Goal: Task Accomplishment & Management: Manage account settings

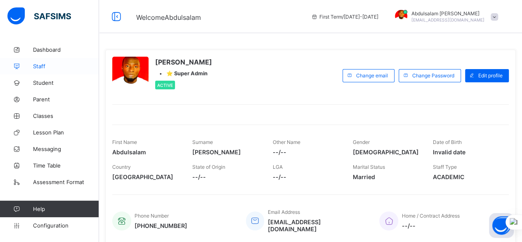
click at [46, 67] on span "Staff" at bounding box center [66, 66] width 66 height 7
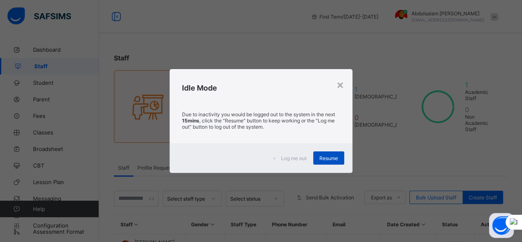
click at [330, 158] on span "Resume" at bounding box center [329, 158] width 19 height 6
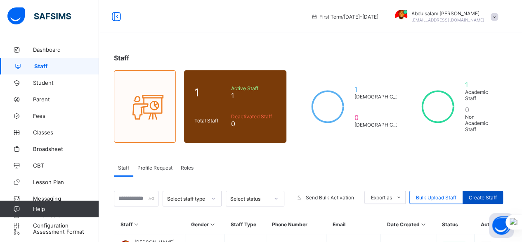
click at [489, 194] on span "Create Staff" at bounding box center [483, 197] width 28 height 6
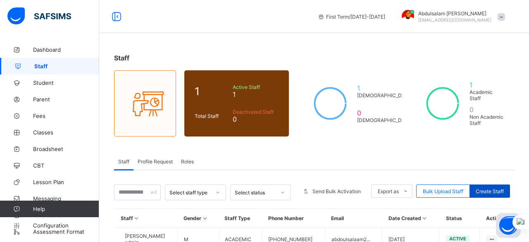
select select "**"
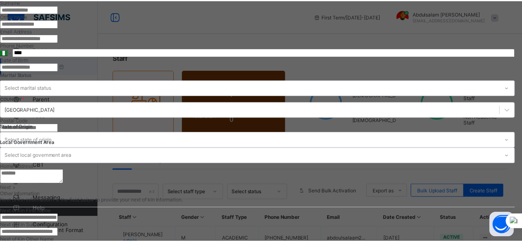
scroll to position [336, 0]
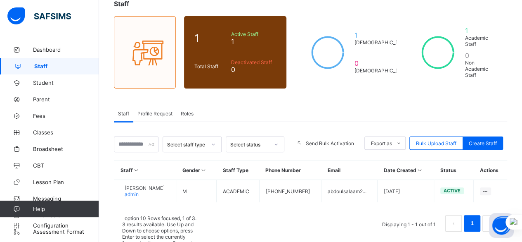
scroll to position [74, 0]
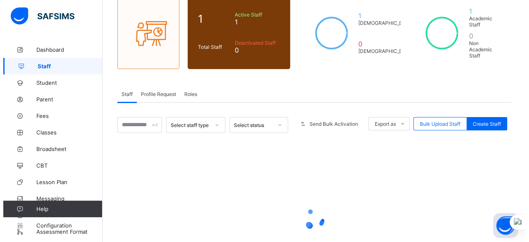
scroll to position [54, 0]
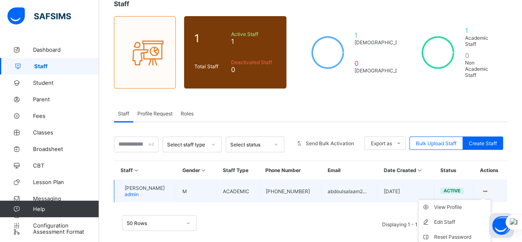
click at [489, 188] on icon at bounding box center [485, 191] width 7 height 6
click at [465, 218] on div "Edit Staff" at bounding box center [460, 222] width 53 height 8
select select "**"
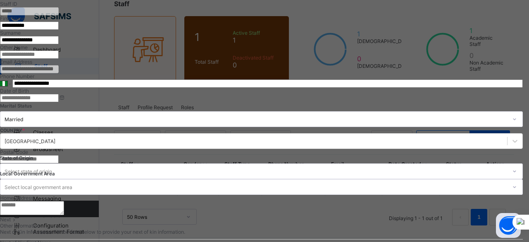
scroll to position [253, 0]
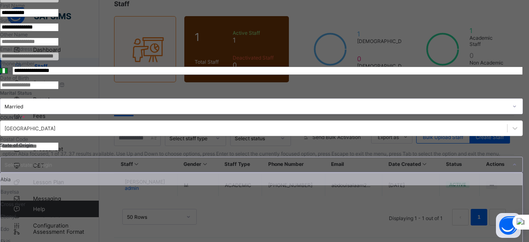
click at [393, 157] on div "Select state of origin" at bounding box center [253, 164] width 506 height 15
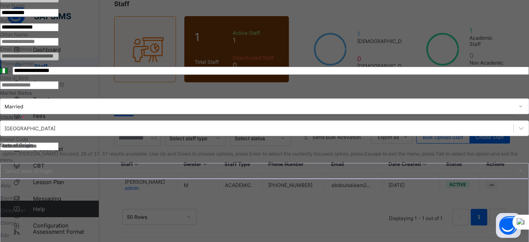
scroll to position [0, 0]
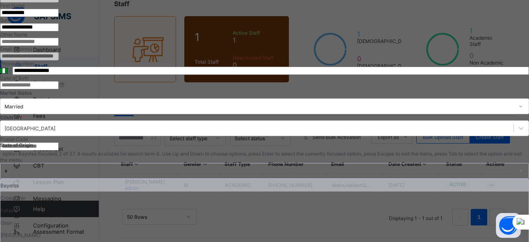
type input "**"
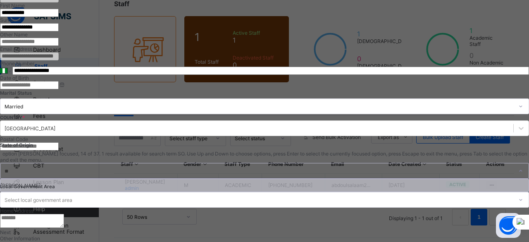
click at [373, 179] on div "[PERSON_NAME]" at bounding box center [264, 185] width 528 height 12
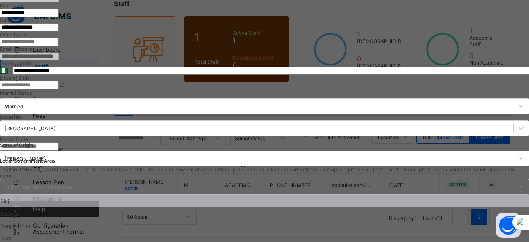
click at [72, 178] on div "Select local government area" at bounding box center [39, 186] width 68 height 16
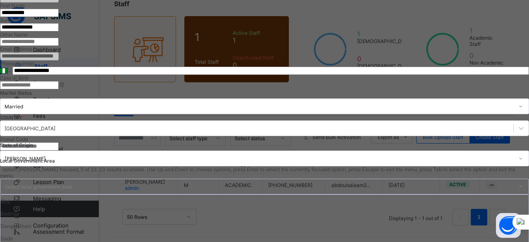
scroll to position [161, 0]
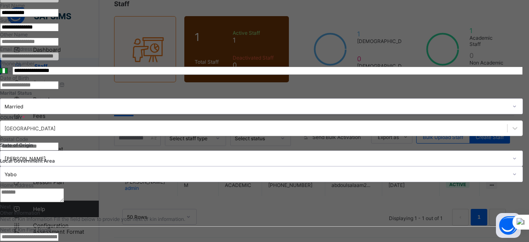
click at [11, 209] on span "Next" at bounding box center [5, 206] width 11 height 6
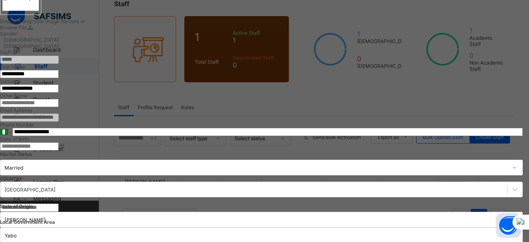
scroll to position [188, 0]
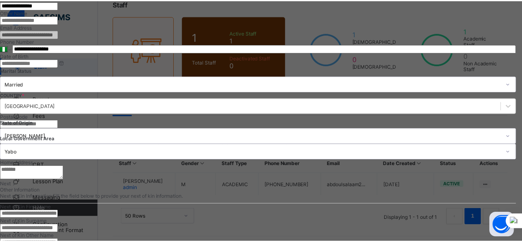
scroll to position [271, 0]
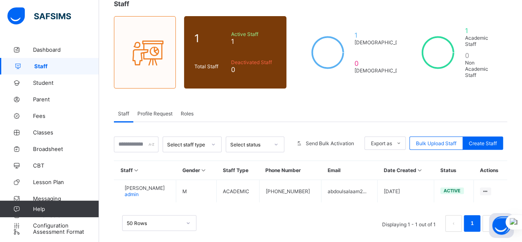
click at [162, 110] on span "Profile Request" at bounding box center [155, 113] width 35 height 6
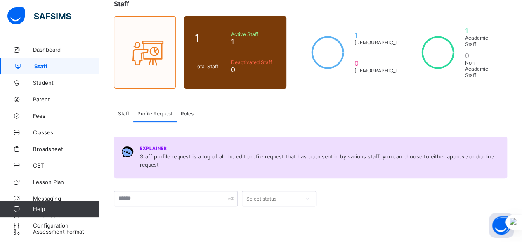
click at [278, 192] on div "Select status" at bounding box center [271, 198] width 58 height 12
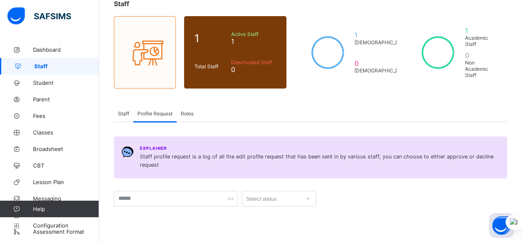
click at [56, 69] on span "Staff" at bounding box center [66, 66] width 65 height 7
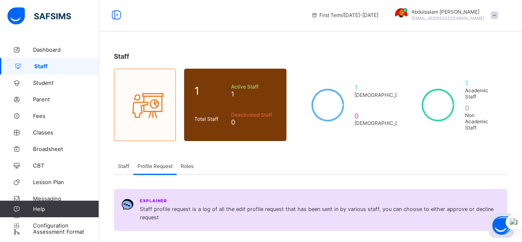
scroll to position [0, 0]
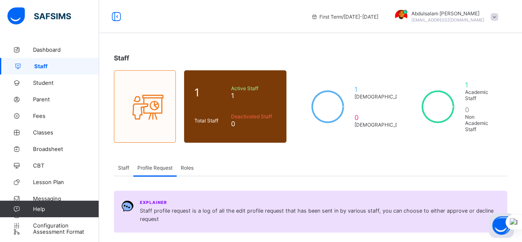
click at [128, 162] on div "Staff" at bounding box center [123, 167] width 19 height 17
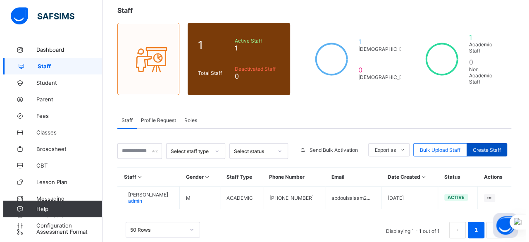
scroll to position [54, 0]
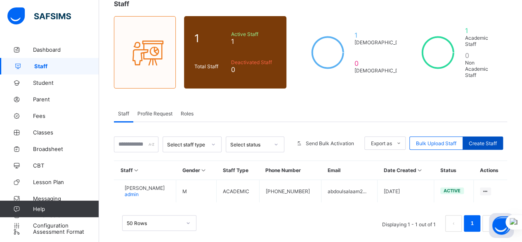
click at [493, 140] on span "Create Staff" at bounding box center [483, 143] width 28 height 6
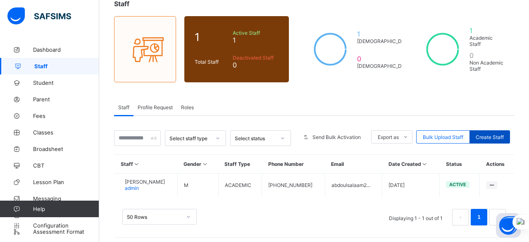
select select "**"
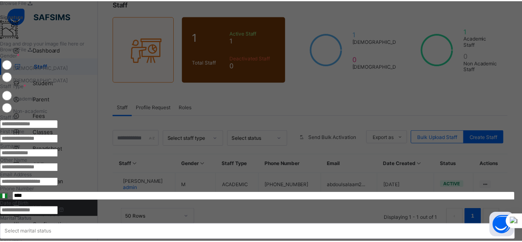
scroll to position [0, 0]
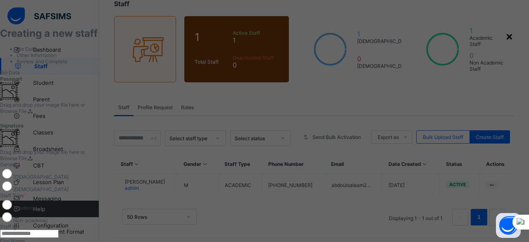
click at [505, 36] on div "×" at bounding box center [509, 36] width 8 height 14
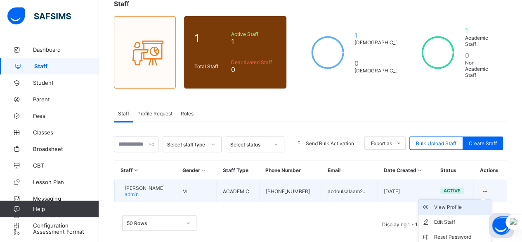
click at [463, 203] on div "View Profile" at bounding box center [460, 207] width 53 height 8
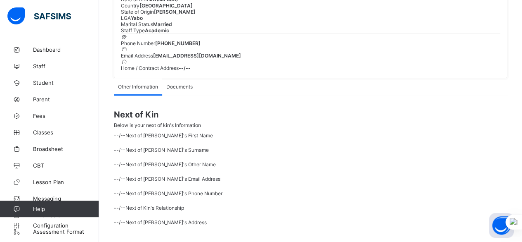
scroll to position [126, 0]
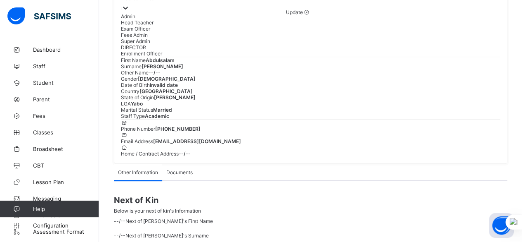
click at [130, 12] on icon at bounding box center [125, 8] width 8 height 8
click at [162, 38] on div "Fees Admin" at bounding box center [203, 35] width 165 height 6
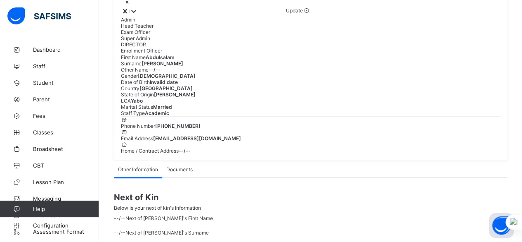
click at [166, 54] on div "Enrollment Officer" at bounding box center [203, 50] width 165 height 6
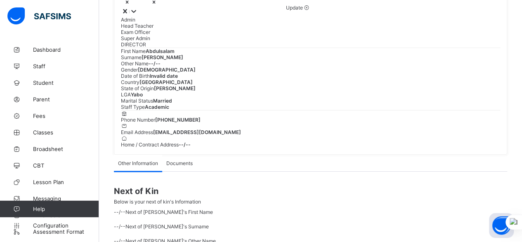
click at [167, 23] on div "Admin" at bounding box center [203, 20] width 165 height 6
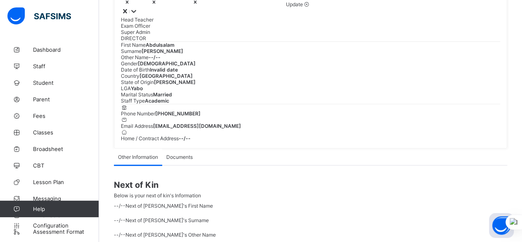
click at [294, 7] on span "Update" at bounding box center [294, 4] width 17 height 6
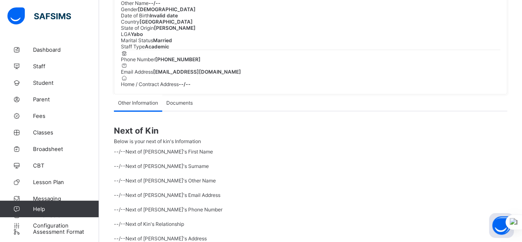
scroll to position [0, 0]
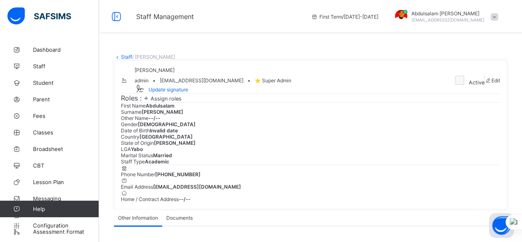
click at [122, 55] on link "Staff" at bounding box center [126, 57] width 11 height 6
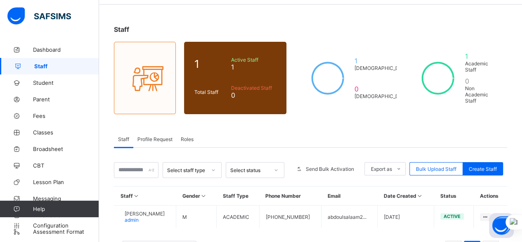
scroll to position [54, 0]
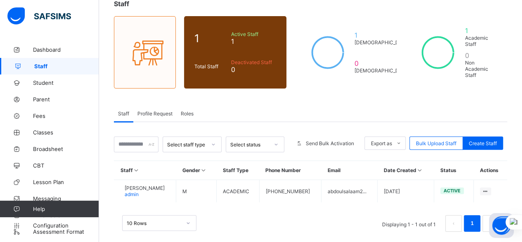
click at [192, 110] on span "Roles" at bounding box center [187, 113] width 13 height 6
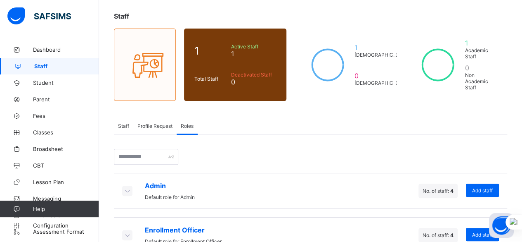
scroll to position [0, 0]
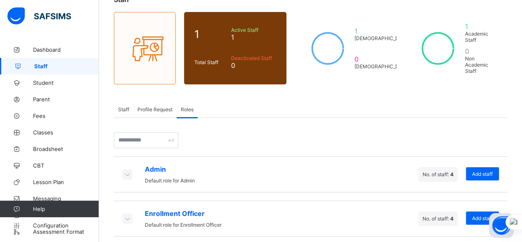
click at [126, 106] on span "Staff" at bounding box center [123, 109] width 11 height 6
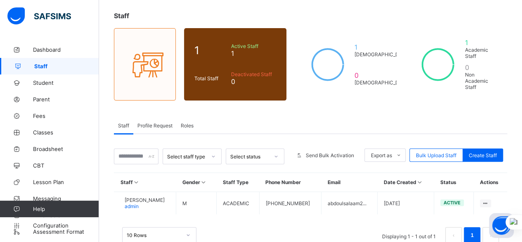
scroll to position [54, 0]
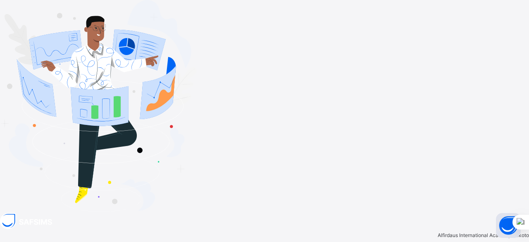
type input "**********"
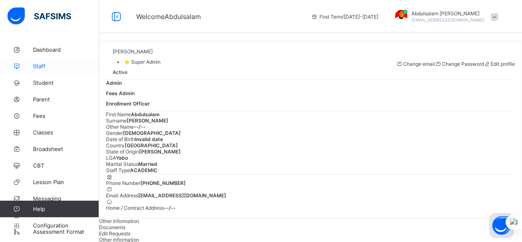
click at [50, 67] on span "Staff" at bounding box center [66, 66] width 66 height 7
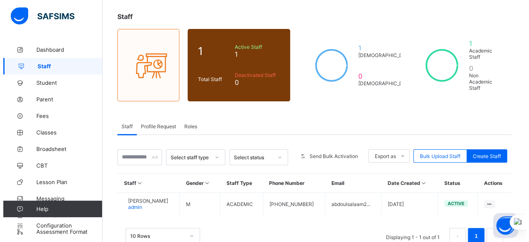
scroll to position [54, 0]
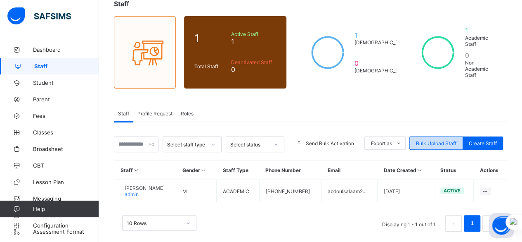
click at [441, 140] on span "Bulk Upload Staff" at bounding box center [436, 143] width 40 height 6
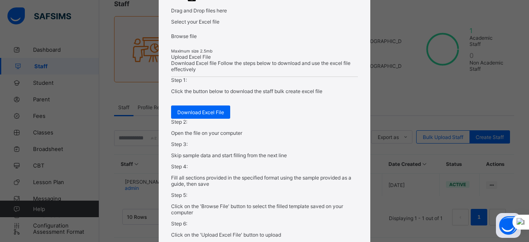
scroll to position [83, 0]
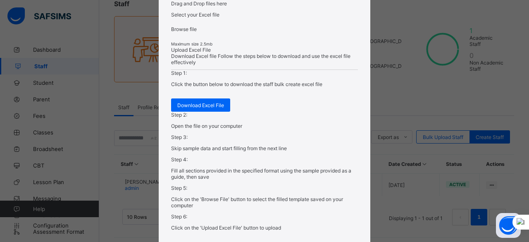
click at [197, 32] on span "Browse file" at bounding box center [184, 29] width 26 height 6
type input "**********"
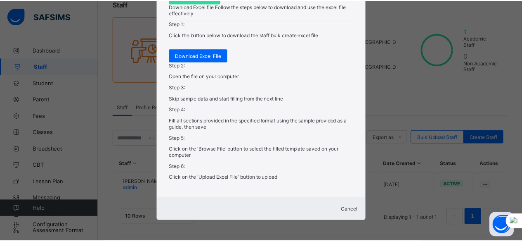
scroll to position [206, 0]
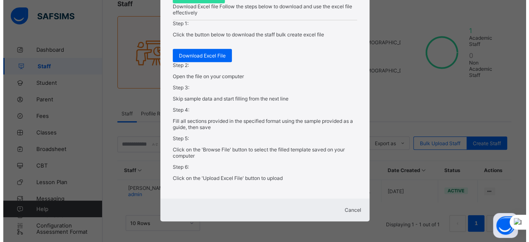
scroll to position [298, 0]
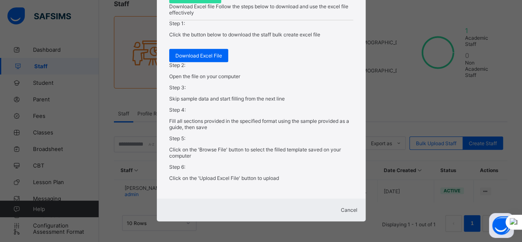
click at [344, 209] on div "Cancel" at bounding box center [261, 209] width 192 height 6
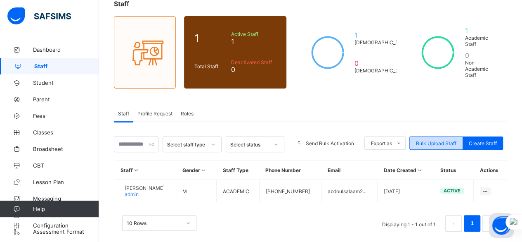
click at [442, 140] on span "Bulk Upload Staff" at bounding box center [436, 143] width 40 height 6
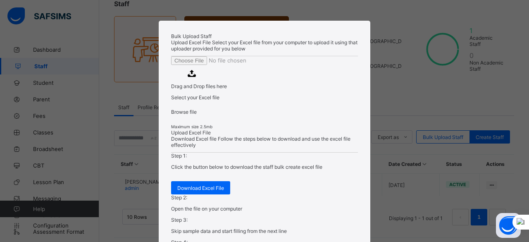
click at [197, 115] on span "Browse file" at bounding box center [184, 112] width 26 height 6
click at [281, 65] on input "Drag and Drop files here Select your Excel file Browse file Maximum size 2.5mb" at bounding box center [227, 60] width 112 height 9
type input "**********"
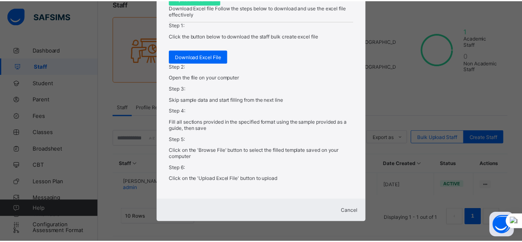
scroll to position [165, 0]
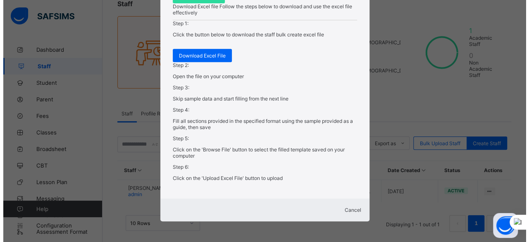
scroll to position [298, 0]
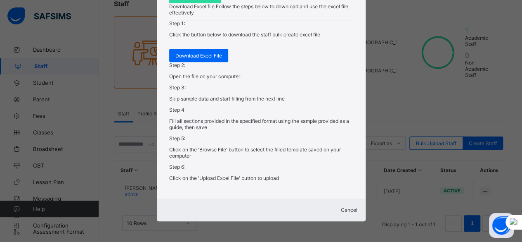
click at [341, 206] on span "Cancel" at bounding box center [349, 209] width 17 height 6
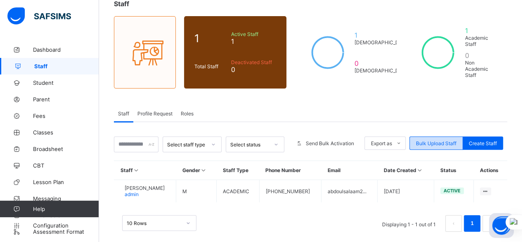
click at [434, 140] on span "Bulk Upload Staff" at bounding box center [436, 143] width 40 height 6
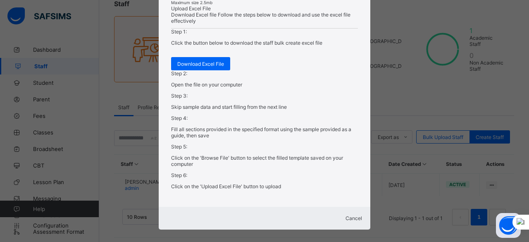
scroll to position [165, 0]
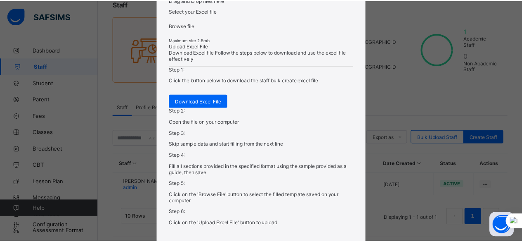
scroll to position [206, 0]
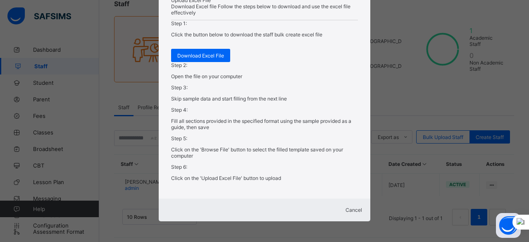
type input "**********"
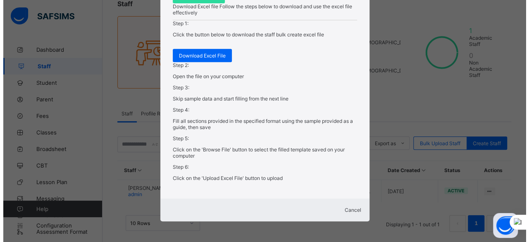
scroll to position [298, 0]
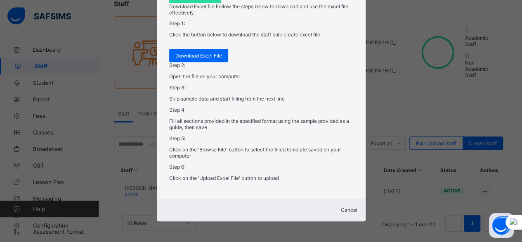
click at [344, 206] on span "Cancel" at bounding box center [349, 209] width 17 height 6
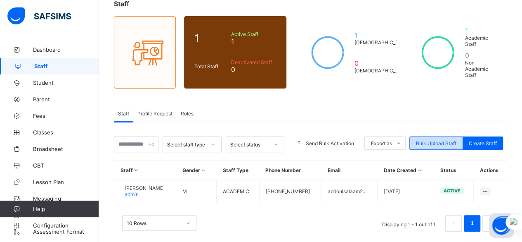
click at [432, 140] on span "Bulk Upload Staff" at bounding box center [436, 143] width 40 height 6
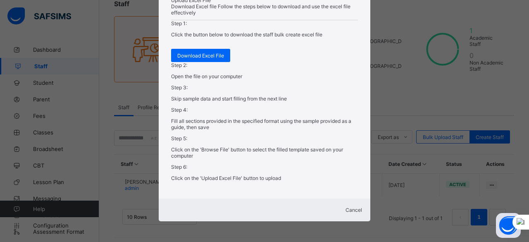
scroll to position [165, 0]
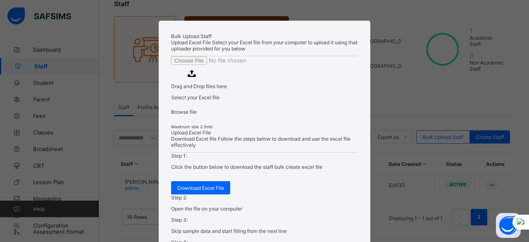
type input "**********"
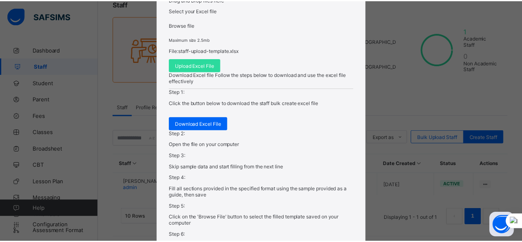
scroll to position [165, 0]
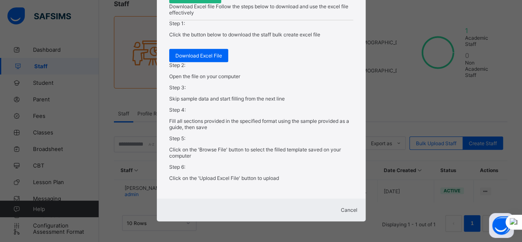
click at [347, 206] on span "Cancel" at bounding box center [349, 209] width 17 height 6
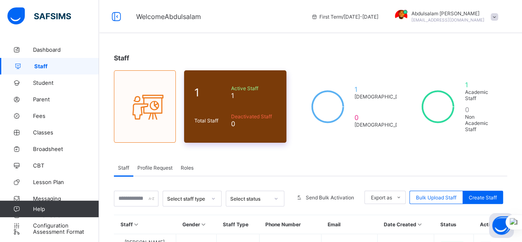
scroll to position [0, 0]
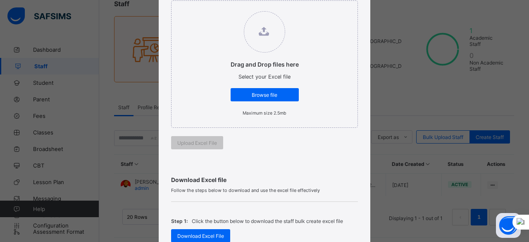
scroll to position [124, 0]
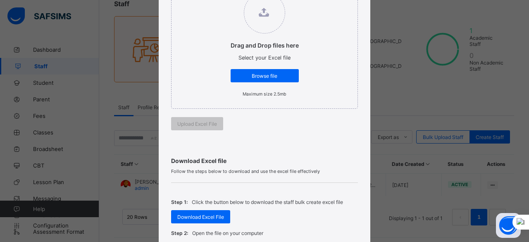
click at [256, 78] on div "Browse file" at bounding box center [264, 75] width 68 height 13
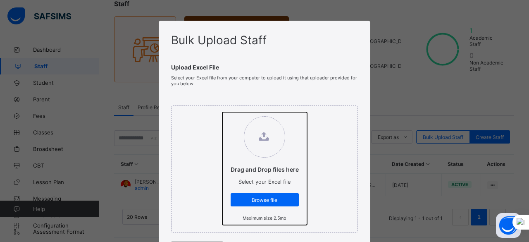
type input "**********"
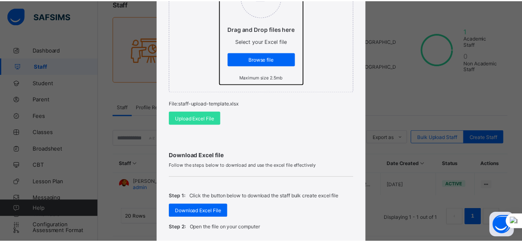
scroll to position [165, 0]
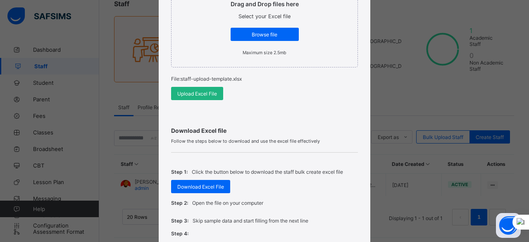
click at [193, 93] on span "Upload Excel File" at bounding box center [197, 93] width 40 height 6
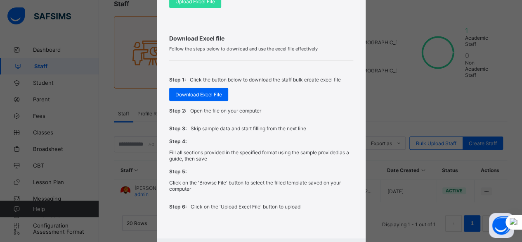
scroll to position [298, 0]
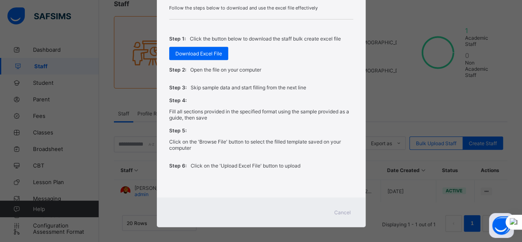
click at [344, 209] on span "Cancel" at bounding box center [343, 212] width 17 height 6
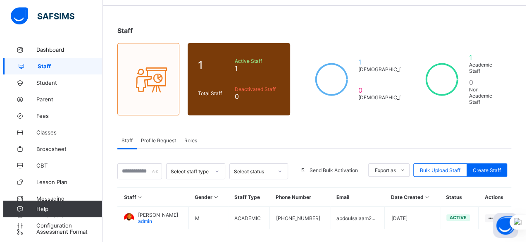
scroll to position [54, 0]
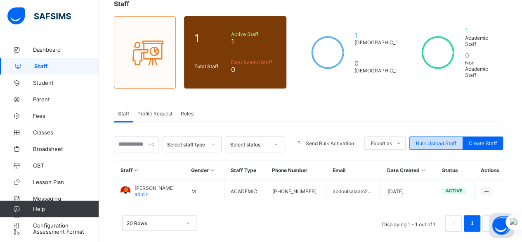
click at [441, 138] on div "Bulk Upload Staff" at bounding box center [437, 142] width 54 height 13
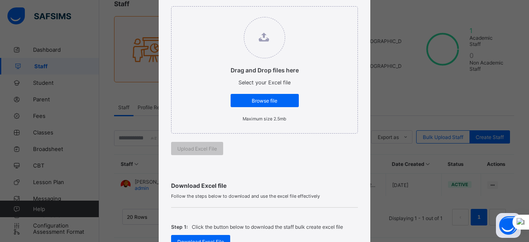
scroll to position [124, 0]
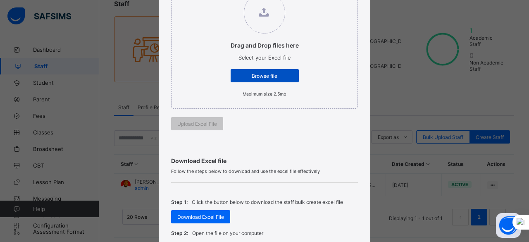
click at [265, 76] on span "Browse file" at bounding box center [265, 76] width 56 height 6
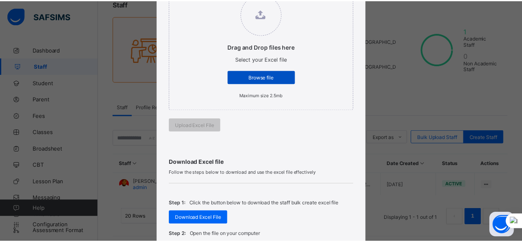
scroll to position [165, 0]
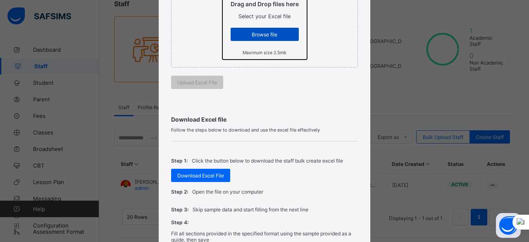
type input "**********"
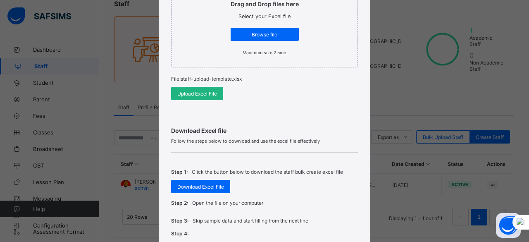
click at [192, 94] on span "Upload Excel File" at bounding box center [197, 93] width 40 height 6
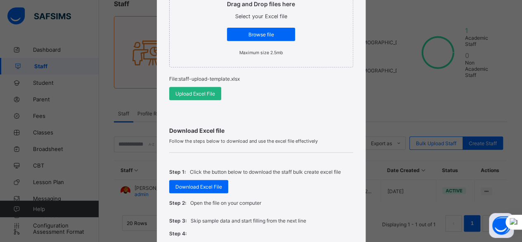
click at [192, 94] on span "Upload Excel File" at bounding box center [196, 93] width 40 height 6
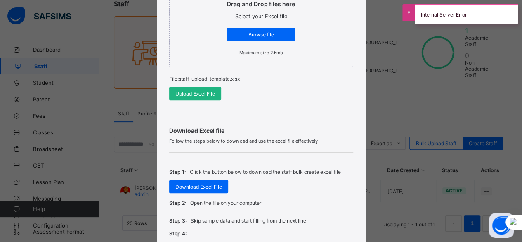
click at [200, 93] on span "Upload Excel File" at bounding box center [196, 93] width 40 height 6
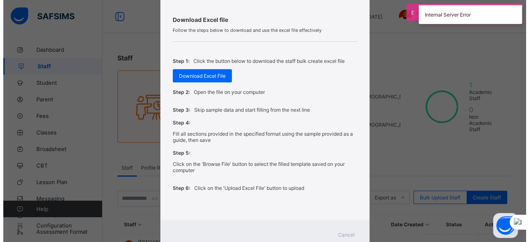
scroll to position [298, 0]
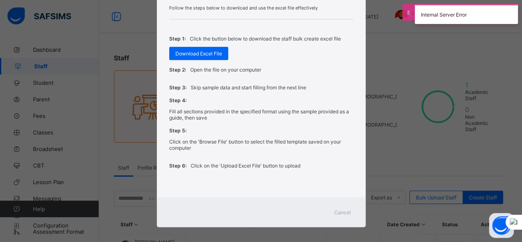
click at [342, 209] on span "Cancel" at bounding box center [343, 212] width 17 height 6
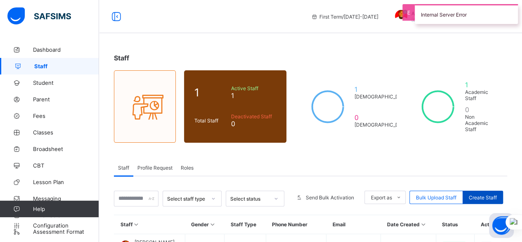
click at [486, 193] on div "Create Staff" at bounding box center [483, 196] width 40 height 13
select select "**"
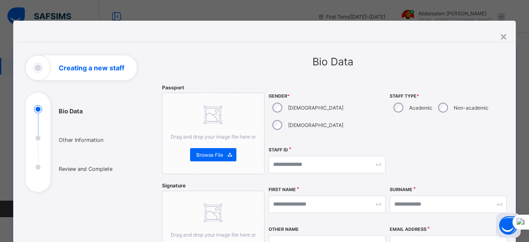
scroll to position [41, 0]
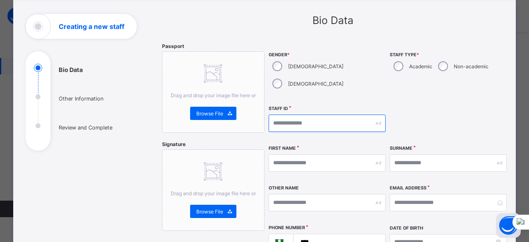
click at [290, 114] on input "text" at bounding box center [326, 122] width 117 height 17
type input "*"
type input "**********"
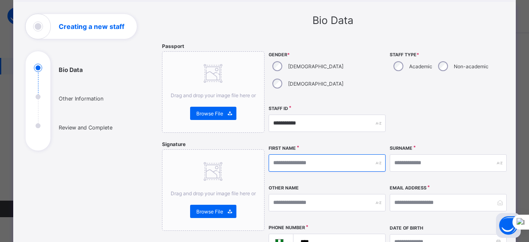
click at [325, 154] on input "text" at bounding box center [326, 162] width 117 height 17
type input "******"
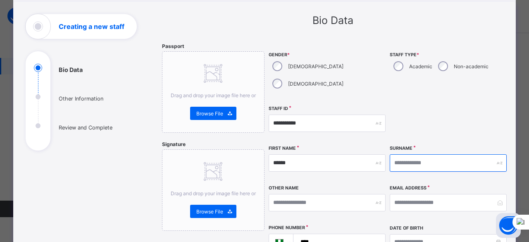
click at [407, 154] on input "text" at bounding box center [447, 162] width 117 height 17
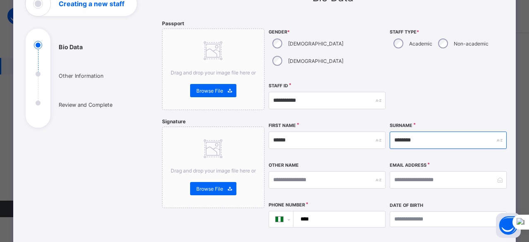
scroll to position [124, 0]
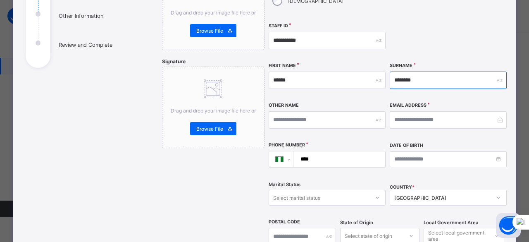
type input "********"
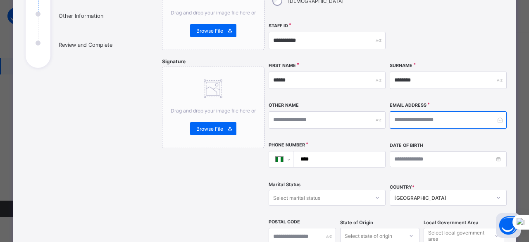
click at [428, 111] on input "email" at bounding box center [447, 119] width 117 height 17
type input "**********"
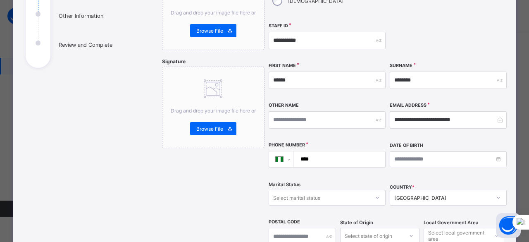
click at [361, 151] on input "****" at bounding box center [337, 159] width 85 height 16
type input "**********"
click at [350, 192] on div "Select marital status" at bounding box center [319, 198] width 100 height 12
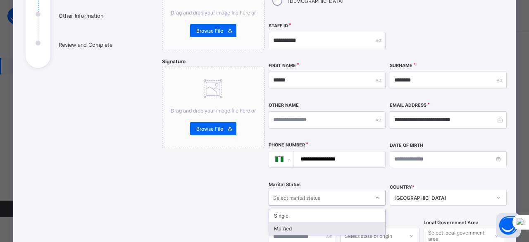
click at [338, 222] on div "Married" at bounding box center [327, 228] width 116 height 13
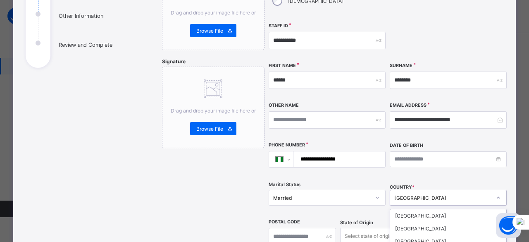
click at [406, 190] on div "option Andorra focused, 6 of 250. 250 results available. Use Up and Down to cho…" at bounding box center [447, 198] width 117 height 16
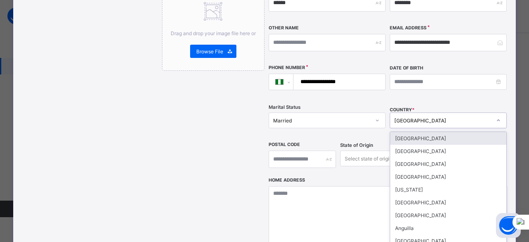
click at [422, 117] on div "[GEOGRAPHIC_DATA]" at bounding box center [442, 120] width 97 height 6
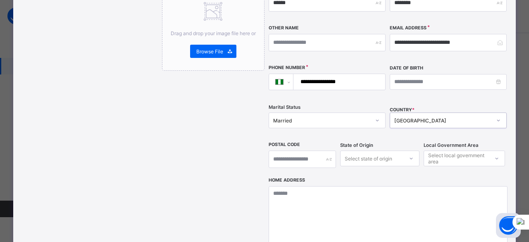
scroll to position [242, 0]
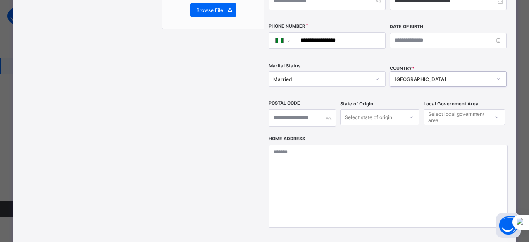
click at [382, 109] on div "Select state of origin" at bounding box center [367, 117] width 47 height 16
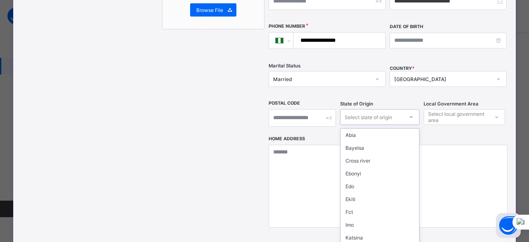
scroll to position [335, 0]
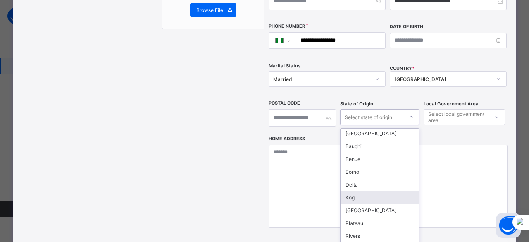
click at [371, 191] on div "Kogi" at bounding box center [379, 197] width 78 height 13
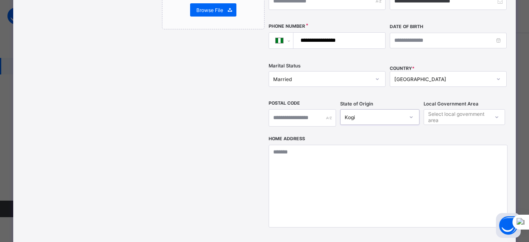
click at [452, 109] on div "Select local government area" at bounding box center [458, 117] width 60 height 16
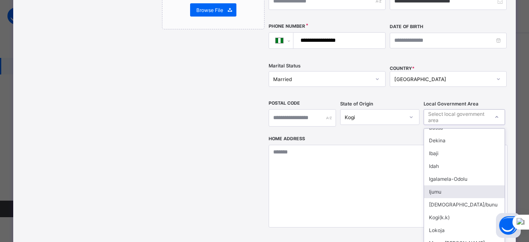
scroll to position [136, 0]
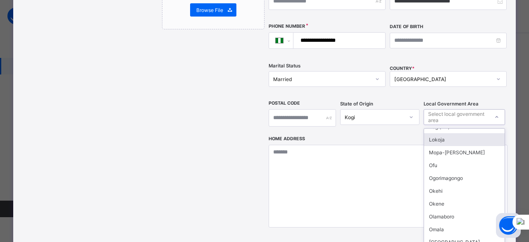
click at [448, 133] on div "Lokoja" at bounding box center [464, 139] width 81 height 13
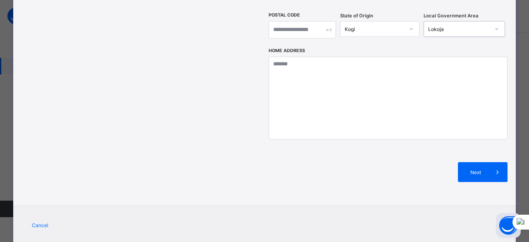
scroll to position [336, 0]
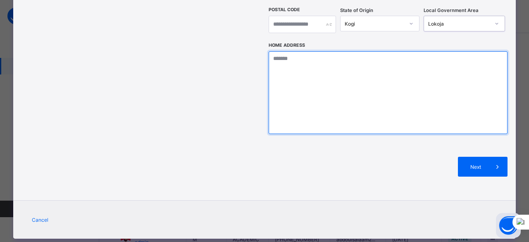
click at [329, 56] on textarea at bounding box center [387, 92] width 239 height 83
type textarea "**********"
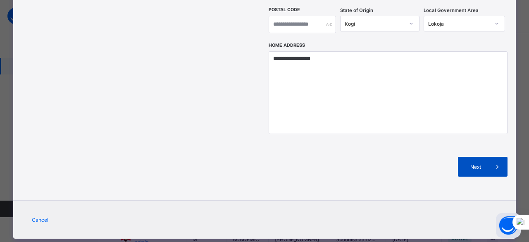
click at [471, 164] on span "Next" at bounding box center [476, 167] width 24 height 6
click at [493, 162] on icon at bounding box center [497, 166] width 9 height 8
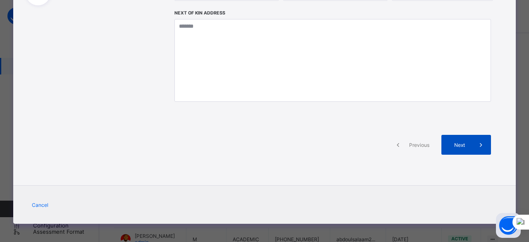
scroll to position [188, 0]
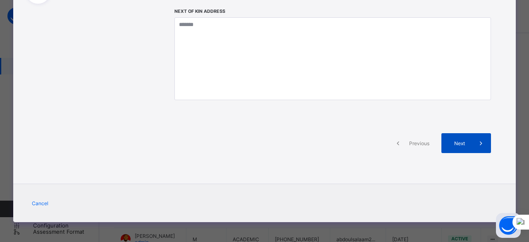
click at [452, 139] on div "Next" at bounding box center [466, 143] width 50 height 20
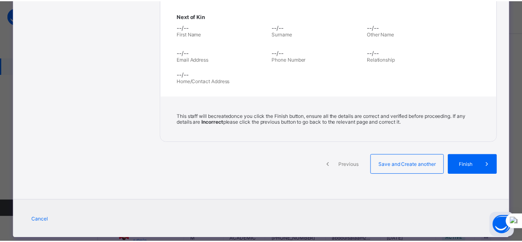
scroll to position [299, 0]
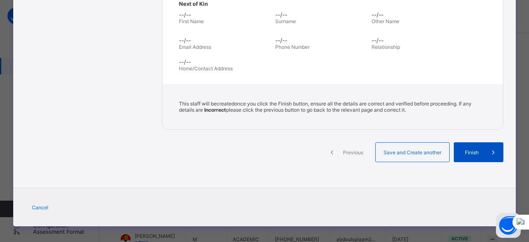
click at [465, 149] on span "Finish" at bounding box center [472, 152] width 24 height 6
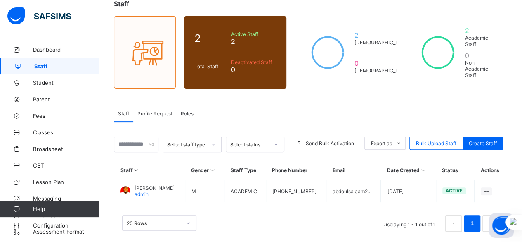
scroll to position [0, 0]
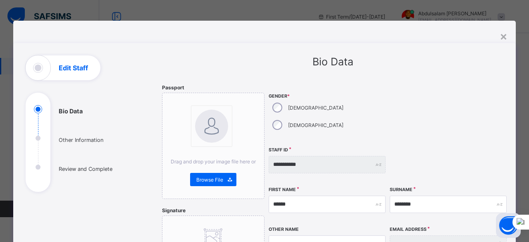
select select "**"
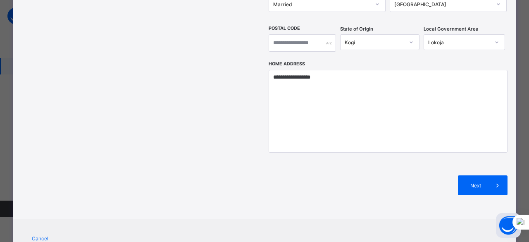
scroll to position [336, 0]
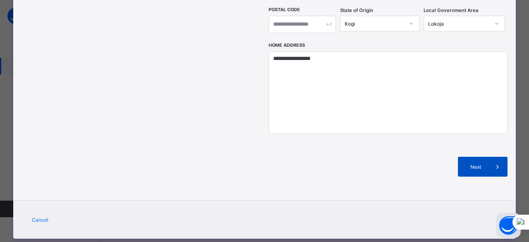
click at [474, 157] on div "Next" at bounding box center [483, 167] width 50 height 20
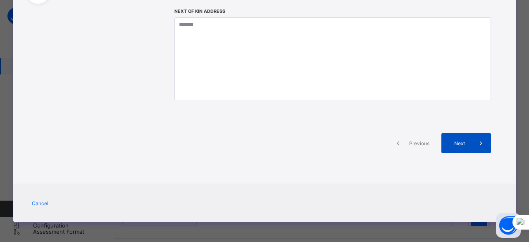
click at [468, 149] on div "Next" at bounding box center [466, 143] width 50 height 20
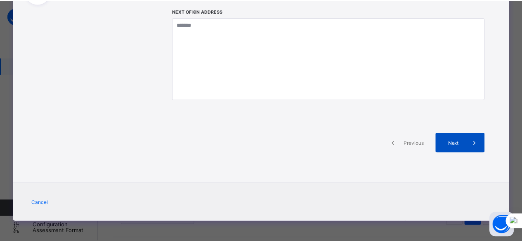
scroll to position [299, 0]
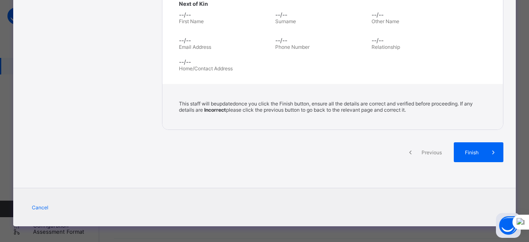
click at [468, 149] on span "Finish" at bounding box center [472, 152] width 24 height 6
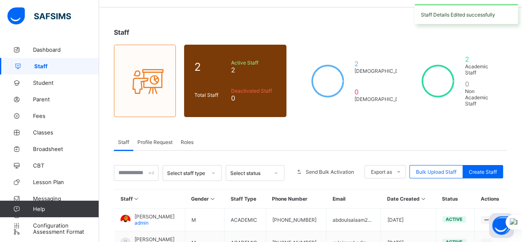
scroll to position [0, 0]
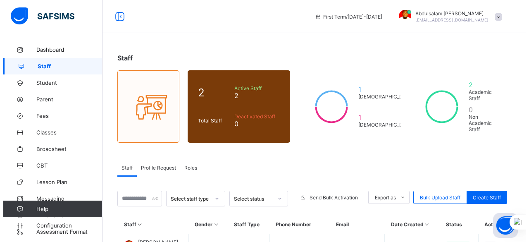
scroll to position [76, 0]
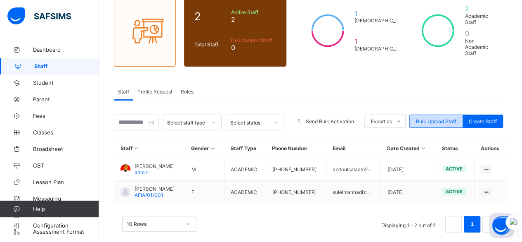
click at [441, 118] on span "Bulk Upload Staff" at bounding box center [436, 121] width 40 height 6
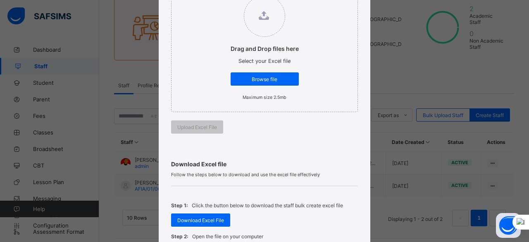
scroll to position [124, 0]
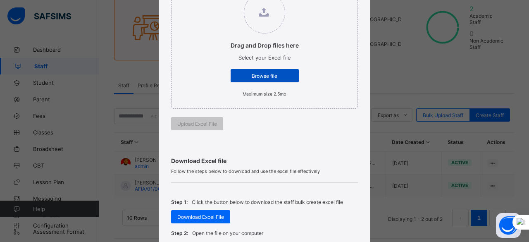
click at [254, 78] on div "Browse file" at bounding box center [264, 75] width 68 height 13
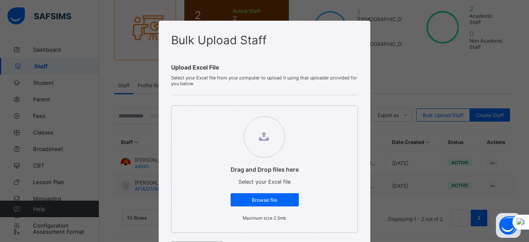
scroll to position [41, 0]
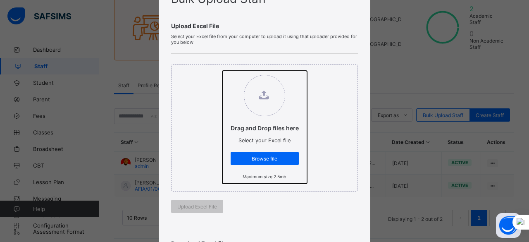
type input "**********"
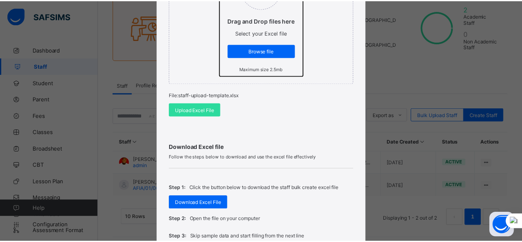
scroll to position [165, 0]
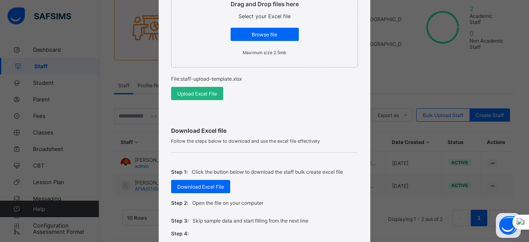
click at [198, 93] on span "Upload Excel File" at bounding box center [197, 93] width 40 height 6
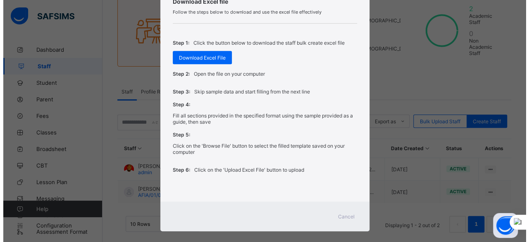
scroll to position [298, 0]
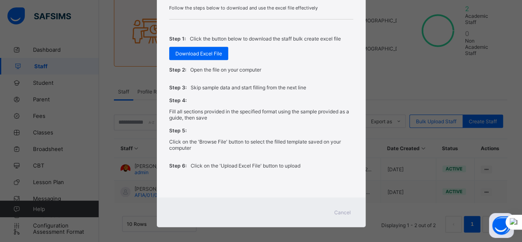
drag, startPoint x: 347, startPoint y: 207, endPoint x: 339, endPoint y: 216, distance: 12.0
click at [347, 209] on span "Cancel" at bounding box center [343, 212] width 17 height 6
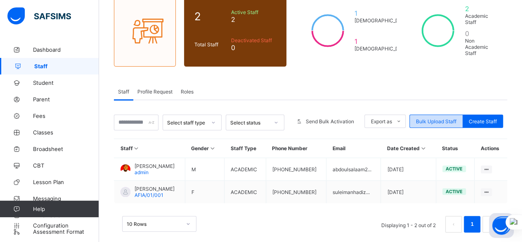
click at [451, 118] on span "Bulk Upload Staff" at bounding box center [436, 121] width 40 height 6
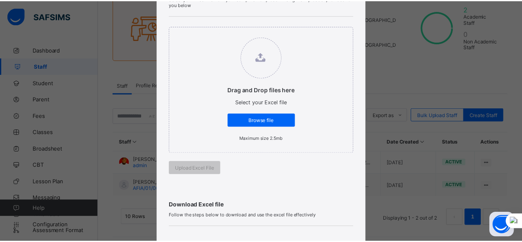
scroll to position [83, 0]
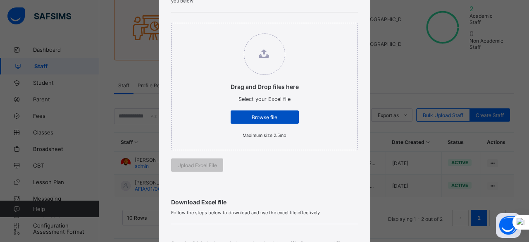
click at [254, 120] on div "Browse file" at bounding box center [264, 116] width 68 height 13
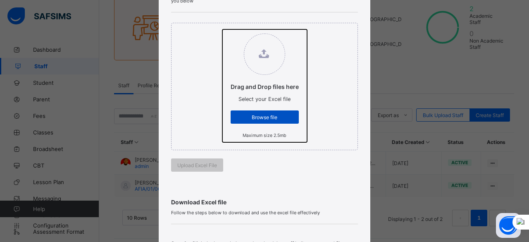
click at [222, 29] on input "Drag and Drop files here Select your Excel file Browse file Maximum size 2.5mb" at bounding box center [222, 29] width 0 height 0
type input "**********"
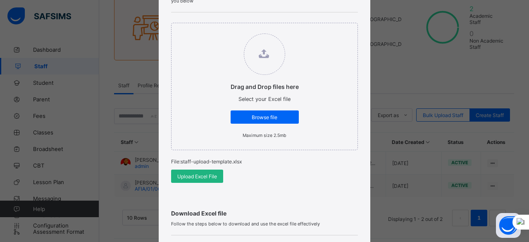
click at [194, 176] on span "Upload Excel File" at bounding box center [197, 176] width 40 height 6
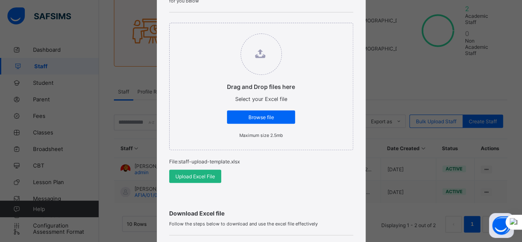
click at [194, 176] on span "Upload Excel File" at bounding box center [196, 176] width 40 height 6
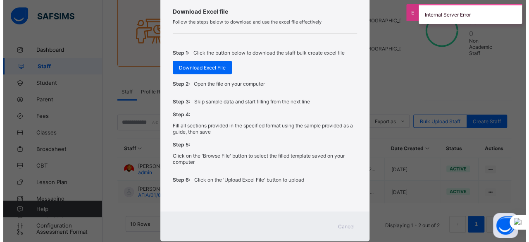
scroll to position [298, 0]
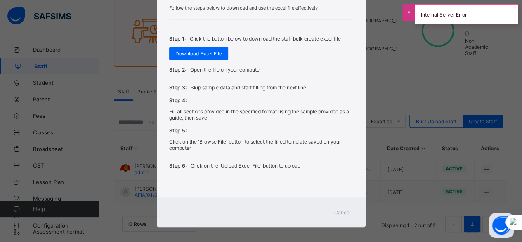
click at [346, 209] on span "Cancel" at bounding box center [343, 212] width 17 height 6
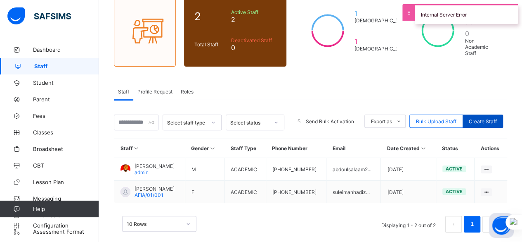
click at [497, 118] on span "Create Staff" at bounding box center [483, 121] width 28 height 6
select select "**"
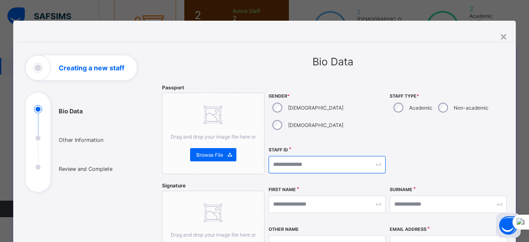
click at [299, 156] on input "text" at bounding box center [326, 164] width 117 height 17
type input "**********"
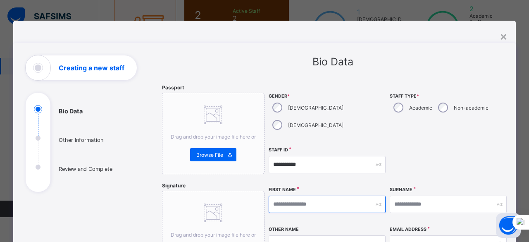
click at [330, 195] on input "text" at bounding box center [326, 203] width 117 height 17
type input "******"
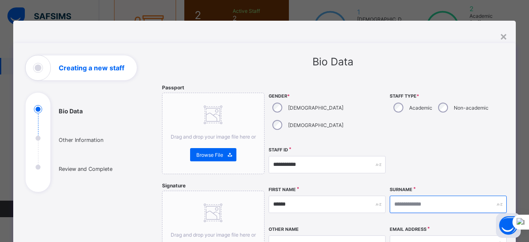
click at [410, 195] on input "text" at bounding box center [447, 203] width 117 height 17
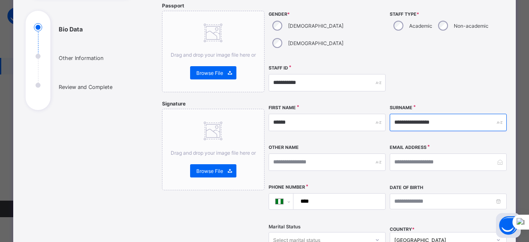
scroll to position [83, 0]
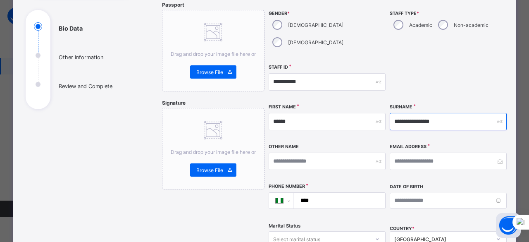
type input "**********"
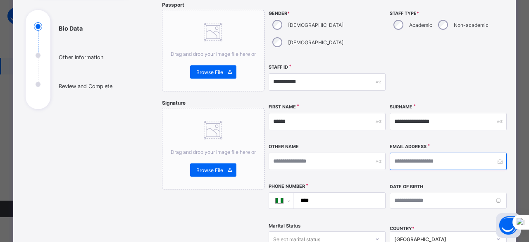
click at [432, 152] on input "email" at bounding box center [447, 160] width 117 height 17
type input "*"
type input "**********"
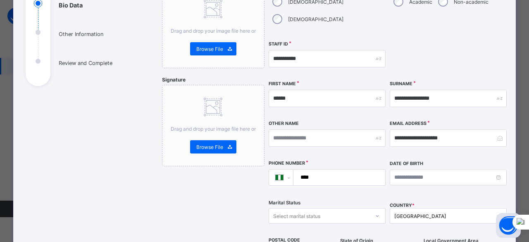
scroll to position [124, 0]
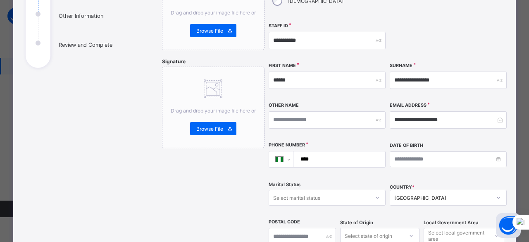
click at [346, 151] on input "****" at bounding box center [337, 159] width 85 height 16
type input "**********"
click at [358, 192] on div "Select marital status" at bounding box center [319, 198] width 100 height 12
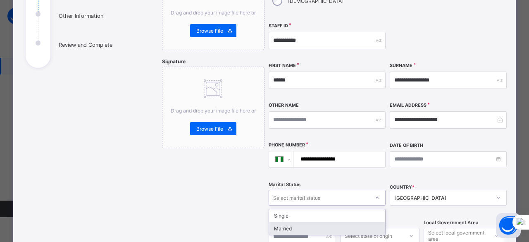
click at [353, 222] on div "Married" at bounding box center [327, 228] width 116 height 13
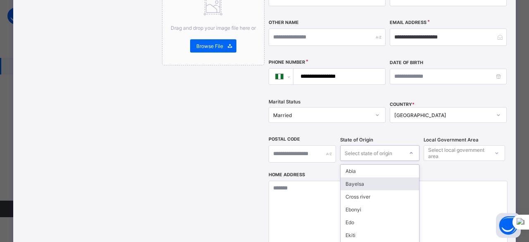
click at [362, 145] on div "option Bayelsa focused, 2 of 37. 37 results available. Use Up and Down to choos…" at bounding box center [379, 153] width 79 height 16
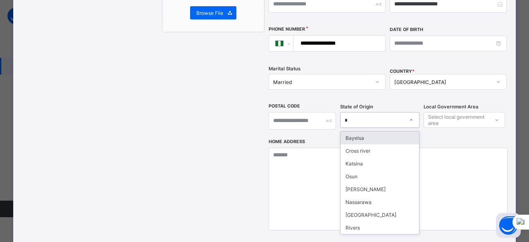
scroll to position [0, 0]
type input "**"
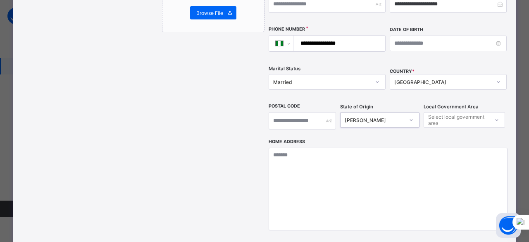
click at [465, 112] on div "Select local government area" at bounding box center [458, 120] width 60 height 16
click at [464, 112] on div "Select local government area" at bounding box center [458, 120] width 60 height 16
click at [463, 112] on div "Select local government area" at bounding box center [458, 120] width 60 height 16
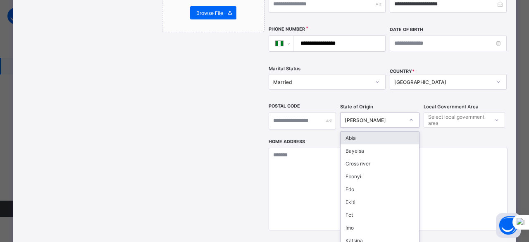
click at [389, 114] on div "Sokoto" at bounding box center [371, 120] width 63 height 12
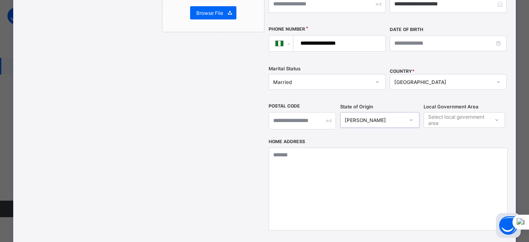
click at [480, 112] on div "Select local government area" at bounding box center [458, 120] width 60 height 16
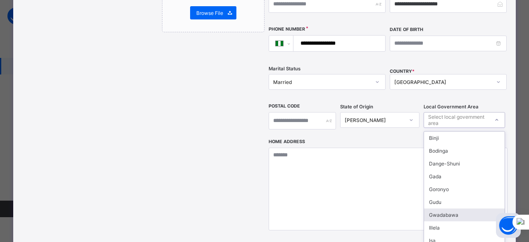
click at [453, 208] on div "Gwadabawa" at bounding box center [464, 214] width 81 height 13
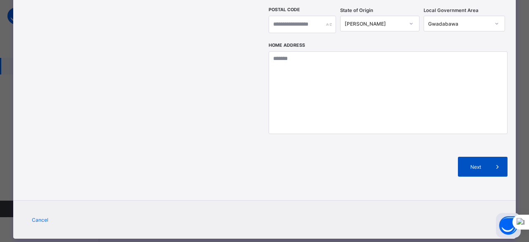
click at [476, 164] on span "Next" at bounding box center [476, 167] width 24 height 6
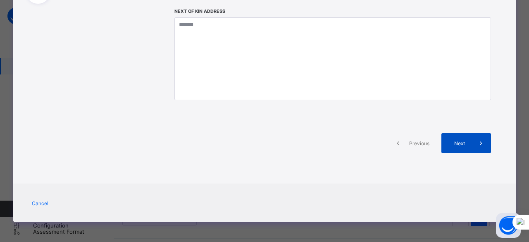
click at [476, 145] on icon at bounding box center [480, 143] width 9 height 8
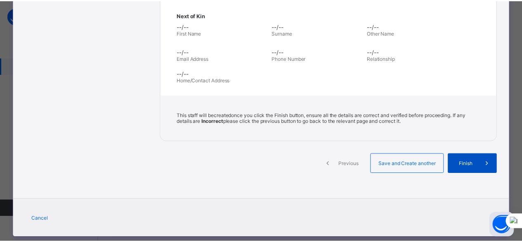
scroll to position [299, 0]
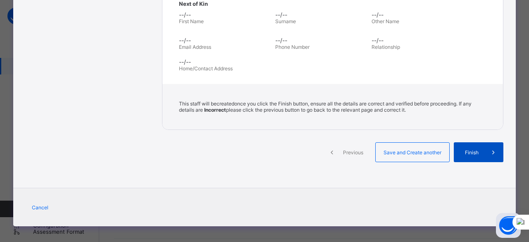
click at [472, 149] on span "Finish" at bounding box center [472, 152] width 24 height 6
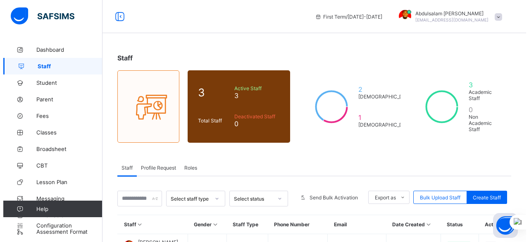
scroll to position [109, 0]
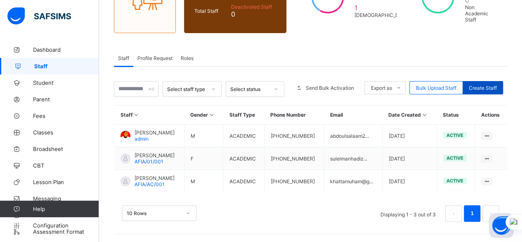
click at [487, 85] on span "Create Staff" at bounding box center [483, 88] width 28 height 6
select select "**"
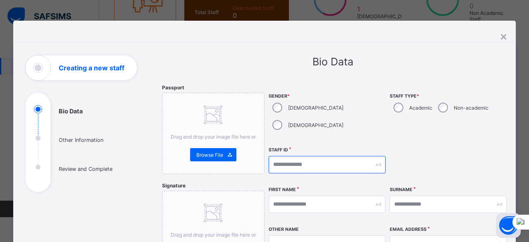
click at [292, 156] on input "text" at bounding box center [326, 164] width 117 height 17
type input "**********"
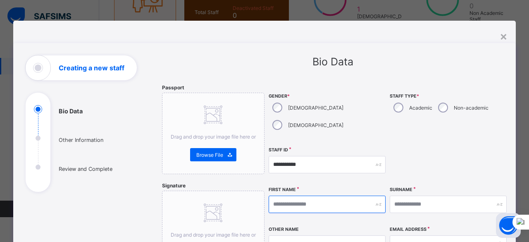
click at [299, 195] on input "text" at bounding box center [326, 203] width 117 height 17
type input "*****"
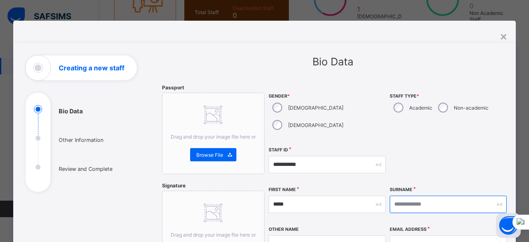
click at [418, 195] on input "text" at bounding box center [447, 203] width 117 height 17
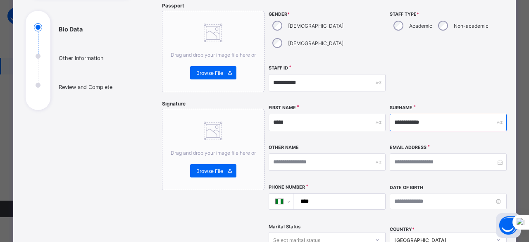
scroll to position [83, 0]
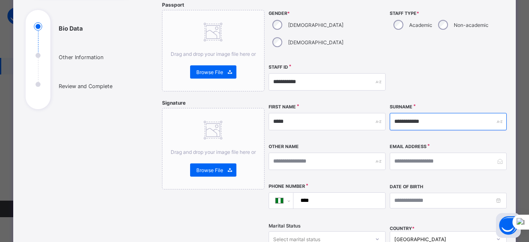
type input "**********"
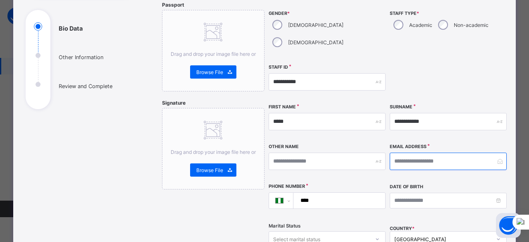
click at [432, 152] on input "email" at bounding box center [447, 160] width 117 height 17
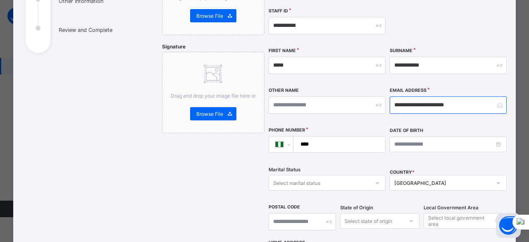
scroll to position [165, 0]
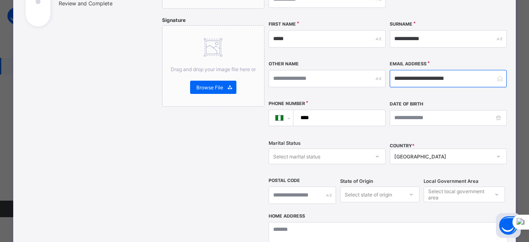
type input "**********"
click at [342, 110] on input "****" at bounding box center [337, 118] width 85 height 16
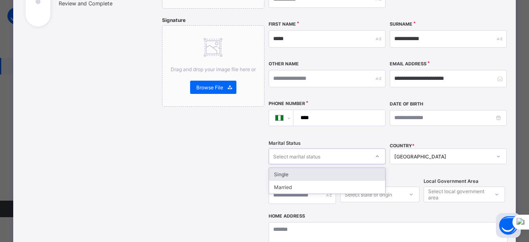
click at [360, 150] on div "Select marital status" at bounding box center [319, 156] width 100 height 12
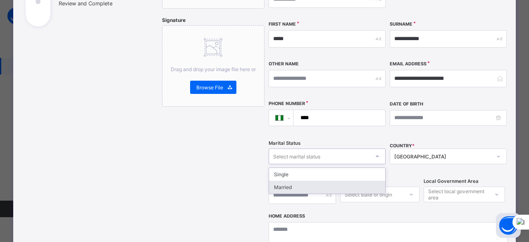
click at [342, 180] on div "Married" at bounding box center [327, 186] width 116 height 13
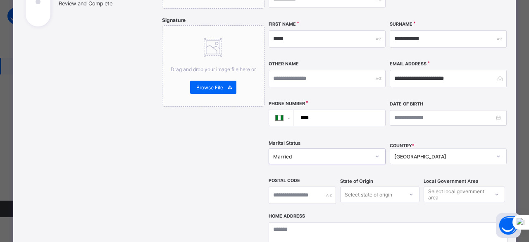
click at [344, 110] on input "****" at bounding box center [337, 118] width 85 height 16
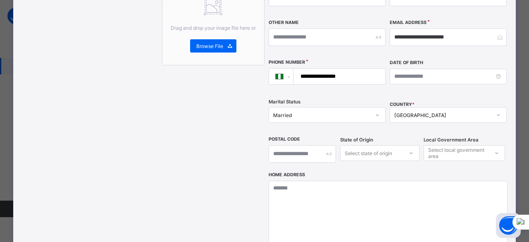
type input "**********"
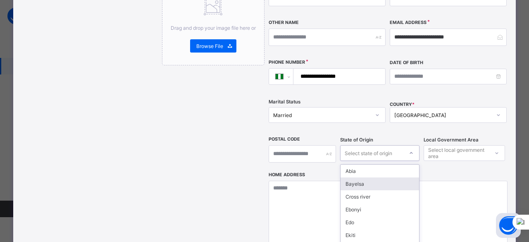
scroll to position [240, 0]
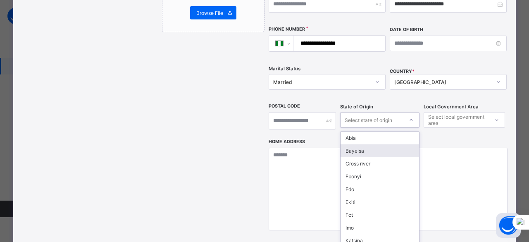
click at [396, 128] on div "option Bayelsa focused, 2 of 37. 37 results available. Use Up and Down to choos…" at bounding box center [379, 120] width 79 height 16
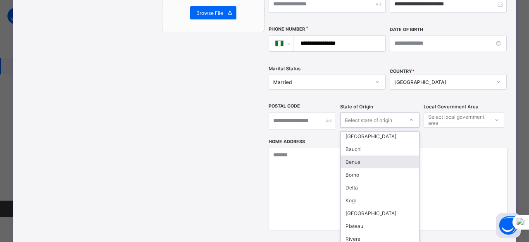
scroll to position [0, 0]
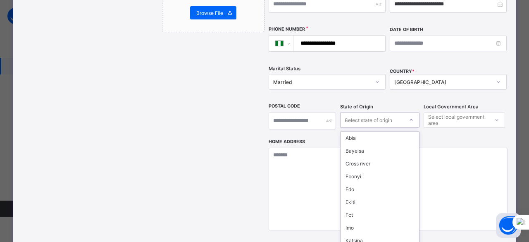
type input "**"
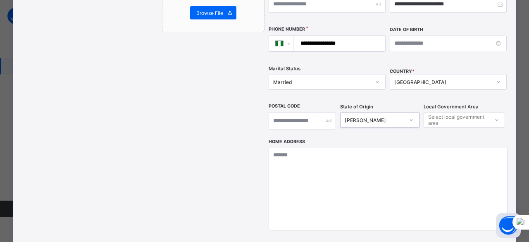
click at [442, 112] on div "Select local government area" at bounding box center [458, 120] width 60 height 16
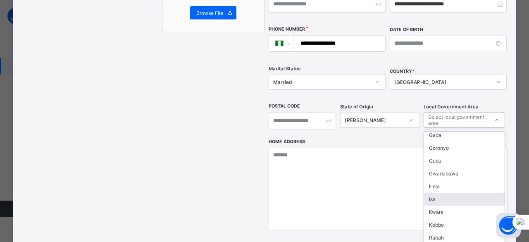
scroll to position [161, 0]
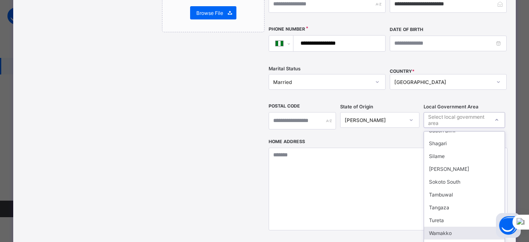
click at [452, 226] on div "Wamakko" at bounding box center [464, 232] width 81 height 13
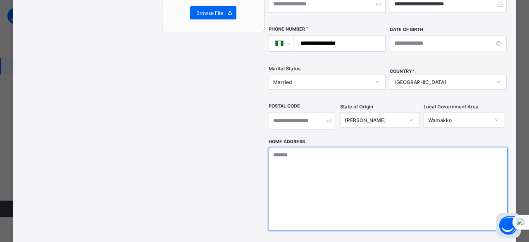
click at [320, 147] on textarea at bounding box center [387, 188] width 239 height 83
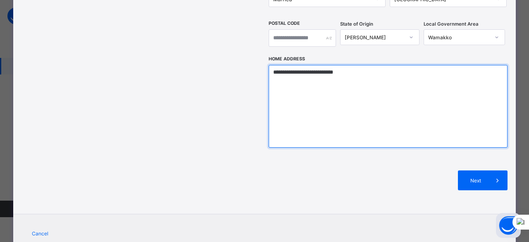
scroll to position [322, 0]
type textarea "**********"
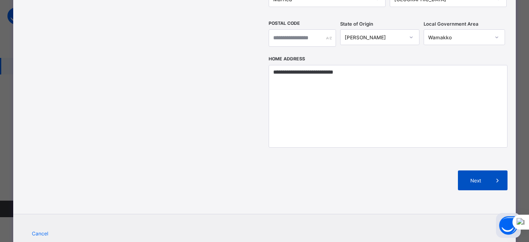
click at [472, 177] on span "Next" at bounding box center [476, 180] width 24 height 6
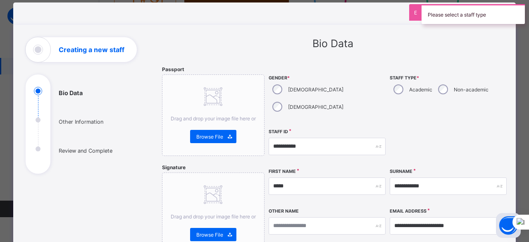
scroll to position [0, 0]
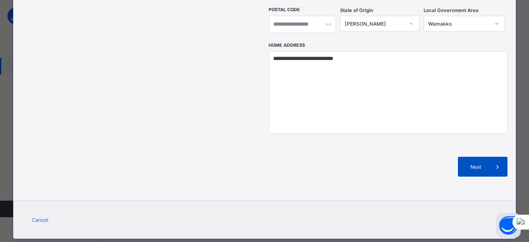
click at [478, 164] on span "Next" at bounding box center [476, 167] width 24 height 6
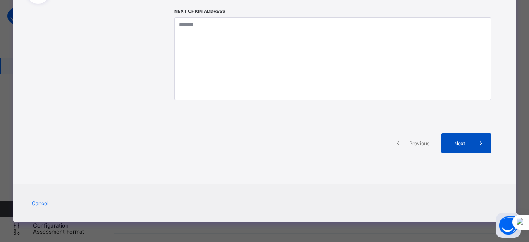
click at [472, 146] on span at bounding box center [481, 143] width 20 height 20
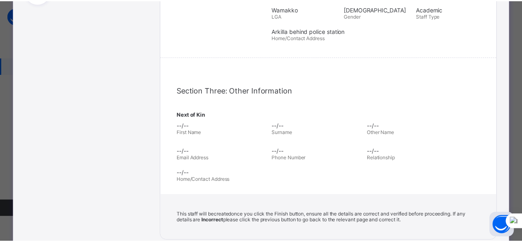
scroll to position [299, 0]
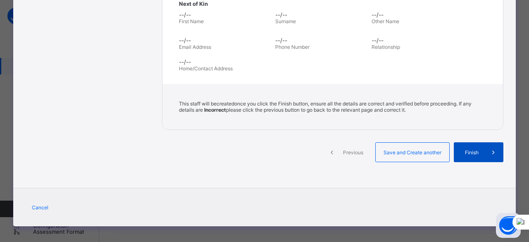
click at [472, 149] on span "Finish" at bounding box center [472, 152] width 24 height 6
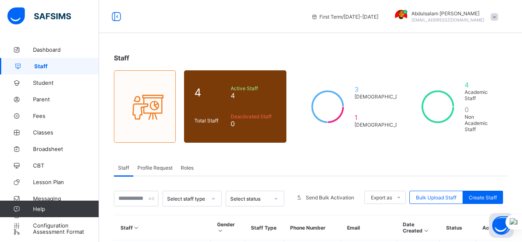
scroll to position [131, 0]
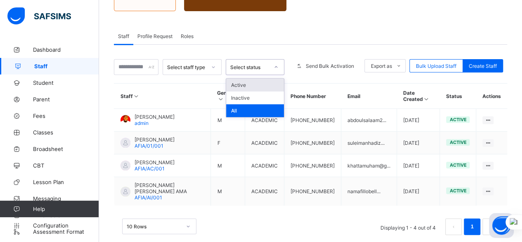
click at [275, 60] on div at bounding box center [276, 66] width 14 height 13
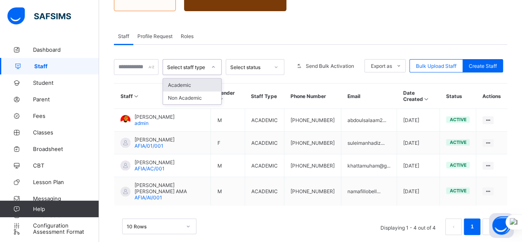
click at [214, 63] on icon at bounding box center [213, 67] width 5 height 8
click at [161, 30] on div "Profile Request" at bounding box center [154, 36] width 43 height 17
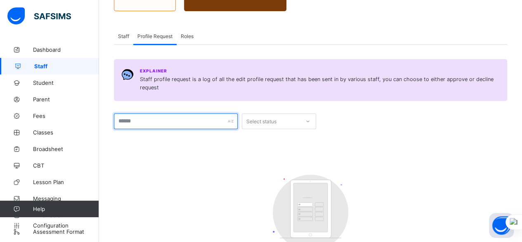
click at [193, 114] on input "text" at bounding box center [176, 121] width 124 height 16
click at [126, 28] on div "Staff" at bounding box center [123, 36] width 19 height 17
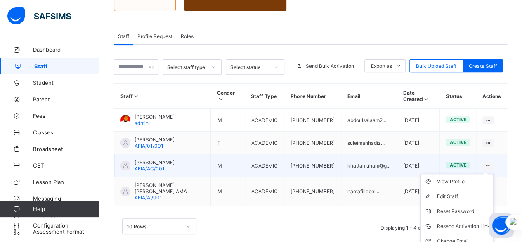
click at [494, 173] on ul "View Profile Edit Staff Reset Password Resend Activation Link Change Email Dele…" at bounding box center [457, 218] width 73 height 90
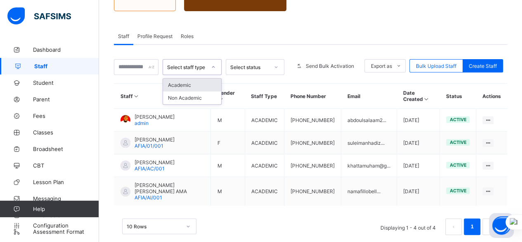
click at [205, 64] on div "Select staff type" at bounding box center [186, 67] width 39 height 6
click at [338, 63] on span "Send Bulk Activation" at bounding box center [330, 66] width 48 height 6
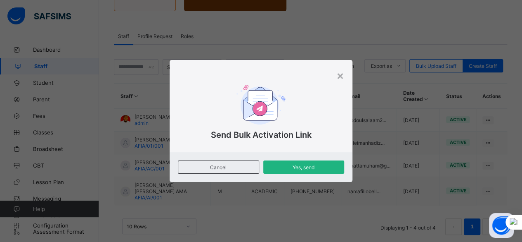
click at [307, 167] on span "Yes, send" at bounding box center [304, 167] width 69 height 6
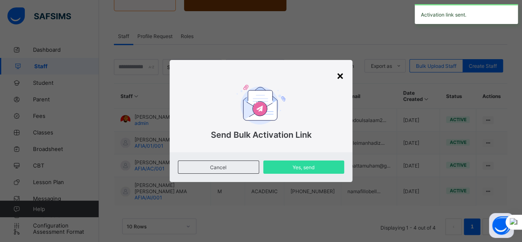
click at [343, 80] on div "×" at bounding box center [341, 75] width 8 height 14
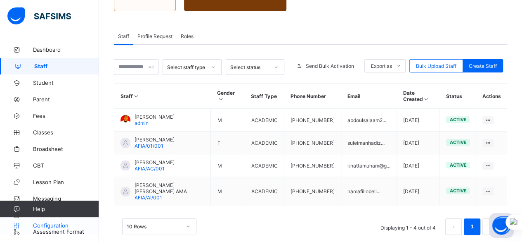
click at [59, 225] on span "Configuration" at bounding box center [66, 225] width 66 height 7
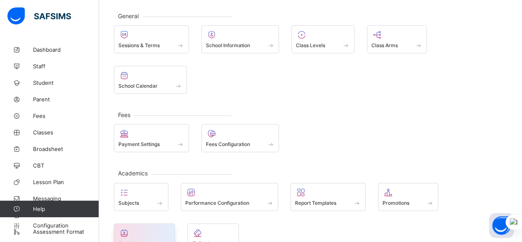
scroll to position [78, 0]
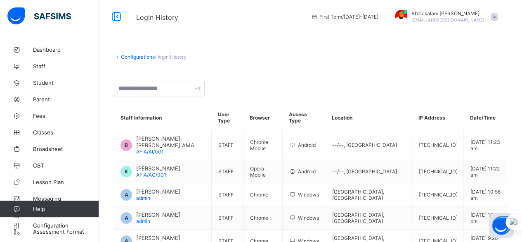
click at [135, 55] on link "Configurations" at bounding box center [138, 57] width 34 height 6
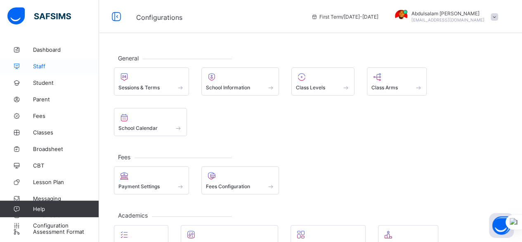
click at [56, 67] on span "Staff" at bounding box center [66, 66] width 66 height 7
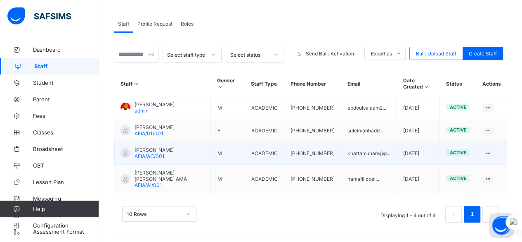
scroll to position [131, 0]
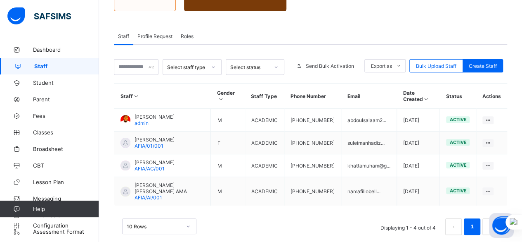
click at [165, 33] on span "Profile Request" at bounding box center [155, 36] width 35 height 6
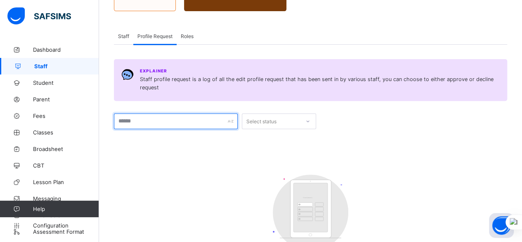
click at [216, 115] on input "text" at bounding box center [176, 121] width 124 height 16
click at [265, 116] on div "Select status" at bounding box center [262, 121] width 30 height 16
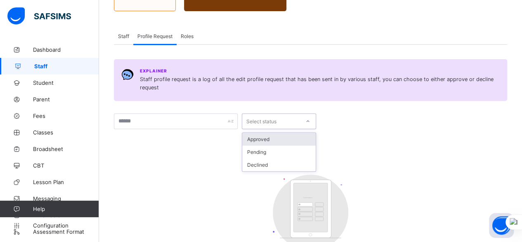
click at [265, 116] on div "Select status" at bounding box center [262, 121] width 30 height 16
click at [190, 33] on span "Roles" at bounding box center [187, 36] width 13 height 6
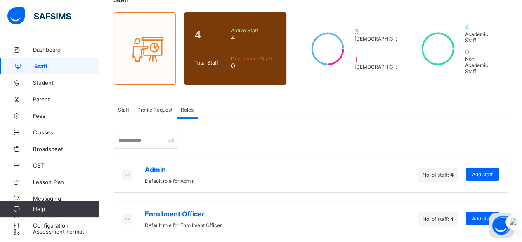
scroll to position [141, 0]
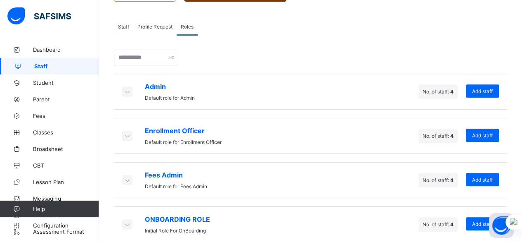
click at [128, 220] on icon at bounding box center [127, 224] width 9 height 8
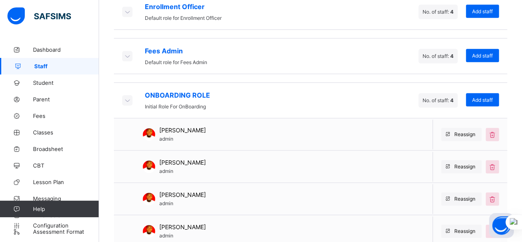
scroll to position [267, 0]
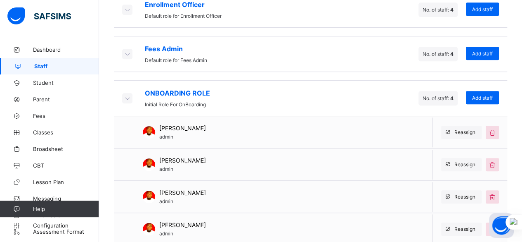
click at [127, 94] on icon at bounding box center [127, 98] width 9 height 8
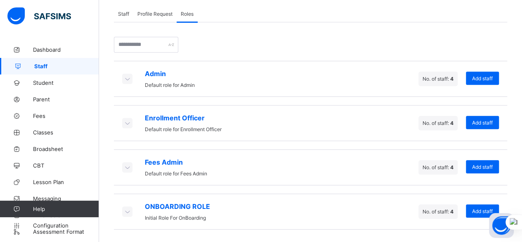
scroll to position [141, 0]
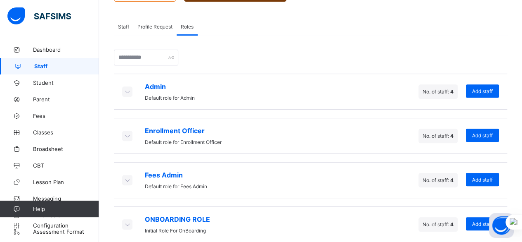
click at [127, 87] on icon at bounding box center [127, 91] width 9 height 8
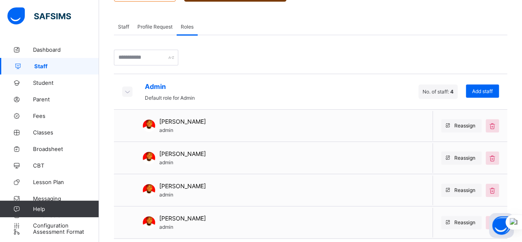
scroll to position [267, 0]
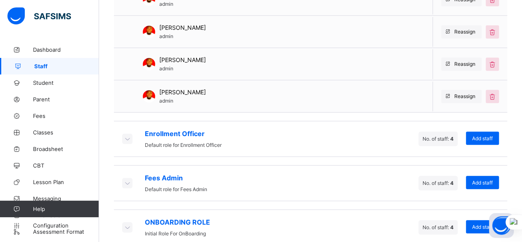
click at [124, 132] on div "Enrollment Officer Default role for Enrollment Officer" at bounding box center [172, 138] width 100 height 19
click at [126, 134] on icon at bounding box center [127, 138] width 9 height 8
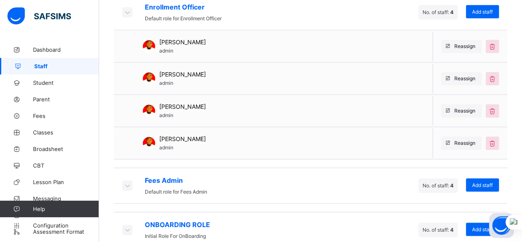
click at [126, 181] on icon at bounding box center [127, 185] width 9 height 8
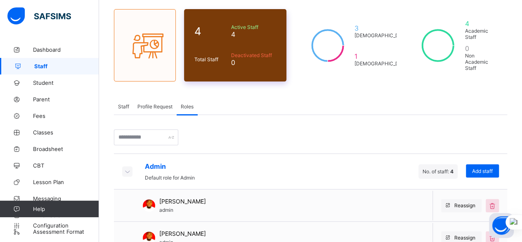
scroll to position [24, 0]
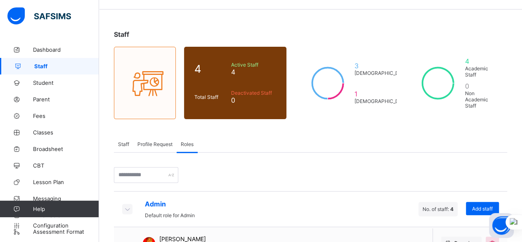
click at [128, 204] on icon at bounding box center [127, 208] width 9 height 8
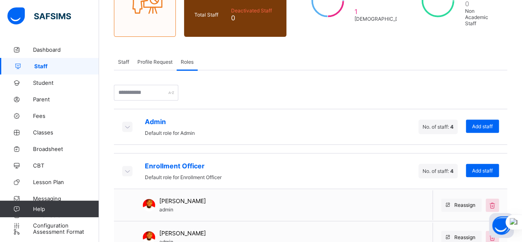
scroll to position [106, 0]
click at [127, 166] on icon at bounding box center [127, 170] width 9 height 8
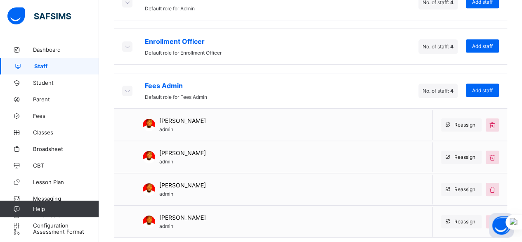
click at [129, 86] on icon at bounding box center [127, 90] width 9 height 8
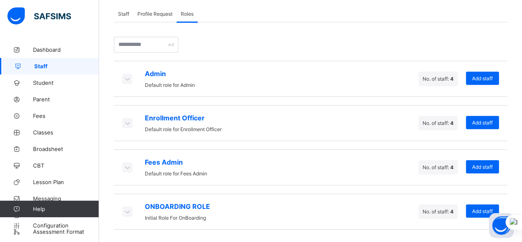
scroll to position [141, 0]
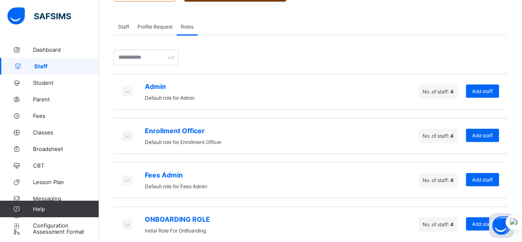
click at [126, 24] on span "Staff" at bounding box center [123, 27] width 11 height 6
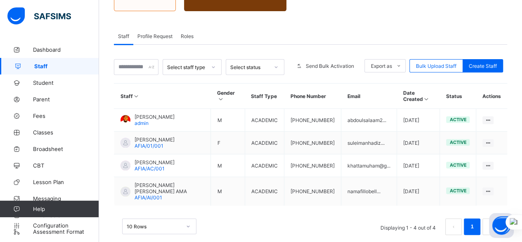
click at [156, 33] on span "Profile Request" at bounding box center [155, 36] width 35 height 6
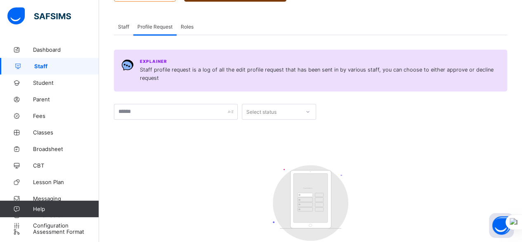
click at [283, 106] on div "Select status" at bounding box center [271, 112] width 58 height 12
drag, startPoint x: 121, startPoint y: 16, endPoint x: 169, endPoint y: 47, distance: 57.3
click at [122, 24] on span "Staff" at bounding box center [123, 27] width 11 height 6
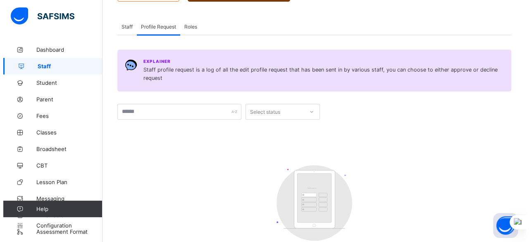
scroll to position [131, 0]
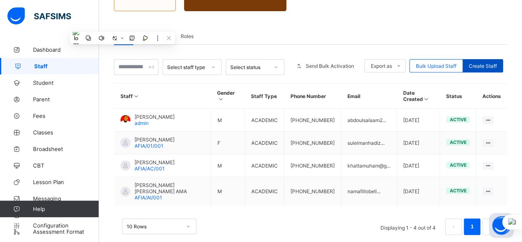
click at [488, 63] on span "Create Staff" at bounding box center [483, 66] width 28 height 6
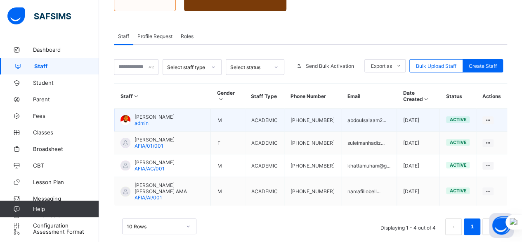
select select "**"
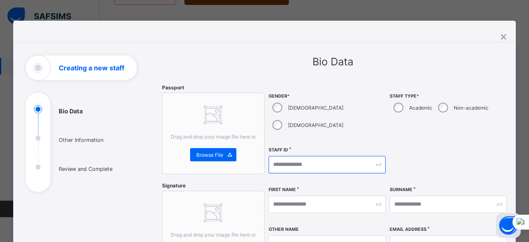
click at [319, 156] on input "text" at bounding box center [326, 164] width 117 height 17
type input "**********"
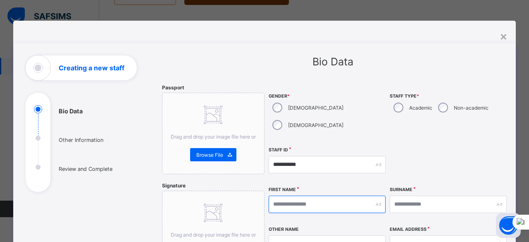
click at [339, 195] on input "text" at bounding box center [326, 203] width 117 height 17
type input "*******"
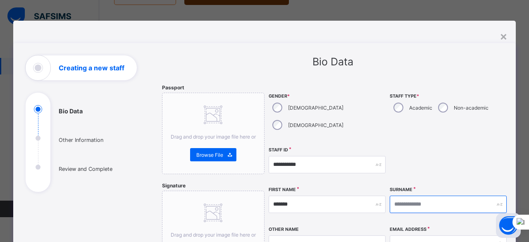
click at [402, 195] on input "text" at bounding box center [447, 203] width 117 height 17
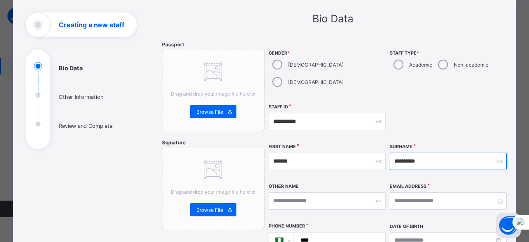
scroll to position [124, 0]
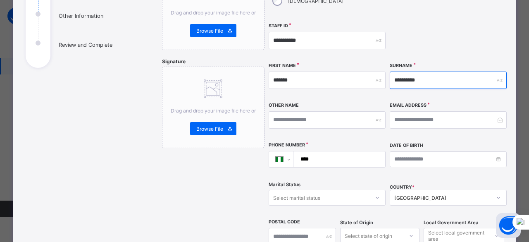
type input "**********"
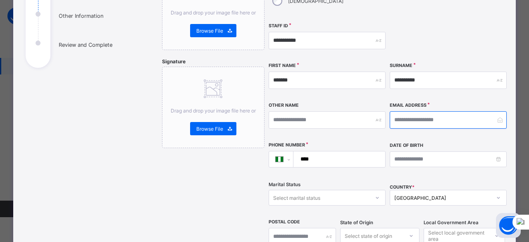
click at [434, 111] on input "email" at bounding box center [447, 119] width 117 height 17
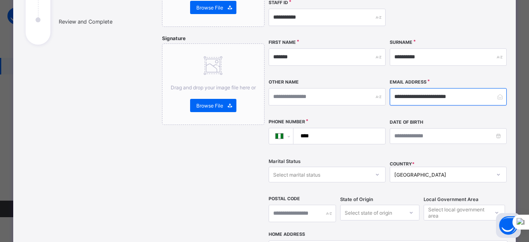
scroll to position [165, 0]
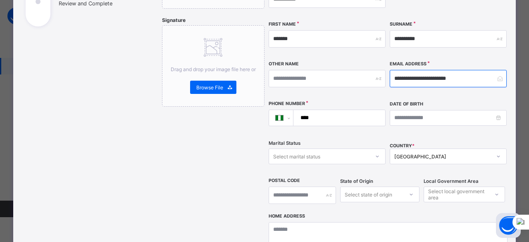
type input "**********"
click at [343, 110] on input "****" at bounding box center [337, 118] width 85 height 16
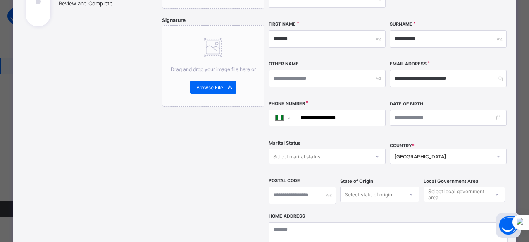
type input "**********"
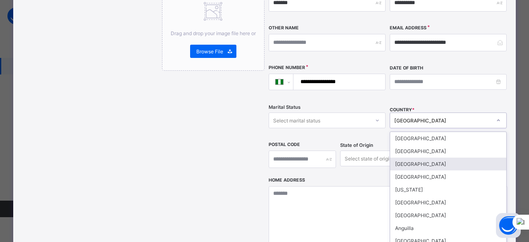
click at [421, 128] on div "option Albania focused, 3 of 250. 250 results available. Use Up and Down to cho…" at bounding box center [447, 120] width 117 height 16
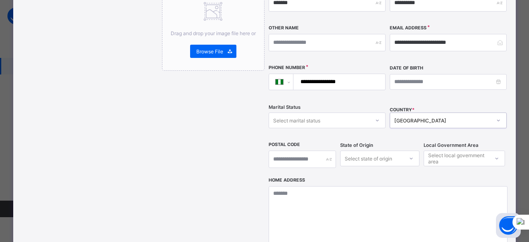
click at [417, 117] on div "[GEOGRAPHIC_DATA]" at bounding box center [442, 120] width 97 height 6
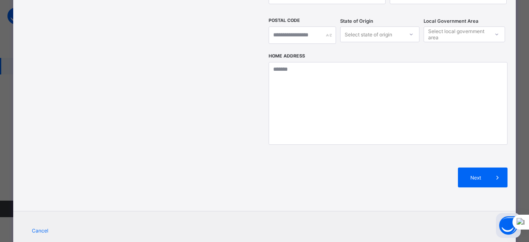
click at [480, 174] on span "Next" at bounding box center [476, 177] width 24 height 6
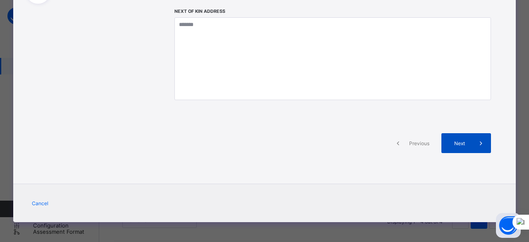
click at [471, 140] on span at bounding box center [481, 143] width 20 height 20
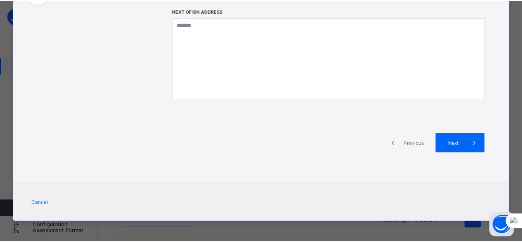
scroll to position [299, 0]
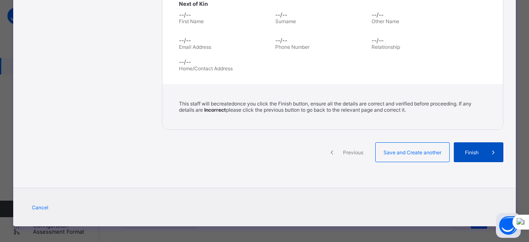
click at [473, 149] on span "Finish" at bounding box center [472, 152] width 24 height 6
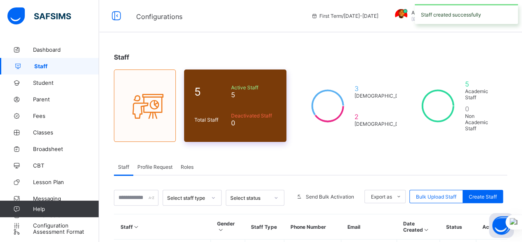
scroll to position [0, 0]
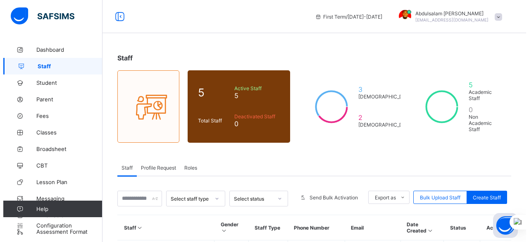
scroll to position [154, 0]
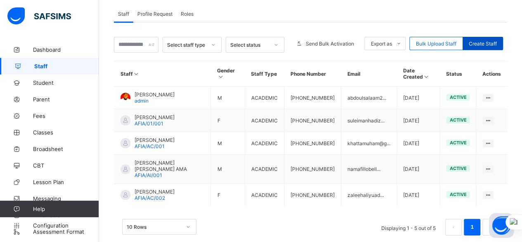
click at [491, 40] on span "Create Staff" at bounding box center [483, 43] width 28 height 6
select select "**"
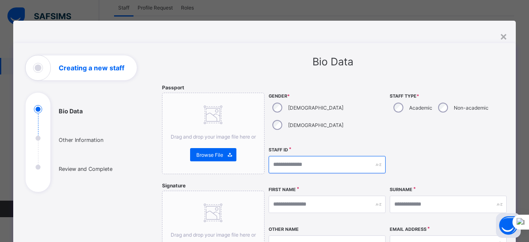
click at [336, 156] on input "text" at bounding box center [326, 164] width 117 height 17
type input "**********"
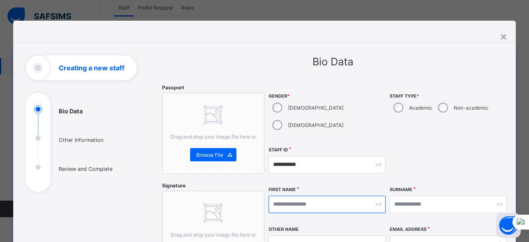
click at [316, 195] on input "text" at bounding box center [326, 203] width 117 height 17
type input "******"
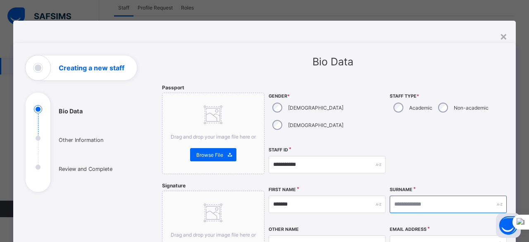
click at [426, 195] on input "text" at bounding box center [447, 203] width 117 height 17
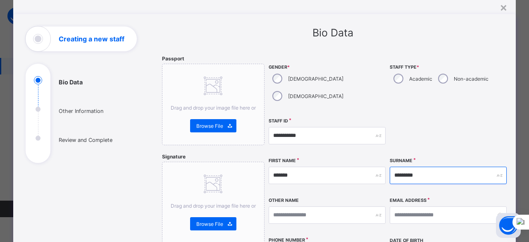
scroll to position [41, 0]
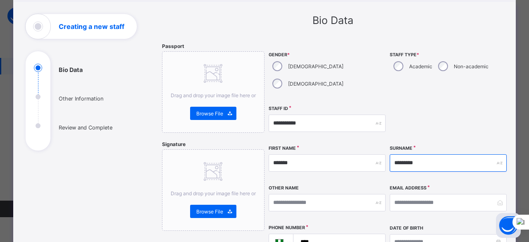
type input "*********"
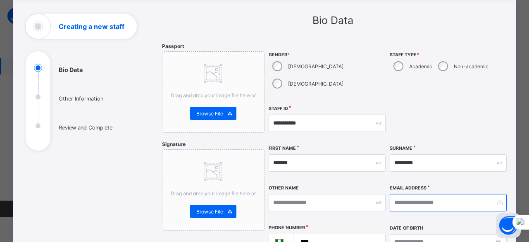
click at [439, 194] on input "email" at bounding box center [447, 202] width 117 height 17
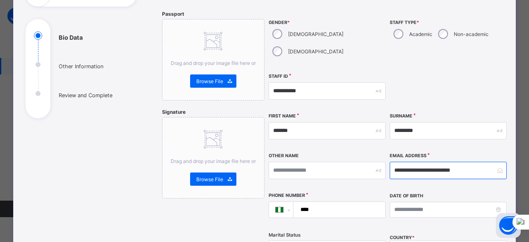
scroll to position [165, 0]
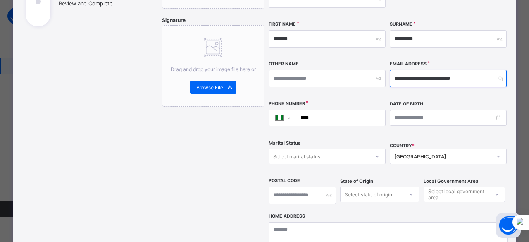
type input "**********"
click at [339, 110] on input "****" at bounding box center [337, 118] width 85 height 16
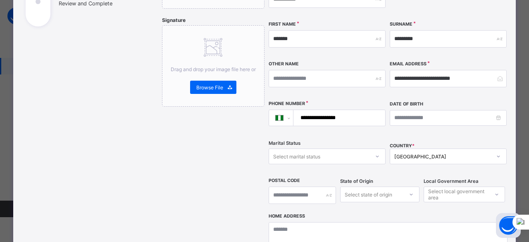
type input "**********"
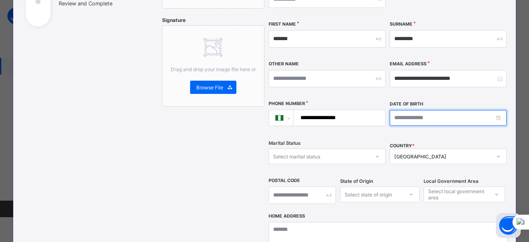
click at [494, 110] on input at bounding box center [447, 118] width 117 height 16
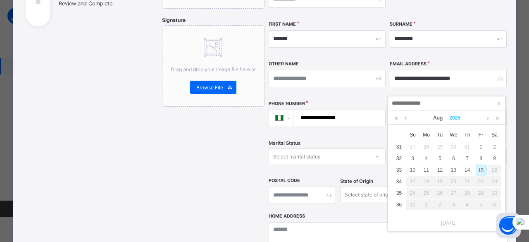
click at [453, 118] on link "2025" at bounding box center [455, 118] width 18 height 14
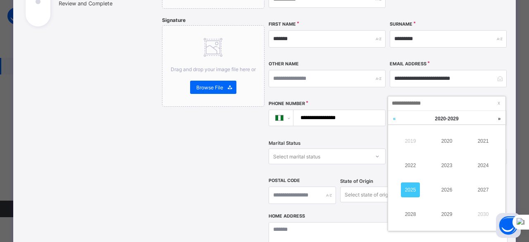
click at [396, 118] on link at bounding box center [394, 119] width 12 height 16
click at [485, 192] on link "1997" at bounding box center [482, 189] width 19 height 15
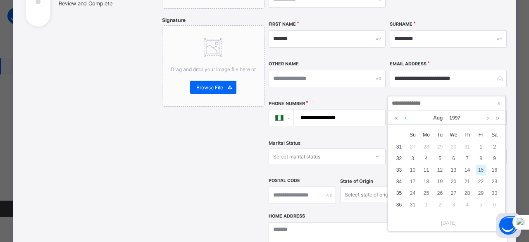
click at [404, 118] on link at bounding box center [405, 118] width 6 height 14
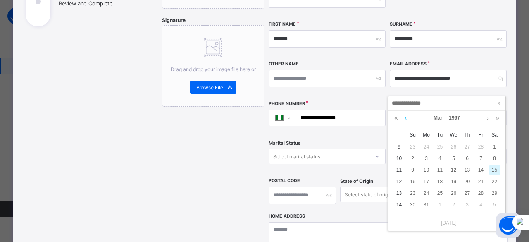
click at [404, 118] on link at bounding box center [405, 118] width 6 height 14
click at [427, 191] on div "27" at bounding box center [426, 192] width 11 height 11
type input "**********"
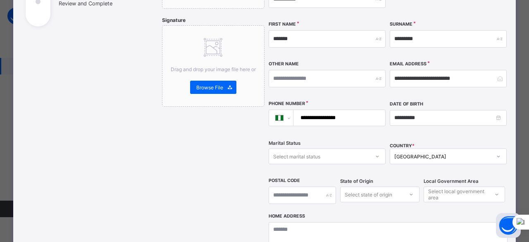
click at [335, 150] on div "Select marital status" at bounding box center [319, 156] width 100 height 12
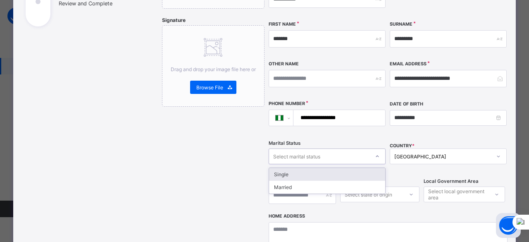
click at [323, 168] on div "Single" at bounding box center [327, 174] width 116 height 13
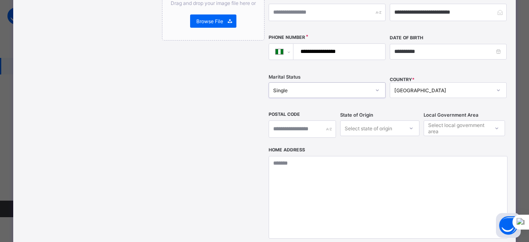
scroll to position [248, 0]
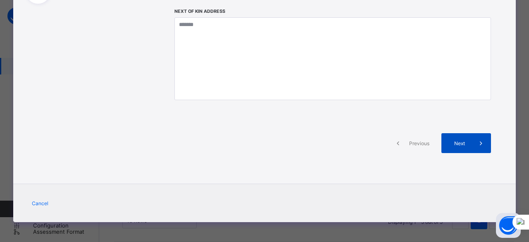
click at [463, 145] on div "Next" at bounding box center [466, 143] width 50 height 20
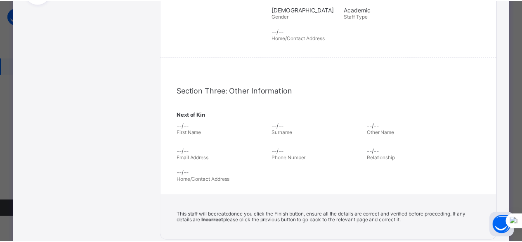
scroll to position [248, 0]
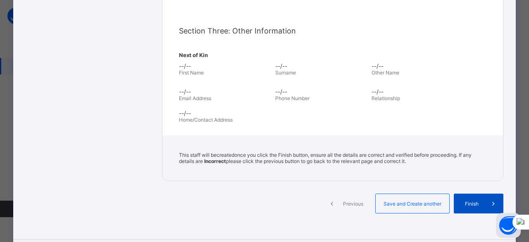
click at [479, 200] on span "Finish" at bounding box center [472, 203] width 24 height 6
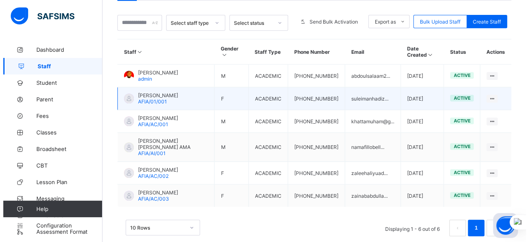
scroll to position [134, 0]
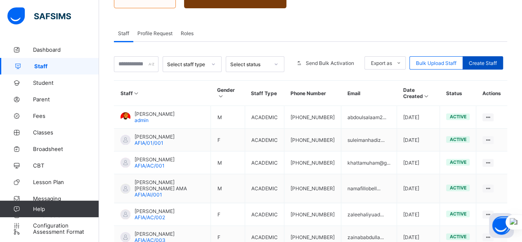
click at [489, 60] on span "Create Staff" at bounding box center [483, 63] width 28 height 6
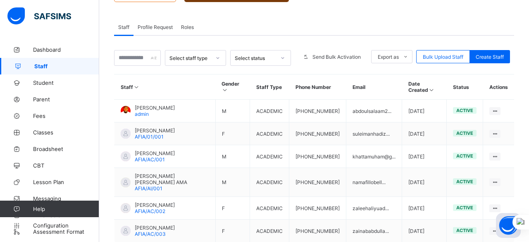
select select "**"
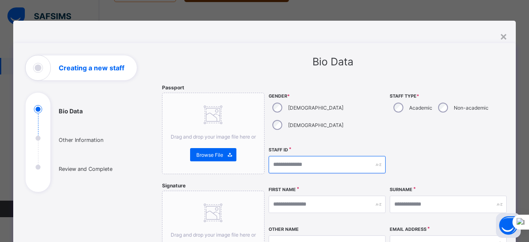
click at [342, 156] on input "text" at bounding box center [326, 164] width 117 height 17
type input "**********"
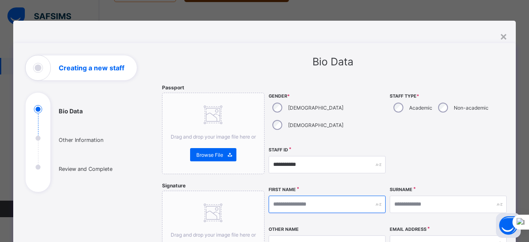
click at [295, 195] on input "text" at bounding box center [326, 203] width 117 height 17
type input "*"
type input "******"
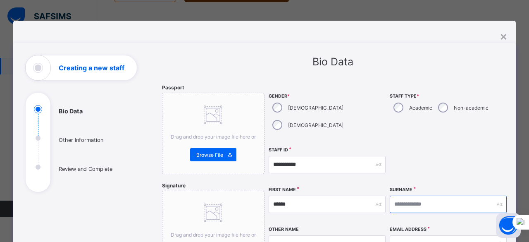
click at [424, 195] on input "text" at bounding box center [447, 203] width 117 height 17
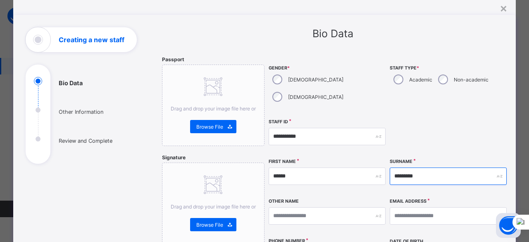
scroll to position [41, 0]
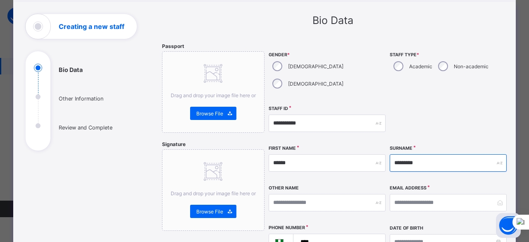
type input "*********"
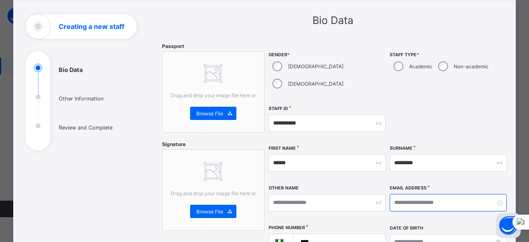
click at [422, 194] on input "email" at bounding box center [447, 202] width 117 height 17
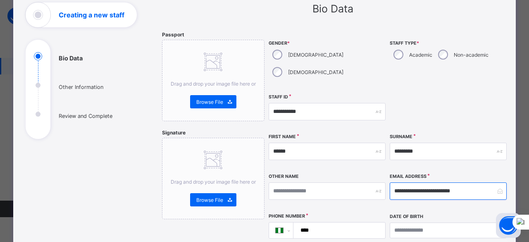
scroll to position [83, 0]
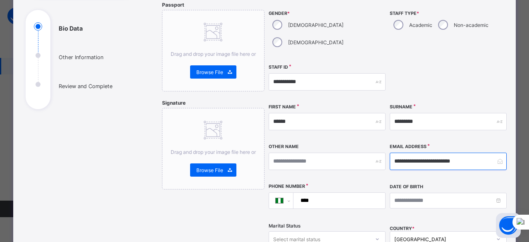
type input "**********"
click at [345, 192] on input "****" at bounding box center [337, 200] width 85 height 16
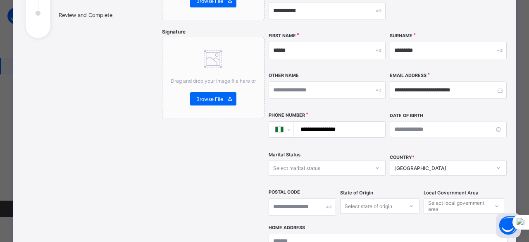
scroll to position [165, 0]
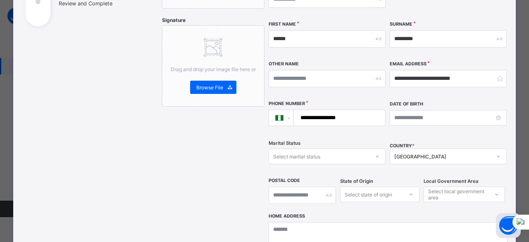
type input "**********"
click at [346, 150] on div "Select marital status" at bounding box center [319, 156] width 100 height 12
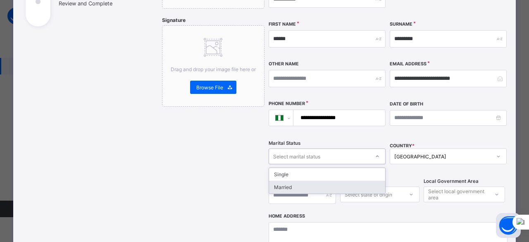
click at [339, 180] on div "Married" at bounding box center [327, 186] width 116 height 13
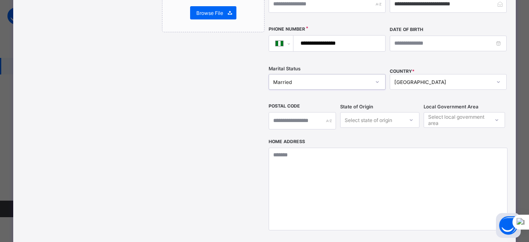
scroll to position [248, 0]
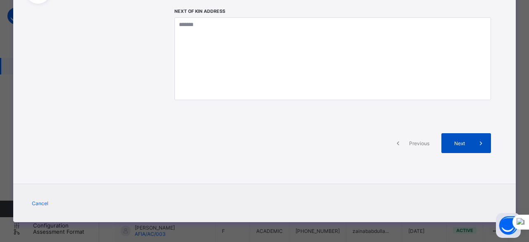
click at [460, 147] on div "Next" at bounding box center [466, 143] width 50 height 20
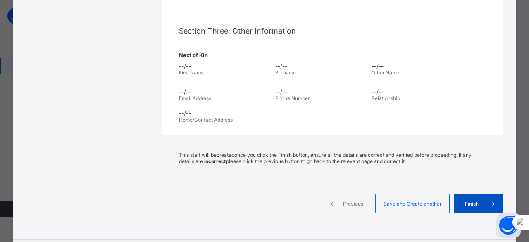
click at [474, 200] on span "Finish" at bounding box center [472, 203] width 24 height 6
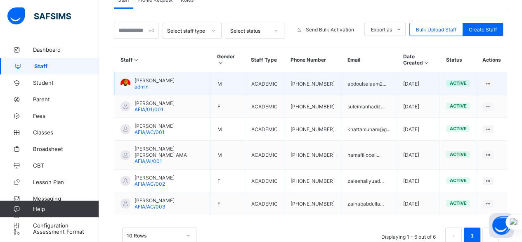
scroll to position [10, 0]
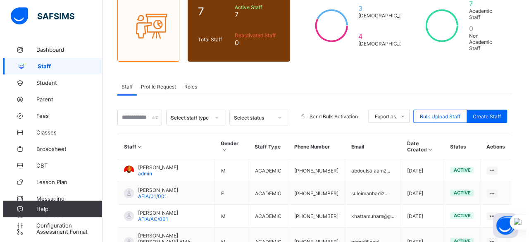
scroll to position [79, 0]
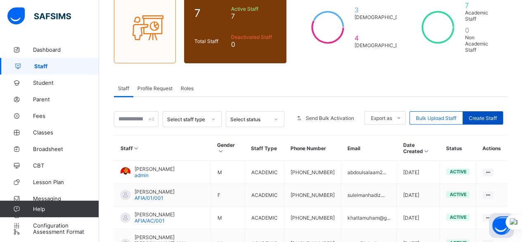
click at [496, 115] on span "Create Staff" at bounding box center [483, 118] width 28 height 6
select select "**"
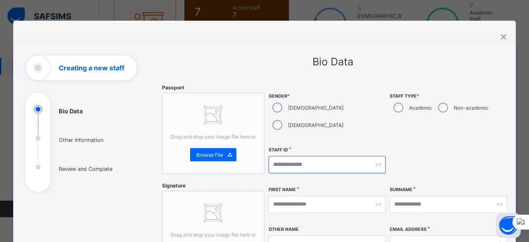
click at [337, 156] on input "text" at bounding box center [326, 164] width 117 height 17
type input "**********"
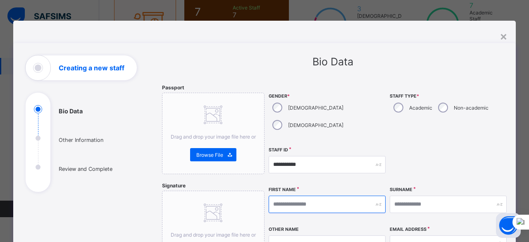
click at [328, 195] on input "text" at bounding box center [326, 203] width 117 height 17
type input "*****"
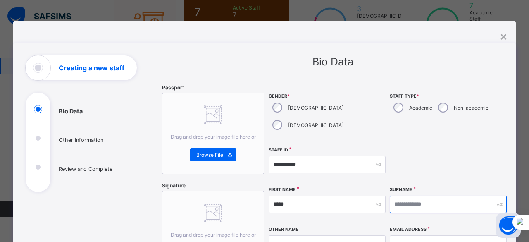
click at [458, 195] on input "text" at bounding box center [447, 203] width 117 height 17
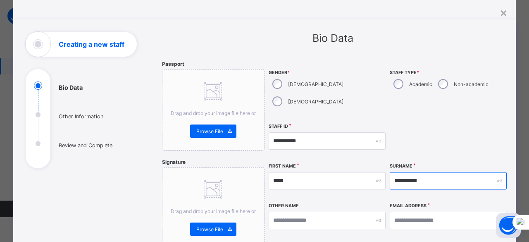
scroll to position [41, 0]
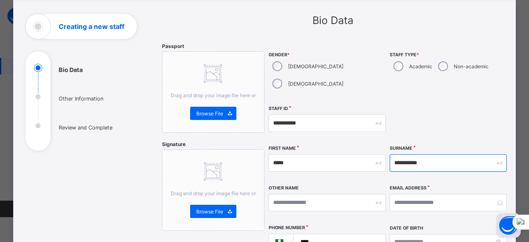
type input "**********"
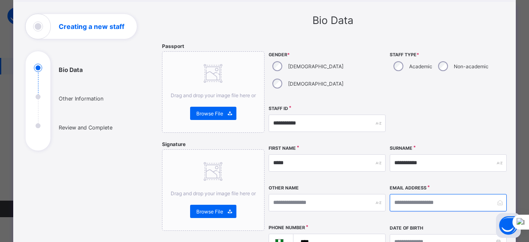
click at [434, 194] on input "email" at bounding box center [447, 202] width 117 height 17
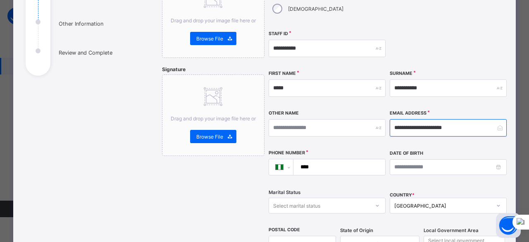
scroll to position [124, 0]
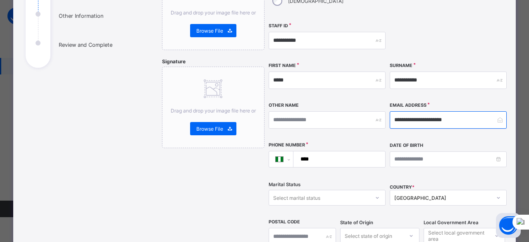
type input "**********"
click at [357, 142] on div "**********" at bounding box center [326, 159] width 117 height 35
click at [359, 151] on input "****" at bounding box center [337, 159] width 85 height 16
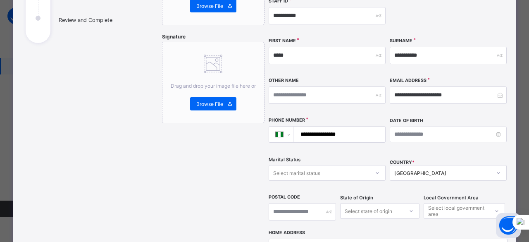
scroll to position [165, 0]
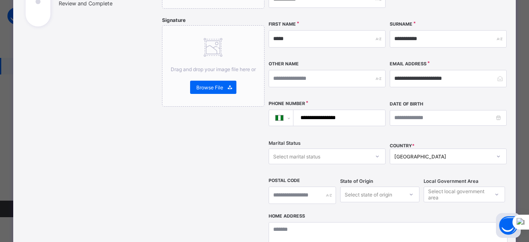
type input "**********"
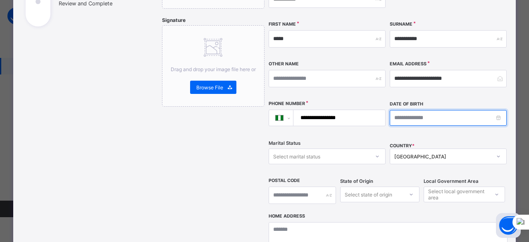
click at [479, 110] on input at bounding box center [447, 118] width 117 height 16
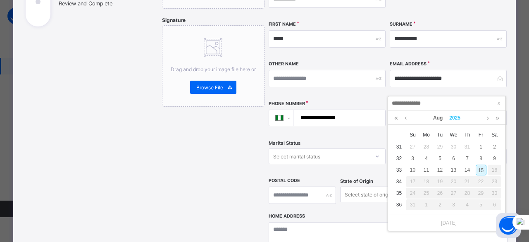
click at [453, 119] on link "2025" at bounding box center [455, 118] width 18 height 14
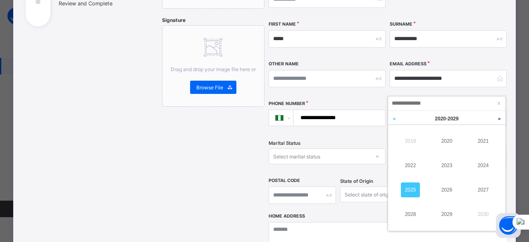
click at [396, 120] on link at bounding box center [394, 119] width 12 height 16
click at [414, 212] on link "1998" at bounding box center [410, 213] width 19 height 15
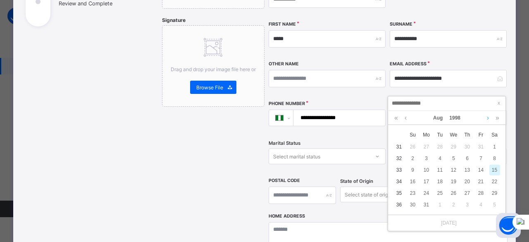
click at [488, 119] on link at bounding box center [487, 118] width 6 height 14
click at [495, 171] on div "17" at bounding box center [494, 169] width 11 height 11
type input "**********"
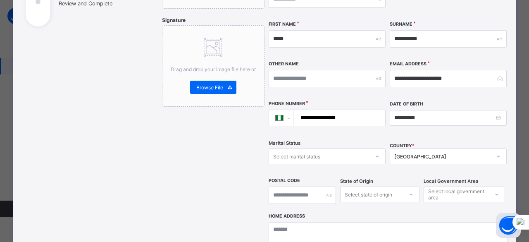
click at [402, 186] on div "Select state of origin" at bounding box center [379, 194] width 79 height 16
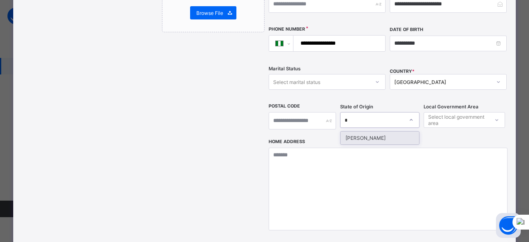
type input "**"
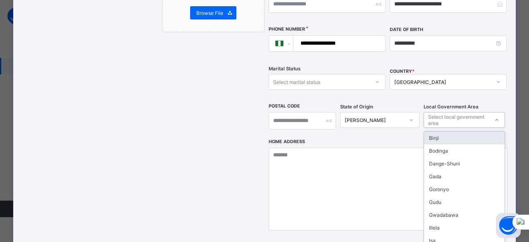
click at [436, 112] on div "Select local government area" at bounding box center [458, 120] width 60 height 16
type input "**"
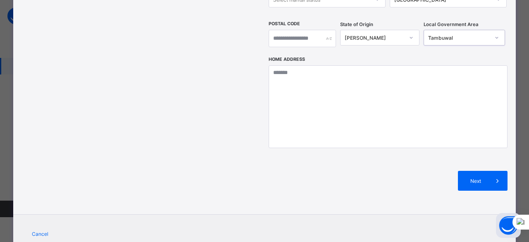
scroll to position [322, 0]
click at [469, 170] on div "Next" at bounding box center [483, 180] width 50 height 20
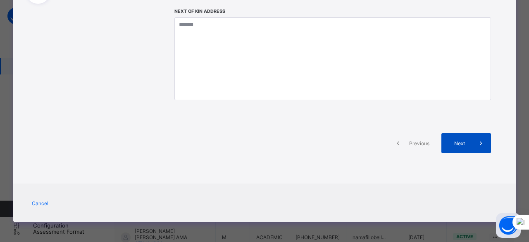
click at [457, 136] on div "Next" at bounding box center [466, 143] width 50 height 20
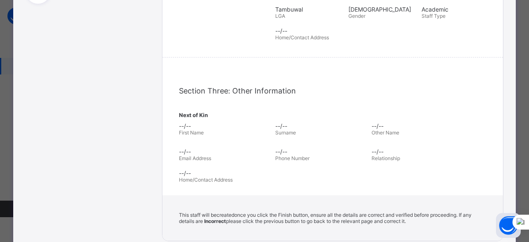
scroll to position [299, 0]
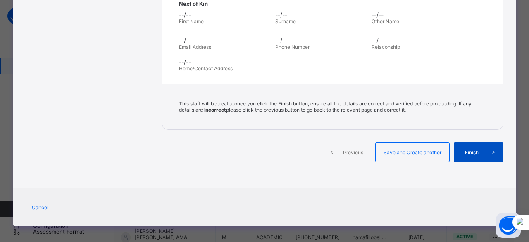
click at [465, 149] on span "Finish" at bounding box center [472, 152] width 24 height 6
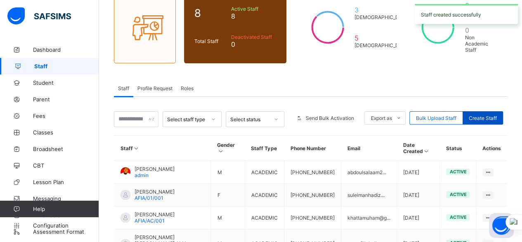
click at [487, 115] on span "Create Staff" at bounding box center [483, 118] width 28 height 6
select select "**"
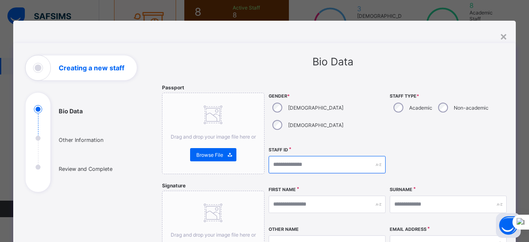
click at [322, 156] on input "text" at bounding box center [326, 164] width 117 height 17
type input "**********"
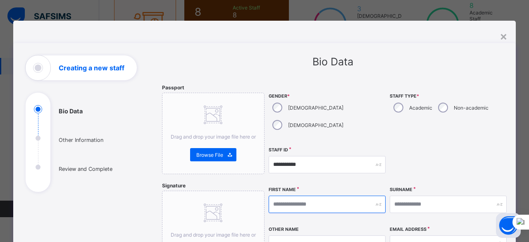
click at [285, 195] on input "text" at bounding box center [326, 203] width 117 height 17
type input "********"
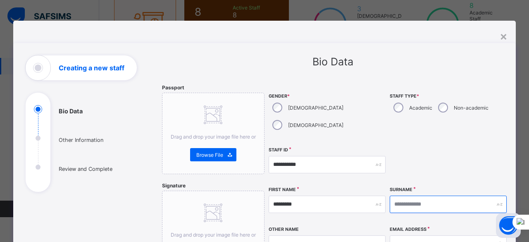
click at [420, 195] on input "text" at bounding box center [447, 203] width 117 height 17
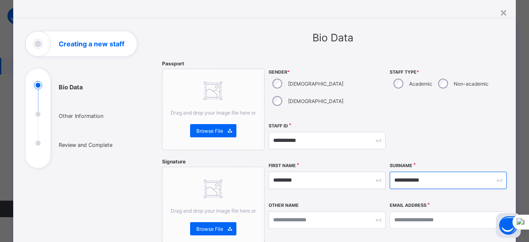
scroll to position [41, 0]
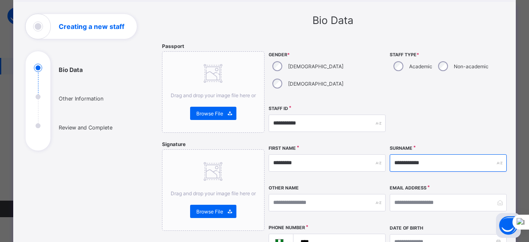
type input "**********"
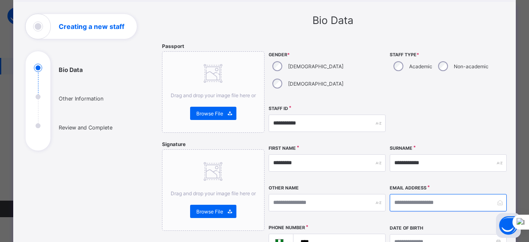
click at [427, 194] on input "email" at bounding box center [447, 202] width 117 height 17
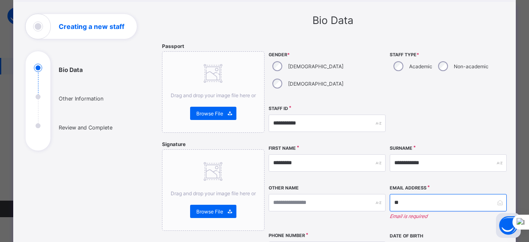
type input "*"
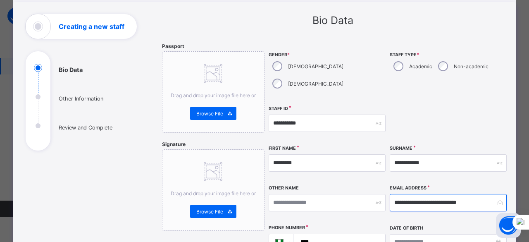
type input "**********"
click at [338, 234] on input "****" at bounding box center [337, 242] width 85 height 16
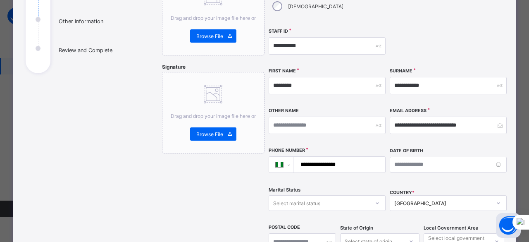
scroll to position [124, 0]
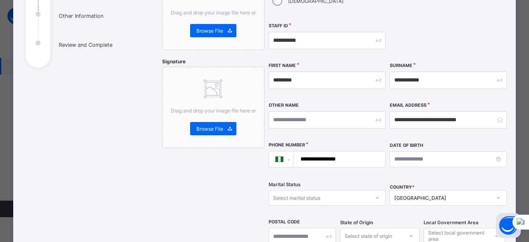
type input "**********"
click at [500, 151] on input at bounding box center [447, 159] width 117 height 16
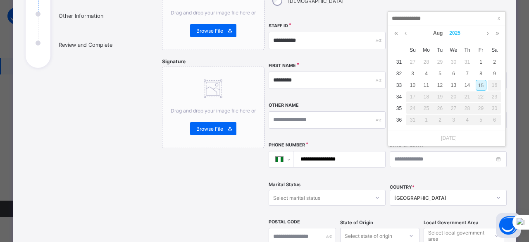
click at [453, 33] on link "2025" at bounding box center [455, 33] width 18 height 14
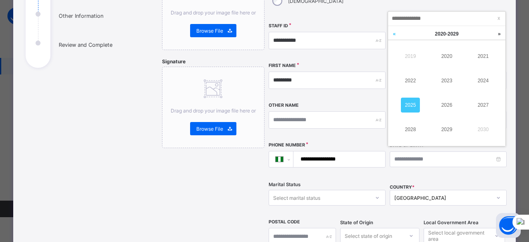
click at [392, 36] on link at bounding box center [394, 34] width 12 height 16
click at [412, 131] on link "1998" at bounding box center [410, 129] width 19 height 15
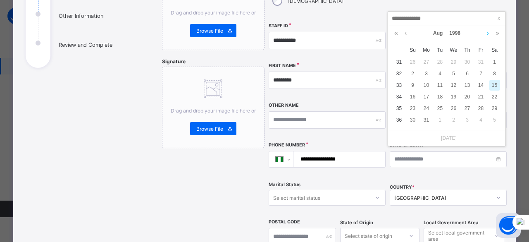
click at [486, 34] on link at bounding box center [487, 33] width 6 height 14
click at [452, 73] on div "9" at bounding box center [453, 73] width 11 height 11
type input "**********"
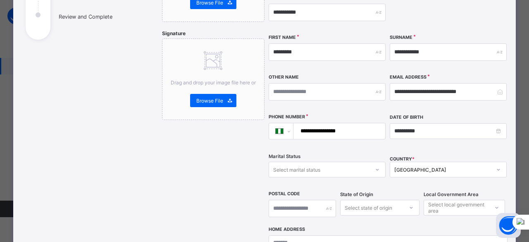
scroll to position [165, 0]
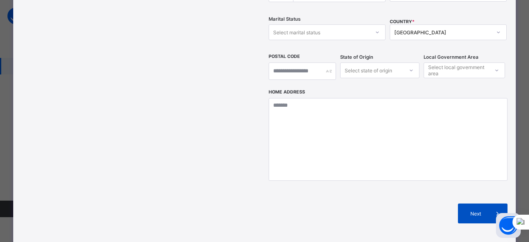
click at [477, 210] on span "Next" at bounding box center [476, 213] width 24 height 6
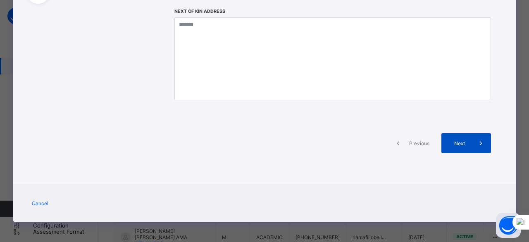
click at [465, 141] on span "Next" at bounding box center [459, 143] width 24 height 6
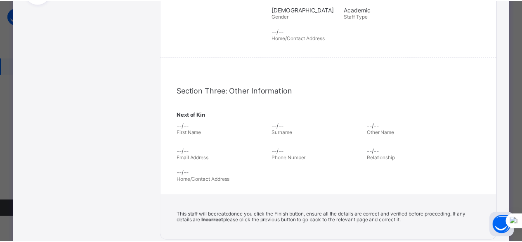
scroll to position [289, 0]
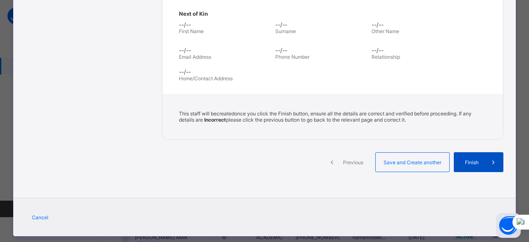
click at [470, 159] on span "Finish" at bounding box center [472, 162] width 24 height 6
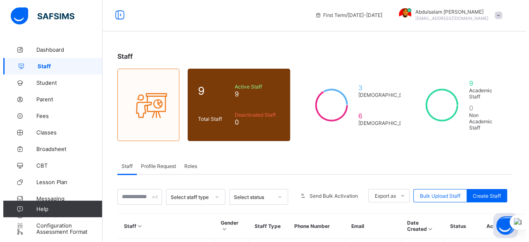
scroll to position [0, 0]
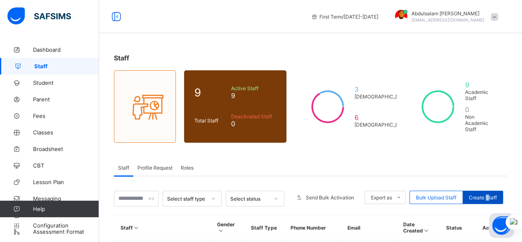
click at [494, 194] on span "Create Staff" at bounding box center [483, 197] width 28 height 6
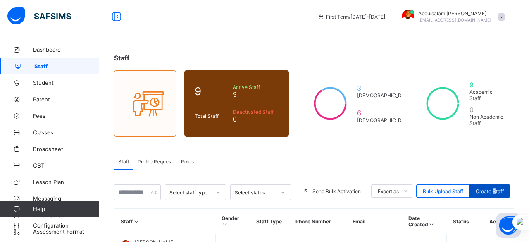
select select "**"
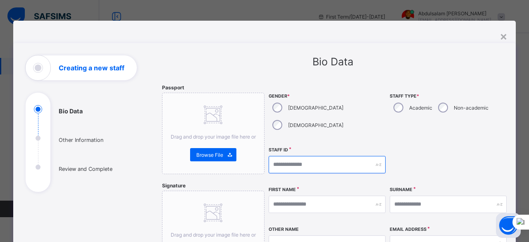
click at [354, 156] on input "text" at bounding box center [326, 164] width 117 height 17
type input "**********"
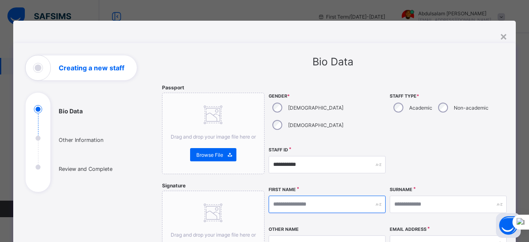
click at [343, 195] on input "text" at bounding box center [326, 203] width 117 height 17
type input "*****"
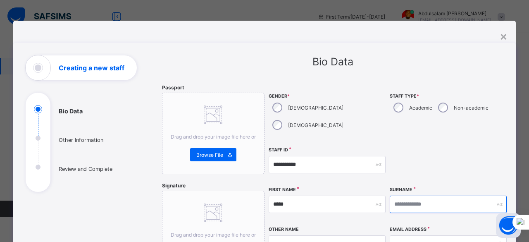
click at [389, 195] on input "text" at bounding box center [447, 203] width 117 height 17
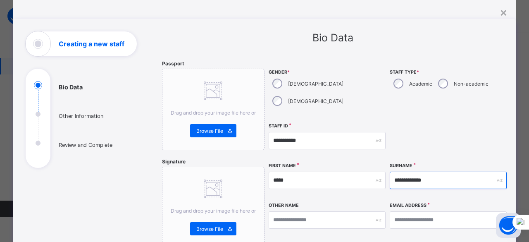
scroll to position [41, 0]
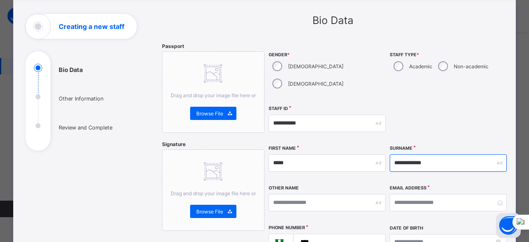
type input "**********"
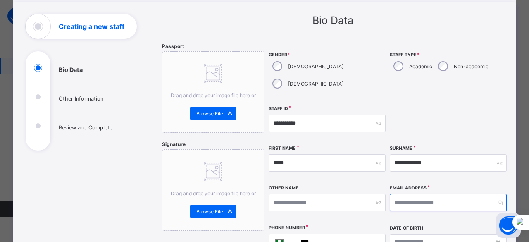
click at [401, 194] on input "email" at bounding box center [447, 202] width 117 height 17
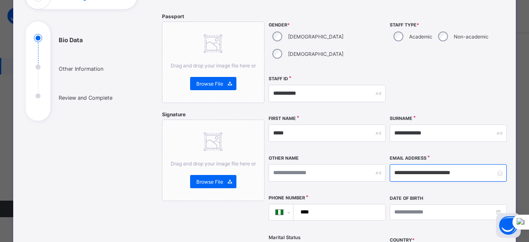
scroll to position [83, 0]
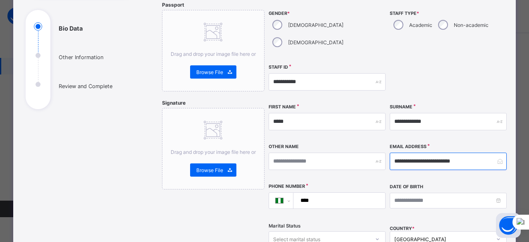
type input "**********"
click at [345, 192] on input "****" at bounding box center [337, 200] width 85 height 16
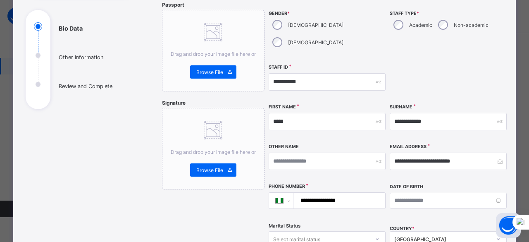
type input "**********"
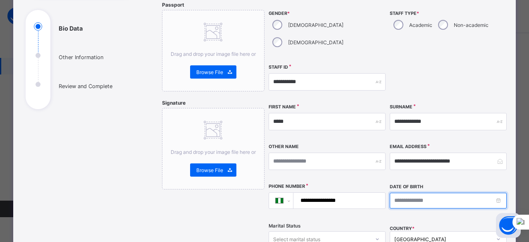
click at [497, 192] on input at bounding box center [447, 200] width 117 height 16
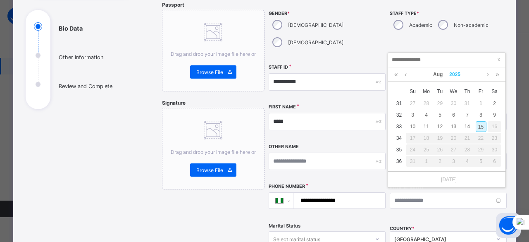
click at [456, 73] on link "2025" at bounding box center [455, 74] width 18 height 14
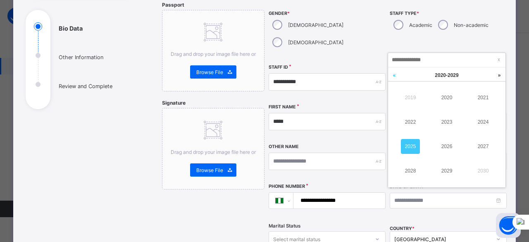
click at [396, 76] on link at bounding box center [394, 75] width 12 height 16
click at [396, 75] on link at bounding box center [394, 75] width 12 height 16
click at [446, 98] on link "2000" at bounding box center [446, 97] width 19 height 15
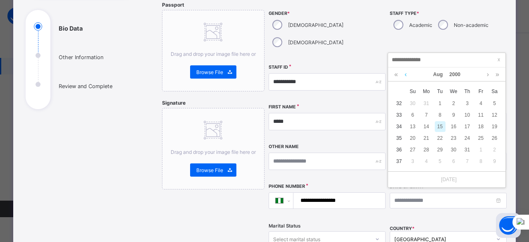
click at [406, 75] on link at bounding box center [405, 74] width 6 height 14
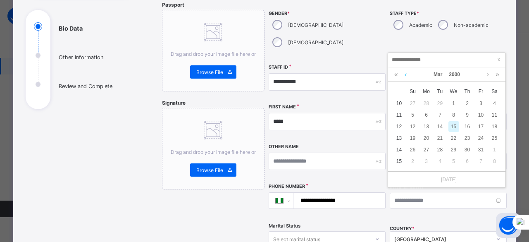
click at [406, 75] on link at bounding box center [405, 74] width 6 height 14
click at [495, 114] on div "12" at bounding box center [494, 114] width 11 height 11
type input "**********"
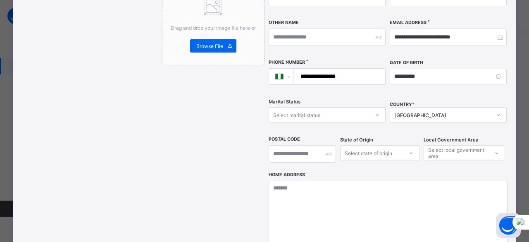
scroll to position [240, 0]
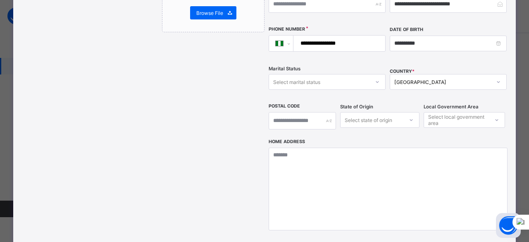
click at [408, 128] on div "Select state of origin" at bounding box center [379, 120] width 79 height 16
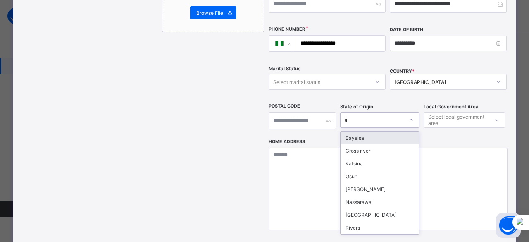
type input "**"
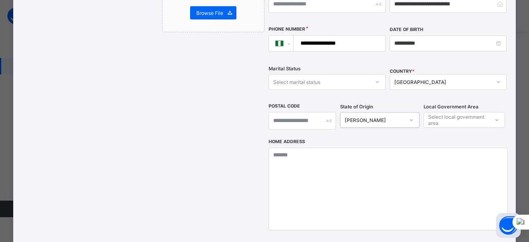
click at [436, 112] on div "Select local government area" at bounding box center [458, 120] width 60 height 16
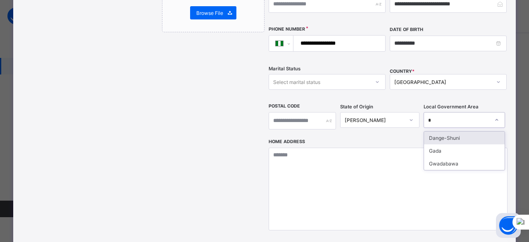
type input "**"
click at [463, 131] on div "Dange-Shuni" at bounding box center [464, 137] width 81 height 13
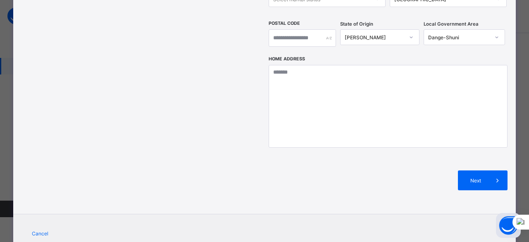
click at [474, 177] on span "Next" at bounding box center [476, 180] width 24 height 6
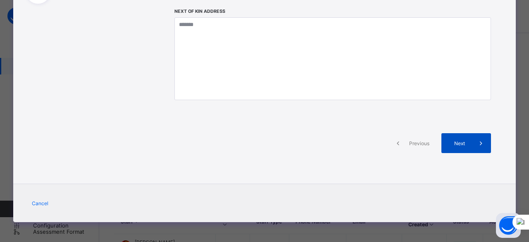
click at [471, 149] on span at bounding box center [481, 143] width 20 height 20
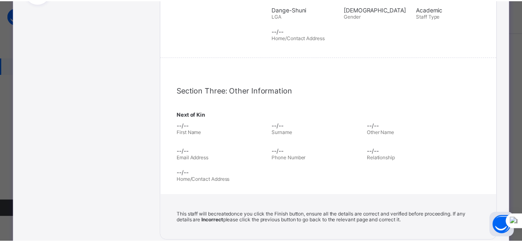
scroll to position [299, 0]
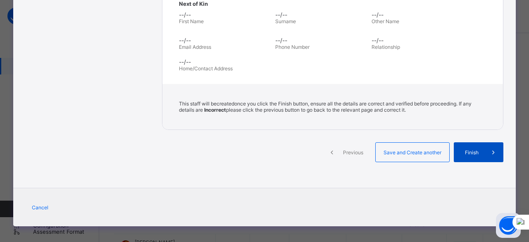
click at [468, 149] on span "Finish" at bounding box center [472, 152] width 24 height 6
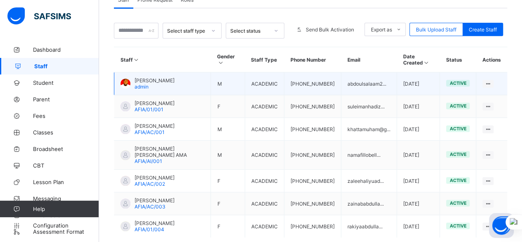
scroll to position [121, 0]
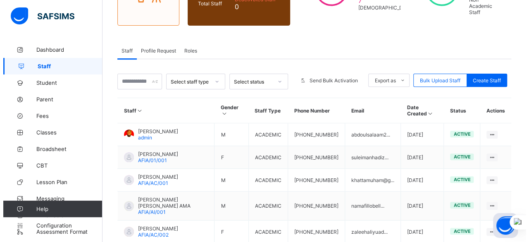
scroll to position [104, 0]
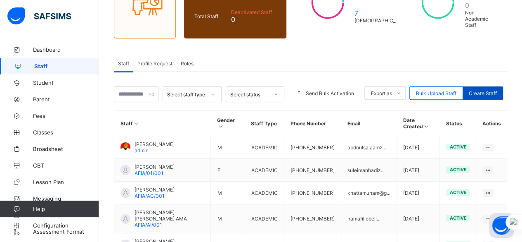
click at [492, 90] on span "Create Staff" at bounding box center [483, 93] width 28 height 6
select select "**"
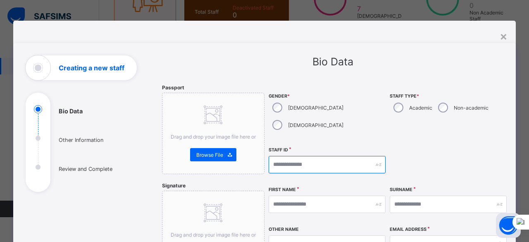
click at [328, 156] on input "text" at bounding box center [326, 164] width 117 height 17
type input "**********"
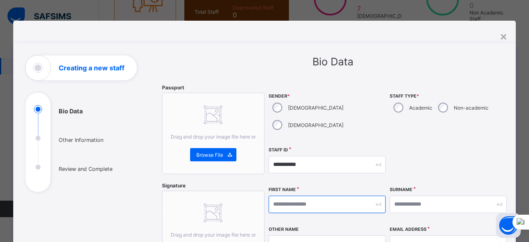
click at [325, 195] on input "text" at bounding box center [326, 203] width 117 height 17
type input "******"
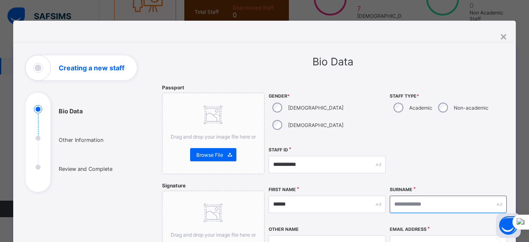
click at [431, 195] on input "text" at bounding box center [447, 203] width 117 height 17
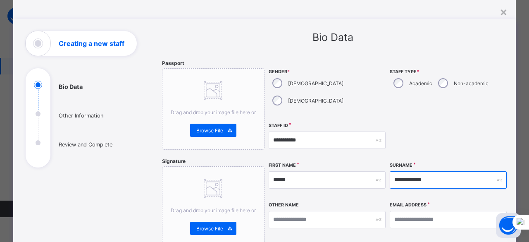
scroll to position [41, 0]
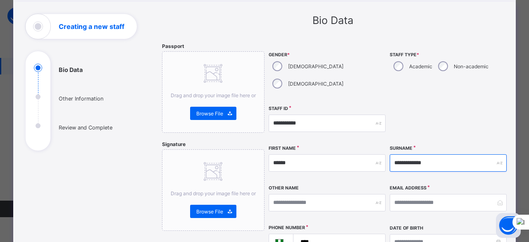
type input "**********"
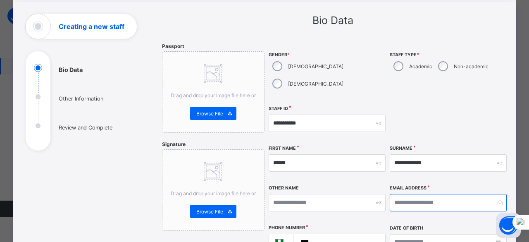
click at [408, 194] on input "email" at bounding box center [447, 202] width 117 height 17
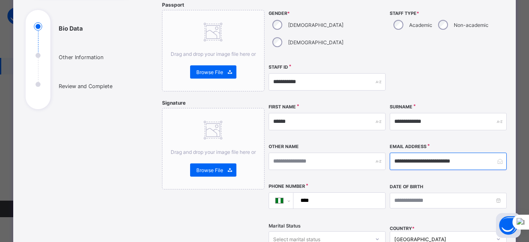
type input "**********"
click at [327, 192] on input "****" at bounding box center [337, 200] width 85 height 16
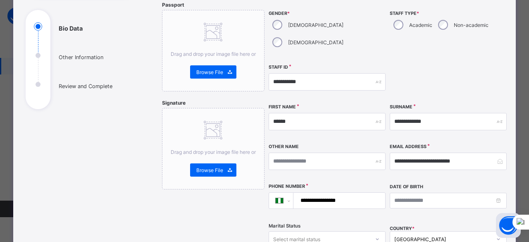
scroll to position [124, 0]
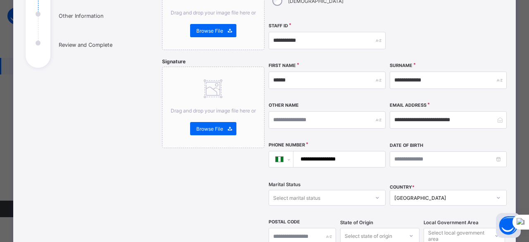
type input "**********"
click at [496, 151] on input at bounding box center [447, 159] width 117 height 16
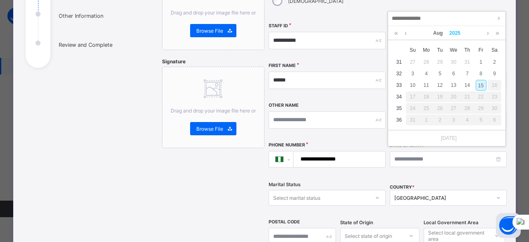
click at [451, 32] on link "2025" at bounding box center [455, 33] width 18 height 14
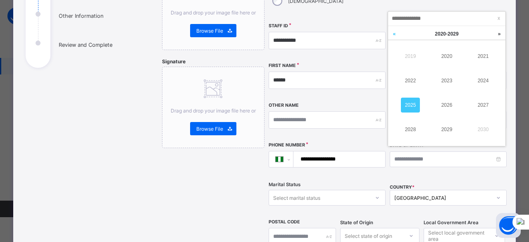
click at [395, 34] on link at bounding box center [394, 34] width 12 height 16
click at [396, 34] on link at bounding box center [394, 34] width 12 height 16
click at [448, 80] on link "2003" at bounding box center [446, 80] width 19 height 15
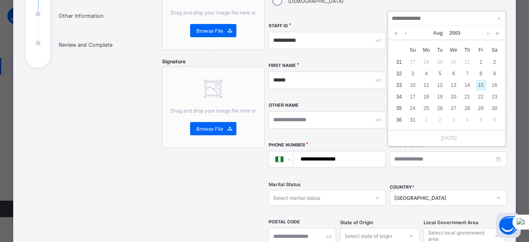
click at [486, 33] on link at bounding box center [487, 33] width 6 height 14
click at [487, 33] on link at bounding box center [487, 33] width 6 height 14
click at [494, 62] on div "6" at bounding box center [494, 62] width 11 height 11
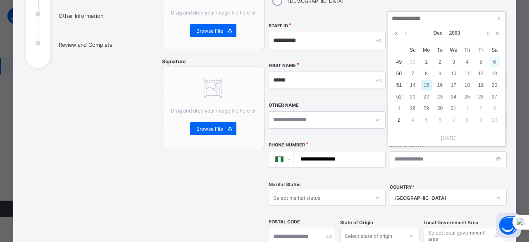
type input "**********"
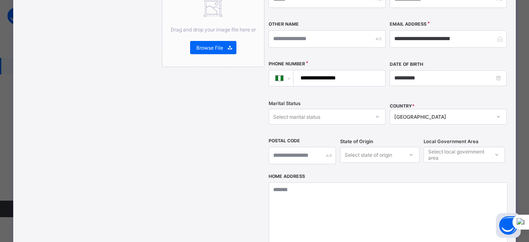
scroll to position [206, 0]
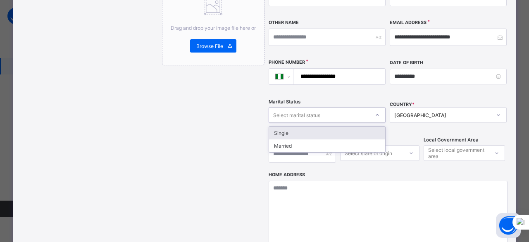
click at [355, 109] on div "Select marital status" at bounding box center [319, 115] width 100 height 12
click at [344, 126] on div "Single" at bounding box center [327, 132] width 116 height 13
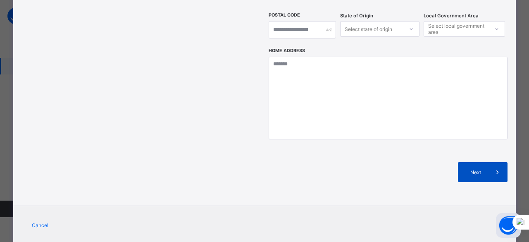
click at [475, 169] on span "Next" at bounding box center [476, 172] width 24 height 6
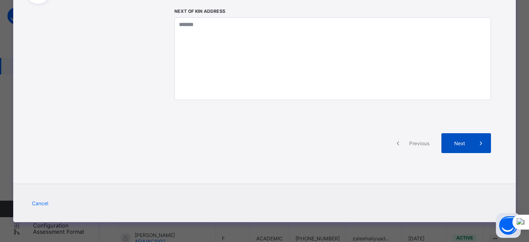
click at [471, 142] on span at bounding box center [481, 143] width 20 height 20
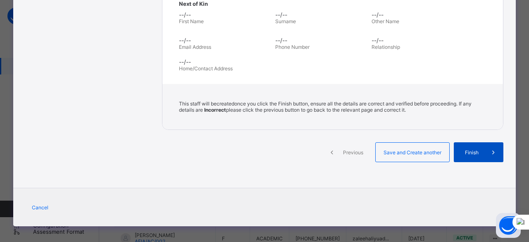
click at [469, 150] on div "Finish" at bounding box center [478, 152] width 50 height 20
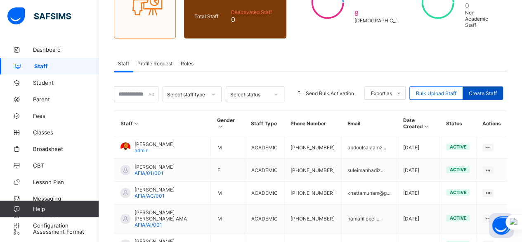
click at [494, 90] on span "Create Staff" at bounding box center [483, 93] width 28 height 6
select select "**"
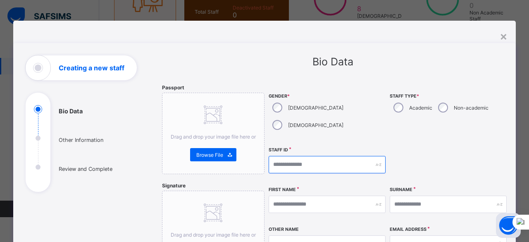
click at [337, 156] on input "text" at bounding box center [326, 164] width 117 height 17
type input "**********"
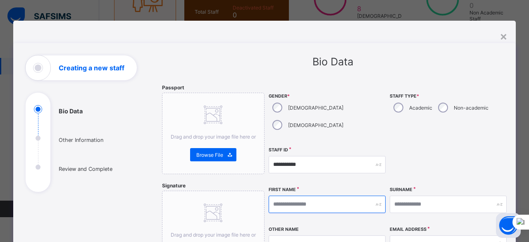
click at [327, 195] on input "text" at bounding box center [326, 203] width 117 height 17
type input "******"
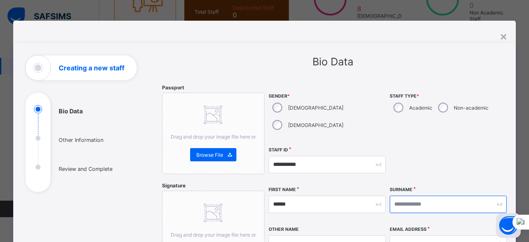
click at [431, 195] on input "text" at bounding box center [447, 203] width 117 height 17
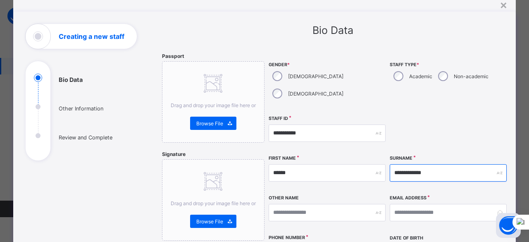
scroll to position [41, 0]
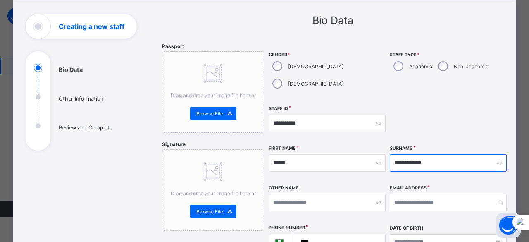
type input "**********"
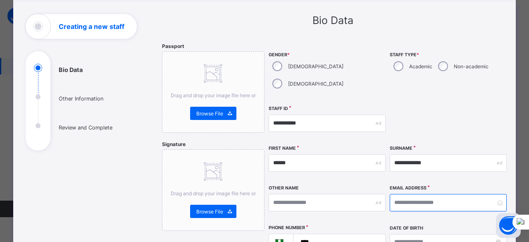
click at [440, 194] on input "email" at bounding box center [447, 202] width 117 height 17
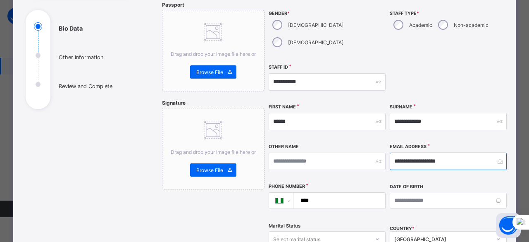
type input "**********"
click at [342, 192] on input "****" at bounding box center [337, 200] width 85 height 16
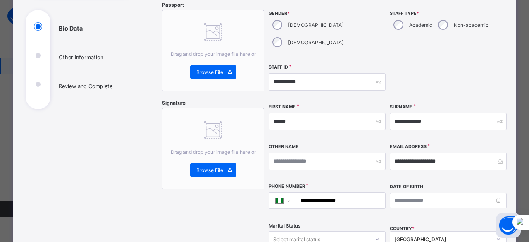
type input "**********"
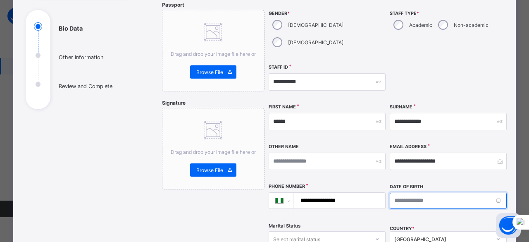
click at [496, 192] on input at bounding box center [447, 200] width 117 height 16
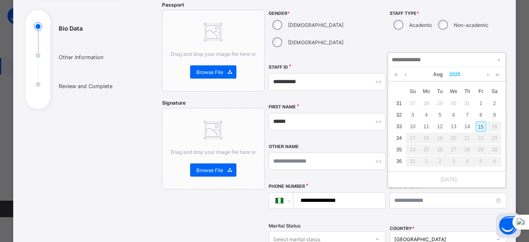
click at [463, 72] on link "2025" at bounding box center [455, 74] width 18 height 14
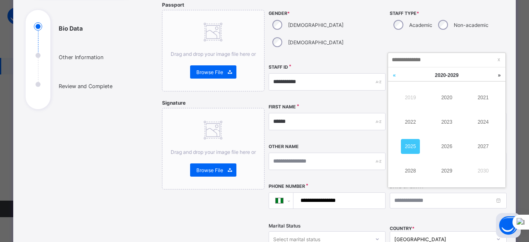
click at [394, 74] on link at bounding box center [394, 75] width 12 height 16
click at [447, 125] on link "2003" at bounding box center [446, 121] width 19 height 15
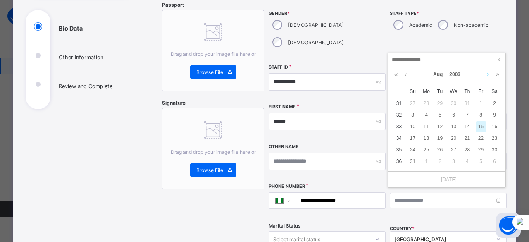
click at [486, 75] on link at bounding box center [487, 74] width 6 height 14
click at [495, 104] on div "6" at bounding box center [494, 103] width 11 height 11
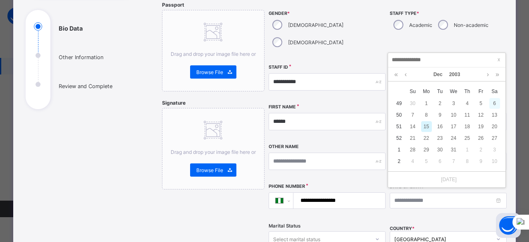
type input "**********"
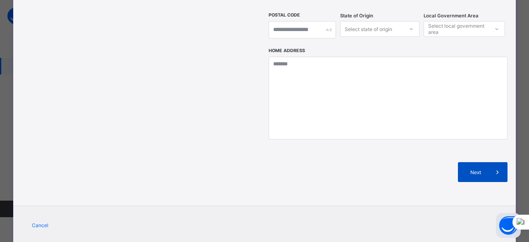
click at [470, 169] on span "Next" at bounding box center [476, 172] width 24 height 6
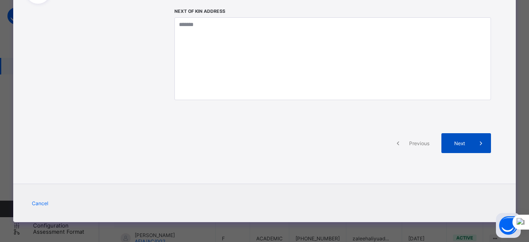
click at [463, 144] on span "Next" at bounding box center [459, 143] width 24 height 6
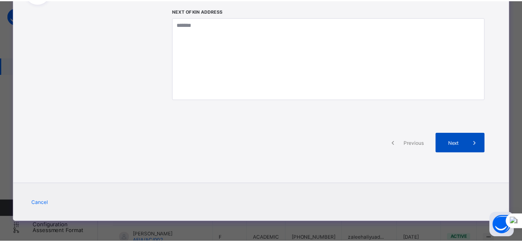
scroll to position [299, 0]
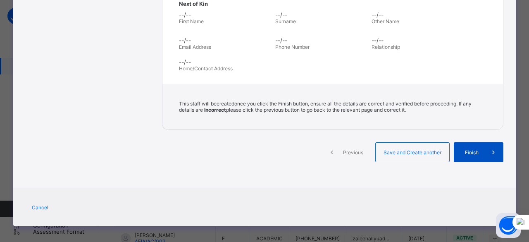
click at [469, 150] on div "Finish" at bounding box center [478, 152] width 50 height 20
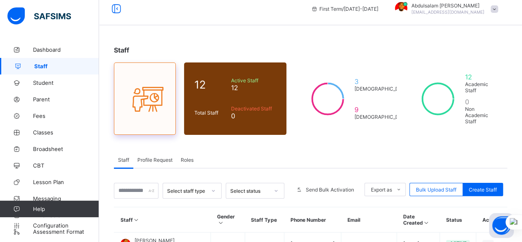
scroll to position [0, 0]
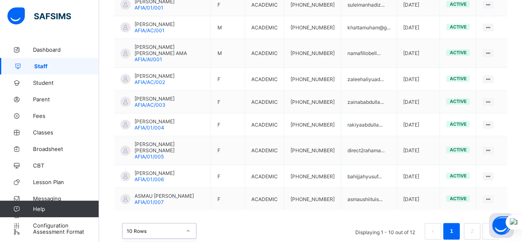
scroll to position [289, 0]
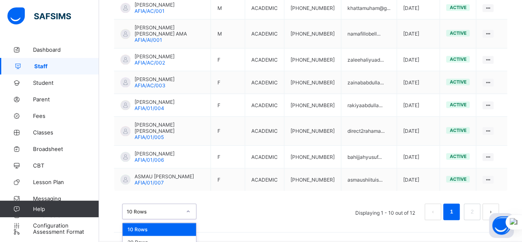
click at [190, 213] on div "option 10 Rows focused, 1 of 3. 3 results available. Use Up and Down to choose …" at bounding box center [159, 211] width 74 height 16
click at [175, 235] on div "20 Rows" at bounding box center [160, 241] width 74 height 13
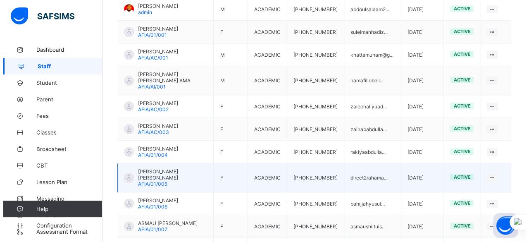
scroll to position [0, 0]
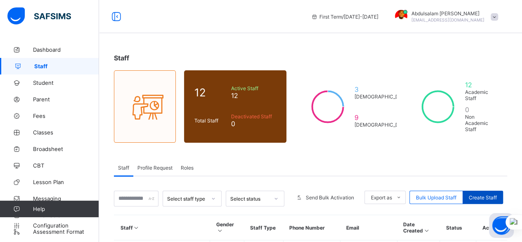
click at [484, 194] on span "Create Staff" at bounding box center [483, 197] width 28 height 6
select select "**"
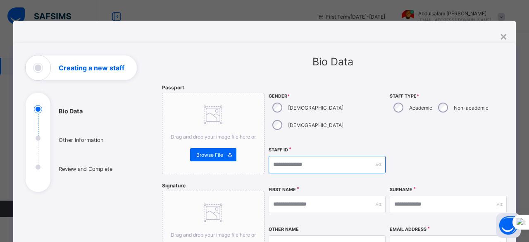
click at [292, 156] on input "text" at bounding box center [326, 164] width 117 height 17
type input "**********"
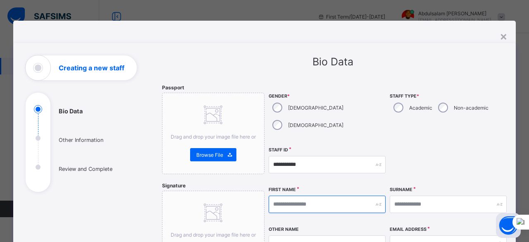
click at [342, 195] on input "text" at bounding box center [326, 203] width 117 height 17
type input "**********"
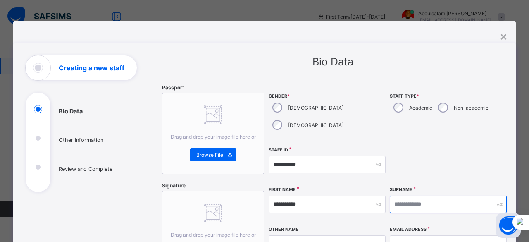
click at [402, 195] on input "text" at bounding box center [447, 203] width 117 height 17
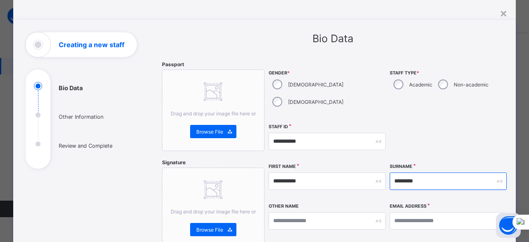
scroll to position [41, 0]
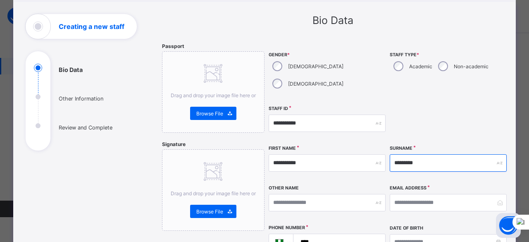
type input "*********"
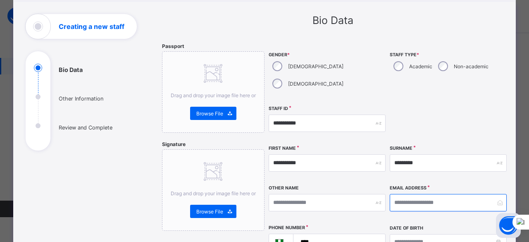
click at [422, 194] on input "email" at bounding box center [447, 202] width 117 height 17
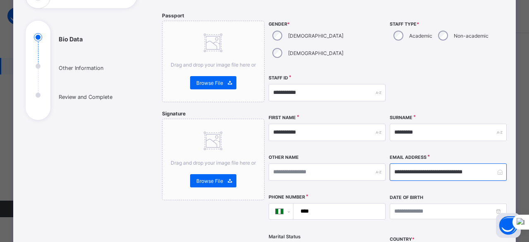
scroll to position [124, 0]
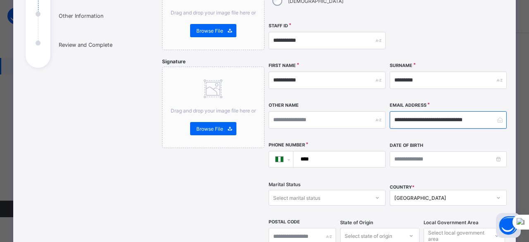
type input "**********"
click at [346, 151] on input "****" at bounding box center [337, 159] width 85 height 16
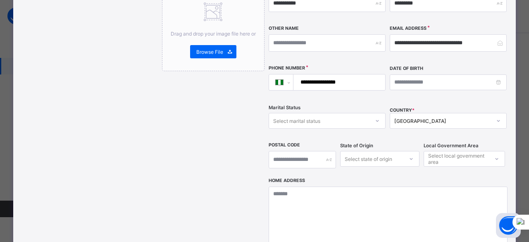
scroll to position [206, 0]
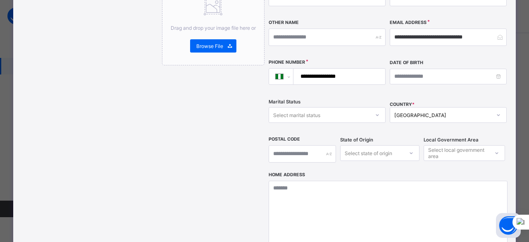
type input "**********"
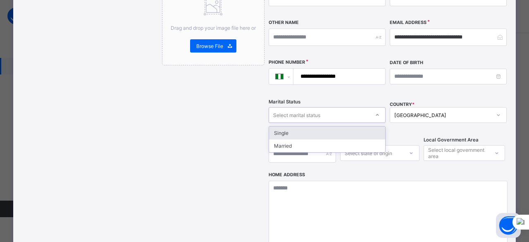
click at [335, 109] on div "Select marital status" at bounding box center [319, 115] width 100 height 12
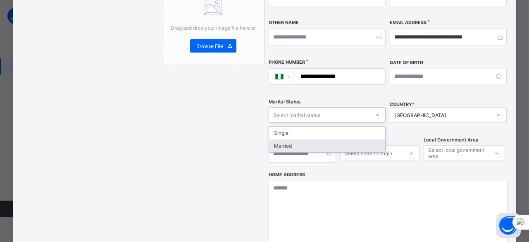
click at [334, 139] on div "Married" at bounding box center [327, 145] width 116 height 13
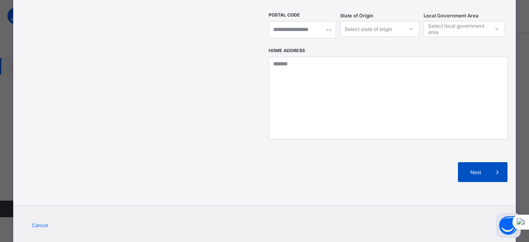
click at [493, 168] on icon at bounding box center [497, 172] width 9 height 8
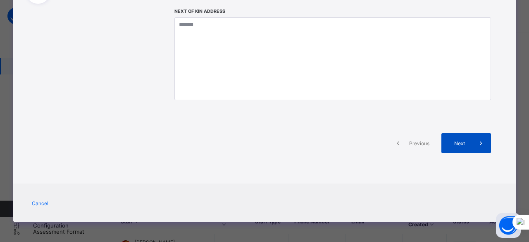
click at [477, 145] on icon at bounding box center [480, 143] width 9 height 8
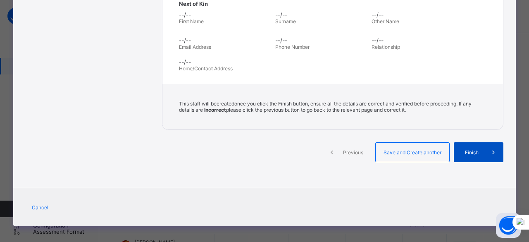
click at [477, 149] on span "Finish" at bounding box center [472, 152] width 24 height 6
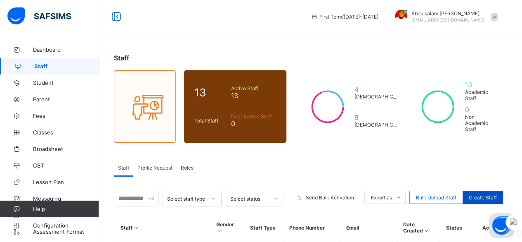
click at [502, 192] on div "Create Staff" at bounding box center [483, 196] width 40 height 13
select select "**"
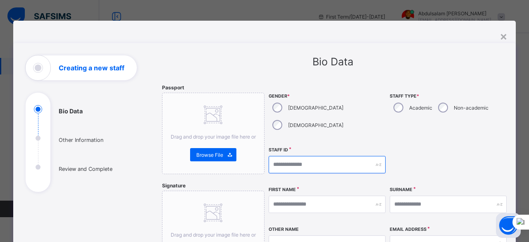
click at [339, 156] on input "text" at bounding box center [326, 164] width 117 height 17
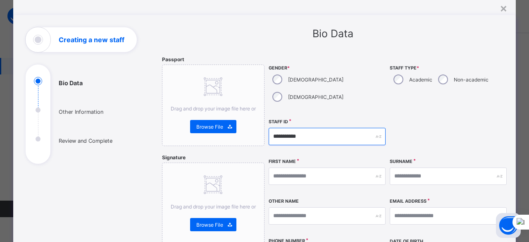
scroll to position [41, 0]
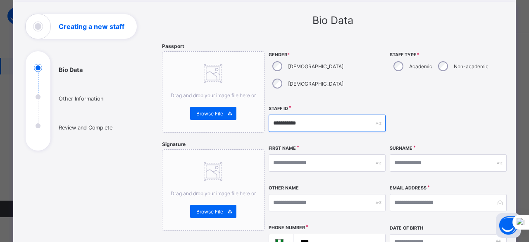
type input "**********"
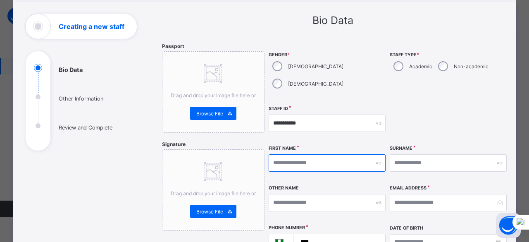
click at [327, 154] on input "text" at bounding box center [326, 162] width 117 height 17
type input "**********"
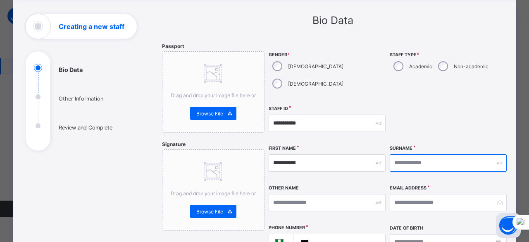
click at [403, 154] on input "text" at bounding box center [447, 162] width 117 height 17
type input "****"
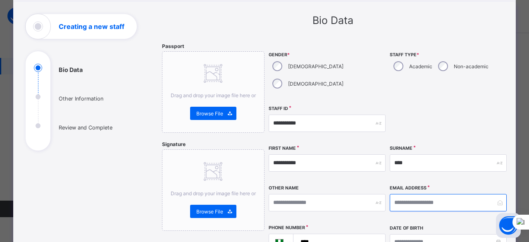
click at [397, 194] on input "email" at bounding box center [447, 202] width 117 height 17
type input "**********"
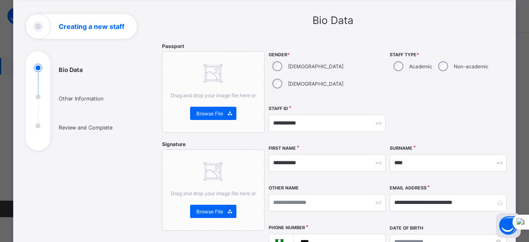
click at [340, 234] on input "****" at bounding box center [337, 242] width 85 height 16
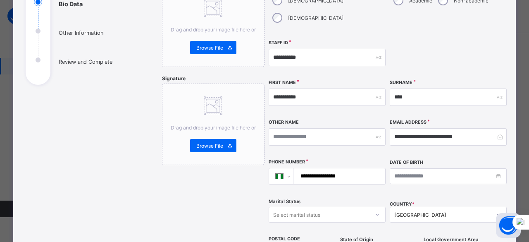
scroll to position [124, 0]
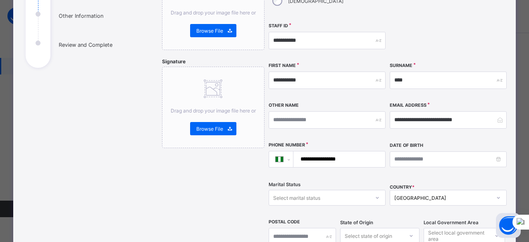
type input "**********"
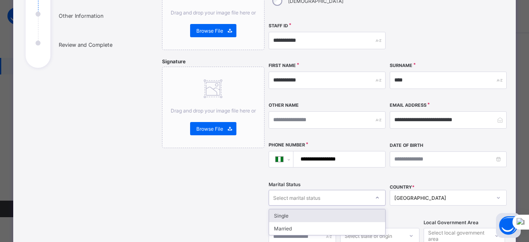
click at [370, 191] on div at bounding box center [377, 197] width 14 height 13
click at [357, 209] on div "Single" at bounding box center [327, 215] width 116 height 13
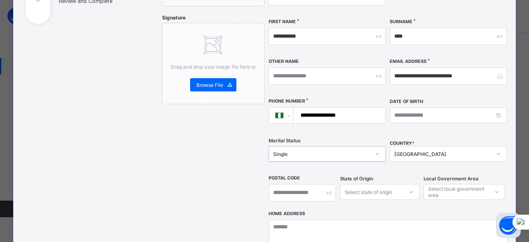
scroll to position [248, 0]
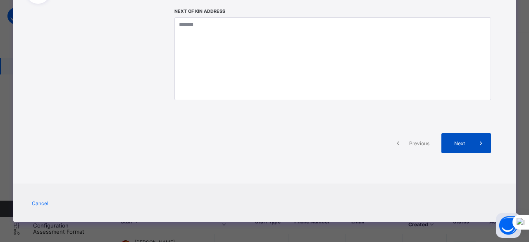
click at [471, 150] on span at bounding box center [481, 143] width 20 height 20
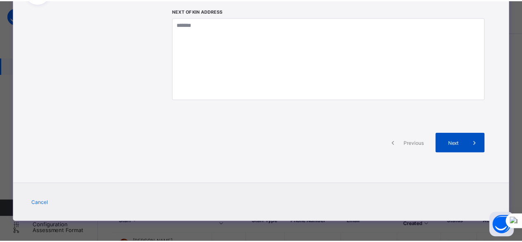
scroll to position [248, 0]
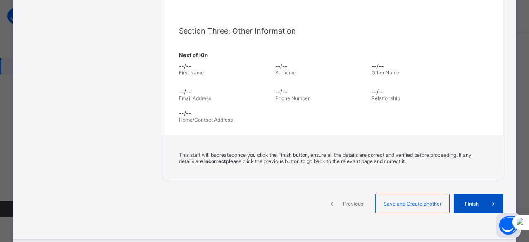
click at [477, 200] on span "Finish" at bounding box center [472, 203] width 24 height 6
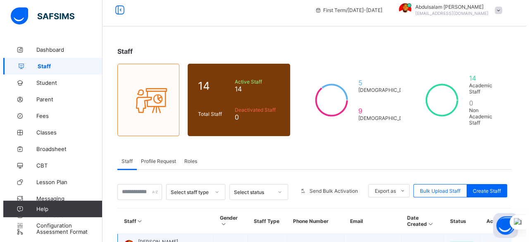
scroll to position [0, 0]
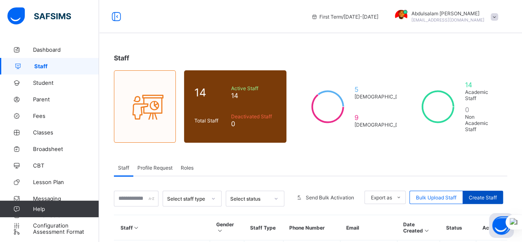
click at [482, 191] on div "Create Staff" at bounding box center [483, 196] width 40 height 13
select select "**"
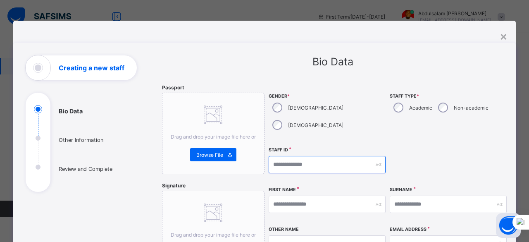
click at [296, 156] on input "text" at bounding box center [326, 164] width 117 height 17
click at [329, 156] on input "text" at bounding box center [326, 164] width 117 height 17
type input "**********"
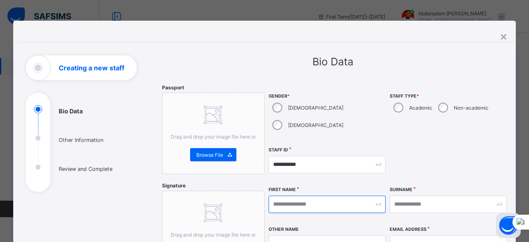
click at [317, 195] on input "text" at bounding box center [326, 203] width 117 height 17
type input "*****"
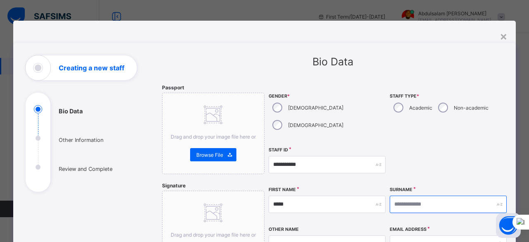
click at [407, 195] on input "text" at bounding box center [447, 203] width 117 height 17
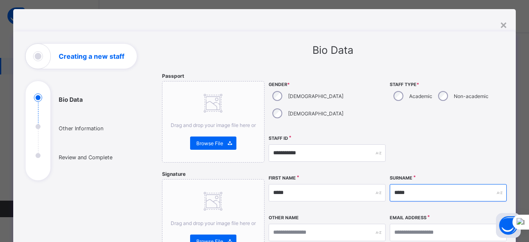
scroll to position [41, 0]
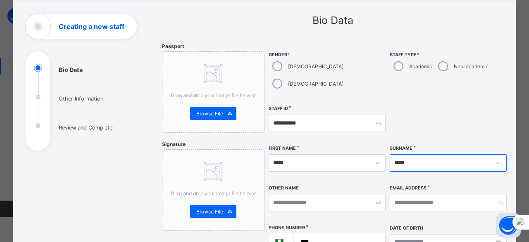
type input "*****"
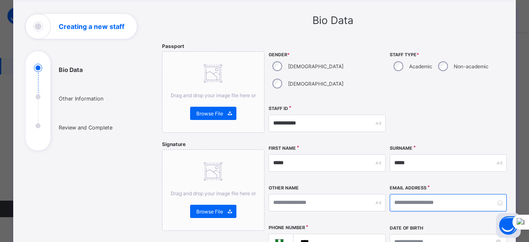
click at [403, 194] on input "email" at bounding box center [447, 202] width 117 height 17
type input "*"
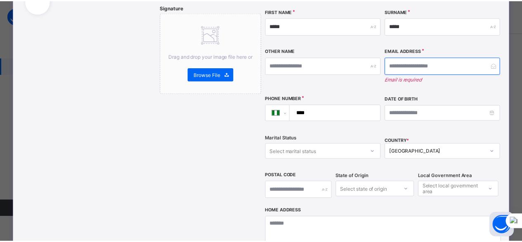
scroll to position [0, 0]
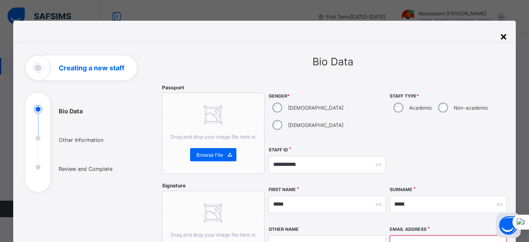
click at [501, 36] on div "×" at bounding box center [503, 36] width 8 height 14
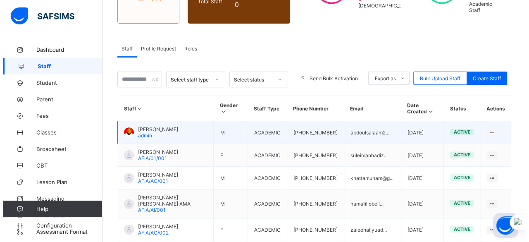
scroll to position [124, 0]
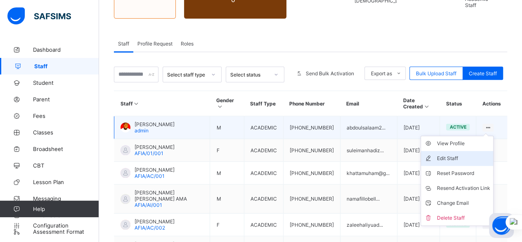
click at [472, 154] on li "Edit Staff" at bounding box center [457, 158] width 72 height 15
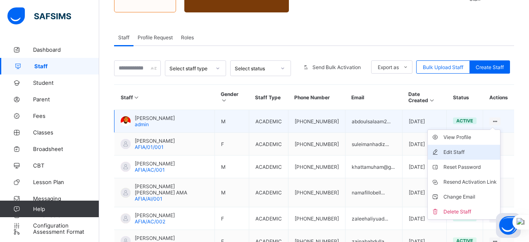
select select "**"
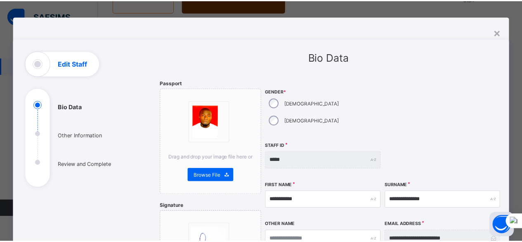
scroll to position [0, 0]
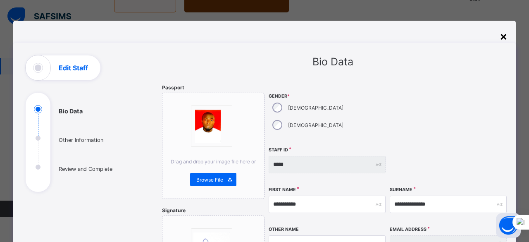
click at [503, 36] on div "×" at bounding box center [503, 36] width 8 height 14
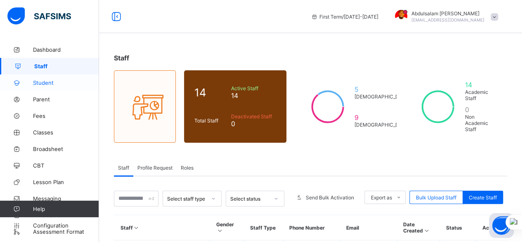
click at [51, 85] on span "Student" at bounding box center [66, 82] width 66 height 7
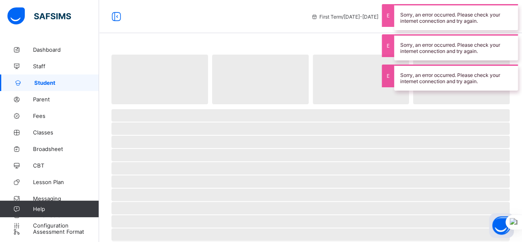
click at [402, 145] on span "‌" at bounding box center [311, 141] width 399 height 12
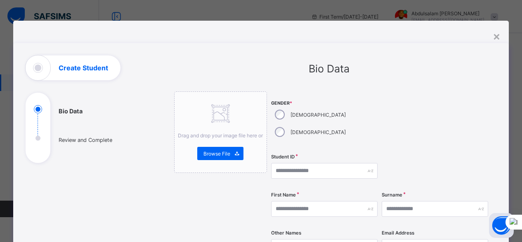
select select "**"
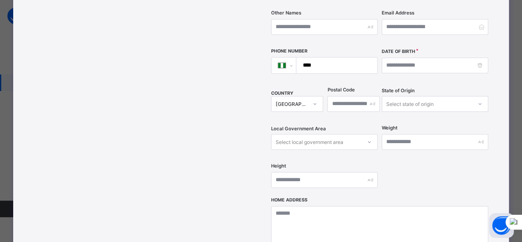
scroll to position [206, 0]
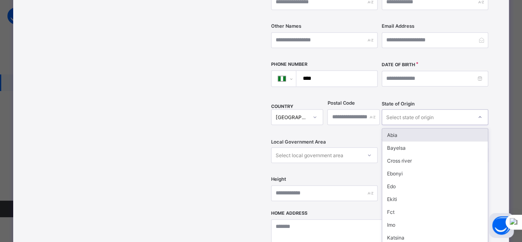
click at [431, 109] on div "Select state of origin" at bounding box center [410, 117] width 47 height 16
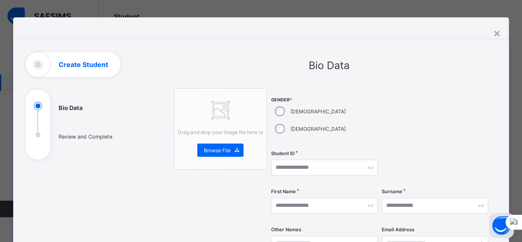
scroll to position [0, 0]
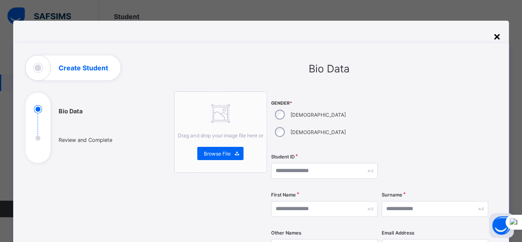
click at [500, 40] on div "×" at bounding box center [497, 36] width 8 height 14
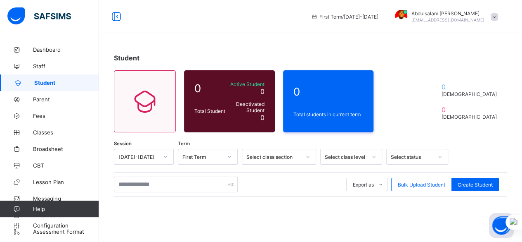
click at [209, 157] on div "First Term" at bounding box center [203, 157] width 40 height 6
click at [273, 157] on div "Select class section" at bounding box center [274, 157] width 55 height 6
click at [276, 157] on div "Select class section" at bounding box center [274, 157] width 55 height 6
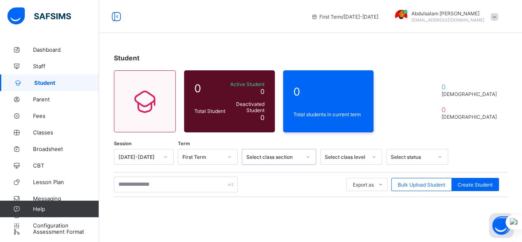
click at [276, 157] on div "Select class section" at bounding box center [274, 157] width 55 height 6
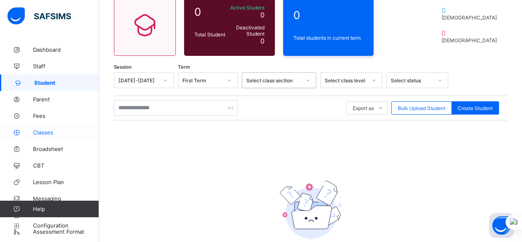
scroll to position [83, 0]
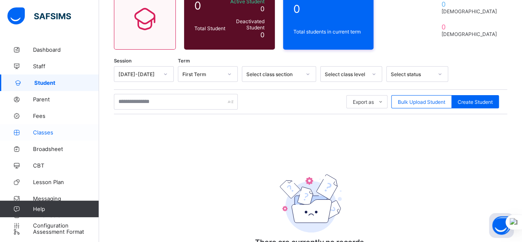
click at [64, 132] on span "Classes" at bounding box center [66, 132] width 66 height 7
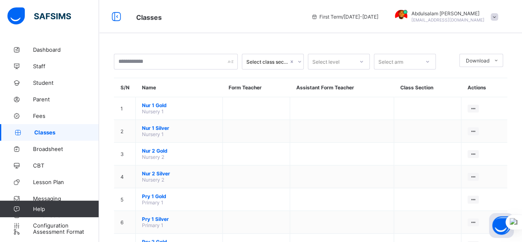
click at [296, 60] on div at bounding box center [300, 61] width 8 height 13
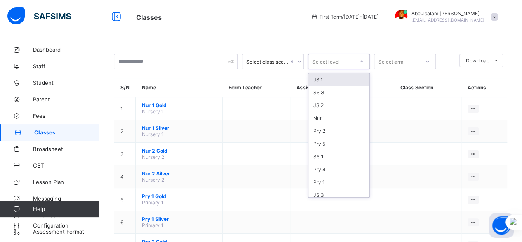
click at [327, 63] on div "Select level" at bounding box center [326, 62] width 27 height 16
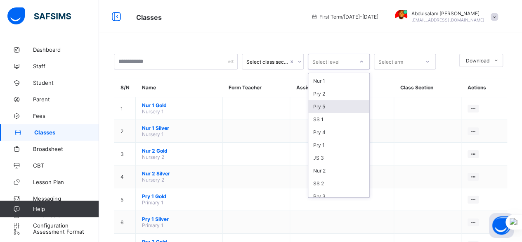
click at [279, 59] on div "Select class section" at bounding box center [268, 62] width 42 height 6
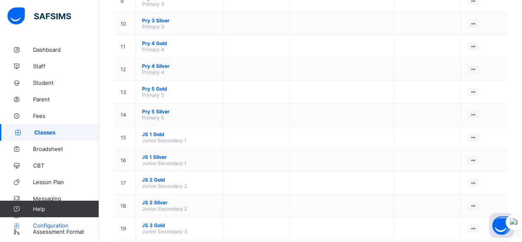
click at [69, 225] on span "Configuration" at bounding box center [66, 225] width 66 height 7
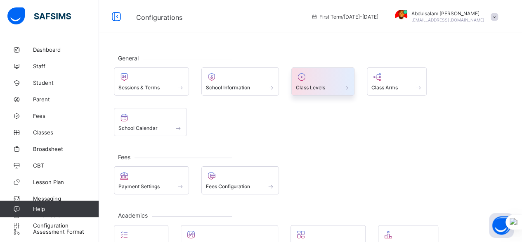
click at [331, 81] on div at bounding box center [323, 77] width 54 height 10
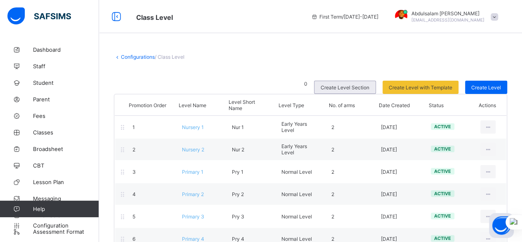
click at [342, 88] on span "Create Level Section" at bounding box center [345, 87] width 49 height 6
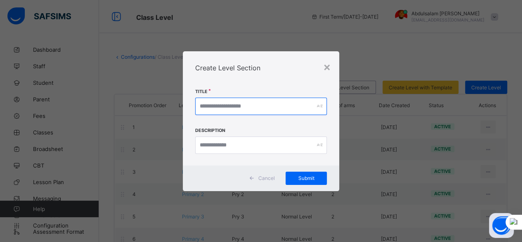
click at [301, 106] on input "text" at bounding box center [261, 105] width 132 height 17
type input "*"
type input "**********"
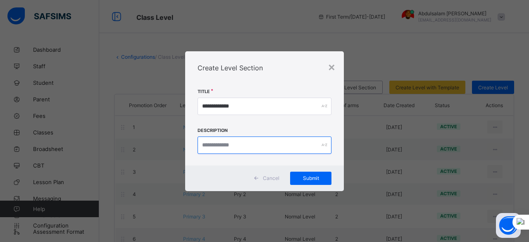
click at [298, 147] on input "text" at bounding box center [264, 144] width 134 height 17
click at [202, 147] on input "**********" at bounding box center [264, 144] width 134 height 17
type input "**********"
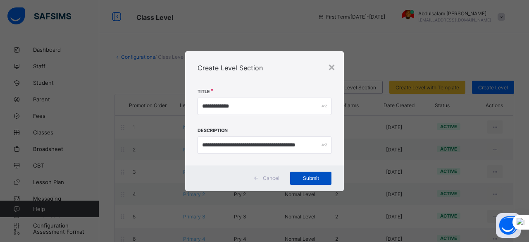
click at [307, 176] on span "Submit" at bounding box center [310, 178] width 29 height 6
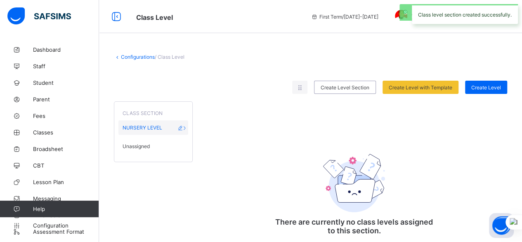
click at [174, 130] on div "NURSERY LEVEL" at bounding box center [154, 127] width 70 height 14
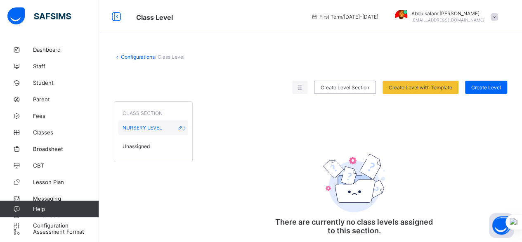
click at [146, 126] on span "NURSERY LEVEL" at bounding box center [143, 127] width 40 height 6
click at [138, 146] on span "Unassigned" at bounding box center [136, 146] width 27 height 6
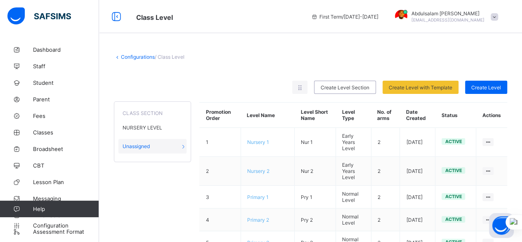
click at [179, 147] on div "Unassigned" at bounding box center [153, 146] width 68 height 14
drag, startPoint x: 183, startPoint y: 145, endPoint x: 173, endPoint y: 146, distance: 10.8
click at [173, 146] on div "Unassigned" at bounding box center [153, 146] width 68 height 14
click at [164, 147] on div "Unassigned" at bounding box center [153, 146] width 68 height 14
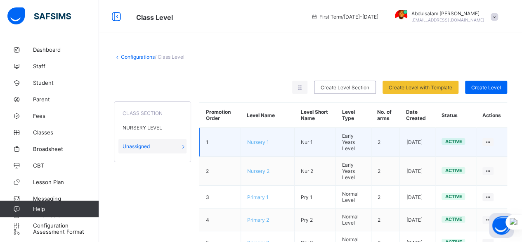
click at [250, 147] on td "Nursery 1" at bounding box center [268, 142] width 54 height 29
click at [287, 140] on td "Nursery 1" at bounding box center [268, 142] width 54 height 29
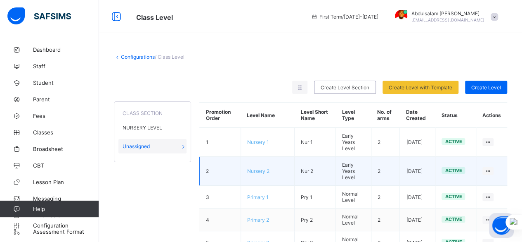
click at [286, 169] on td "Nursery 2" at bounding box center [268, 171] width 54 height 29
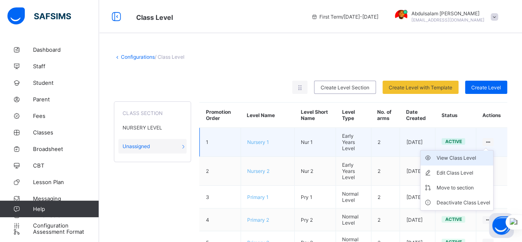
click at [479, 154] on div "View Class Level" at bounding box center [464, 158] width 54 height 8
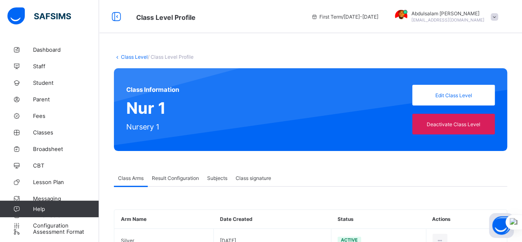
scroll to position [41, 0]
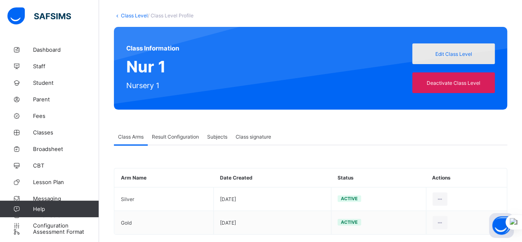
click at [456, 56] on span "Edit Class Level" at bounding box center [454, 54] width 70 height 6
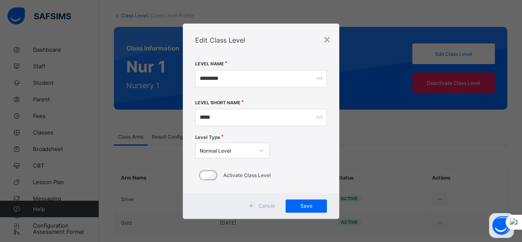
click at [269, 208] on span "Cancel" at bounding box center [267, 205] width 17 height 6
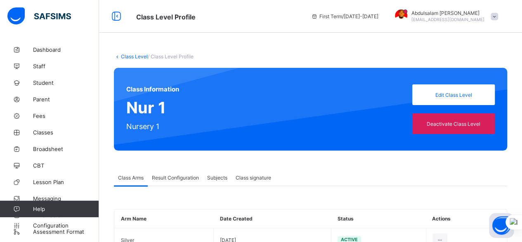
scroll to position [0, 0]
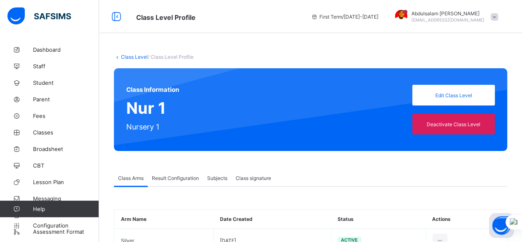
click at [124, 58] on link "Class Level" at bounding box center [134, 57] width 27 height 6
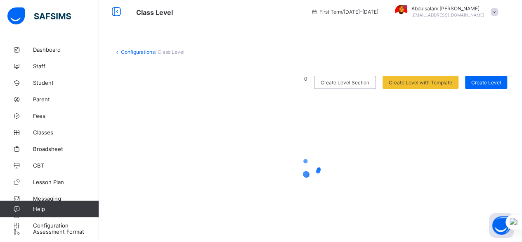
scroll to position [21, 0]
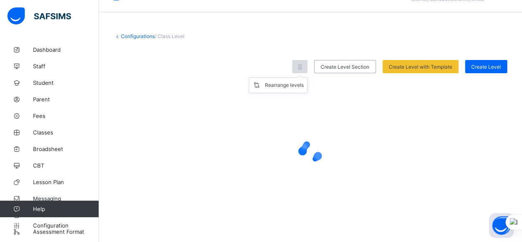
click at [304, 68] on icon at bounding box center [300, 67] width 7 height 6
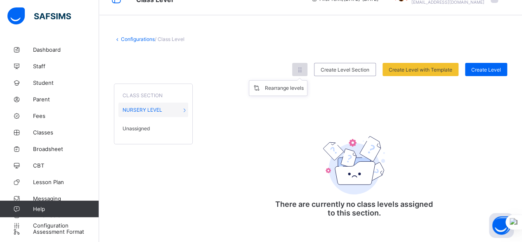
click at [304, 68] on icon at bounding box center [300, 69] width 7 height 6
drag, startPoint x: 307, startPoint y: 68, endPoint x: 300, endPoint y: 72, distance: 8.3
click at [300, 80] on ul "Rearrange levels" at bounding box center [278, 88] width 59 height 16
click at [283, 91] on li "Rearrange levels" at bounding box center [278, 88] width 58 height 15
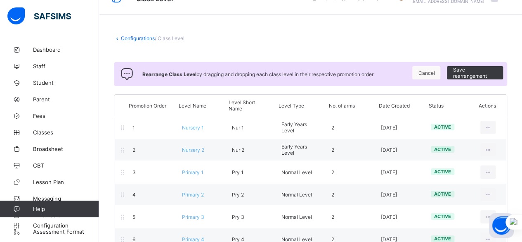
scroll to position [21, 0]
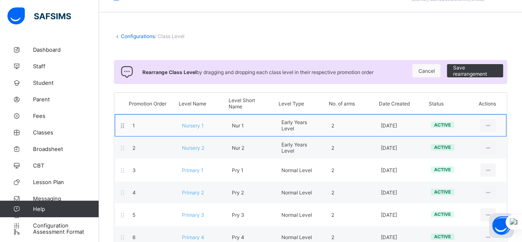
click at [209, 130] on div "1 Nursery 1 Nur 1 Early Years Level 2 [DATE] active View Class Level Edit Class…" at bounding box center [311, 125] width 392 height 22
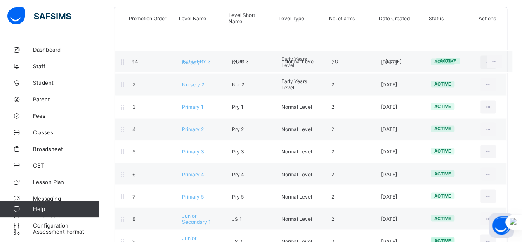
scroll to position [60, 0]
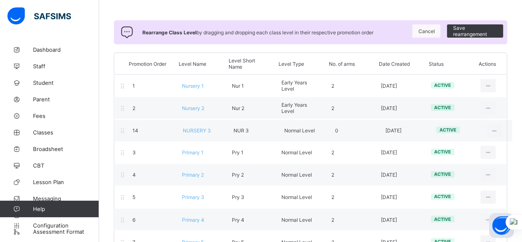
drag, startPoint x: 223, startPoint y: 162, endPoint x: 225, endPoint y: 132, distance: 30.6
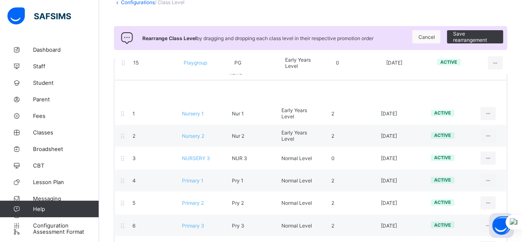
scroll to position [52, 0]
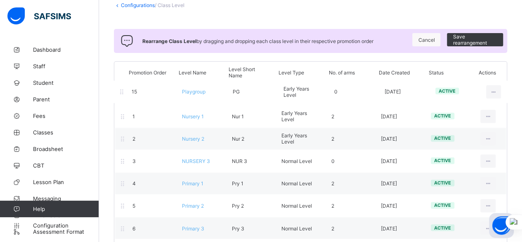
drag, startPoint x: 216, startPoint y: 152, endPoint x: 218, endPoint y: 98, distance: 54.1
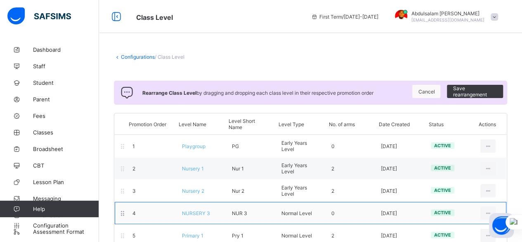
scroll to position [0, 0]
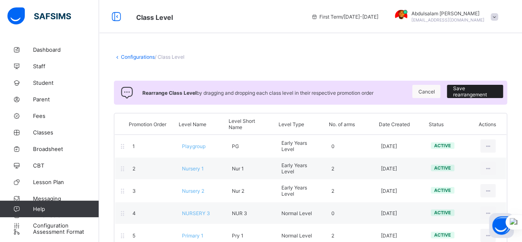
click at [472, 92] on span "Save rearrangement" at bounding box center [475, 91] width 44 height 12
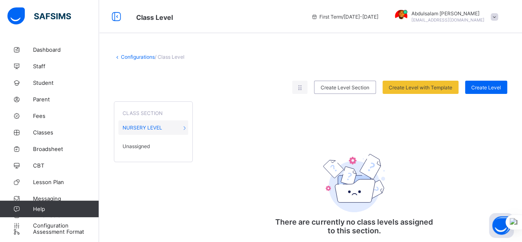
click at [132, 60] on div "Configurations / Class Level Rearrange levels Create Level Section Create Level…" at bounding box center [310, 150] width 423 height 218
click at [135, 58] on link "Configurations" at bounding box center [138, 57] width 34 height 6
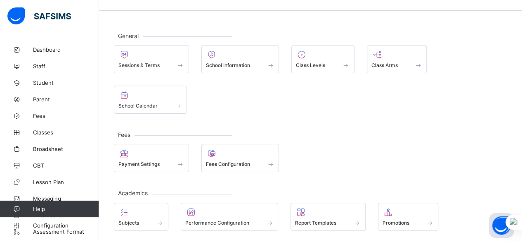
scroll to position [41, 0]
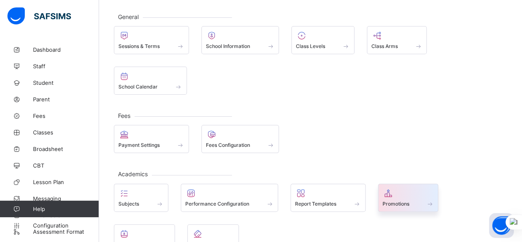
click at [411, 188] on div at bounding box center [409, 193] width 52 height 10
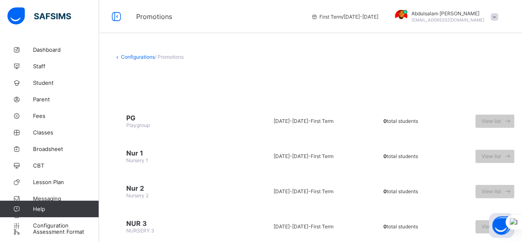
click at [132, 59] on link "Configurations" at bounding box center [138, 57] width 34 height 6
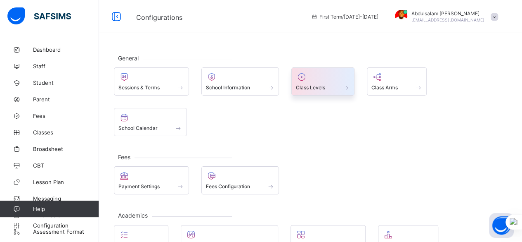
click at [331, 91] on div "Class Levels" at bounding box center [323, 81] width 63 height 28
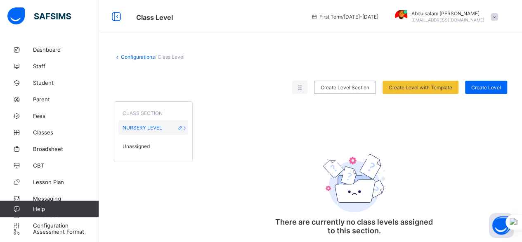
drag, startPoint x: 187, startPoint y: 128, endPoint x: 180, endPoint y: 131, distance: 7.4
click at [180, 131] on div "NURSERY LEVEL" at bounding box center [154, 127] width 70 height 14
click at [183, 127] on icon at bounding box center [180, 127] width 7 height 6
type input "**********"
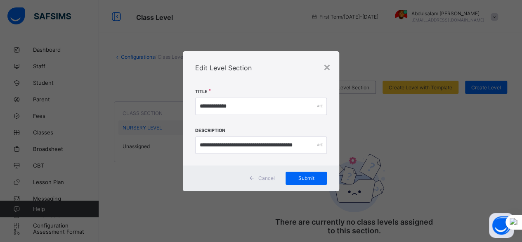
click at [162, 137] on div "**********" at bounding box center [261, 121] width 522 height 242
click at [335, 68] on div "Edit Level Section" at bounding box center [261, 67] width 157 height 33
click at [330, 68] on div "×" at bounding box center [327, 66] width 8 height 14
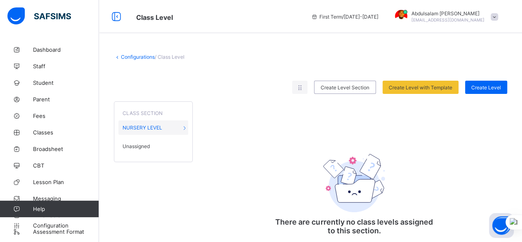
click at [305, 126] on div "CLASS SECTION NURSERY LEVEL Unassigned There are currently no class levels assi…" at bounding box center [311, 170] width 394 height 153
click at [142, 145] on span "Unassigned" at bounding box center [136, 146] width 27 height 6
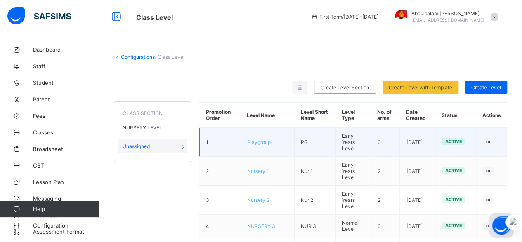
click at [211, 143] on td "1" at bounding box center [219, 142] width 41 height 29
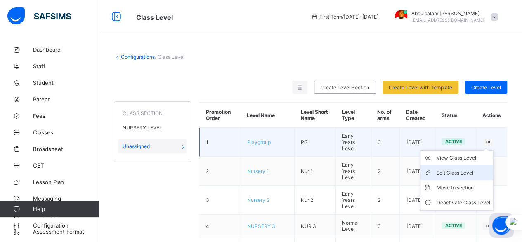
click at [486, 170] on div "Edit Class Level" at bounding box center [464, 172] width 54 height 8
type input "*********"
type input "**"
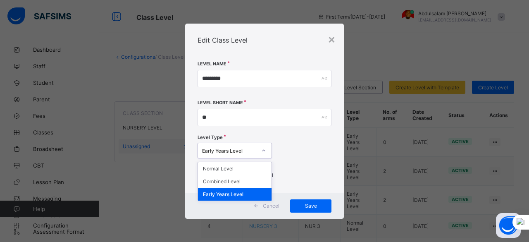
click at [262, 149] on icon at bounding box center [263, 150] width 5 height 8
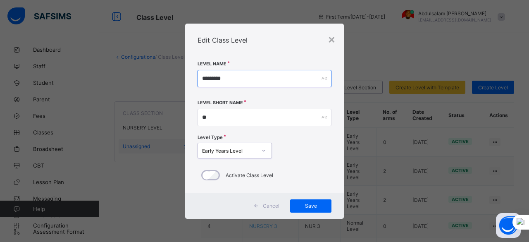
click at [282, 81] on input "*********" at bounding box center [264, 78] width 134 height 17
type input "*"
type input "**********"
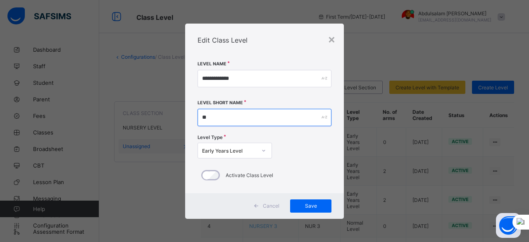
click at [254, 121] on input "**" at bounding box center [264, 117] width 134 height 17
type input "*"
type input "***"
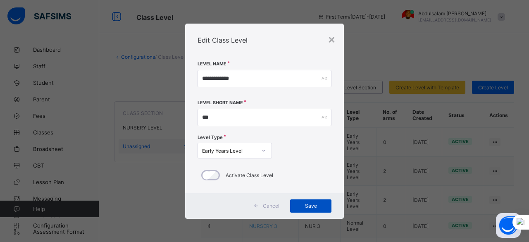
click at [316, 206] on span "Save" at bounding box center [310, 205] width 29 height 6
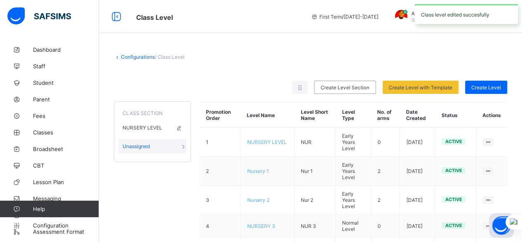
click at [181, 129] on icon at bounding box center [179, 127] width 7 height 6
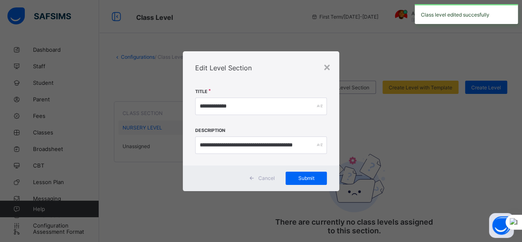
click at [144, 129] on div "**********" at bounding box center [261, 121] width 522 height 242
click at [152, 128] on div "**********" at bounding box center [261, 121] width 522 height 242
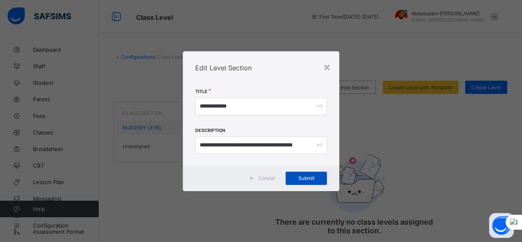
click at [297, 179] on span "Submit" at bounding box center [306, 178] width 29 height 6
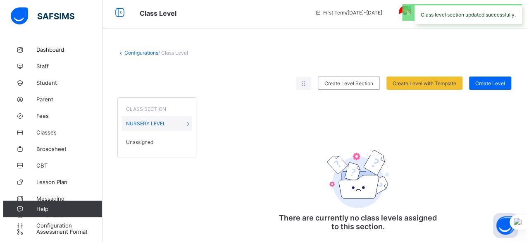
scroll to position [19, 0]
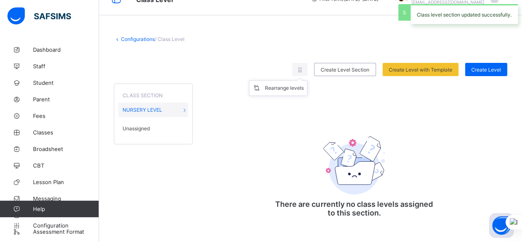
click at [304, 80] on ul "Rearrange levels" at bounding box center [278, 88] width 59 height 16
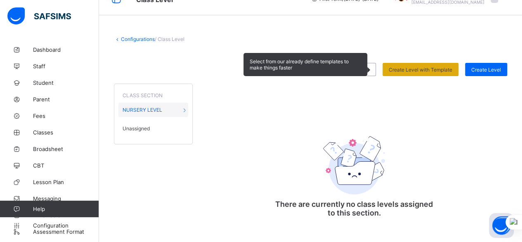
click at [436, 73] on div "Create Level with Template" at bounding box center [421, 69] width 76 height 13
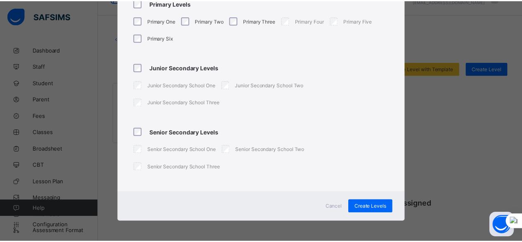
scroll to position [0, 0]
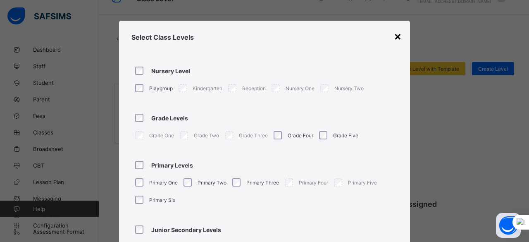
click at [398, 35] on div "×" at bounding box center [398, 36] width 8 height 14
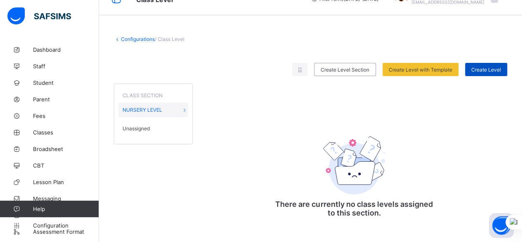
click at [491, 71] on div "Create Level" at bounding box center [486, 69] width 42 height 13
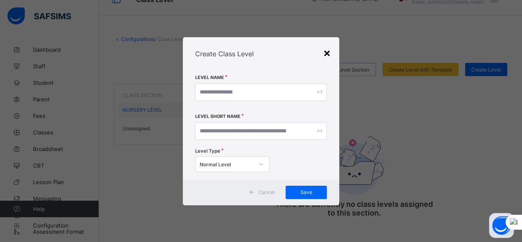
click at [330, 53] on div "×" at bounding box center [327, 52] width 8 height 14
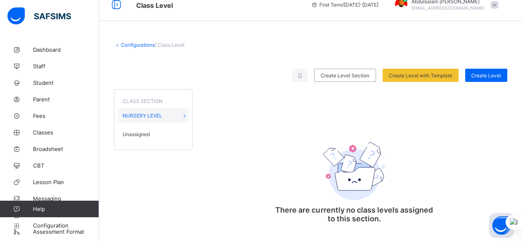
scroll to position [19, 0]
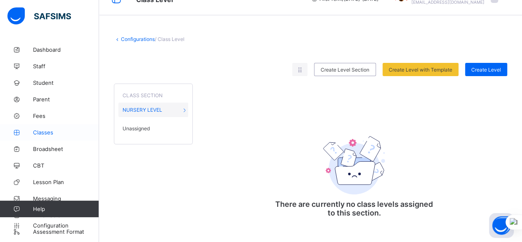
click at [59, 133] on span "Classes" at bounding box center [66, 132] width 66 height 7
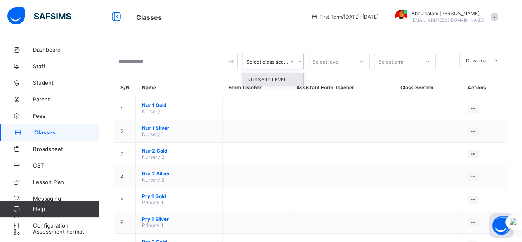
click at [271, 63] on div "Select class section" at bounding box center [268, 62] width 42 height 6
click at [272, 77] on div "NURSERY LEVEL" at bounding box center [272, 79] width 61 height 13
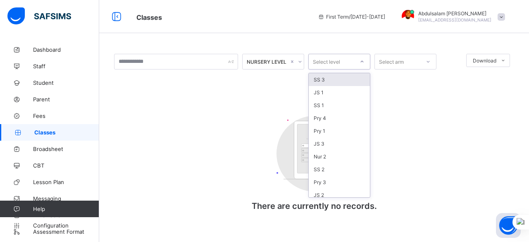
click at [347, 62] on div "Select level" at bounding box center [330, 62] width 45 height 12
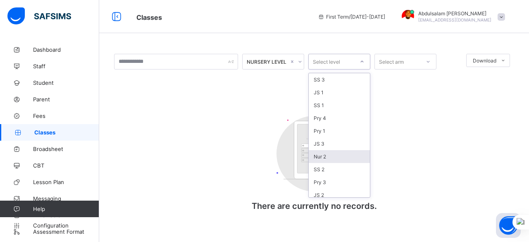
click at [330, 152] on div "Nur 2" at bounding box center [338, 156] width 61 height 13
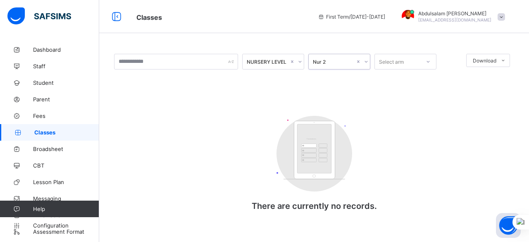
click at [394, 63] on div "Select arm" at bounding box center [391, 62] width 25 height 16
click at [390, 81] on div "Silver" at bounding box center [405, 79] width 61 height 13
click at [345, 61] on div "Nur 2" at bounding box center [334, 62] width 42 height 6
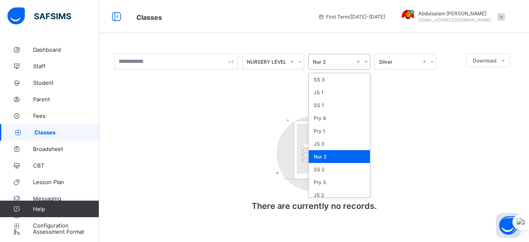
scroll to position [37, 0]
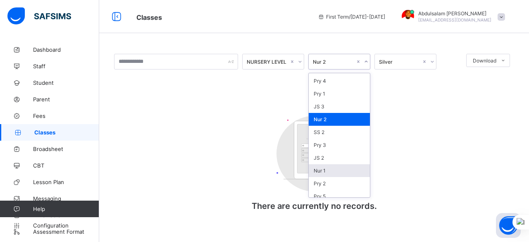
click at [331, 165] on div "Nur 1" at bounding box center [338, 170] width 61 height 13
click at [331, 165] on rect at bounding box center [314, 148] width 34 height 49
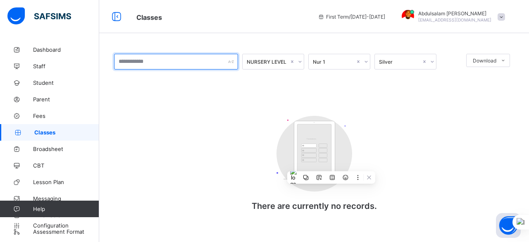
click at [220, 61] on input "text" at bounding box center [176, 62] width 124 height 16
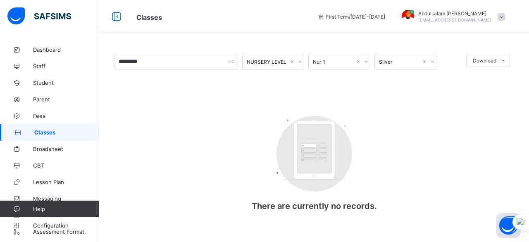
click at [234, 89] on div "********* NURSERY LEVEL Nur 1 Silver Download Pdf Report Excel Report Customers…" at bounding box center [314, 140] width 400 height 173
click at [199, 59] on input "*********" at bounding box center [176, 62] width 124 height 16
type input "*"
click at [202, 131] on div "NURSERY LEVEL Nur 1 Silver Download Pdf Report Excel Report Customers There are…" at bounding box center [314, 140] width 400 height 173
click at [118, 17] on icon at bounding box center [116, 17] width 14 height 12
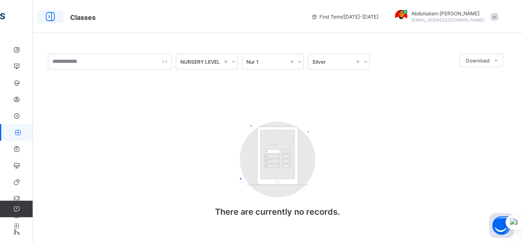
click at [50, 14] on icon at bounding box center [50, 17] width 14 height 12
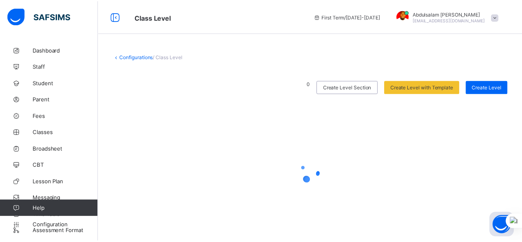
scroll to position [19, 0]
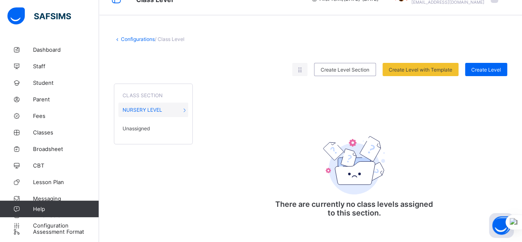
click at [154, 95] on span "CLASS SECTION" at bounding box center [143, 95] width 40 height 6
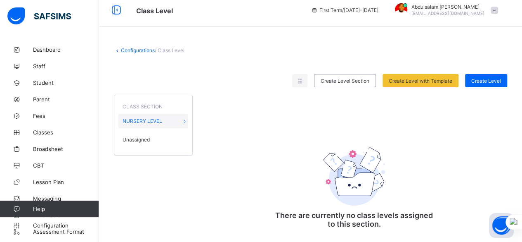
scroll to position [0, 0]
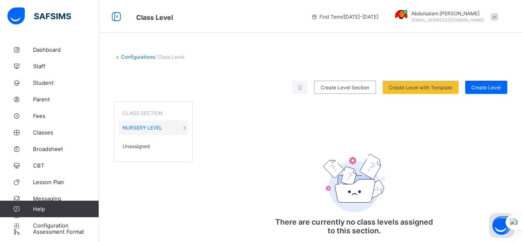
click at [125, 57] on link "Configurations" at bounding box center [138, 57] width 34 height 6
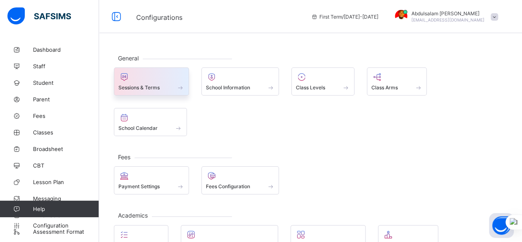
click at [135, 78] on div at bounding box center [152, 77] width 66 height 10
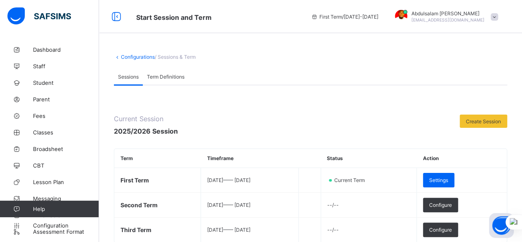
click at [171, 76] on span "Term Definitions" at bounding box center [166, 77] width 38 height 6
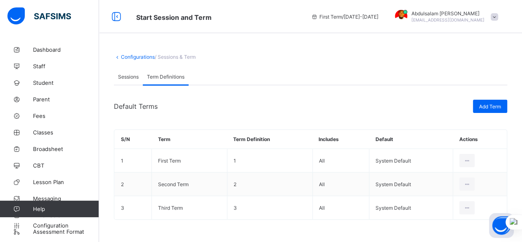
click at [126, 75] on span "Sessions" at bounding box center [128, 77] width 21 height 6
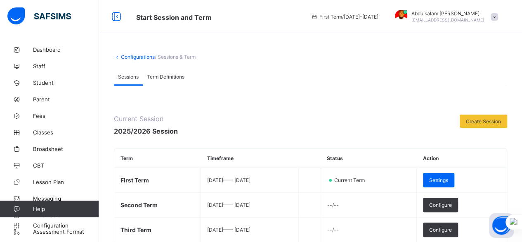
click at [122, 59] on link "Configurations" at bounding box center [138, 57] width 34 height 6
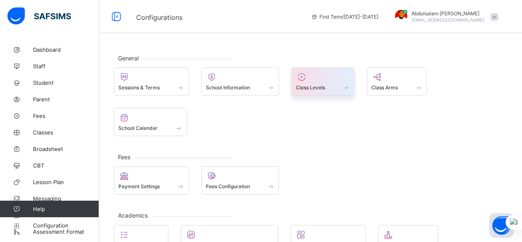
click at [327, 90] on div "Class Levels" at bounding box center [323, 81] width 63 height 28
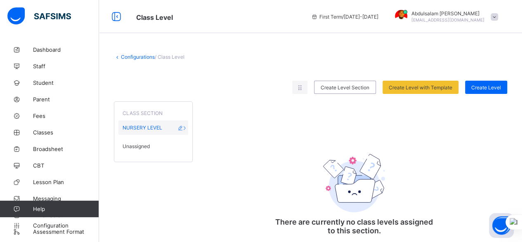
click at [177, 124] on div "NURSERY LEVEL" at bounding box center [154, 127] width 70 height 14
click at [186, 128] on icon at bounding box center [184, 127] width 7 height 6
drag, startPoint x: 186, startPoint y: 128, endPoint x: 339, endPoint y: 89, distance: 157.4
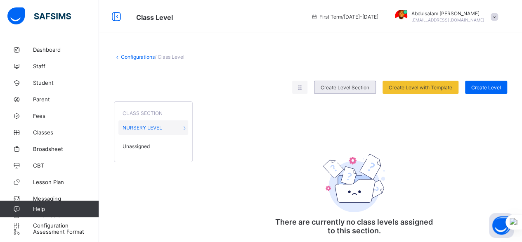
click at [339, 89] on span "Create Level Section" at bounding box center [345, 87] width 49 height 6
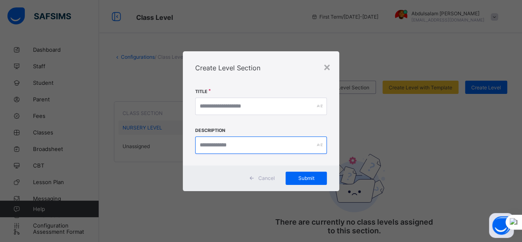
click at [285, 148] on input "text" at bounding box center [261, 144] width 132 height 17
click at [327, 68] on div "×" at bounding box center [327, 66] width 8 height 14
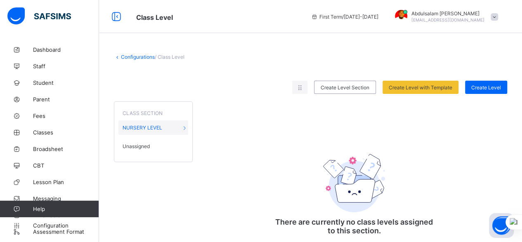
click at [139, 146] on span "Unassigned" at bounding box center [136, 146] width 27 height 6
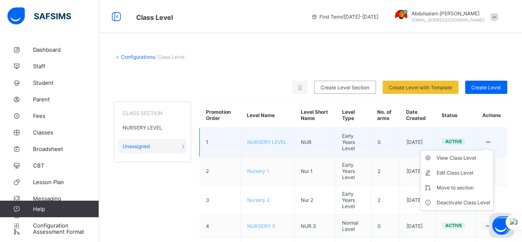
click at [492, 139] on icon at bounding box center [488, 142] width 7 height 6
drag, startPoint x: 492, startPoint y: 139, endPoint x: 498, endPoint y: 138, distance: 5.8
click at [492, 139] on icon at bounding box center [488, 142] width 7 height 6
click at [473, 202] on div "Deactivate Class Level" at bounding box center [464, 202] width 54 height 8
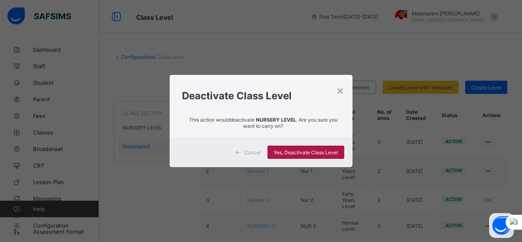
click at [306, 155] on div "Yes, Deactivate Class Level" at bounding box center [306, 151] width 77 height 13
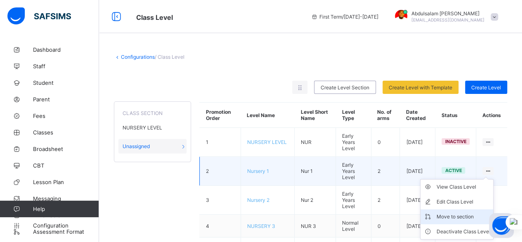
click at [469, 216] on div "Move to section" at bounding box center [464, 216] width 54 height 8
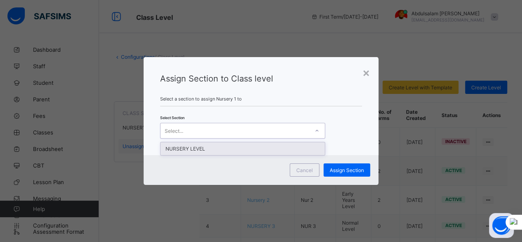
click at [306, 128] on div "Select..." at bounding box center [235, 131] width 149 height 12
click at [290, 150] on div "NURSERY LEVEL" at bounding box center [243, 148] width 164 height 13
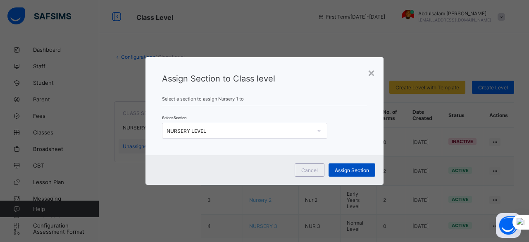
click at [341, 170] on span "Assign Section" at bounding box center [352, 170] width 34 height 6
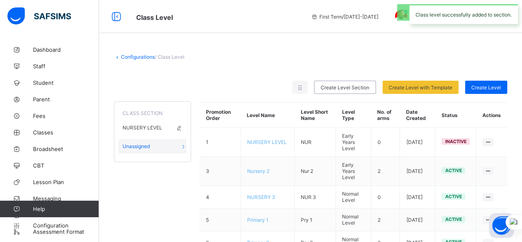
click at [163, 128] on div "NURSERY LEVEL" at bounding box center [153, 127] width 68 height 14
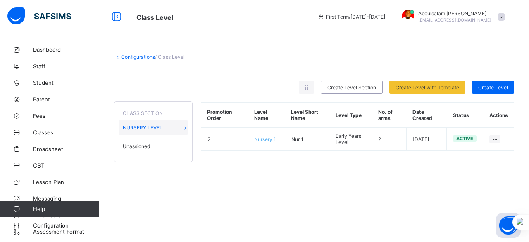
click at [149, 143] on span "Unassigned" at bounding box center [136, 146] width 27 height 6
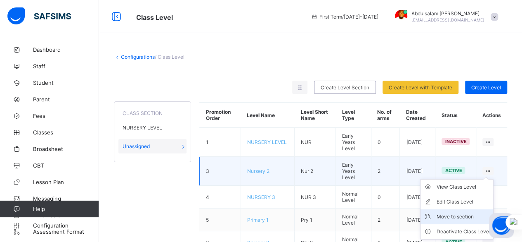
click at [468, 213] on div "Move to section" at bounding box center [464, 216] width 54 height 8
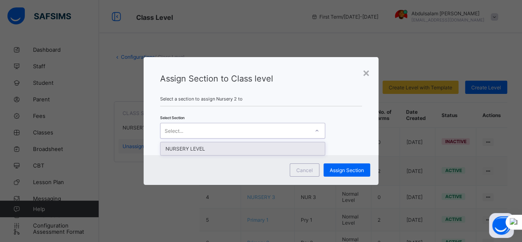
click at [245, 130] on div "Select..." at bounding box center [235, 131] width 149 height 12
click at [244, 148] on div "NURSERY LEVEL" at bounding box center [243, 148] width 164 height 13
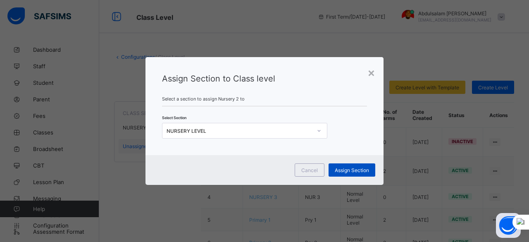
click at [344, 172] on span "Assign Section" at bounding box center [352, 170] width 34 height 6
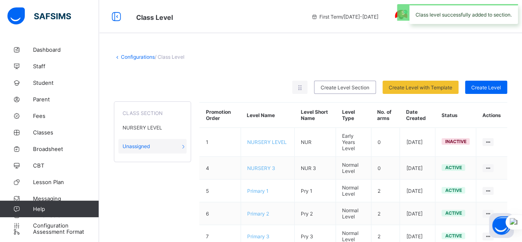
click at [0, 0] on div "Move to section" at bounding box center [0, 0] width 0 height 0
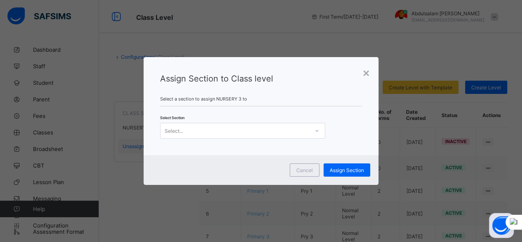
click at [316, 131] on icon at bounding box center [317, 131] width 3 height 2
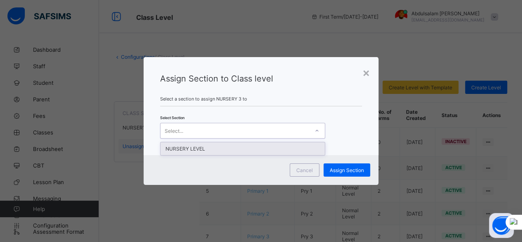
click at [289, 151] on div "NURSERY LEVEL" at bounding box center [243, 148] width 164 height 13
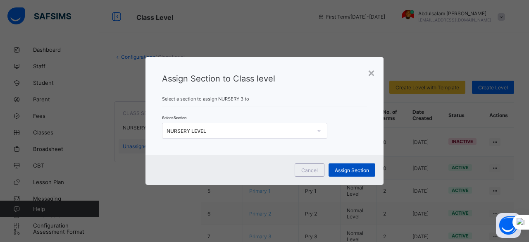
click at [347, 171] on span "Assign Section" at bounding box center [352, 170] width 34 height 6
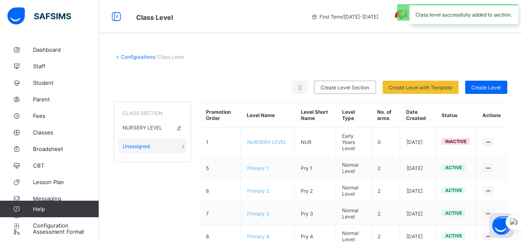
click at [173, 130] on div "NURSERY LEVEL" at bounding box center [153, 127] width 68 height 14
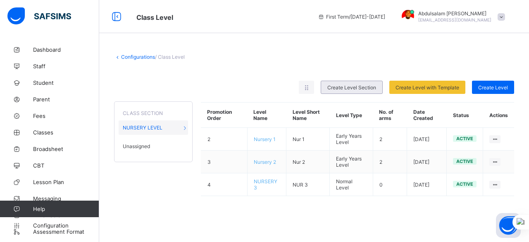
click at [366, 88] on span "Create Level Section" at bounding box center [351, 87] width 49 height 6
click at [0, 0] on div "× Create Level Section Title Description Cancel Submit" at bounding box center [0, 0] width 0 height 0
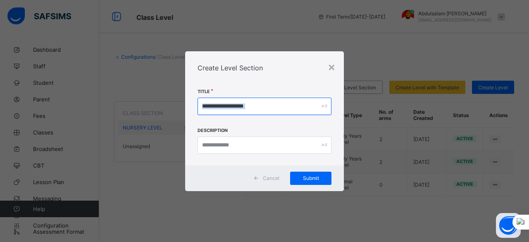
click at [286, 109] on input "text" at bounding box center [264, 105] width 134 height 17
click at [285, 102] on input "text" at bounding box center [264, 105] width 134 height 17
click at [280, 105] on input "text" at bounding box center [264, 105] width 134 height 17
type input "**********"
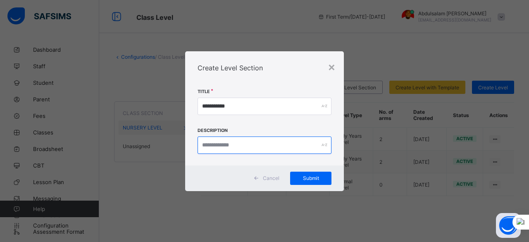
click at [269, 147] on input "text" at bounding box center [264, 144] width 134 height 17
type input "*"
type input "**********"
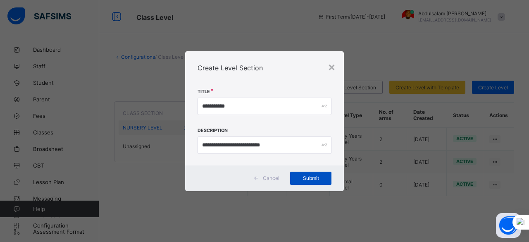
click at [320, 177] on span "Submit" at bounding box center [310, 178] width 29 height 6
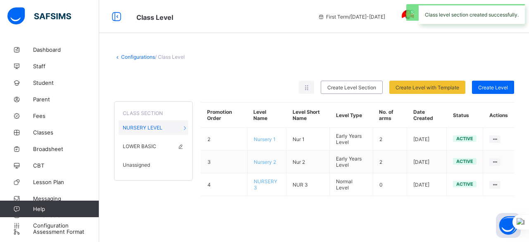
click at [156, 144] on div "LOWER BASIC" at bounding box center [153, 146] width 69 height 14
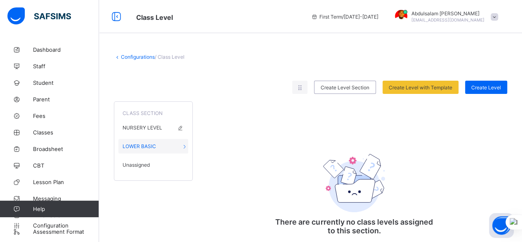
click at [151, 130] on div "NURSERY LEVEL" at bounding box center [154, 127] width 70 height 14
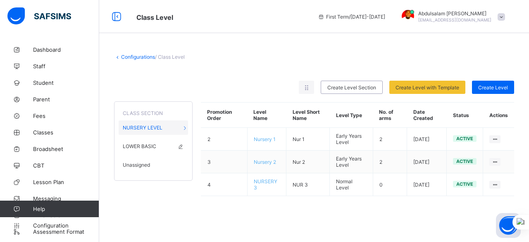
click at [149, 147] on span "LOWER BASIC" at bounding box center [139, 146] width 33 height 6
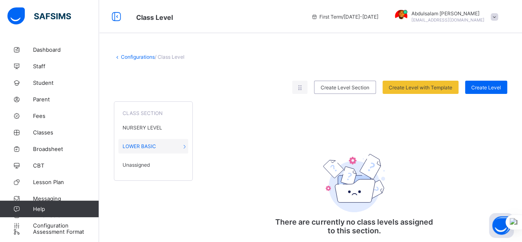
click at [148, 163] on span "Unassigned" at bounding box center [136, 164] width 27 height 6
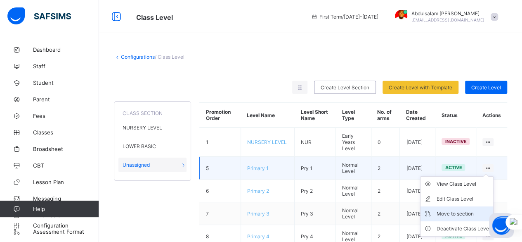
click at [466, 211] on div "Move to section" at bounding box center [464, 213] width 54 height 8
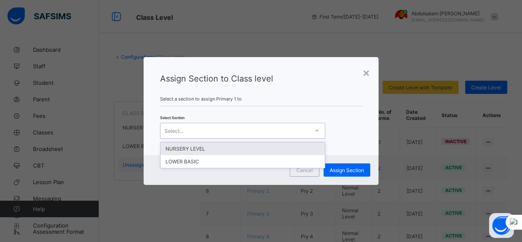
click at [264, 133] on div "Select..." at bounding box center [235, 131] width 149 height 12
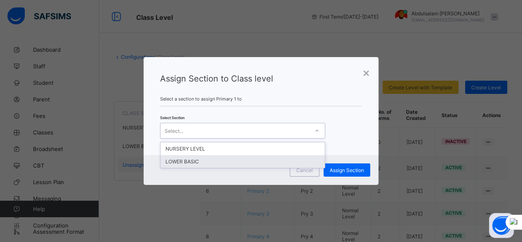
click at [259, 163] on div "LOWER BASIC" at bounding box center [243, 161] width 164 height 13
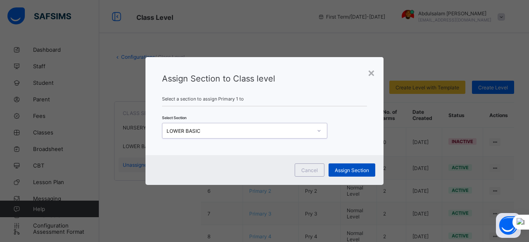
click at [341, 168] on span "Assign Section" at bounding box center [352, 170] width 34 height 6
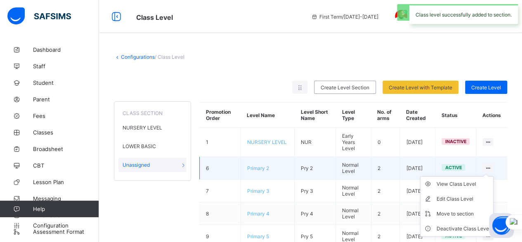
click at [494, 176] on ul "View Class Level Edit Class Level Move to section Deactivate Class Level" at bounding box center [457, 206] width 74 height 60
click at [472, 213] on div "Move to section" at bounding box center [464, 213] width 54 height 8
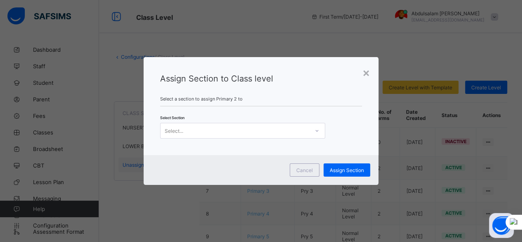
click at [215, 132] on div "Select..." at bounding box center [235, 131] width 149 height 12
click at [215, 159] on div "LOWER BASIC" at bounding box center [243, 161] width 164 height 13
click at [336, 166] on div "Assign Section" at bounding box center [351, 169] width 47 height 13
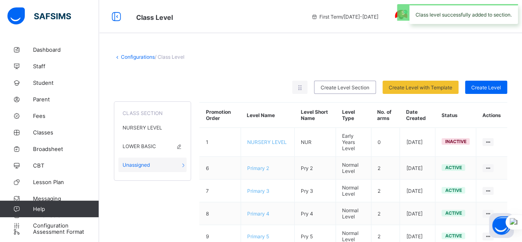
click at [153, 148] on div "LOWER BASIC" at bounding box center [153, 146] width 68 height 14
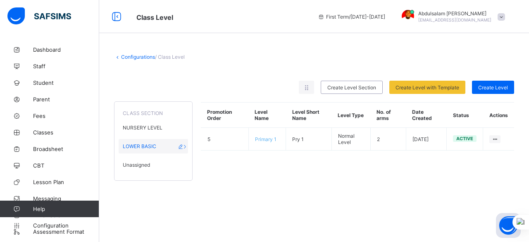
click at [153, 148] on div "LOWER BASIC" at bounding box center [153, 146] width 69 height 14
click at [135, 165] on span "Unassigned" at bounding box center [136, 164] width 27 height 6
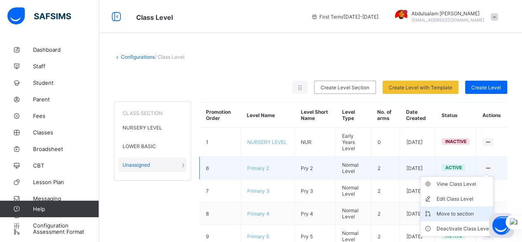
click at [470, 212] on div "Move to section" at bounding box center [464, 213] width 54 height 8
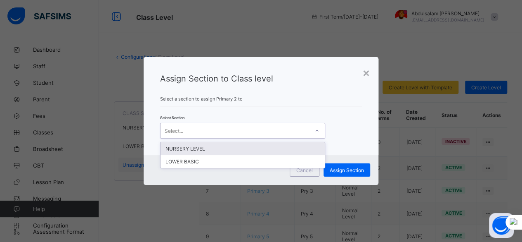
click at [252, 131] on div "Select..." at bounding box center [235, 131] width 149 height 12
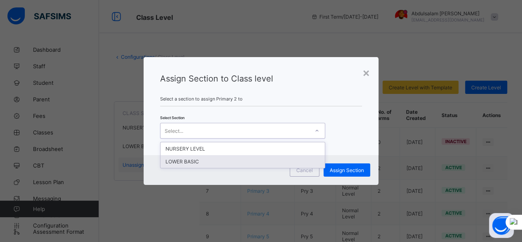
click at [233, 160] on div "LOWER BASIC" at bounding box center [243, 161] width 164 height 13
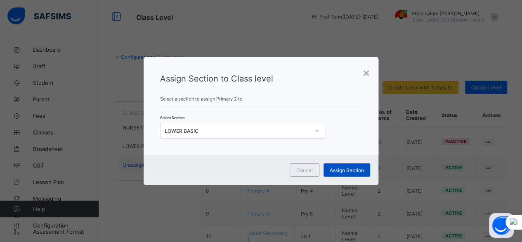
click at [342, 171] on span "Assign Section" at bounding box center [347, 170] width 34 height 6
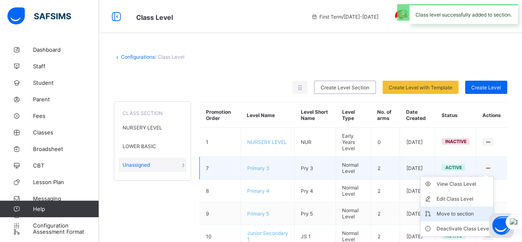
click at [461, 209] on div "Move to section" at bounding box center [464, 213] width 54 height 8
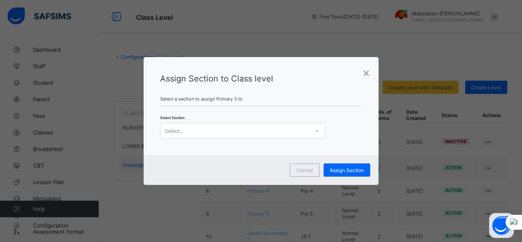
click at [267, 128] on div "Select..." at bounding box center [235, 131] width 149 height 12
click at [253, 161] on div "LOWER BASIC" at bounding box center [243, 161] width 164 height 13
click at [343, 169] on span "Assign Section" at bounding box center [352, 170] width 34 height 6
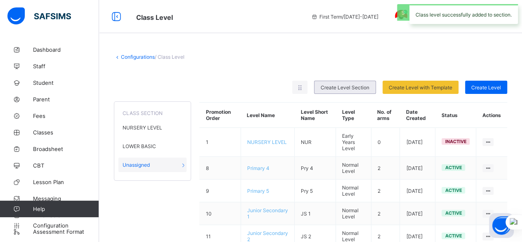
click at [362, 90] on div "Create Level Section" at bounding box center [345, 87] width 62 height 13
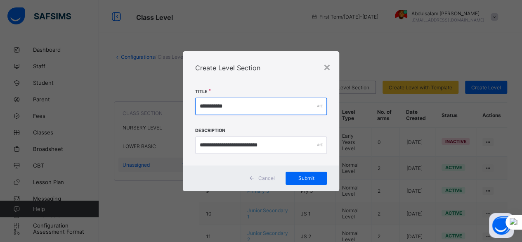
drag, startPoint x: 217, startPoint y: 109, endPoint x: 223, endPoint y: 113, distance: 7.4
click at [217, 109] on input "**********" at bounding box center [261, 105] width 132 height 17
type input "**********"
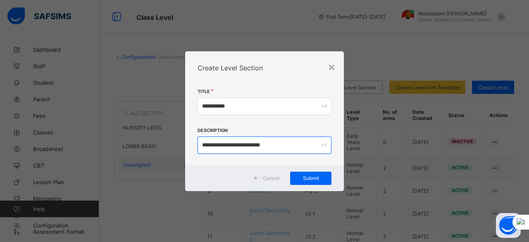
click at [278, 146] on input "**********" at bounding box center [264, 144] width 134 height 17
type input "**********"
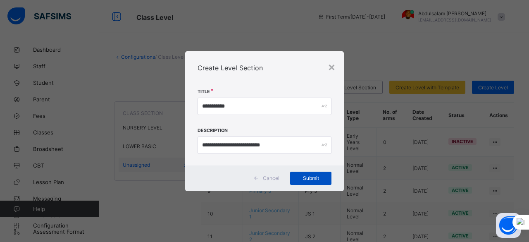
click at [301, 180] on span "Submit" at bounding box center [310, 178] width 29 height 6
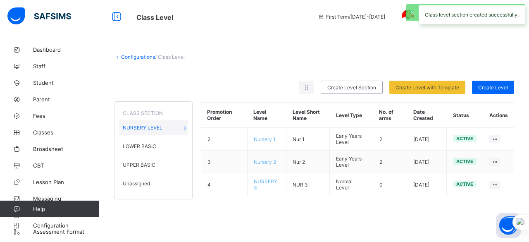
click at [128, 181] on span "Unassigned" at bounding box center [136, 183] width 27 height 6
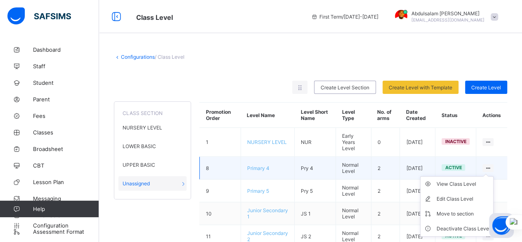
click at [494, 176] on ul "View Class Level Edit Class Level Move to section Deactivate Class Level" at bounding box center [457, 206] width 74 height 60
click at [475, 209] on div "Move to section" at bounding box center [464, 213] width 54 height 8
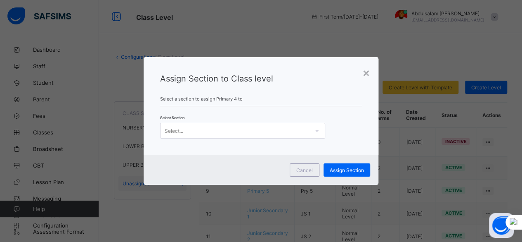
click at [268, 134] on div "Select..." at bounding box center [235, 131] width 149 height 12
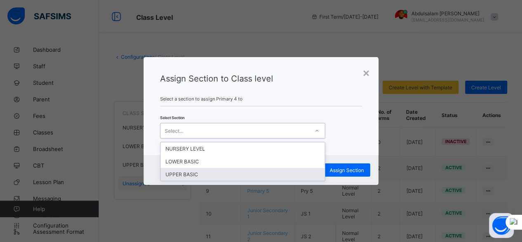
click at [251, 178] on div "UPPER BASIC" at bounding box center [243, 174] width 164 height 13
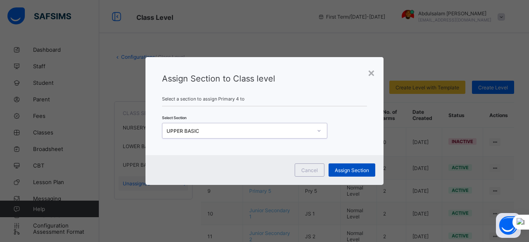
click at [346, 167] on span "Assign Section" at bounding box center [352, 170] width 34 height 6
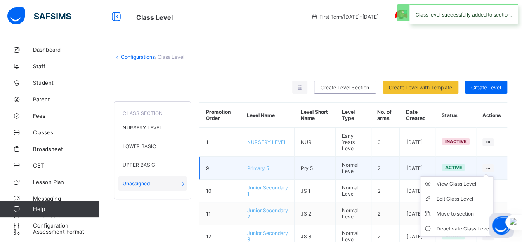
click at [493, 176] on ul "View Class Level Edit Class Level Move to section Deactivate Class Level" at bounding box center [457, 206] width 74 height 60
click at [466, 209] on div "Move to section" at bounding box center [464, 213] width 54 height 8
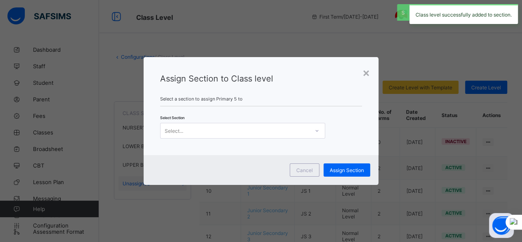
click at [265, 134] on div "Select..." at bounding box center [235, 131] width 149 height 12
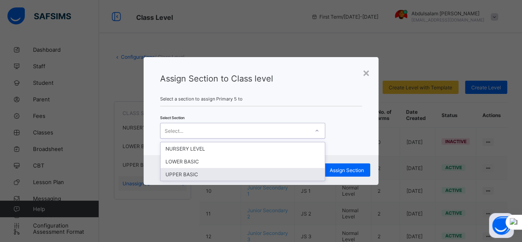
click at [251, 171] on div "UPPER BASIC" at bounding box center [243, 174] width 164 height 13
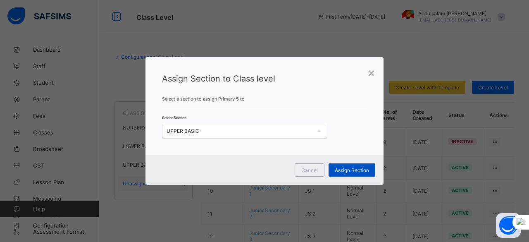
click at [344, 170] on span "Assign Section" at bounding box center [352, 170] width 34 height 6
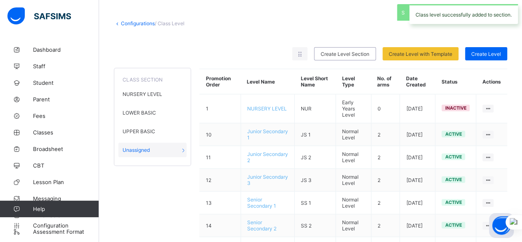
scroll to position [83, 0]
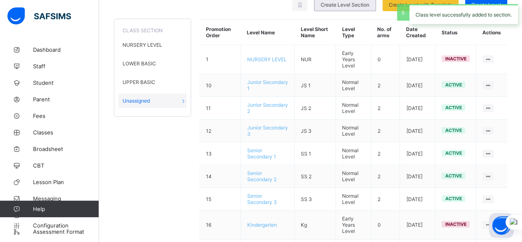
click at [349, 5] on span "Create Level Section" at bounding box center [345, 5] width 49 height 6
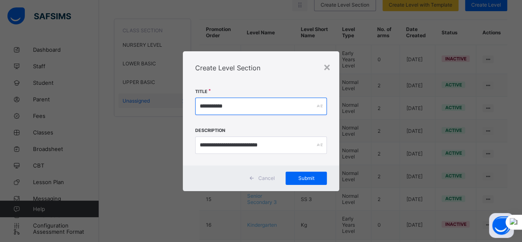
click at [288, 109] on input "**********" at bounding box center [261, 105] width 132 height 17
type input "*"
type input "**********"
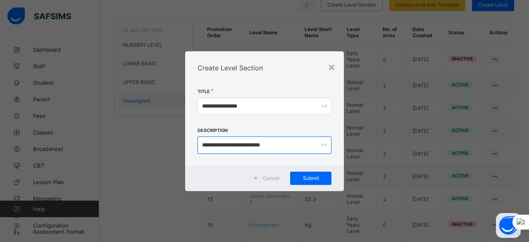
click at [273, 148] on input "**********" at bounding box center [264, 144] width 134 height 17
type input "**********"
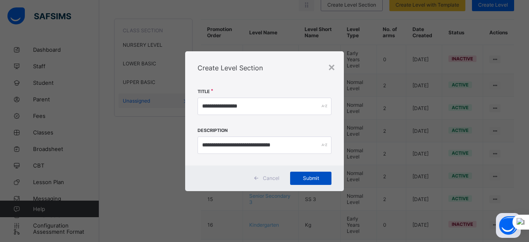
click at [310, 180] on span "Submit" at bounding box center [310, 178] width 29 height 6
click at [319, 177] on span "Submit" at bounding box center [310, 178] width 29 height 6
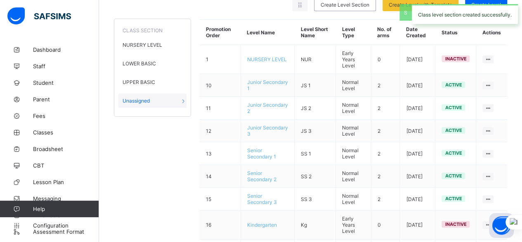
scroll to position [3, 0]
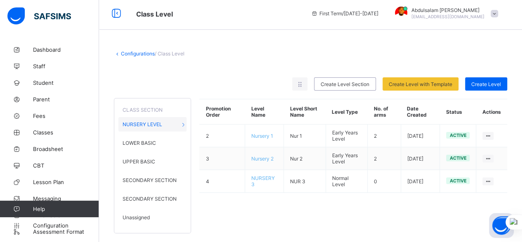
drag, startPoint x: 180, startPoint y: 197, endPoint x: 160, endPoint y: 197, distance: 20.2
click at [160, 197] on span "SECONDARY SECTION" at bounding box center [150, 198] width 54 height 6
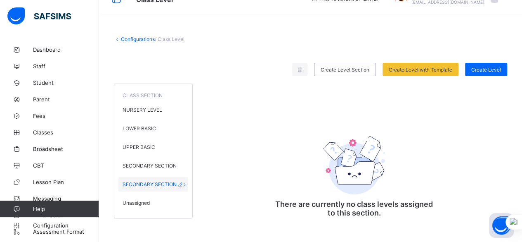
drag, startPoint x: 187, startPoint y: 180, endPoint x: 170, endPoint y: 182, distance: 16.6
click at [170, 182] on span "SECONDARY SECTION" at bounding box center [150, 184] width 54 height 6
drag, startPoint x: 155, startPoint y: 182, endPoint x: 142, endPoint y: 164, distance: 22.5
click at [142, 164] on span "SECONDARY SECTION" at bounding box center [150, 165] width 54 height 6
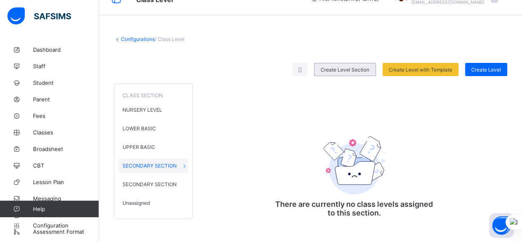
click at [358, 69] on span "Create Level Section" at bounding box center [345, 69] width 49 height 6
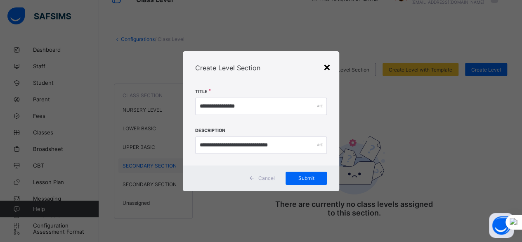
click at [330, 67] on div "×" at bounding box center [327, 66] width 8 height 14
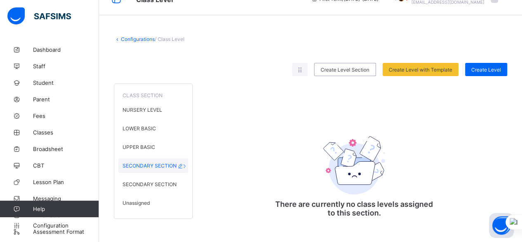
click at [155, 162] on span "SECONDARY SECTION" at bounding box center [150, 165] width 54 height 6
click at [186, 163] on icon at bounding box center [184, 165] width 7 height 6
click at [185, 162] on icon at bounding box center [184, 165] width 7 height 6
click at [184, 162] on icon at bounding box center [180, 165] width 7 height 6
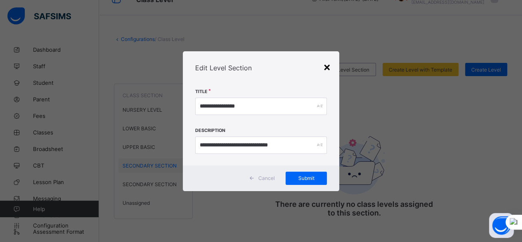
click at [328, 66] on div "×" at bounding box center [327, 66] width 8 height 14
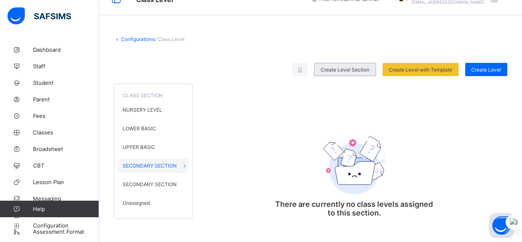
click at [351, 67] on span "Create Level Section" at bounding box center [345, 69] width 49 height 6
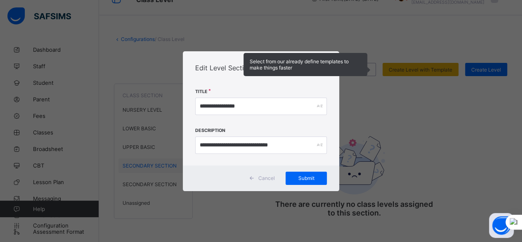
drag, startPoint x: 329, startPoint y: 65, endPoint x: 411, endPoint y: 64, distance: 82.6
click at [330, 64] on div "×" at bounding box center [327, 66] width 8 height 14
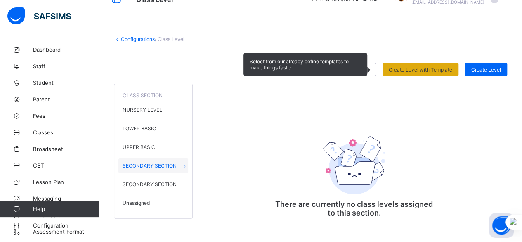
click at [419, 64] on div "Create Level with Template" at bounding box center [421, 69] width 76 height 13
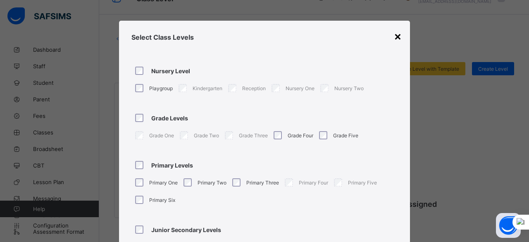
drag, startPoint x: 394, startPoint y: 35, endPoint x: 444, endPoint y: 59, distance: 55.8
click at [394, 35] on div "×" at bounding box center [398, 36] width 8 height 14
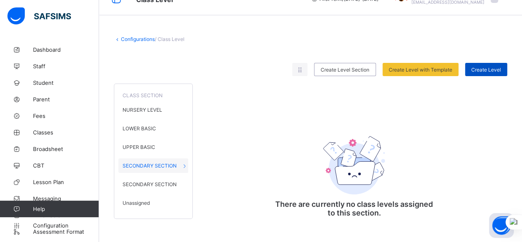
click at [488, 69] on span "Create Level" at bounding box center [487, 69] width 30 height 6
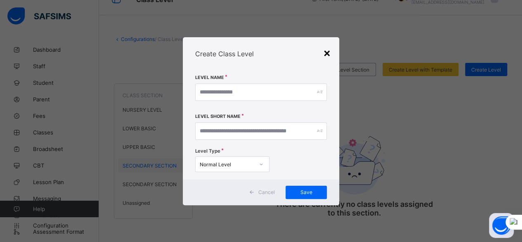
click at [327, 53] on div "×" at bounding box center [327, 52] width 8 height 14
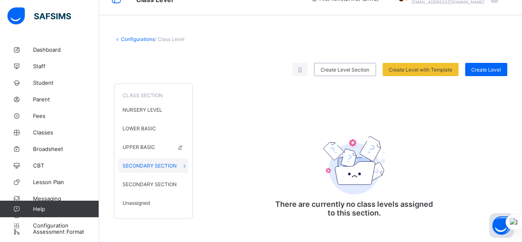
click at [145, 144] on span "UPPER BASIC" at bounding box center [139, 147] width 33 height 6
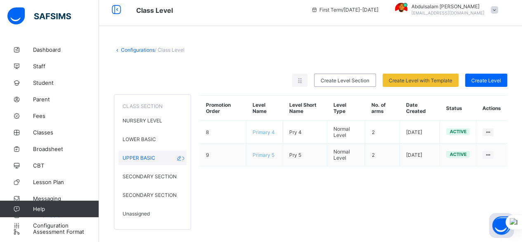
scroll to position [3, 0]
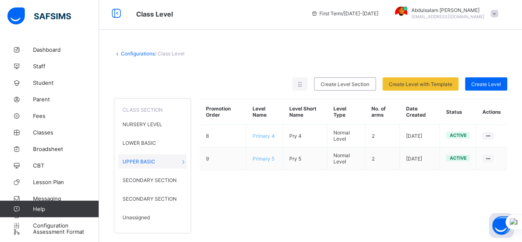
click at [131, 214] on span "Unassigned" at bounding box center [136, 217] width 27 height 6
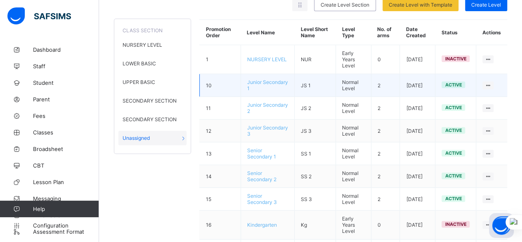
drag, startPoint x: 496, startPoint y: 83, endPoint x: 311, endPoint y: 86, distance: 184.6
click at [311, 86] on td "JS 1" at bounding box center [315, 85] width 41 height 23
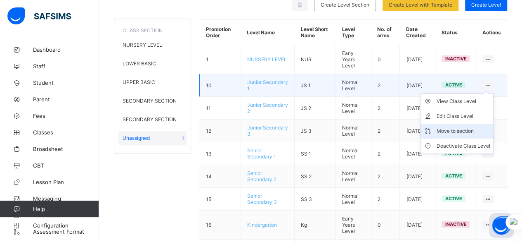
click at [482, 127] on div "Move to section" at bounding box center [464, 131] width 54 height 8
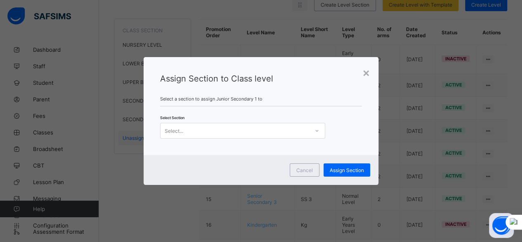
click at [287, 134] on div "Select..." at bounding box center [235, 131] width 149 height 12
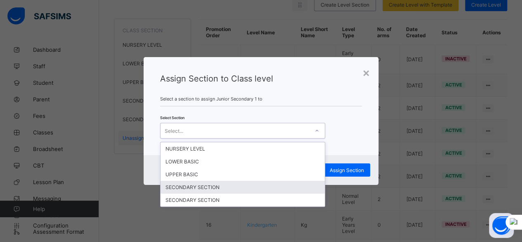
click at [266, 183] on div "SECONDARY SECTION" at bounding box center [243, 186] width 164 height 13
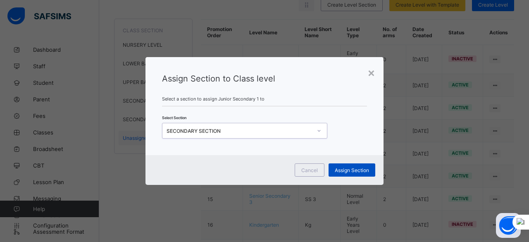
click at [351, 168] on span "Assign Section" at bounding box center [352, 170] width 34 height 6
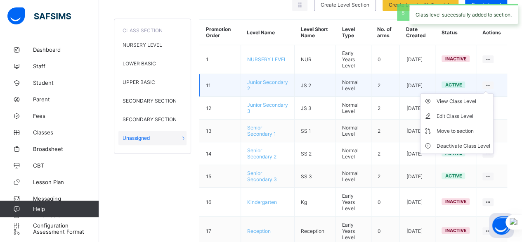
click at [492, 93] on ul "View Class Level Edit Class Level Move to section Deactivate Class Level" at bounding box center [457, 123] width 74 height 60
click at [475, 130] on div "Move to section" at bounding box center [464, 131] width 54 height 8
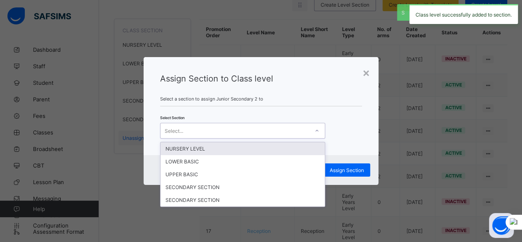
click at [301, 127] on div "Select..." at bounding box center [235, 131] width 149 height 12
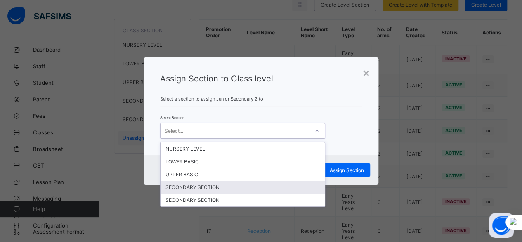
click at [287, 184] on div "SECONDARY SECTION" at bounding box center [243, 186] width 164 height 13
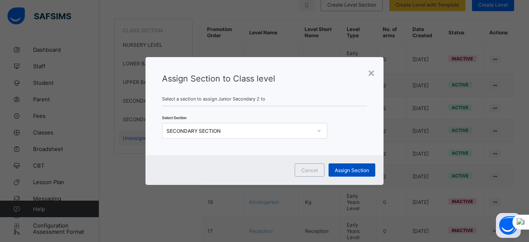
click at [347, 171] on span "Assign Section" at bounding box center [352, 170] width 34 height 6
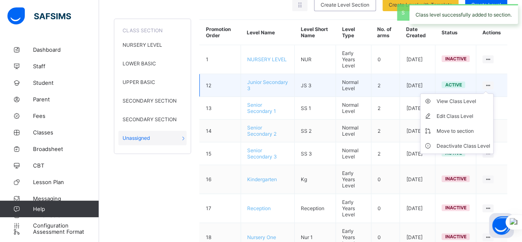
click at [492, 93] on ul "View Class Level Edit Class Level Move to section Deactivate Class Level" at bounding box center [457, 123] width 74 height 60
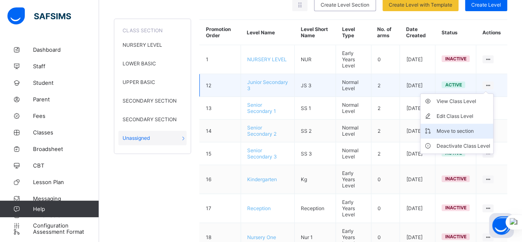
click at [475, 128] on div "Move to section" at bounding box center [464, 131] width 54 height 8
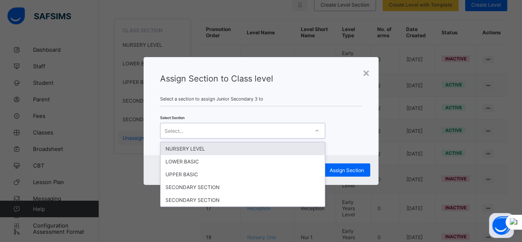
click at [307, 133] on div "Select..." at bounding box center [235, 131] width 149 height 12
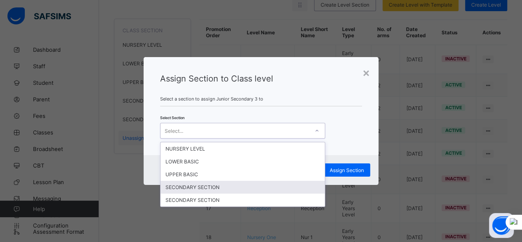
click at [279, 180] on div "SECONDARY SECTION" at bounding box center [243, 186] width 164 height 13
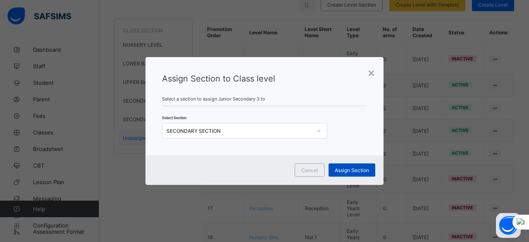
click at [346, 169] on span "Assign Section" at bounding box center [352, 170] width 34 height 6
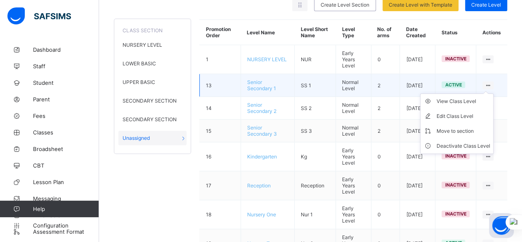
click at [492, 82] on icon at bounding box center [488, 85] width 7 height 6
click at [467, 129] on div "Move to section" at bounding box center [464, 131] width 54 height 8
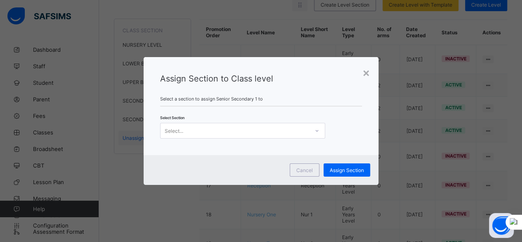
click at [307, 131] on div "Select..." at bounding box center [235, 131] width 149 height 12
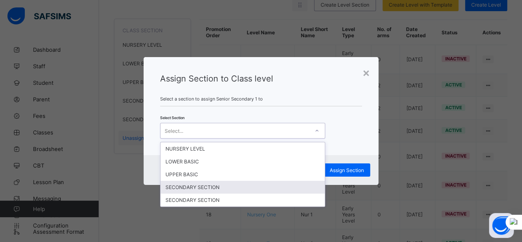
click at [279, 183] on div "SECONDARY SECTION" at bounding box center [243, 186] width 164 height 13
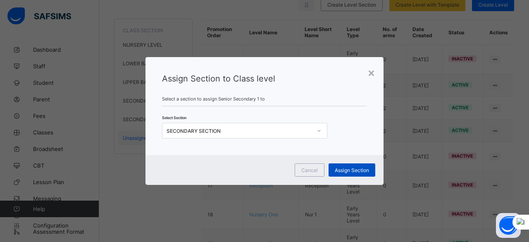
click at [347, 171] on span "Assign Section" at bounding box center [352, 170] width 34 height 6
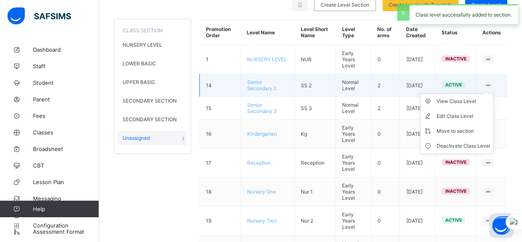
click at [492, 93] on ul "View Class Level Edit Class Level Move to section Deactivate Class Level" at bounding box center [457, 123] width 74 height 60
click at [472, 127] on div "Move to section" at bounding box center [464, 131] width 54 height 8
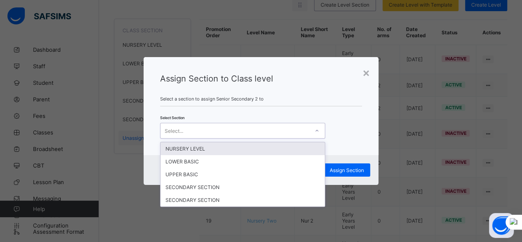
click at [308, 130] on div "Select..." at bounding box center [235, 131] width 149 height 12
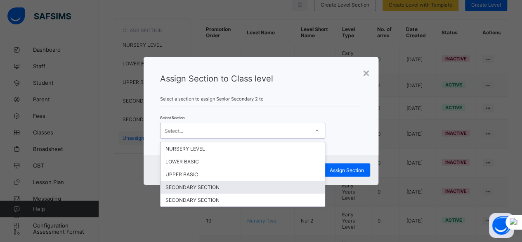
click at [275, 185] on div "SECONDARY SECTION" at bounding box center [243, 186] width 164 height 13
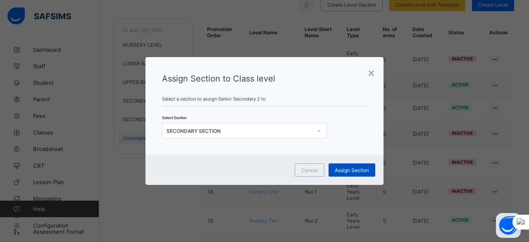
click at [351, 167] on span "Assign Section" at bounding box center [352, 170] width 34 height 6
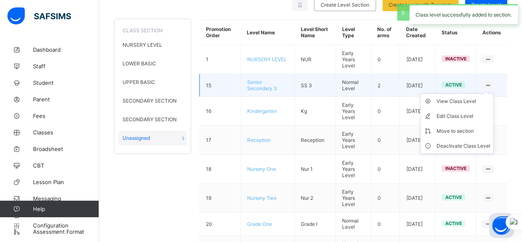
click at [494, 93] on ul "View Class Level Edit Class Level Move to section Deactivate Class Level" at bounding box center [457, 123] width 74 height 60
click at [470, 127] on div "Move to section" at bounding box center [464, 131] width 54 height 8
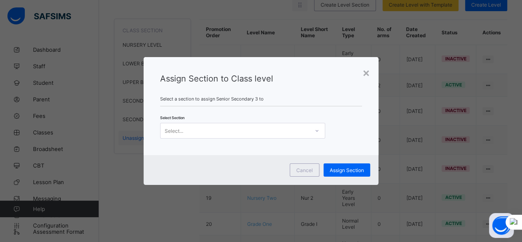
click at [312, 133] on div at bounding box center [317, 130] width 14 height 13
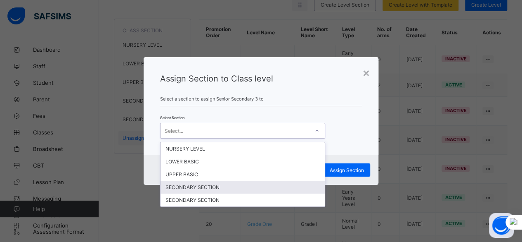
click at [281, 184] on div "SECONDARY SECTION" at bounding box center [243, 186] width 164 height 13
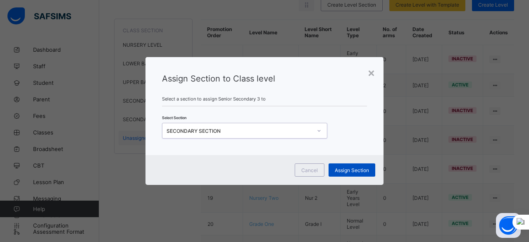
click at [351, 171] on span "Assign Section" at bounding box center [352, 170] width 34 height 6
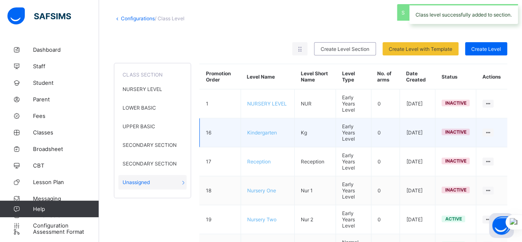
scroll to position [0, 0]
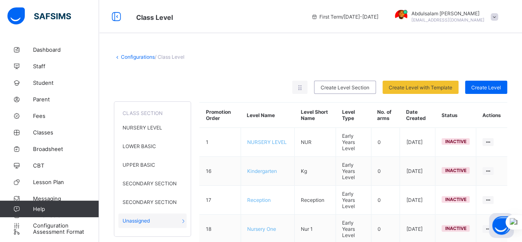
click at [171, 56] on span "/ Class Level" at bounding box center [170, 57] width 30 height 6
click at [118, 59] on icon at bounding box center [117, 57] width 7 height 6
click at [118, 56] on icon at bounding box center [117, 57] width 7 height 6
click at [135, 57] on link "Configurations" at bounding box center [138, 57] width 34 height 6
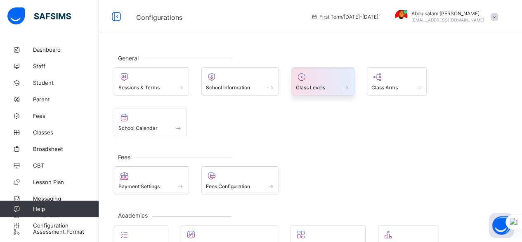
click at [320, 88] on span "Class Levels" at bounding box center [310, 87] width 29 height 6
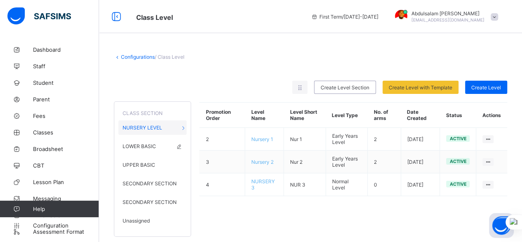
click at [151, 141] on div "LOWER BASIC" at bounding box center [153, 146] width 68 height 14
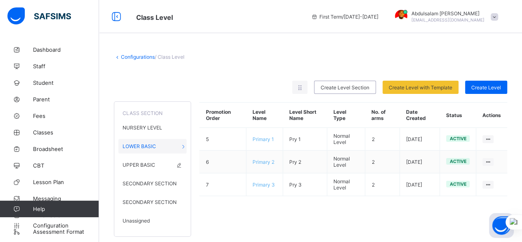
click at [155, 161] on div "UPPER BASIC" at bounding box center [153, 164] width 68 height 14
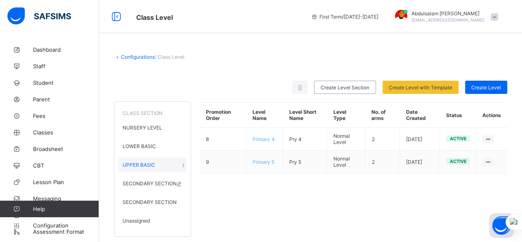
click at [155, 180] on span "SECONDARY SECTION" at bounding box center [150, 183] width 54 height 6
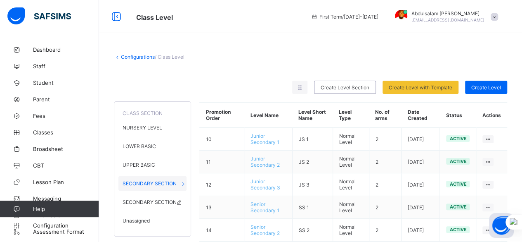
click at [153, 199] on span "SECONDARY SECTION" at bounding box center [150, 202] width 54 height 6
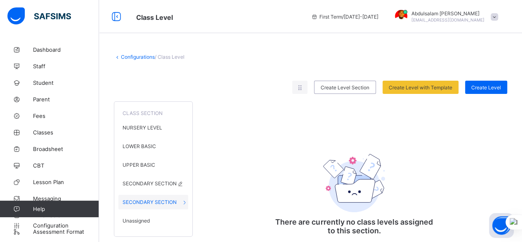
click at [152, 181] on span "SECONDARY SECTION" at bounding box center [150, 183] width 54 height 6
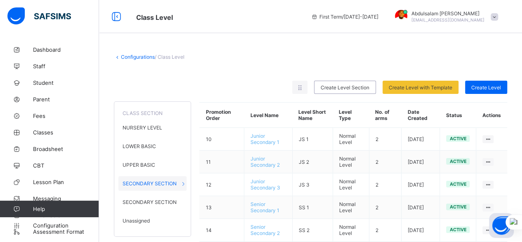
click at [178, 199] on icon at bounding box center [179, 202] width 7 height 6
type input "**********"
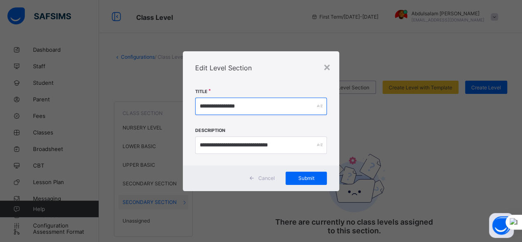
drag, startPoint x: 273, startPoint y: 109, endPoint x: 200, endPoint y: 112, distance: 73.6
click at [200, 112] on input "**********" at bounding box center [261, 105] width 132 height 17
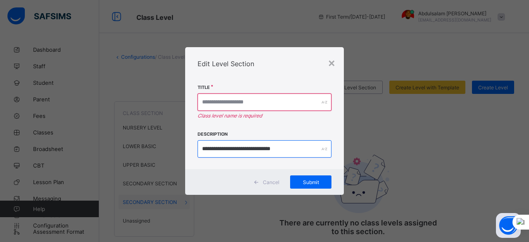
drag, startPoint x: 280, startPoint y: 147, endPoint x: 198, endPoint y: 147, distance: 82.6
click at [198, 147] on input "**********" at bounding box center [264, 148] width 134 height 17
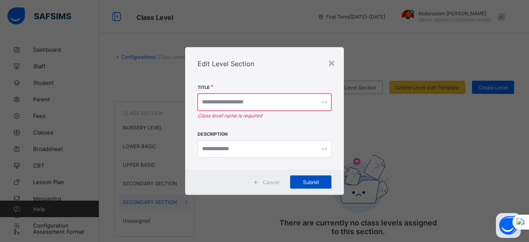
click at [311, 183] on span "Submit" at bounding box center [310, 182] width 29 height 6
click at [331, 64] on div "×" at bounding box center [331, 62] width 8 height 14
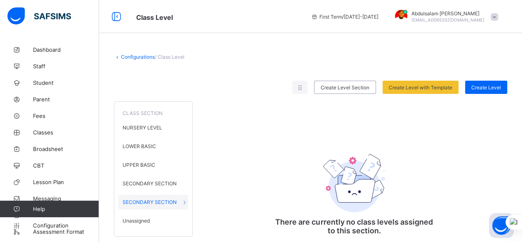
drag, startPoint x: 187, startPoint y: 199, endPoint x: 219, endPoint y: 225, distance: 41.7
click at [219, 225] on div "CLASS SECTION NURSERY LEVEL LOWER BASIC UPPER BASIC SECONDARY SECTION SECONDARY…" at bounding box center [311, 170] width 394 height 153
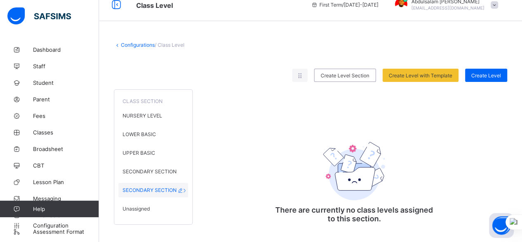
scroll to position [19, 0]
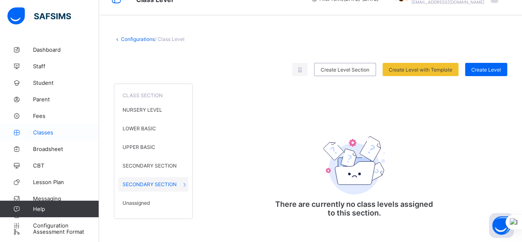
click at [49, 130] on span "Classes" at bounding box center [66, 132] width 66 height 7
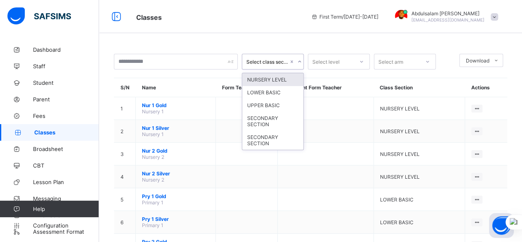
click at [287, 62] on div "Select class section" at bounding box center [268, 62] width 42 height 6
click at [281, 81] on div "NURSERY LEVEL" at bounding box center [272, 79] width 61 height 13
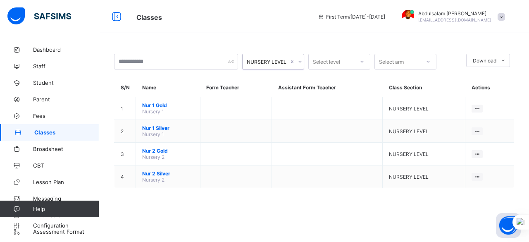
click at [335, 64] on div "Select level" at bounding box center [326, 62] width 27 height 16
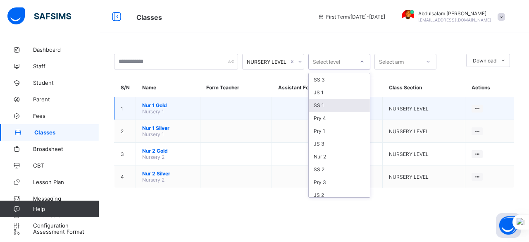
click at [245, 110] on td at bounding box center [235, 108] width 71 height 23
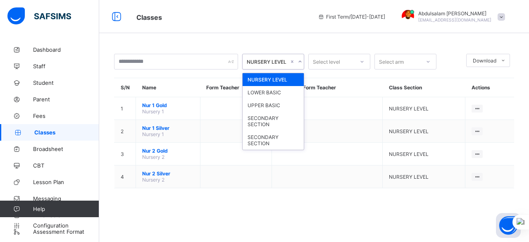
click at [299, 61] on icon at bounding box center [299, 61] width 5 height 8
click at [284, 94] on div "LOWER BASIC" at bounding box center [272, 92] width 61 height 13
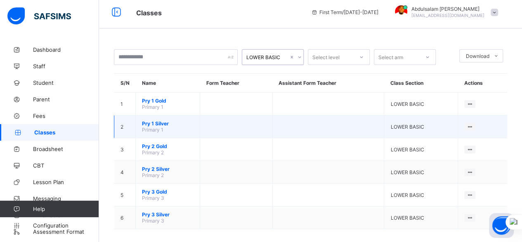
scroll to position [6, 0]
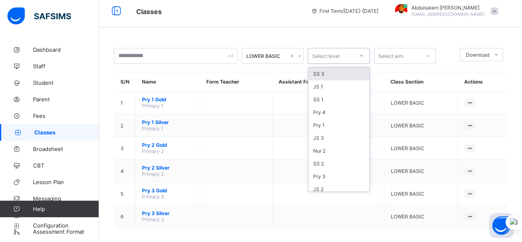
click at [332, 57] on div "Select level" at bounding box center [326, 56] width 27 height 16
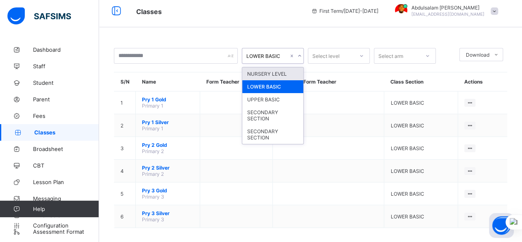
click at [299, 52] on icon at bounding box center [299, 56] width 5 height 8
click at [285, 103] on div "UPPER BASIC" at bounding box center [272, 99] width 61 height 13
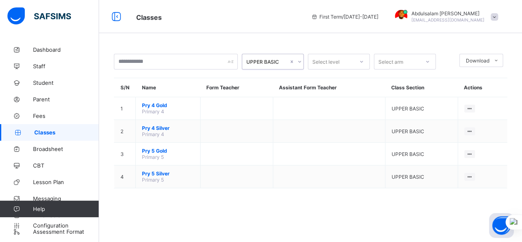
scroll to position [0, 0]
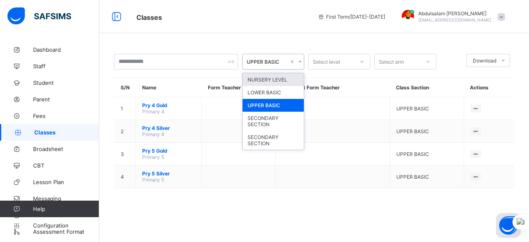
click at [300, 62] on icon at bounding box center [299, 61] width 5 height 8
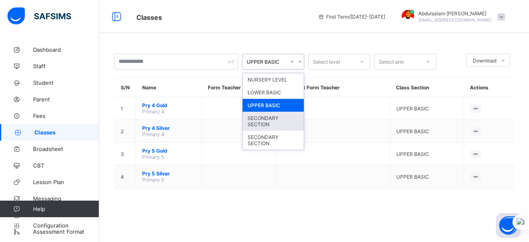
click at [285, 119] on div "SECONDARY SECTION" at bounding box center [272, 121] width 61 height 19
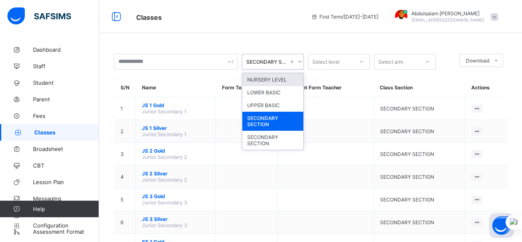
click at [301, 62] on icon at bounding box center [299, 61] width 5 height 8
click at [284, 80] on div "NURSERY LEVEL" at bounding box center [272, 79] width 61 height 13
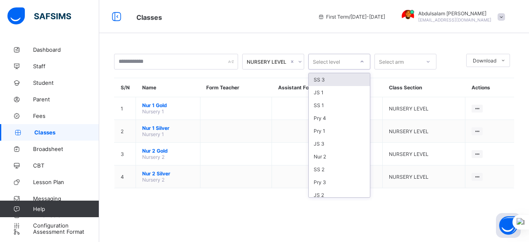
click at [361, 62] on icon at bounding box center [362, 62] width 3 height 2
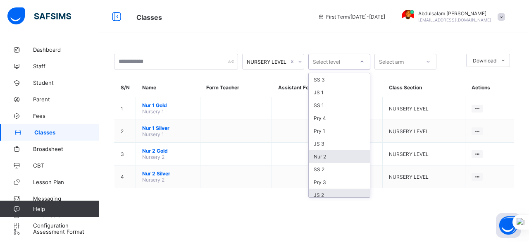
scroll to position [37, 0]
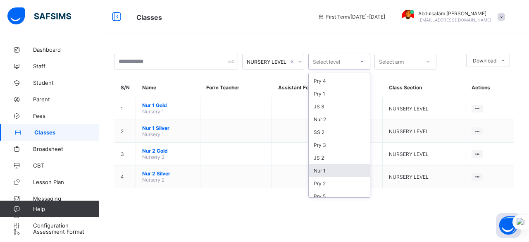
click at [325, 165] on div "Nur 1" at bounding box center [338, 170] width 61 height 13
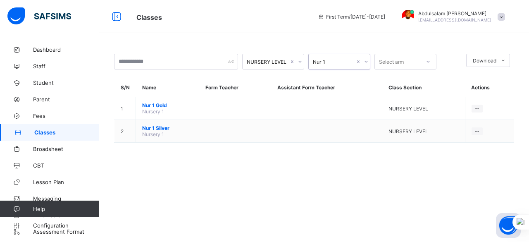
click at [365, 60] on icon at bounding box center [365, 61] width 5 height 8
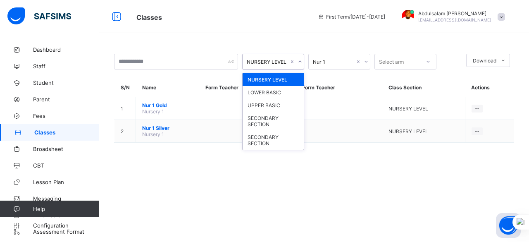
click at [298, 60] on icon at bounding box center [299, 61] width 5 height 8
click at [288, 81] on div "NURSERY LEVEL" at bounding box center [272, 79] width 61 height 13
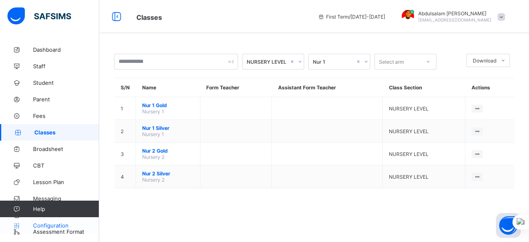
click at [55, 224] on span "Configuration" at bounding box center [66, 225] width 66 height 7
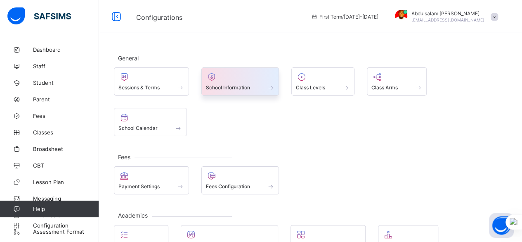
click at [251, 85] on div "School Information" at bounding box center [240, 87] width 69 height 7
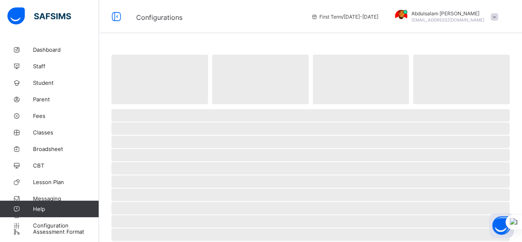
select select "**"
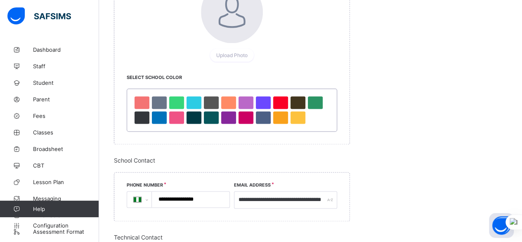
scroll to position [496, 0]
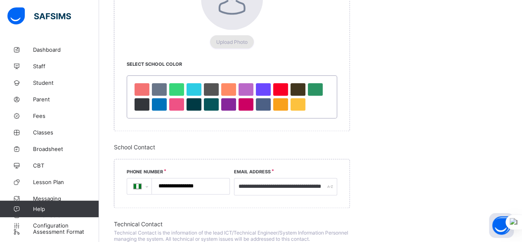
click at [233, 39] on span "Upload Photo" at bounding box center [231, 42] width 31 height 6
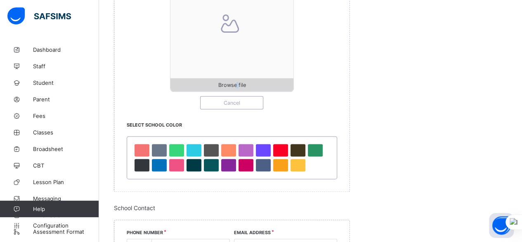
click at [240, 82] on span "Browse file" at bounding box center [232, 85] width 28 height 6
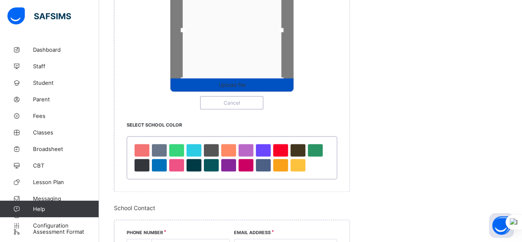
click at [255, 83] on span "Upload file" at bounding box center [232, 85] width 123 height 6
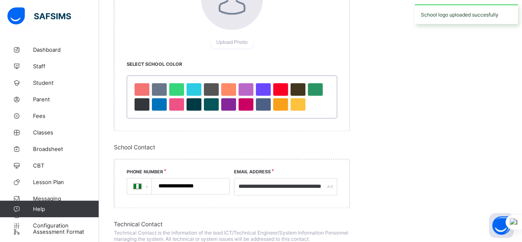
scroll to position [454, 0]
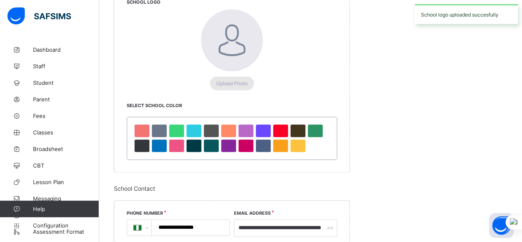
click at [236, 81] on span "Upload Photo" at bounding box center [231, 83] width 31 height 6
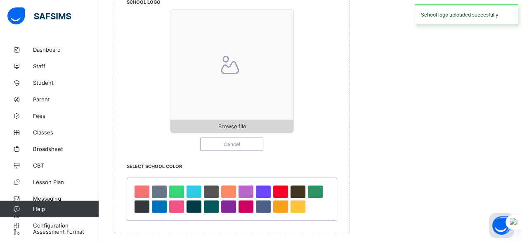
click at [244, 126] on span "Browse file" at bounding box center [232, 126] width 28 height 6
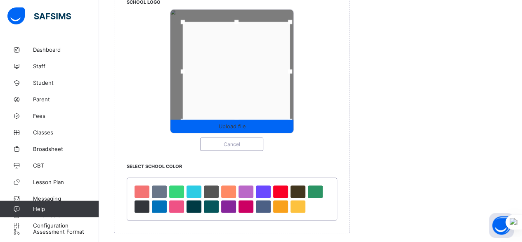
drag, startPoint x: 292, startPoint y: 70, endPoint x: 281, endPoint y: 76, distance: 12.4
click at [293, 72] on div at bounding box center [290, 71] width 12 height 12
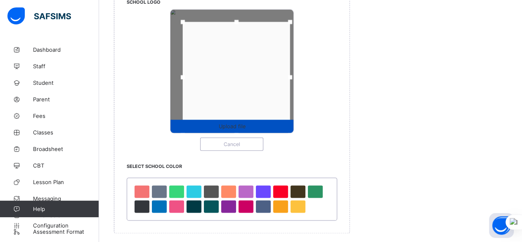
drag, startPoint x: 223, startPoint y: 120, endPoint x: 223, endPoint y: 128, distance: 7.4
click at [223, 128] on div "Upload file" at bounding box center [232, 71] width 124 height 124
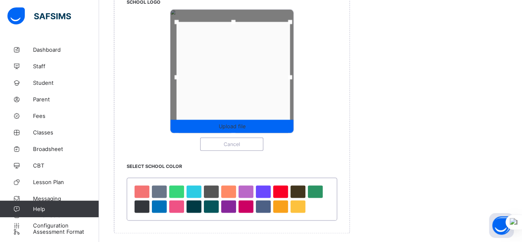
drag, startPoint x: 184, startPoint y: 77, endPoint x: 178, endPoint y: 74, distance: 6.7
click at [178, 75] on div at bounding box center [177, 77] width 4 height 4
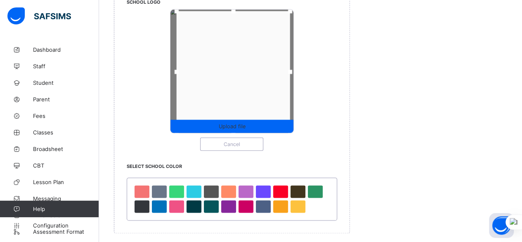
drag, startPoint x: 235, startPoint y: 19, endPoint x: 230, endPoint y: 8, distance: 11.5
click at [230, 8] on div at bounding box center [233, 11] width 12 height 12
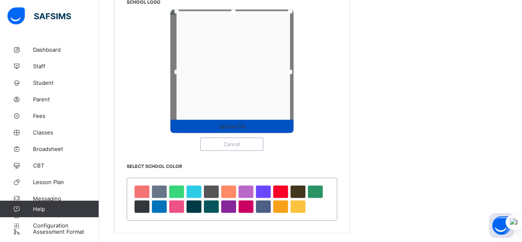
click at [238, 125] on span "Upload file" at bounding box center [231, 126] width 27 height 6
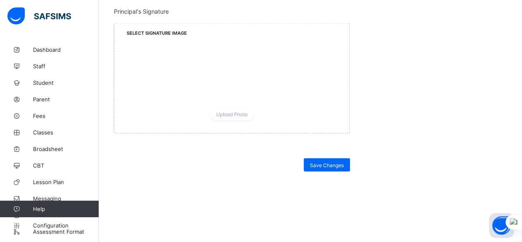
scroll to position [816, 0]
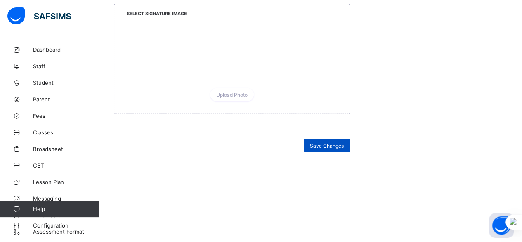
click at [331, 142] on span "Save Changes" at bounding box center [327, 145] width 34 height 6
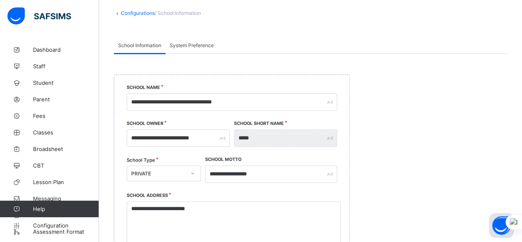
scroll to position [32, 0]
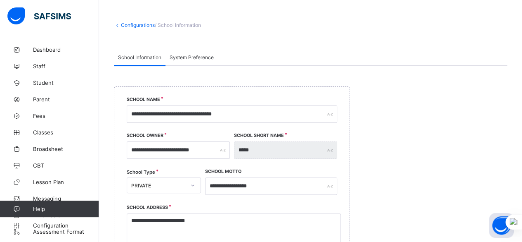
click at [195, 56] on span "System Preference" at bounding box center [192, 57] width 44 height 6
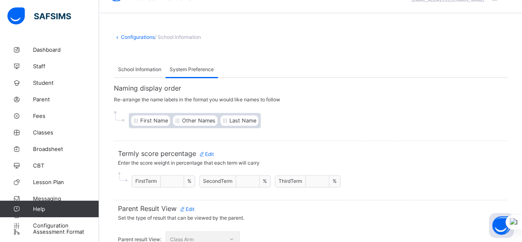
scroll to position [30, 0]
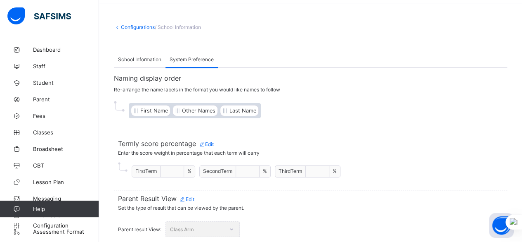
click at [209, 227] on div "Class Arm" at bounding box center [203, 229] width 74 height 16
click at [45, 52] on span "Dashboard" at bounding box center [66, 49] width 66 height 7
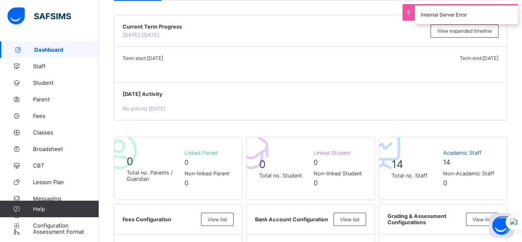
scroll to position [83, 0]
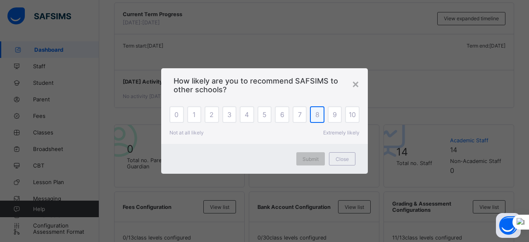
click at [317, 113] on span "8" at bounding box center [317, 114] width 4 height 8
click at [311, 158] on span "Submit" at bounding box center [310, 159] width 16 height 6
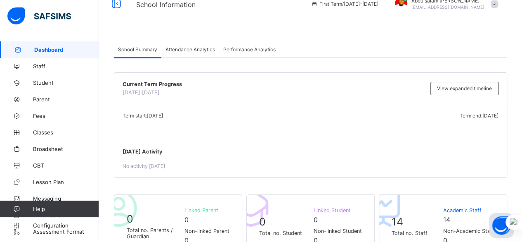
scroll to position [0, 0]
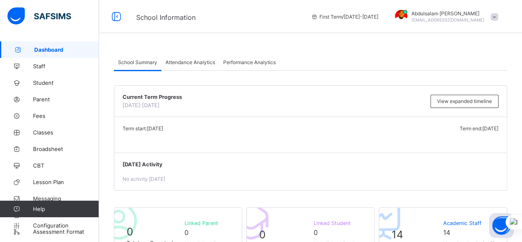
click at [199, 62] on span "Attendance Analytics" at bounding box center [191, 62] width 50 height 6
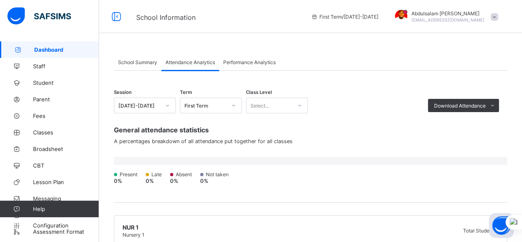
click at [256, 63] on span "Performance Analytics" at bounding box center [249, 62] width 52 height 6
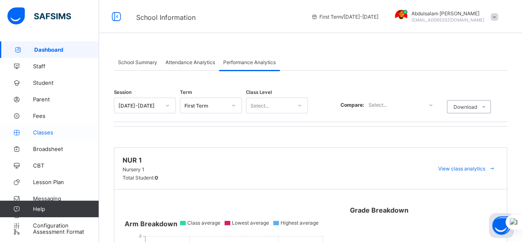
click at [62, 133] on span "Classes" at bounding box center [66, 132] width 66 height 7
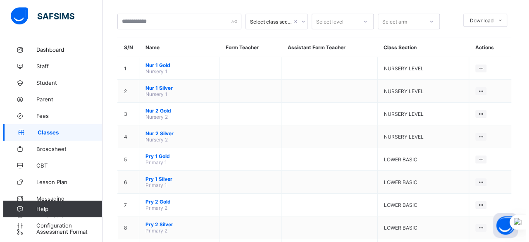
scroll to position [28, 0]
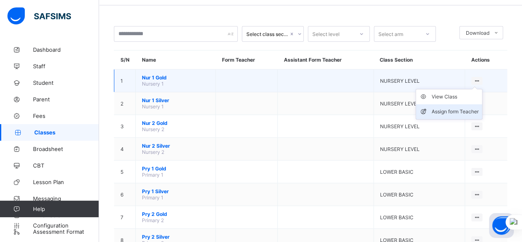
click at [463, 110] on div "Assign form Teacher" at bounding box center [455, 111] width 47 height 8
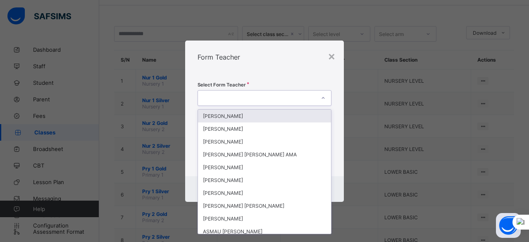
click at [316, 96] on div at bounding box center [323, 97] width 14 height 13
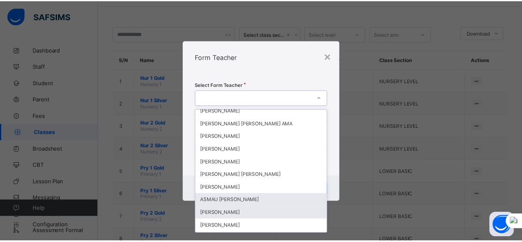
scroll to position [50, 0]
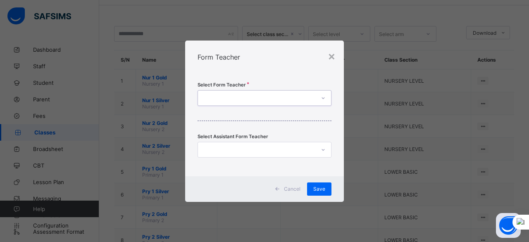
click at [323, 96] on icon at bounding box center [322, 98] width 5 height 8
click at [296, 188] on span "Cancel" at bounding box center [292, 188] width 17 height 6
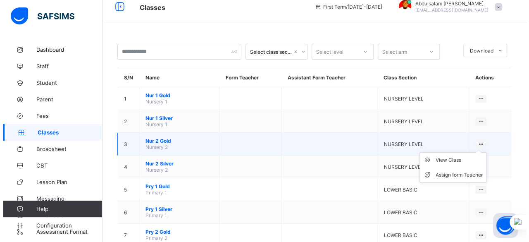
scroll to position [0, 0]
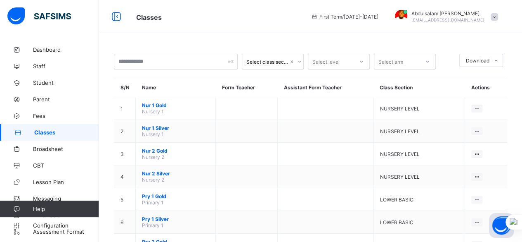
click at [298, 59] on icon at bounding box center [299, 61] width 5 height 8
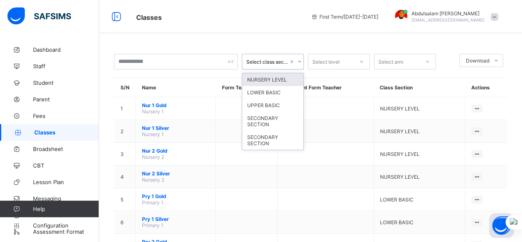
click at [292, 78] on div "NURSERY LEVEL" at bounding box center [272, 79] width 61 height 13
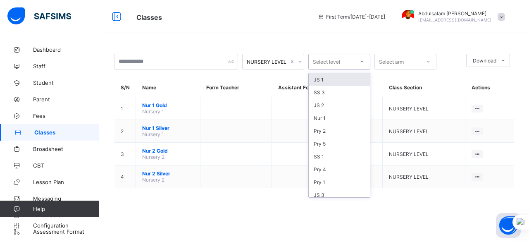
click at [369, 63] on div at bounding box center [362, 61] width 16 height 15
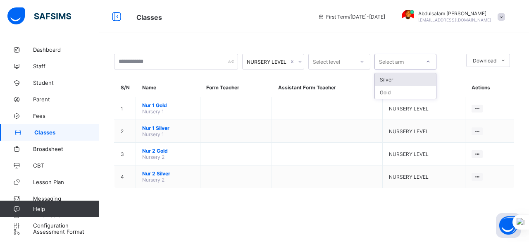
click at [393, 58] on div "Select arm" at bounding box center [391, 62] width 25 height 16
click at [363, 60] on icon at bounding box center [361, 61] width 5 height 8
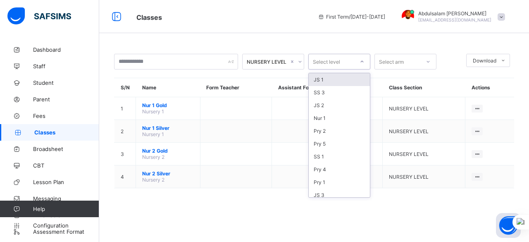
click at [418, 65] on div "Select arm" at bounding box center [397, 62] width 45 height 12
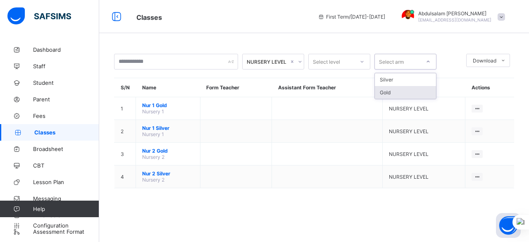
click at [406, 95] on div "Gold" at bounding box center [405, 92] width 61 height 13
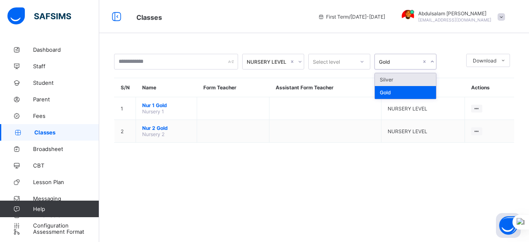
click at [433, 61] on icon at bounding box center [432, 61] width 5 height 8
click at [417, 78] on div "Silver" at bounding box center [405, 79] width 61 height 13
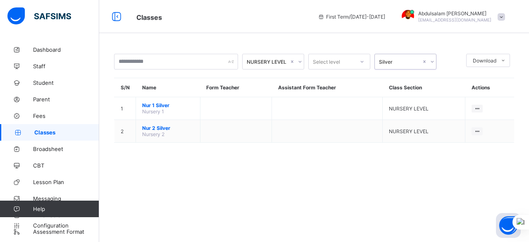
click at [431, 61] on icon at bounding box center [432, 61] width 5 height 8
click at [342, 62] on div "Select level" at bounding box center [330, 62] width 45 height 12
click at [278, 80] on th "Assistant Form Teacher" at bounding box center [327, 87] width 111 height 19
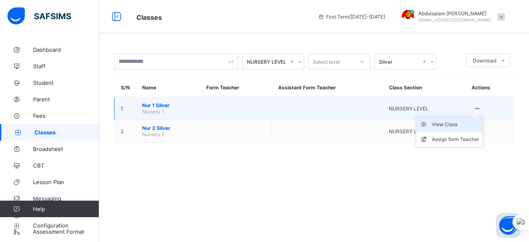
click at [452, 124] on div "View Class" at bounding box center [455, 124] width 47 height 8
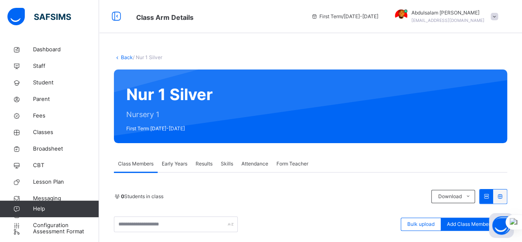
click at [123, 52] on div "Back / Nur 1 Silver Nur 1 Silver Nursery 1 First Term 2025-2026 Class Members E…" at bounding box center [310, 224] width 423 height 366
click at [122, 59] on link "Back" at bounding box center [127, 57] width 12 height 6
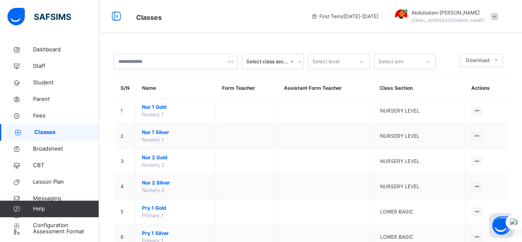
click at [486, 89] on th "Actions" at bounding box center [486, 88] width 43 height 20
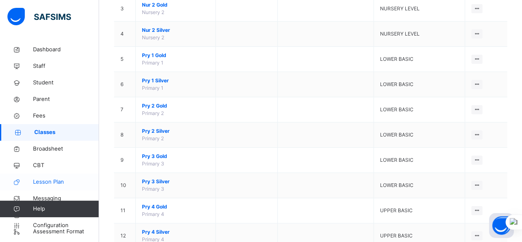
scroll to position [165, 0]
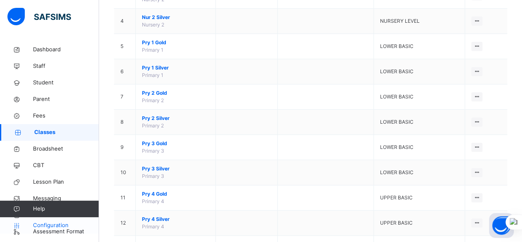
click at [57, 225] on span "Configuration" at bounding box center [66, 225] width 66 height 8
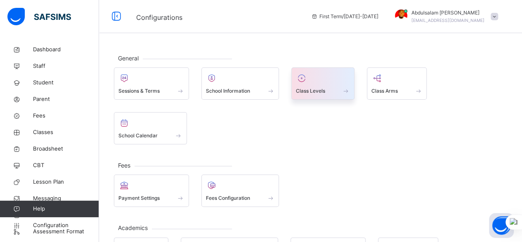
click at [323, 88] on span "Class Levels" at bounding box center [310, 90] width 29 height 7
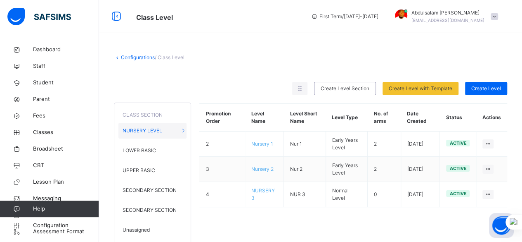
click at [375, 222] on div "Promotion Order Level Name Level Short Name Level Type No. of arms Date Created…" at bounding box center [353, 170] width 308 height 151
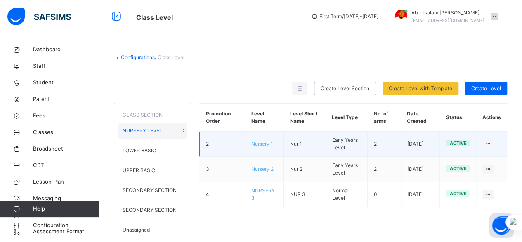
scroll to position [17, 0]
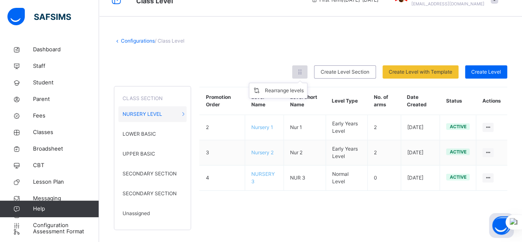
click at [304, 72] on icon at bounding box center [300, 71] width 7 height 7
click at [350, 220] on div "Promotion Order Level Name Level Short Name Level Type No. of arms Date Created…" at bounding box center [353, 153] width 308 height 151
click at [180, 128] on div "LOWER BASIC" at bounding box center [153, 134] width 68 height 16
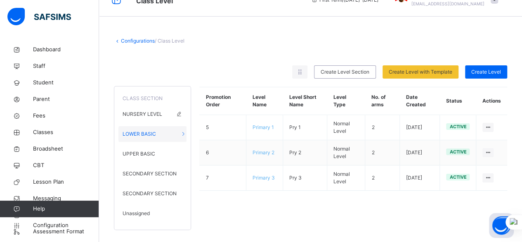
click at [183, 116] on icon at bounding box center [179, 114] width 7 height 6
type input "**********"
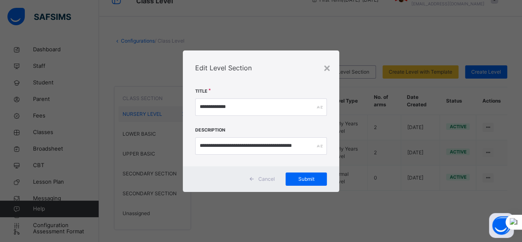
click at [333, 66] on div "Edit Level Section" at bounding box center [261, 67] width 157 height 35
click at [328, 67] on div "×" at bounding box center [327, 67] width 8 height 17
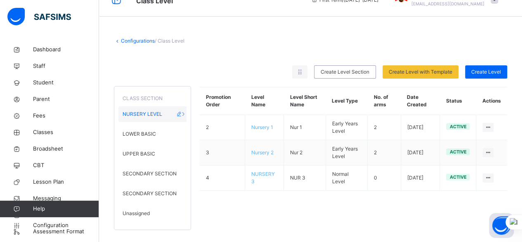
click at [183, 114] on icon at bounding box center [179, 114] width 7 height 6
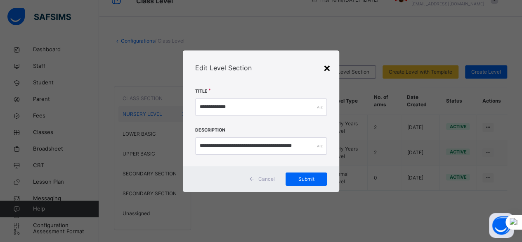
click at [328, 71] on div "×" at bounding box center [327, 67] width 8 height 17
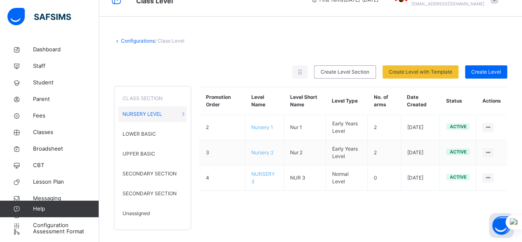
click at [138, 40] on link "Configurations" at bounding box center [138, 41] width 34 height 6
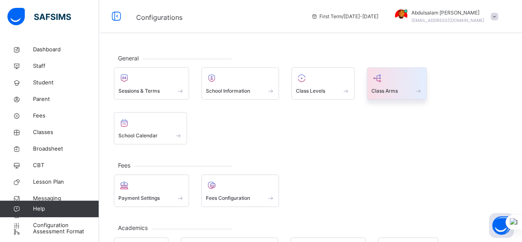
click at [409, 90] on div "Class Arms" at bounding box center [397, 90] width 51 height 9
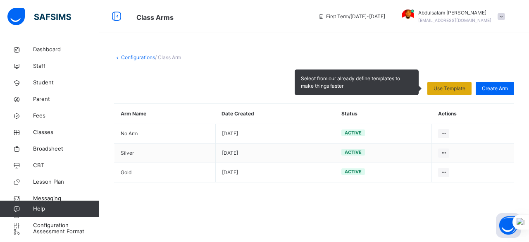
click at [449, 89] on span "Use Template" at bounding box center [449, 88] width 32 height 7
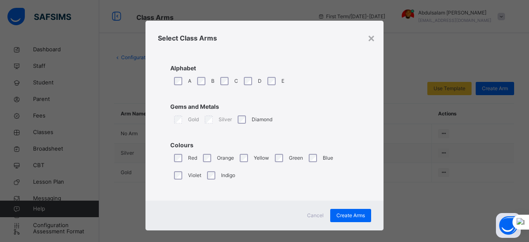
click at [368, 38] on div "×" at bounding box center [371, 37] width 8 height 17
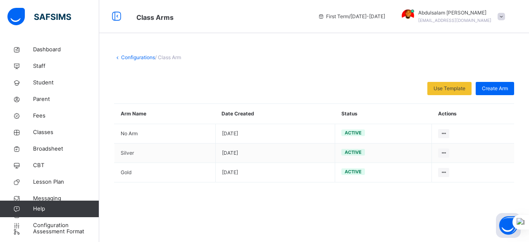
click at [117, 55] on icon at bounding box center [117, 57] width 7 height 6
click at [138, 55] on link "Configurations" at bounding box center [138, 57] width 34 height 6
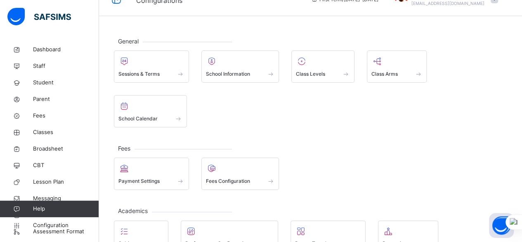
scroll to position [41, 0]
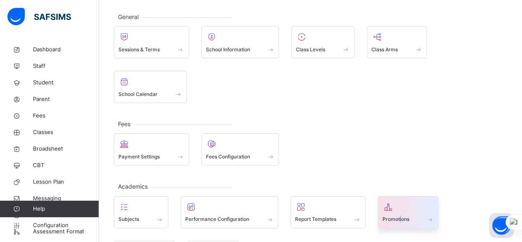
click at [401, 215] on span "Promotions" at bounding box center [396, 218] width 27 height 7
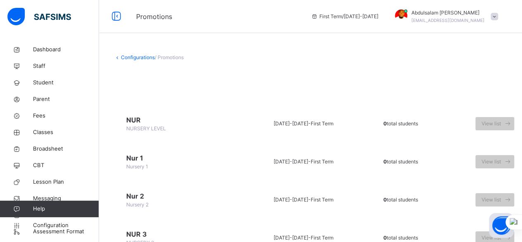
click at [141, 59] on link "Configurations" at bounding box center [138, 57] width 34 height 6
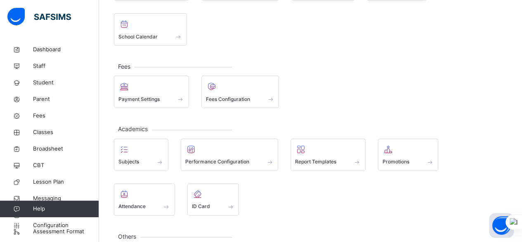
scroll to position [100, 0]
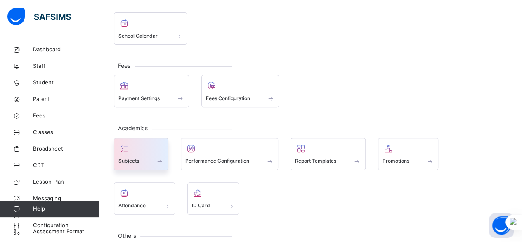
click at [141, 157] on div "Subjects" at bounding box center [141, 161] width 45 height 9
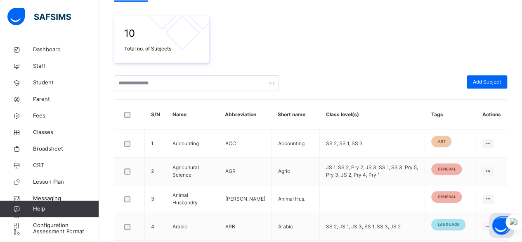
scroll to position [165, 0]
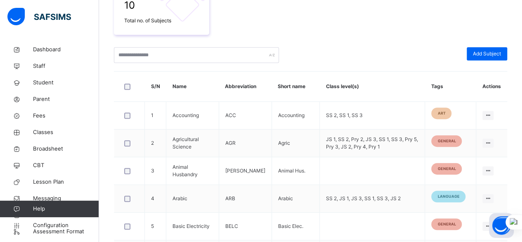
click at [339, 85] on th "Class level(s)" at bounding box center [372, 86] width 105 height 30
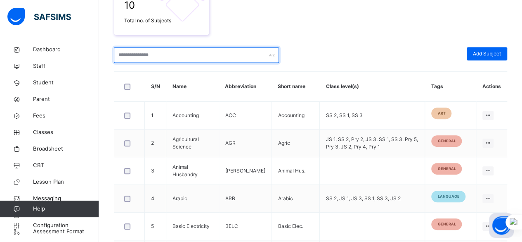
click at [171, 56] on input "text" at bounding box center [196, 55] width 165 height 16
type input "*******"
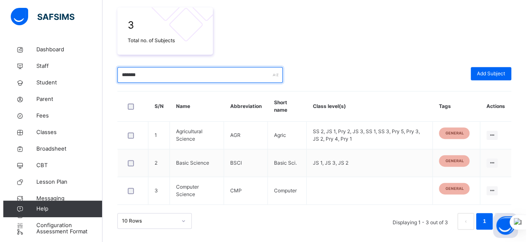
scroll to position [145, 0]
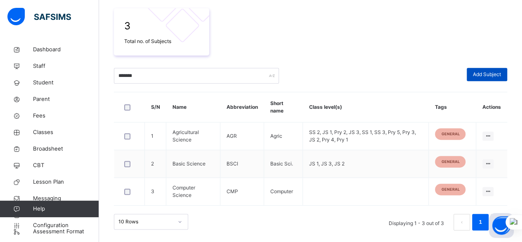
click at [488, 73] on span "Add Subject" at bounding box center [487, 74] width 28 height 7
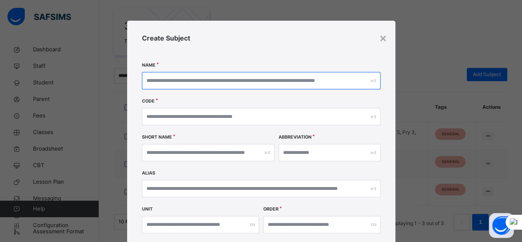
click at [291, 83] on input "text" at bounding box center [261, 80] width 239 height 17
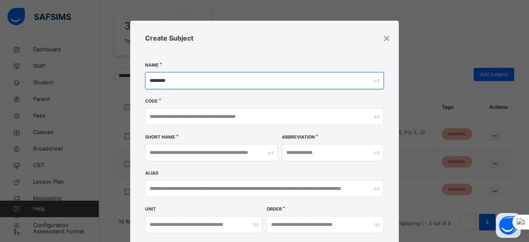
type input "********"
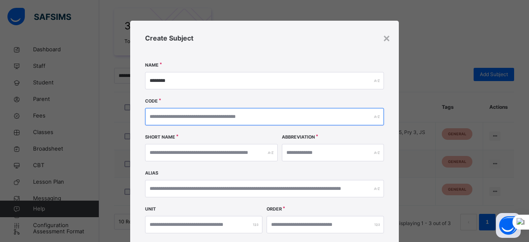
click at [277, 118] on input "text" at bounding box center [264, 116] width 239 height 17
type input "***"
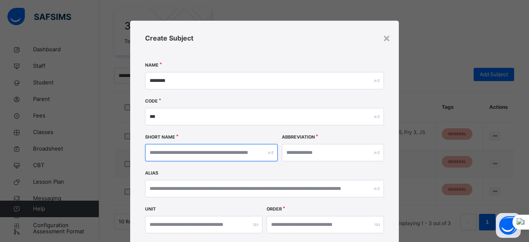
click at [259, 151] on input "text" at bounding box center [211, 152] width 133 height 17
type input "********"
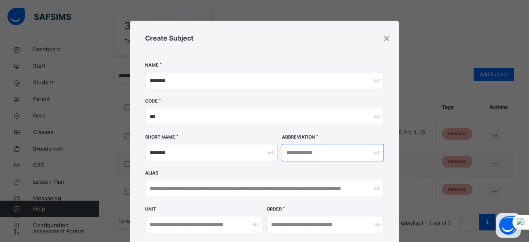
click at [333, 154] on input "text" at bounding box center [333, 152] width 102 height 17
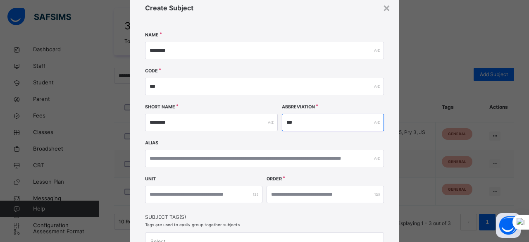
scroll to position [41, 0]
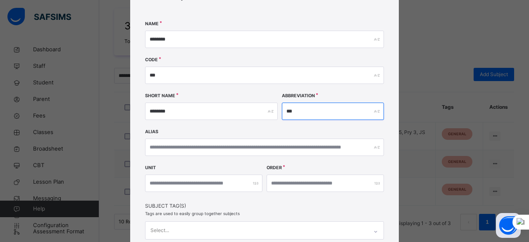
type input "***"
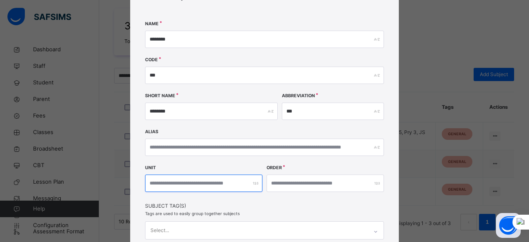
click at [244, 185] on input "number" at bounding box center [203, 182] width 117 height 17
click at [252, 185] on div at bounding box center [203, 182] width 117 height 17
click at [253, 183] on div at bounding box center [203, 182] width 117 height 17
click at [234, 183] on input "number" at bounding box center [203, 182] width 117 height 17
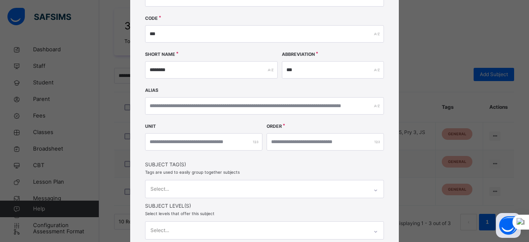
scroll to position [154, 0]
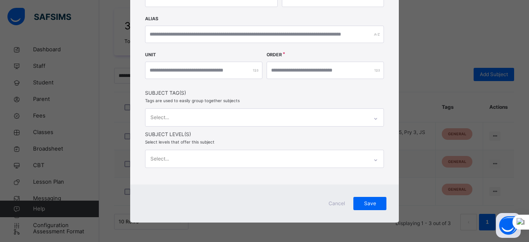
click at [223, 126] on div "Select..." at bounding box center [264, 117] width 239 height 18
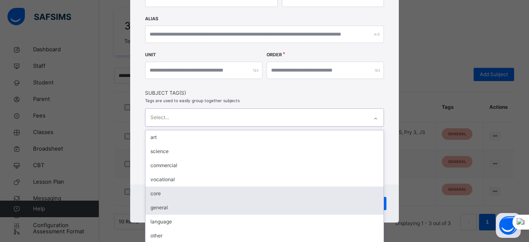
drag, startPoint x: 210, startPoint y: 192, endPoint x: 216, endPoint y: 187, distance: 7.4
click at [211, 192] on div "core" at bounding box center [264, 193] width 238 height 14
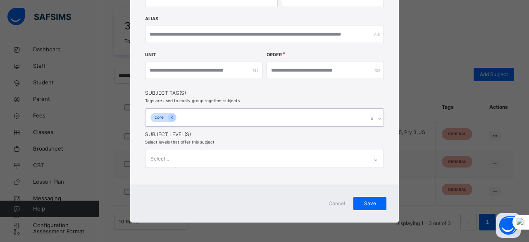
click at [344, 116] on div "core" at bounding box center [256, 117] width 222 height 17
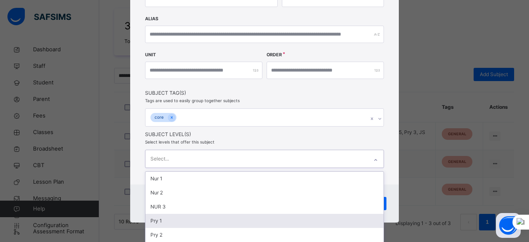
scroll to position [206, 0]
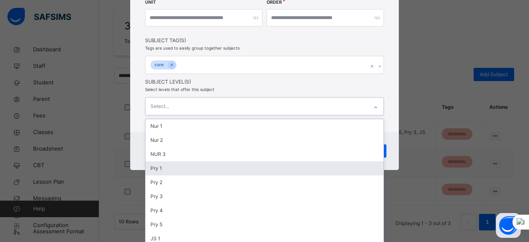
click at [322, 115] on div "option Pry 1 focused, 4 of 26. 26 results available. Use Up and Down to choose …" at bounding box center [264, 106] width 239 height 18
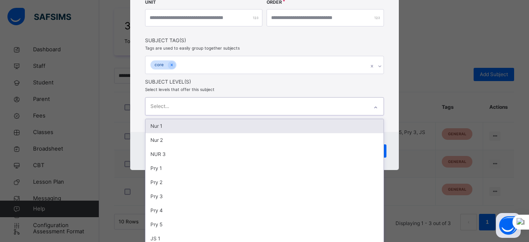
click at [298, 121] on div "Nur 1" at bounding box center [264, 126] width 238 height 14
click at [285, 128] on div "Nur 2" at bounding box center [264, 126] width 238 height 14
click at [285, 127] on div "NUR 3" at bounding box center [264, 126] width 238 height 14
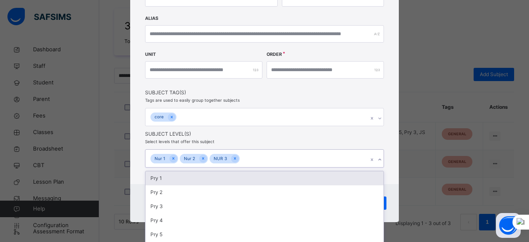
click at [310, 102] on div "Create Subject Name ******** Code *** Short Name ******** Abbreviation *** Alia…" at bounding box center [264, 25] width 268 height 318
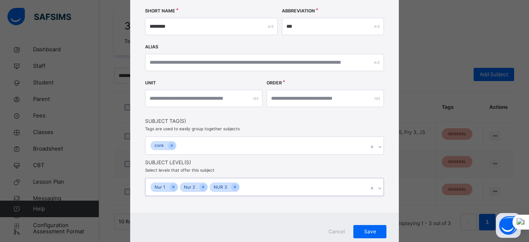
scroll to position [113, 0]
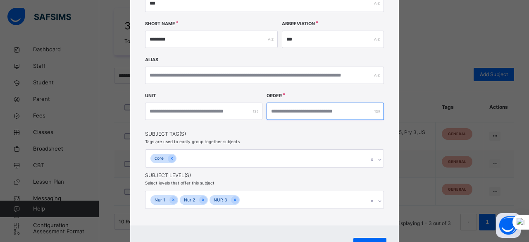
click at [302, 114] on input "number" at bounding box center [324, 110] width 117 height 17
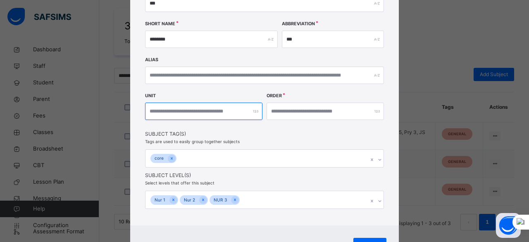
click at [227, 114] on input "number" at bounding box center [203, 110] width 117 height 17
type input "*"
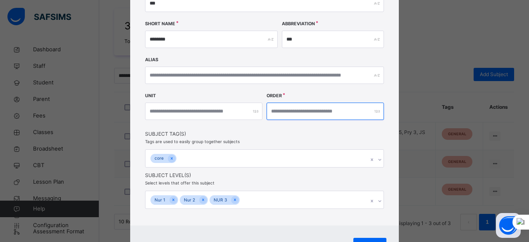
click at [298, 110] on input "number" at bounding box center [324, 110] width 117 height 17
type input "*"
click at [310, 138] on div "Create Subject Name ******** Code *** Short Name ******** Abbreviation *** Alia…" at bounding box center [264, 66] width 268 height 318
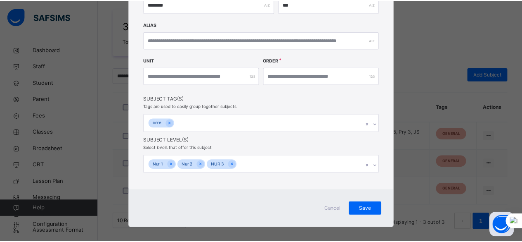
scroll to position [154, 0]
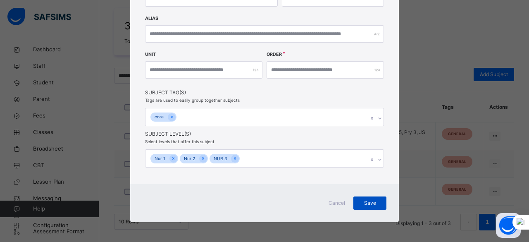
click at [361, 206] on div "Save" at bounding box center [369, 202] width 33 height 13
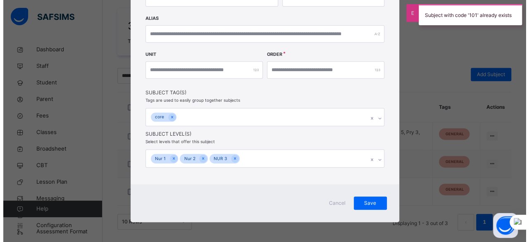
scroll to position [72, 0]
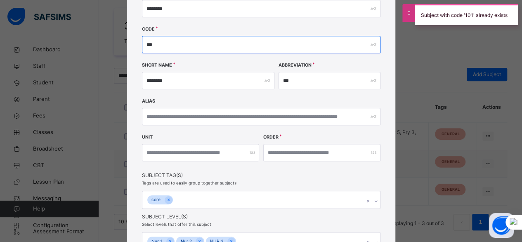
click at [179, 45] on input "***" at bounding box center [261, 44] width 239 height 17
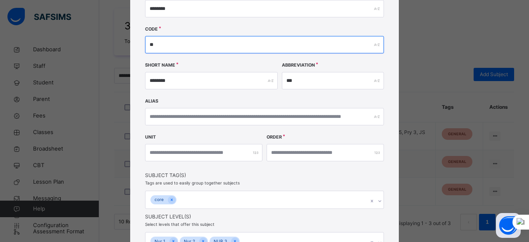
type input "*"
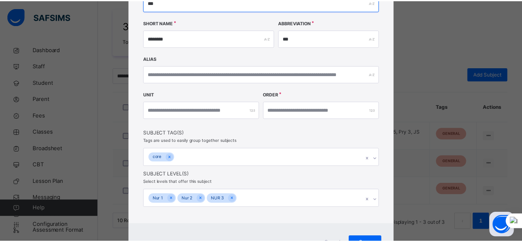
scroll to position [154, 0]
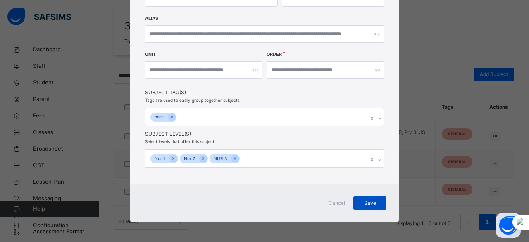
type input "***"
click at [370, 203] on span "Save" at bounding box center [369, 202] width 21 height 7
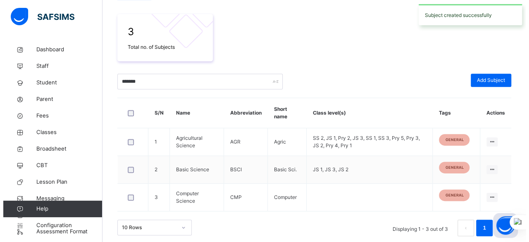
scroll to position [103, 0]
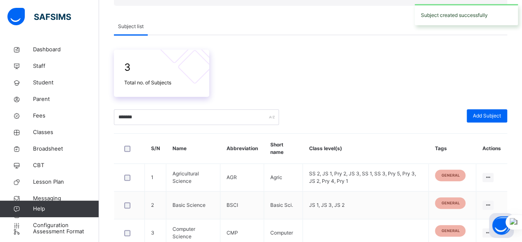
click at [185, 83] on span "Total no. of Subjects" at bounding box center [161, 82] width 75 height 7
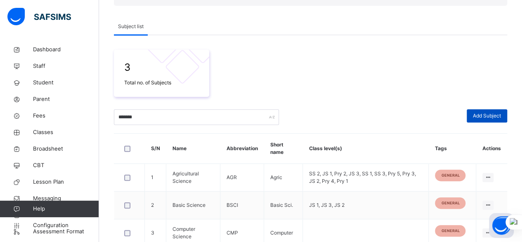
click at [490, 116] on span "Add Subject" at bounding box center [487, 115] width 28 height 7
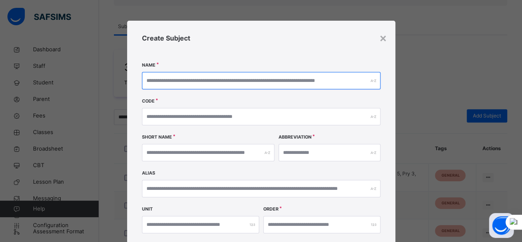
click at [298, 83] on input "text" at bounding box center [261, 80] width 239 height 17
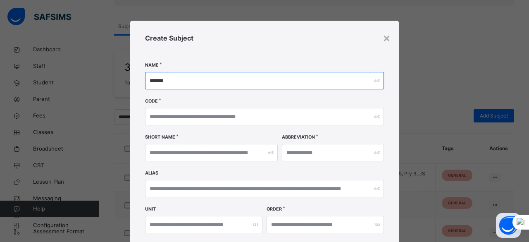
type input "*******"
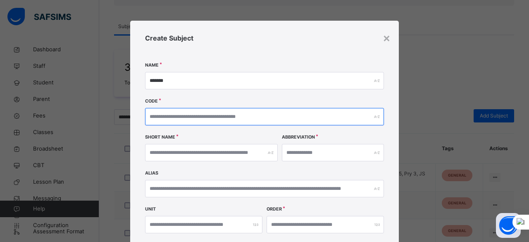
click at [303, 122] on input "text" at bounding box center [264, 116] width 239 height 17
type input "***"
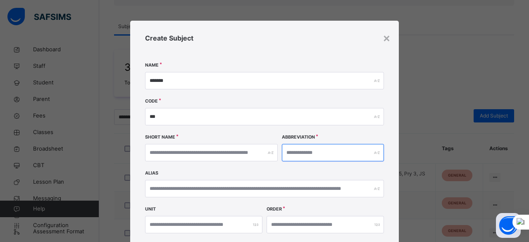
click at [308, 155] on input "text" at bounding box center [333, 152] width 102 height 17
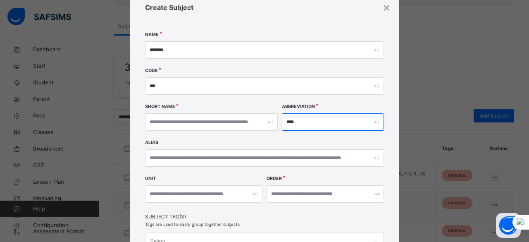
scroll to position [41, 0]
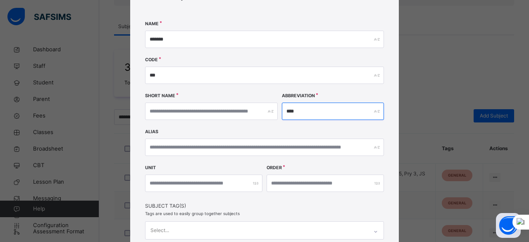
type input "****"
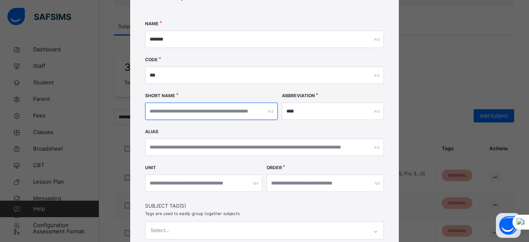
click at [217, 112] on input "text" at bounding box center [211, 110] width 133 height 17
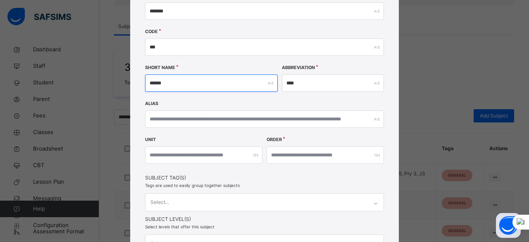
scroll to position [83, 0]
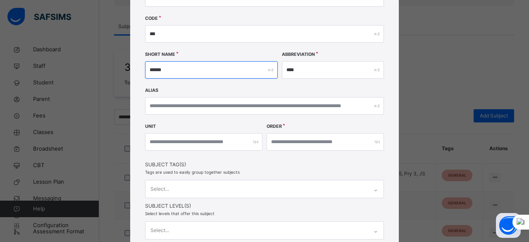
type input "******"
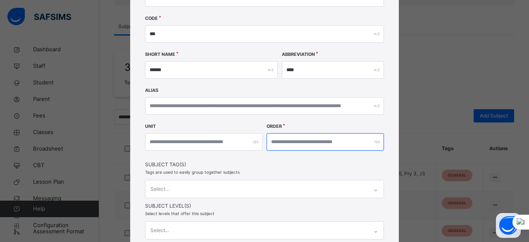
click at [302, 147] on input "number" at bounding box center [324, 141] width 117 height 17
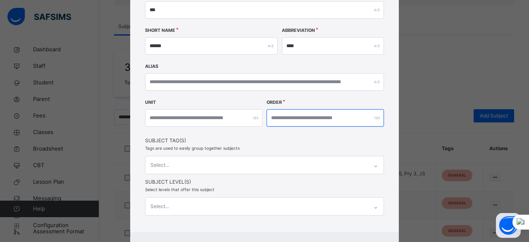
scroll to position [124, 0]
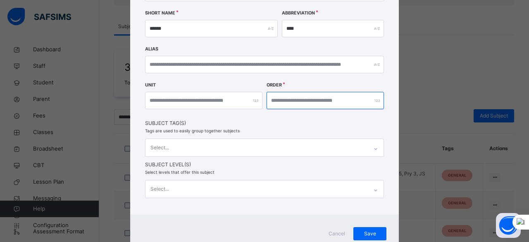
type input "*"
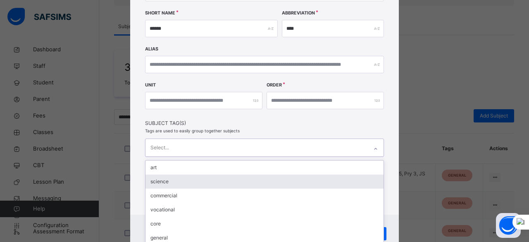
scroll to position [154, 0]
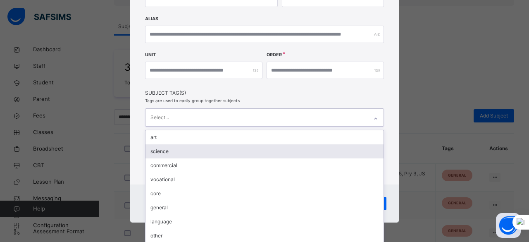
click at [229, 126] on div "option science focused, 2 of 8. 8 results available. Use Up and Down to choose …" at bounding box center [264, 117] width 239 height 18
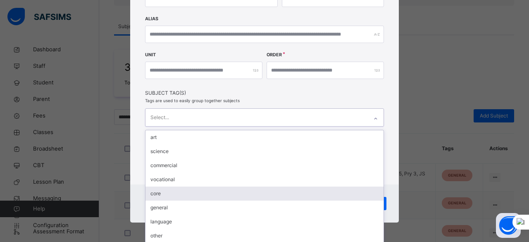
click at [211, 191] on div "core" at bounding box center [264, 193] width 238 height 14
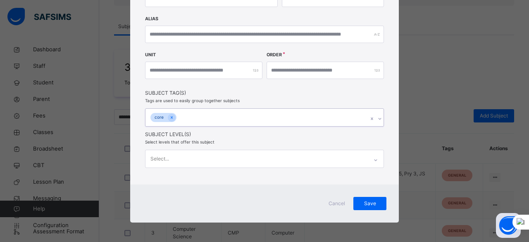
click at [225, 114] on div "core" at bounding box center [256, 117] width 222 height 17
click at [253, 151] on div "Select..." at bounding box center [264, 158] width 239 height 18
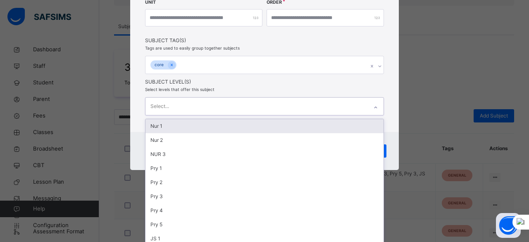
click at [217, 121] on div "Nur 1" at bounding box center [264, 126] width 238 height 14
click at [212, 124] on div "Nur 2" at bounding box center [264, 126] width 238 height 14
click at [216, 123] on div "NUR 3" at bounding box center [264, 126] width 238 height 14
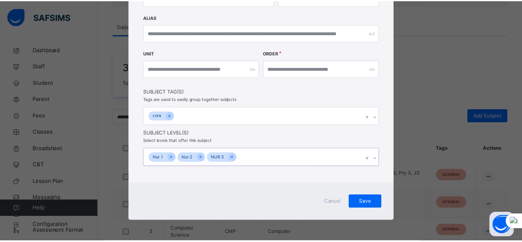
scroll to position [154, 0]
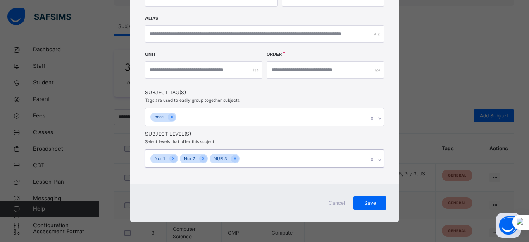
click at [279, 100] on div "Create Subject Name ******* Code *** Short Name ****** Abbreviation **** Alias …" at bounding box center [264, 25] width 268 height 318
click at [370, 204] on span "Save" at bounding box center [369, 202] width 21 height 7
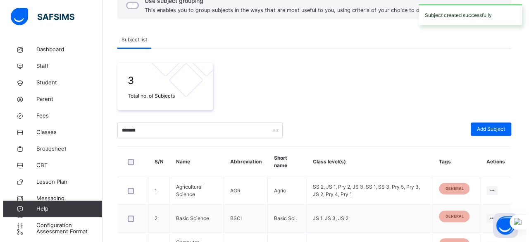
scroll to position [103, 0]
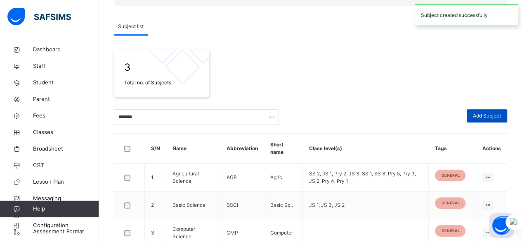
click at [484, 114] on span "Add Subject" at bounding box center [487, 115] width 28 height 7
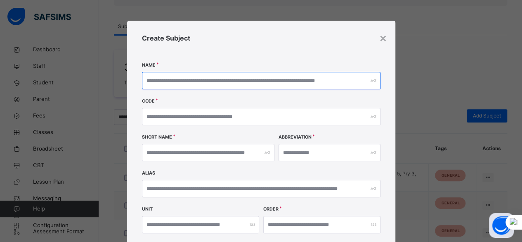
click at [282, 83] on input "text" at bounding box center [261, 80] width 239 height 17
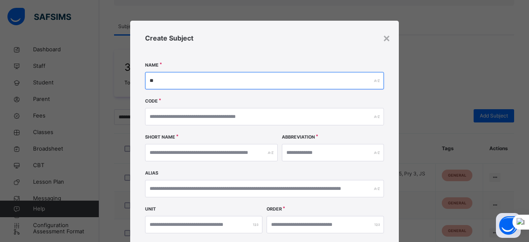
type input "*"
type input "**********"
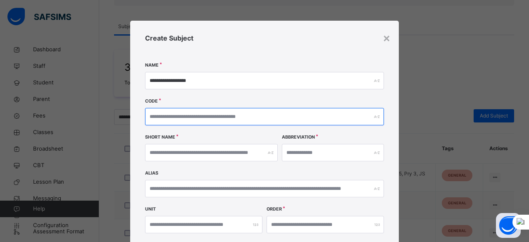
click at [313, 120] on input "text" at bounding box center [264, 116] width 239 height 17
type input "***"
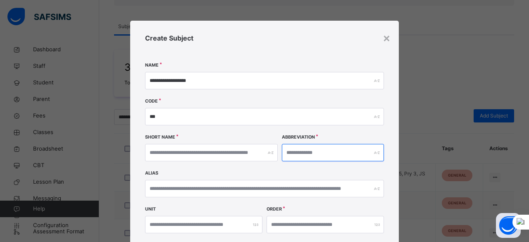
click at [330, 154] on input "text" at bounding box center [333, 152] width 102 height 17
type input "***"
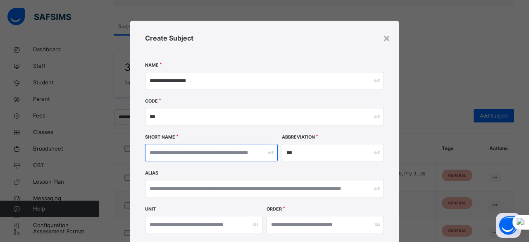
click at [212, 152] on input "text" at bounding box center [211, 152] width 133 height 17
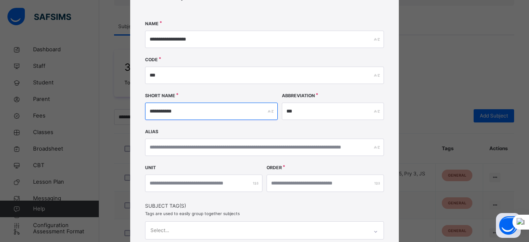
type input "**********"
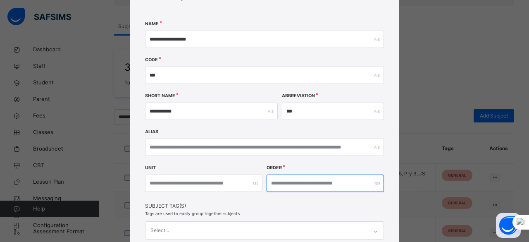
click at [299, 182] on input "number" at bounding box center [324, 182] width 117 height 17
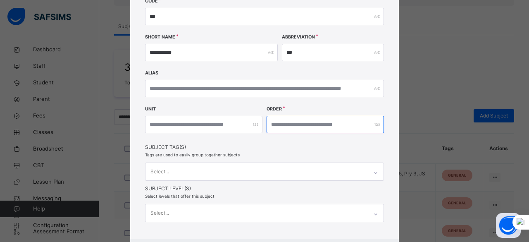
scroll to position [124, 0]
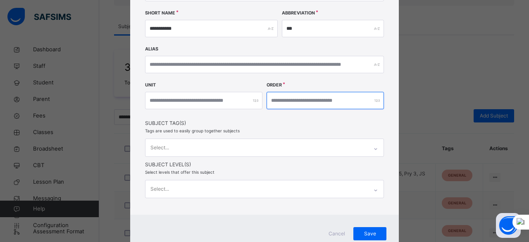
type input "***"
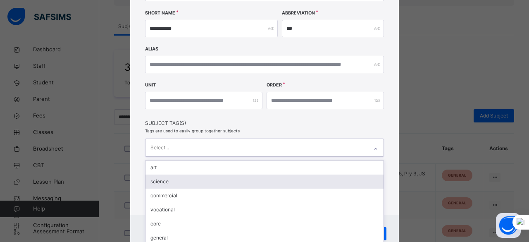
scroll to position [154, 0]
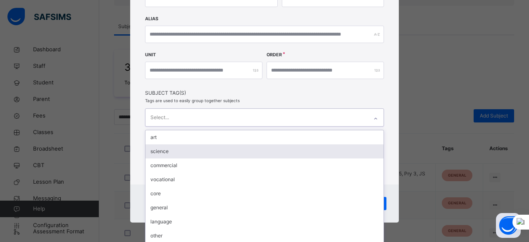
click at [258, 126] on div "option science focused, 2 of 8. 8 results available. Use Up and Down to choose …" at bounding box center [264, 117] width 239 height 18
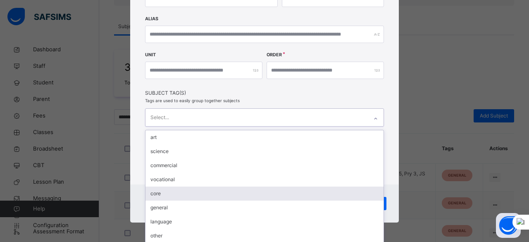
click at [235, 196] on div "core" at bounding box center [264, 193] width 238 height 14
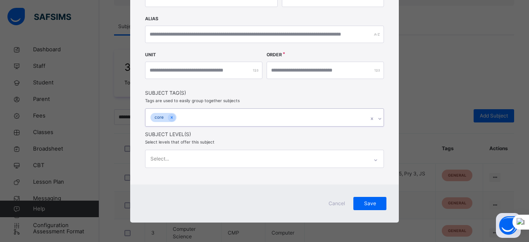
click at [242, 110] on div "core" at bounding box center [256, 117] width 222 height 17
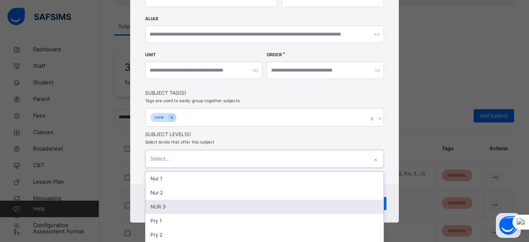
scroll to position [206, 0]
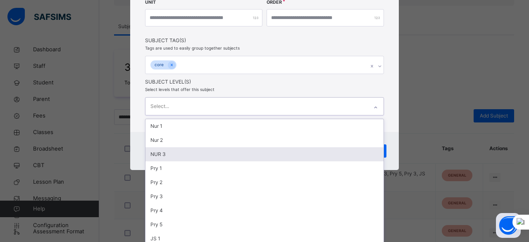
click at [243, 115] on div "option NUR 3 focused, 3 of 26. 26 results available. Use Up and Down to choose …" at bounding box center [264, 106] width 239 height 18
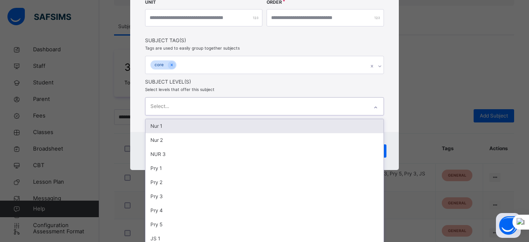
click at [198, 125] on div "Nur 1" at bounding box center [264, 126] width 238 height 14
click at [197, 124] on div "Nur 2" at bounding box center [264, 126] width 238 height 14
click at [200, 123] on div "NUR 3" at bounding box center [264, 126] width 238 height 14
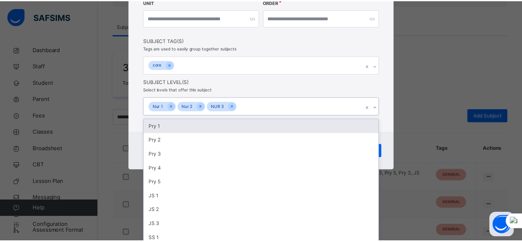
scroll to position [154, 0]
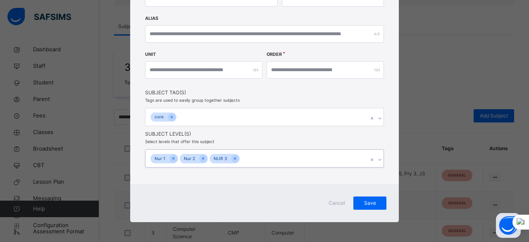
click at [272, 101] on div "**********" at bounding box center [264, 25] width 268 height 318
click at [368, 200] on span "Save" at bounding box center [369, 202] width 21 height 7
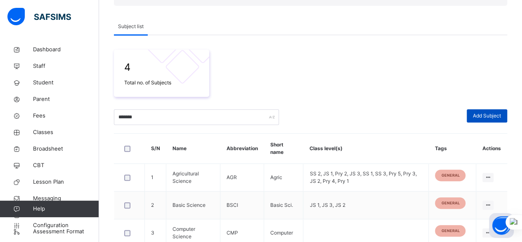
click at [478, 117] on div "Add Subject" at bounding box center [487, 115] width 40 height 13
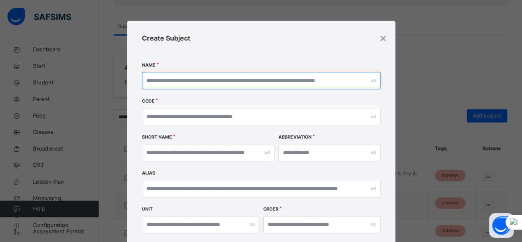
click at [336, 82] on input "text" at bounding box center [261, 80] width 239 height 17
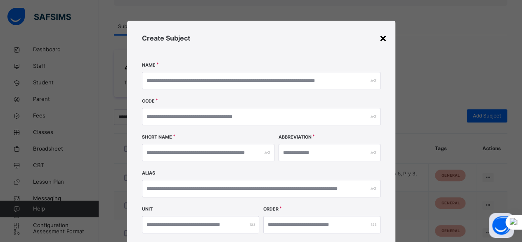
click at [381, 39] on div "×" at bounding box center [384, 37] width 8 height 17
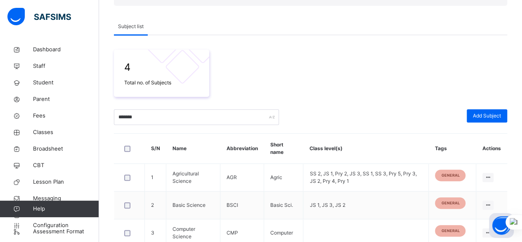
click at [370, 106] on span at bounding box center [311, 103] width 394 height 12
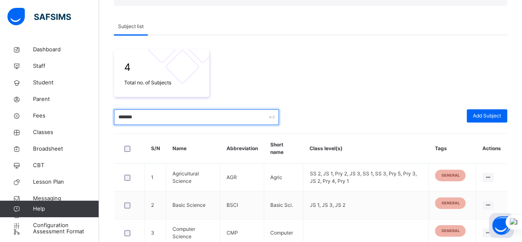
click at [211, 112] on input "*******" at bounding box center [196, 117] width 165 height 16
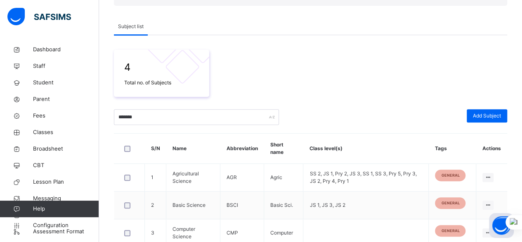
click at [268, 92] on div "4 Total no. of Subjects" at bounding box center [311, 73] width 394 height 47
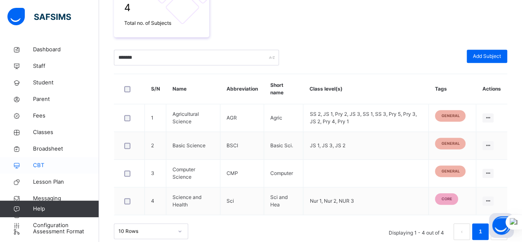
scroll to position [172, 0]
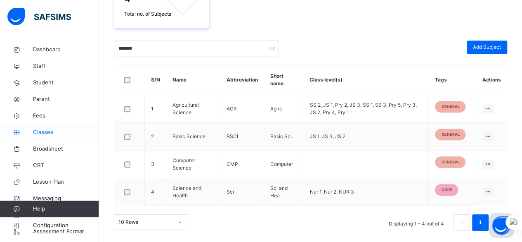
click at [49, 135] on span "Classes" at bounding box center [66, 132] width 66 height 8
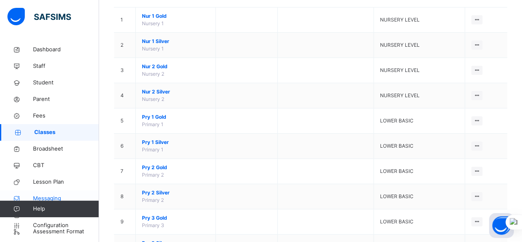
scroll to position [165, 0]
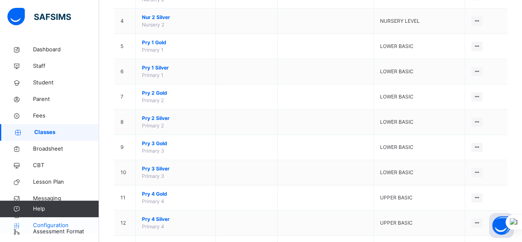
click at [58, 224] on span "Configuration" at bounding box center [66, 225] width 66 height 8
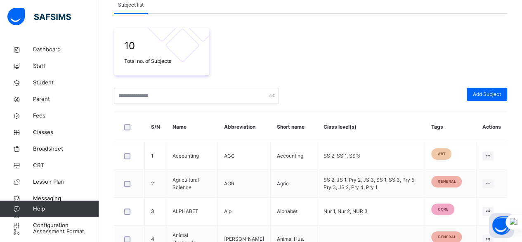
scroll to position [7, 0]
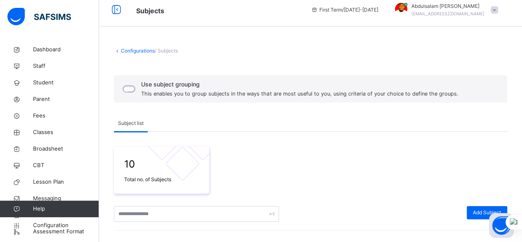
click at [131, 49] on link "Configurations" at bounding box center [138, 50] width 34 height 6
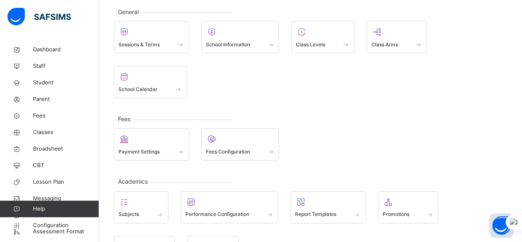
scroll to position [17, 0]
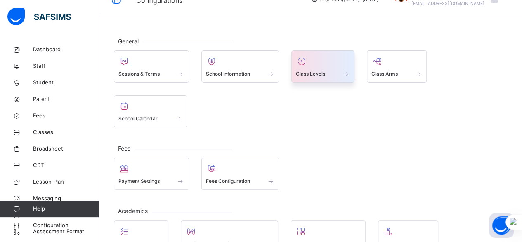
click at [325, 73] on span "Class Levels" at bounding box center [310, 73] width 29 height 7
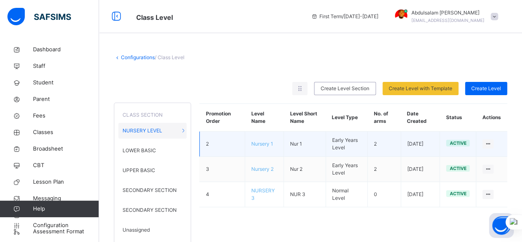
click at [265, 146] on span "Nursery 1" at bounding box center [263, 143] width 22 height 6
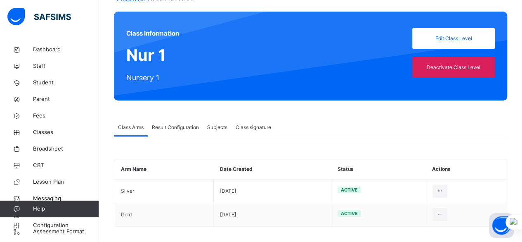
scroll to position [62, 0]
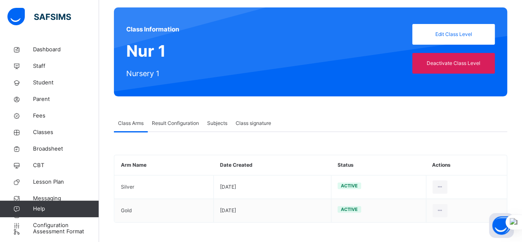
click at [221, 123] on span "Subjects" at bounding box center [217, 122] width 20 height 7
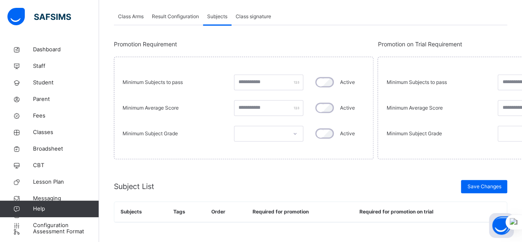
scroll to position [127, 0]
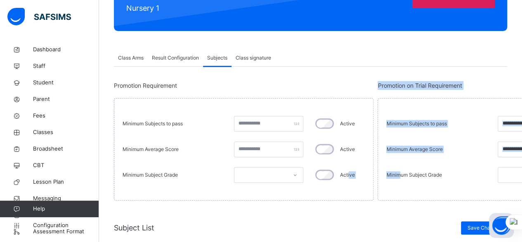
drag, startPoint x: 398, startPoint y: 176, endPoint x: 349, endPoint y: 172, distance: 48.9
click at [349, 172] on div "Promotion Requirement Minimum Subjects to pass Active Minimum Average Score Act…" at bounding box center [311, 140] width 394 height 119
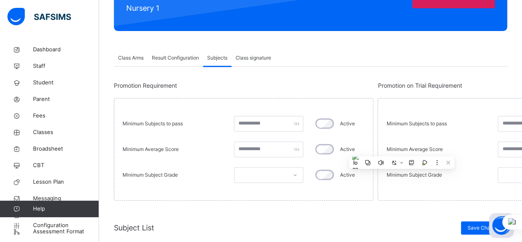
click at [389, 209] on span at bounding box center [311, 210] width 394 height 21
click at [184, 59] on span "Result Configuration" at bounding box center [175, 57] width 47 height 7
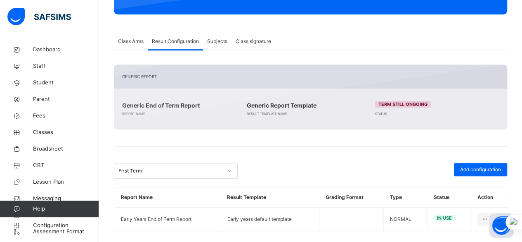
scroll to position [153, 0]
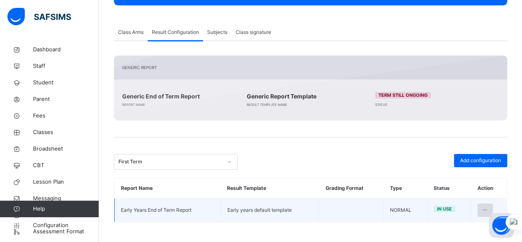
click at [486, 212] on div at bounding box center [485, 209] width 15 height 13
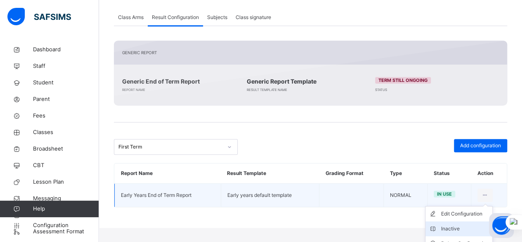
scroll to position [176, 0]
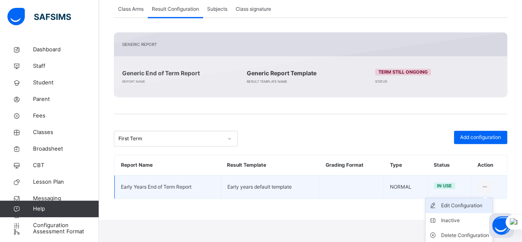
click at [467, 204] on div "Edit Configuration" at bounding box center [465, 205] width 48 height 8
type input "**********"
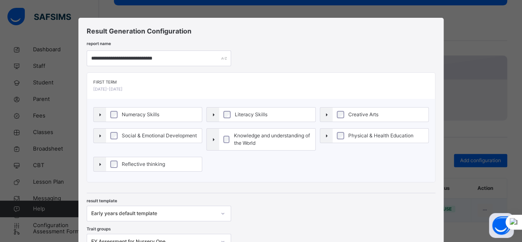
scroll to position [0, 0]
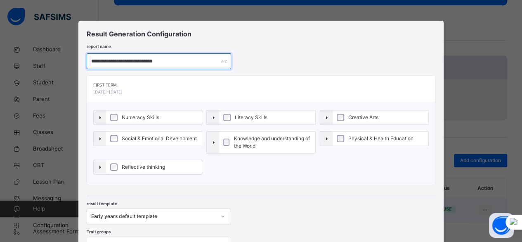
click at [134, 63] on input "**********" at bounding box center [159, 61] width 145 height 16
click at [135, 93] on div "First Term 2025-2026" at bounding box center [177, 89] width 168 height 14
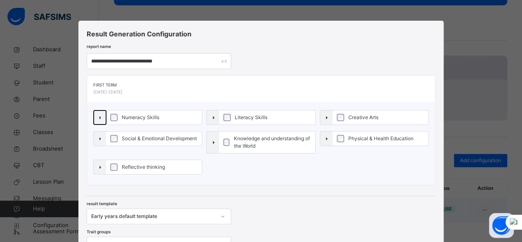
click at [97, 118] on span "Toggle" at bounding box center [100, 118] width 6 height 6
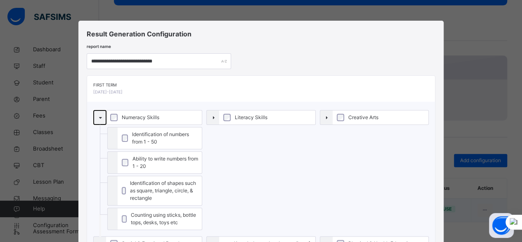
click at [98, 117] on span "Toggle" at bounding box center [100, 118] width 6 height 6
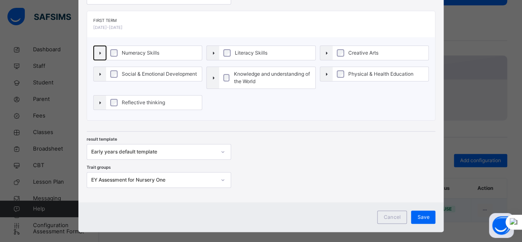
scroll to position [74, 0]
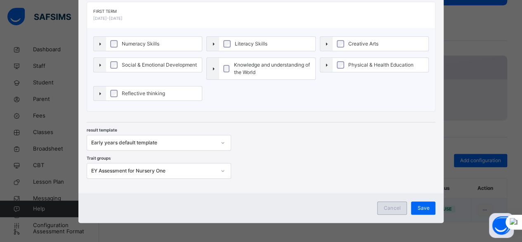
click at [389, 208] on span "Cancel" at bounding box center [392, 207] width 17 height 7
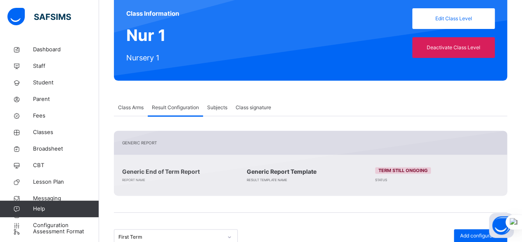
scroll to position [70, 0]
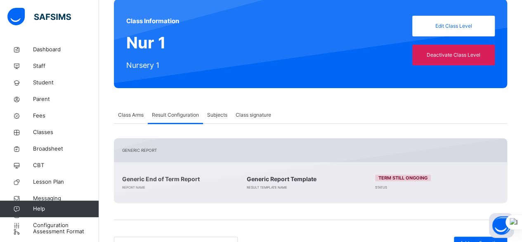
click at [221, 118] on span "Subjects" at bounding box center [217, 114] width 20 height 7
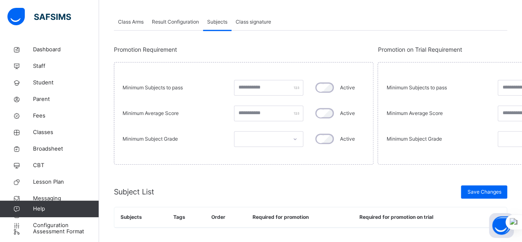
scroll to position [168, 0]
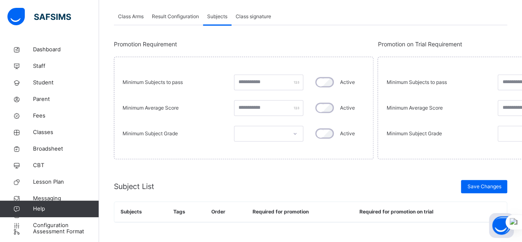
click at [140, 17] on span "Class Arms" at bounding box center [131, 16] width 26 height 7
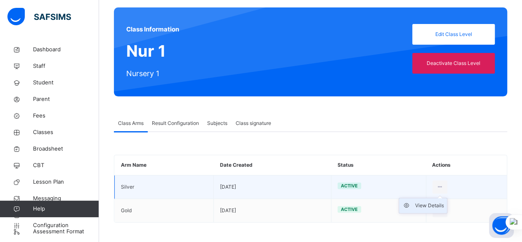
click at [444, 208] on div "View Details" at bounding box center [429, 205] width 29 height 8
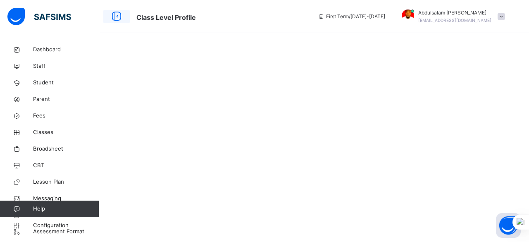
click at [117, 18] on icon at bounding box center [116, 16] width 14 height 15
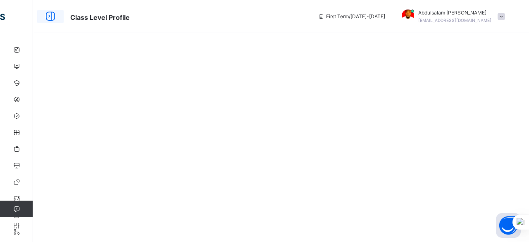
click at [52, 17] on icon at bounding box center [50, 16] width 14 height 15
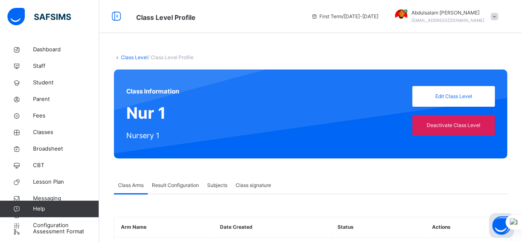
scroll to position [41, 0]
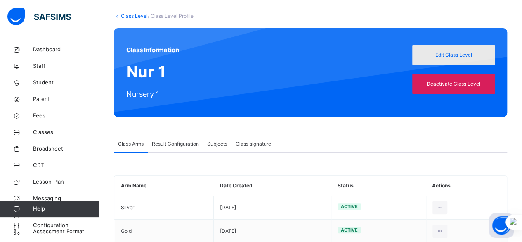
click at [444, 55] on span "Edit Class Level" at bounding box center [454, 54] width 70 height 7
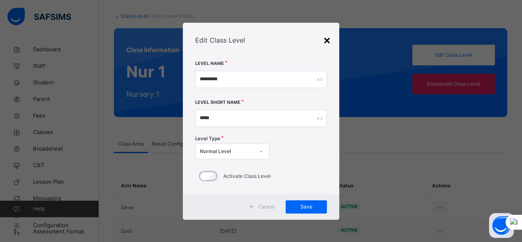
click at [329, 40] on div "×" at bounding box center [327, 39] width 8 height 17
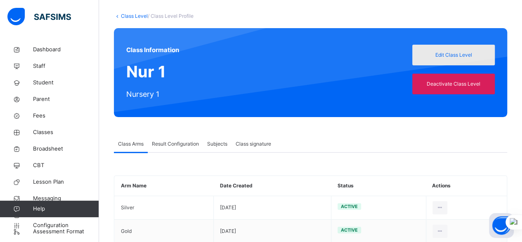
click at [438, 53] on span "Edit Class Level" at bounding box center [454, 54] width 70 height 7
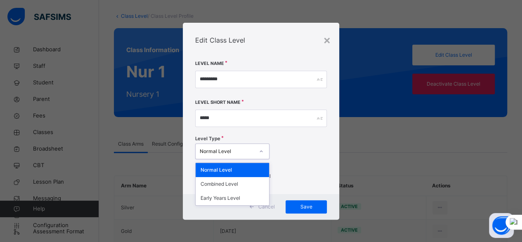
click at [259, 152] on icon at bounding box center [261, 151] width 5 height 8
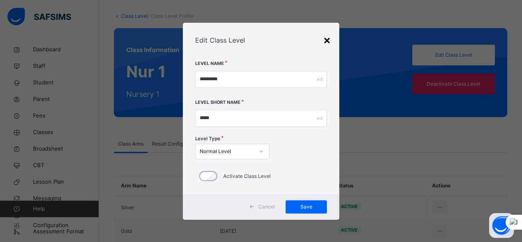
click at [329, 42] on div "×" at bounding box center [327, 39] width 8 height 17
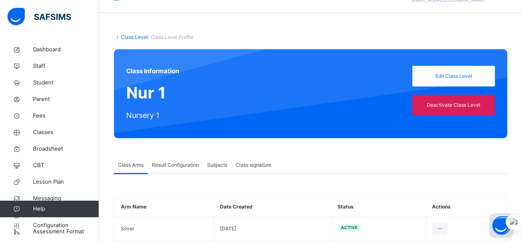
scroll to position [0, 0]
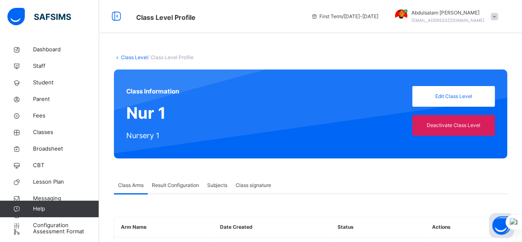
click at [131, 56] on link "Class Level" at bounding box center [134, 57] width 27 height 6
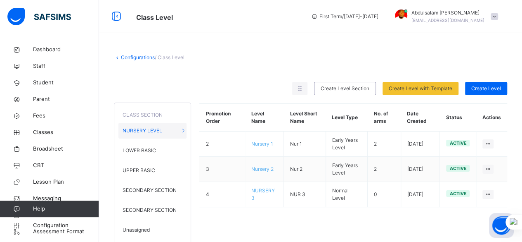
click at [166, 56] on span "/ Class Level" at bounding box center [170, 57] width 30 height 6
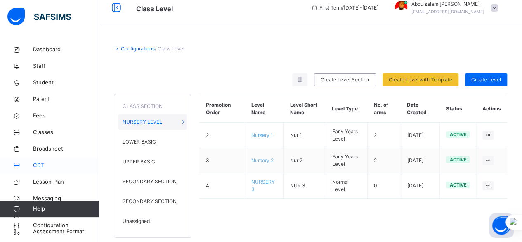
scroll to position [17, 0]
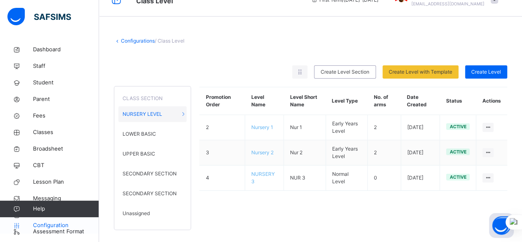
click at [57, 222] on span "Configuration" at bounding box center [66, 225] width 66 height 8
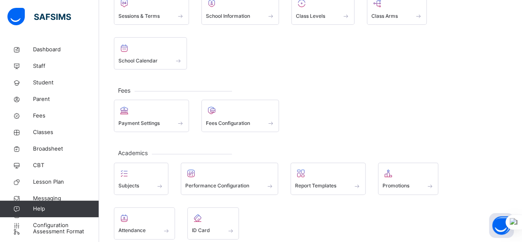
scroll to position [83, 0]
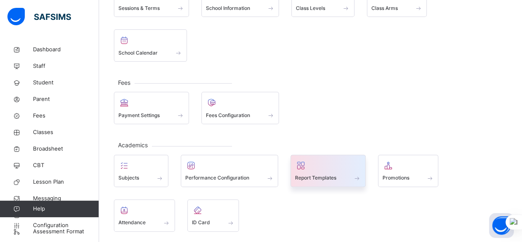
click at [318, 174] on span "Report Templates" at bounding box center [315, 177] width 41 height 7
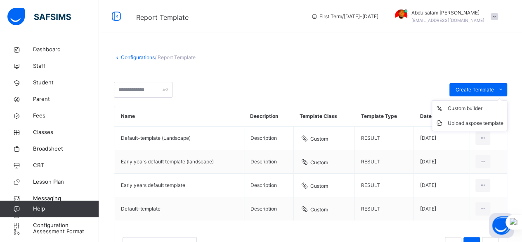
click at [480, 100] on ul "Custom builder Upload aspose template" at bounding box center [470, 115] width 76 height 31
click at [482, 90] on span "Create Template" at bounding box center [475, 89] width 38 height 7
click at [472, 126] on div "Upload aspose template" at bounding box center [476, 123] width 56 height 8
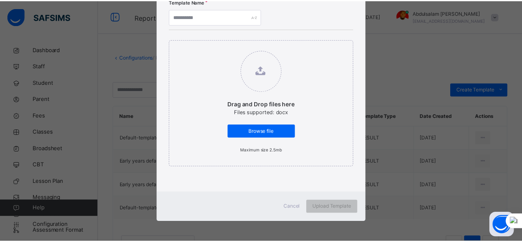
scroll to position [56, 0]
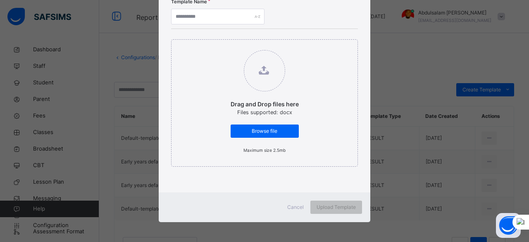
click at [294, 205] on span "Cancel" at bounding box center [295, 206] width 17 height 7
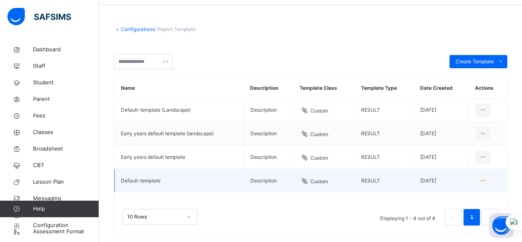
scroll to position [40, 0]
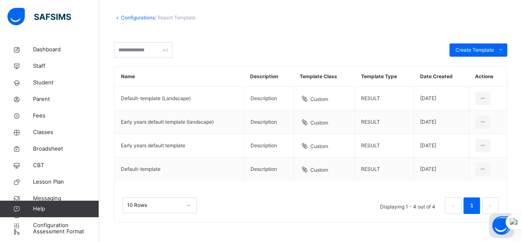
click at [127, 17] on link "Configurations" at bounding box center [138, 17] width 34 height 6
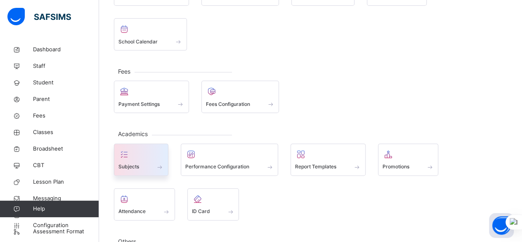
scroll to position [100, 0]
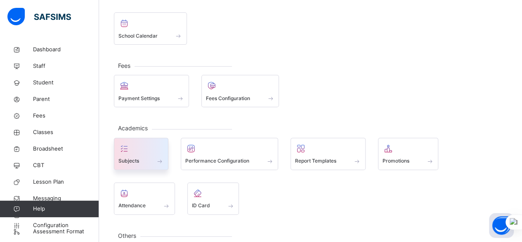
click at [156, 157] on span at bounding box center [160, 160] width 8 height 7
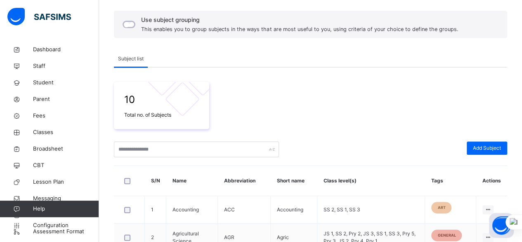
scroll to position [83, 0]
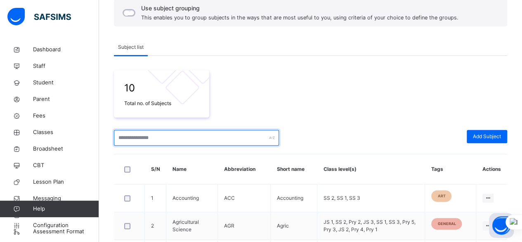
click at [221, 138] on input "text" at bounding box center [196, 138] width 165 height 16
click at [195, 138] on input "text" at bounding box center [196, 138] width 165 height 16
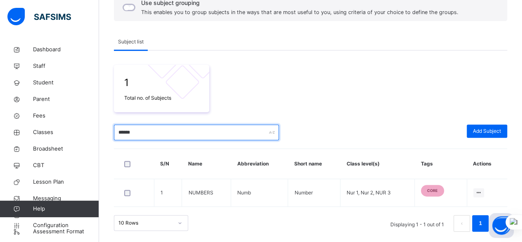
scroll to position [89, 0]
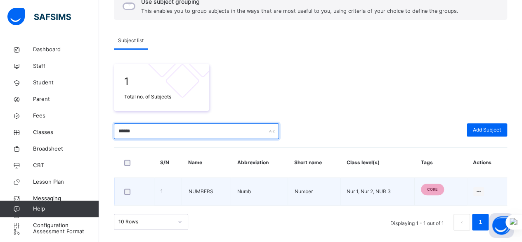
type input "******"
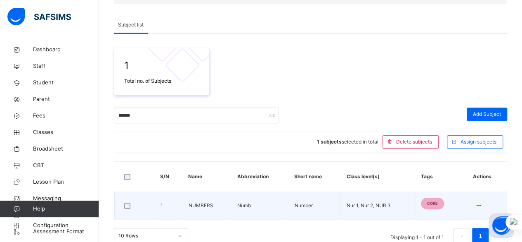
scroll to position [119, 0]
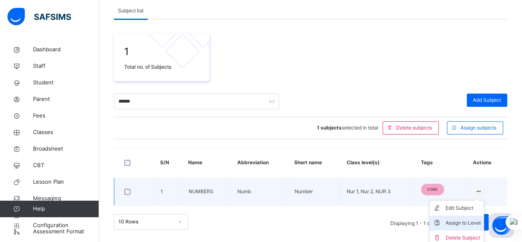
click at [478, 223] on div "Assign to Level" at bounding box center [463, 222] width 35 height 8
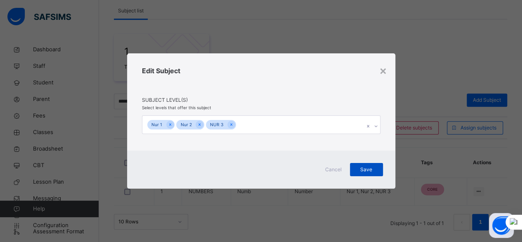
click at [367, 170] on span "Save" at bounding box center [366, 169] width 21 height 7
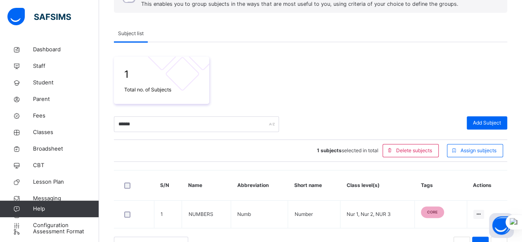
scroll to position [78, 0]
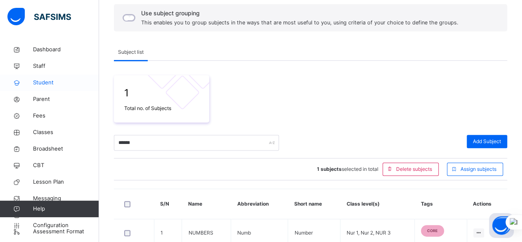
click at [57, 83] on span "Student" at bounding box center [66, 82] width 66 height 8
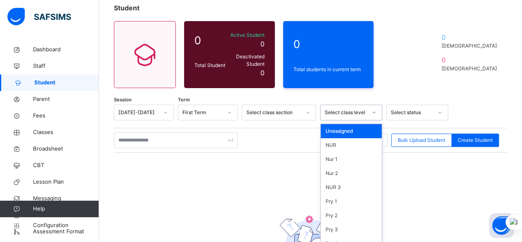
click at [358, 120] on div "option Unassigned focused, 1 of 31. 31 results available. Use Up and Down to ch…" at bounding box center [351, 112] width 62 height 16
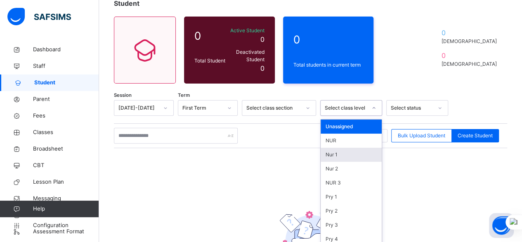
click at [356, 149] on div "Nur 1" at bounding box center [351, 154] width 61 height 14
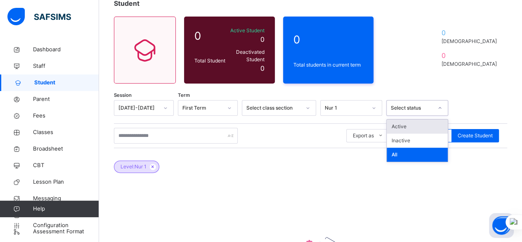
click at [408, 106] on div "Select status" at bounding box center [412, 107] width 42 height 7
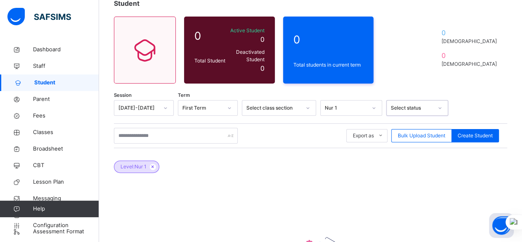
click at [408, 106] on div "Select status" at bounding box center [412, 107] width 42 height 7
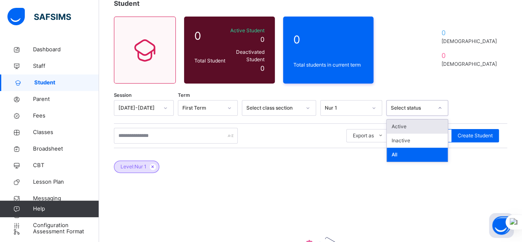
click at [408, 106] on div "Select status" at bounding box center [412, 107] width 42 height 7
click at [408, 126] on div "Active" at bounding box center [417, 126] width 61 height 14
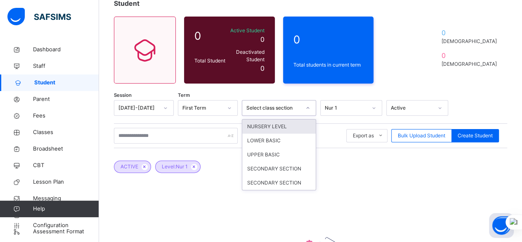
click at [283, 104] on div "Select class section" at bounding box center [274, 107] width 55 height 7
click at [285, 121] on div "NURSERY LEVEL" at bounding box center [279, 126] width 74 height 14
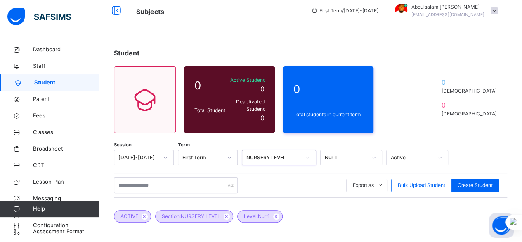
scroll to position [41, 0]
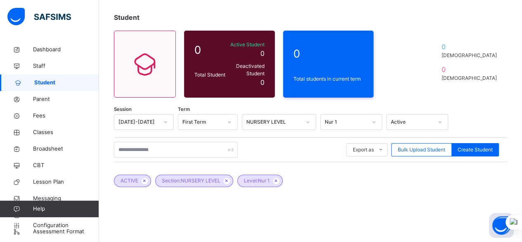
click at [236, 15] on div "Student" at bounding box center [311, 17] width 394 height 10
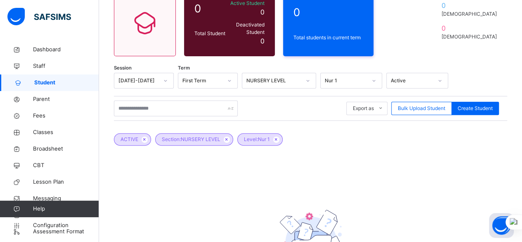
scroll to position [157, 0]
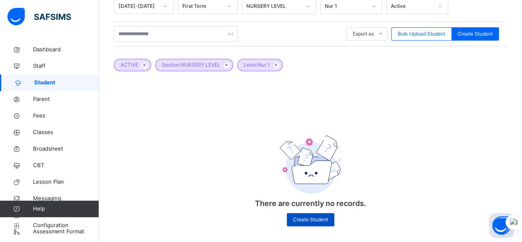
click at [311, 216] on span "Create Student" at bounding box center [310, 219] width 35 height 7
select select "**"
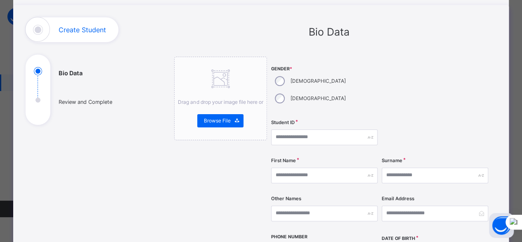
scroll to position [0, 0]
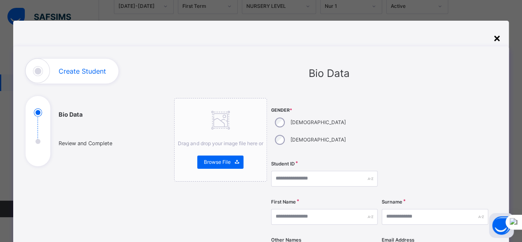
click at [498, 39] on div "×" at bounding box center [497, 37] width 8 height 17
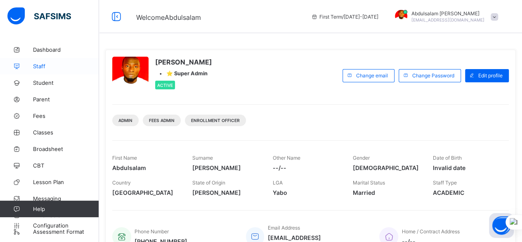
click at [47, 68] on span "Staff" at bounding box center [66, 66] width 66 height 7
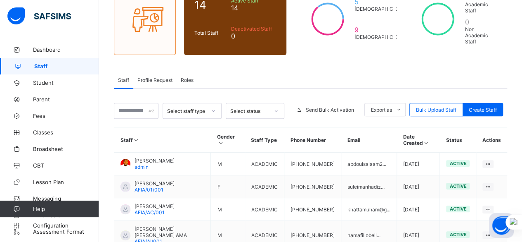
scroll to position [83, 0]
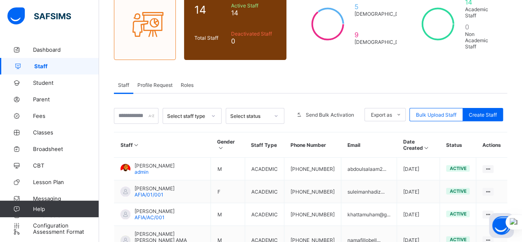
click at [254, 113] on div "Select status" at bounding box center [249, 116] width 39 height 6
click at [158, 82] on span "Profile Request" at bounding box center [155, 85] width 35 height 6
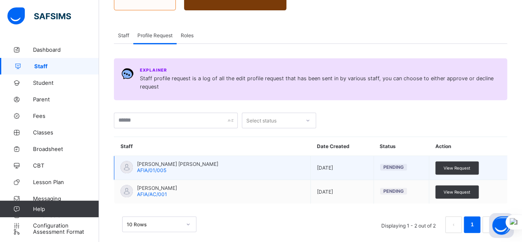
scroll to position [134, 0]
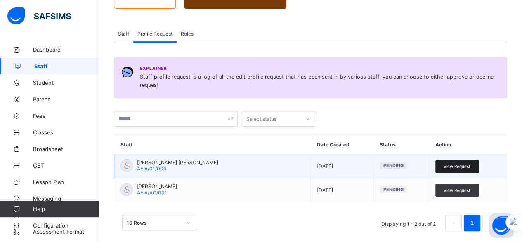
click at [463, 164] on span "View Request" at bounding box center [457, 166] width 27 height 5
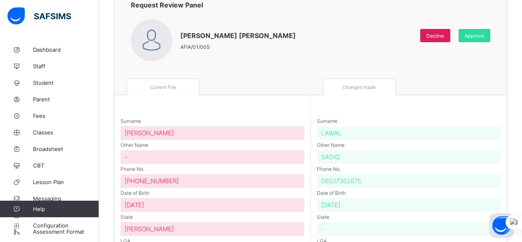
scroll to position [71, 0]
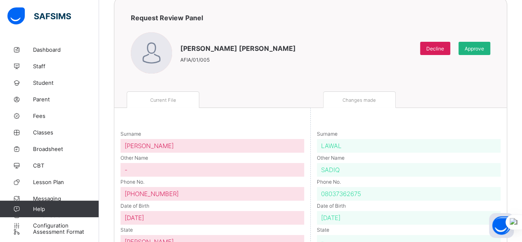
click at [477, 48] on span "Approve" at bounding box center [474, 48] width 19 height 6
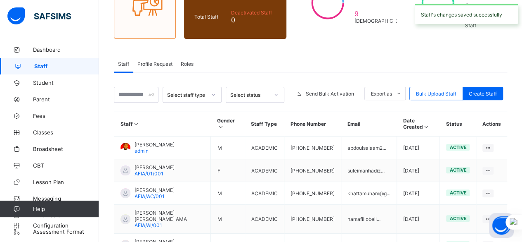
scroll to position [91, 0]
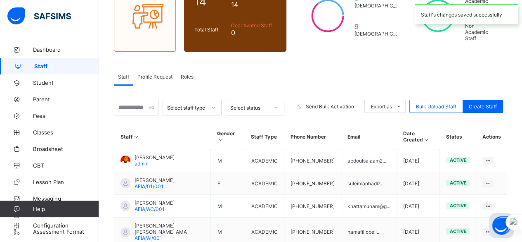
click at [160, 74] on span "Profile Request" at bounding box center [155, 77] width 35 height 6
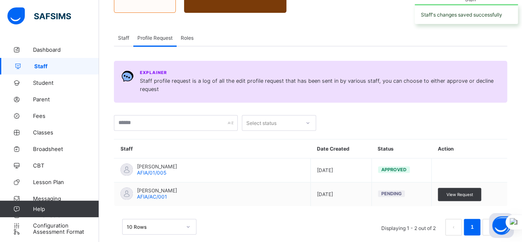
scroll to position [134, 0]
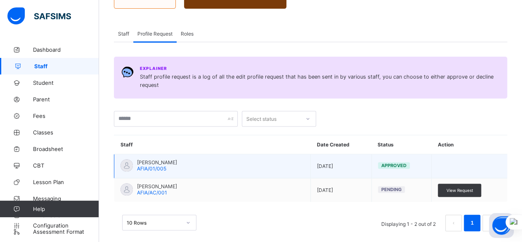
click at [349, 163] on span "[DATE]" at bounding box center [341, 166] width 48 height 6
click at [350, 163] on span "[DATE]" at bounding box center [341, 166] width 48 height 6
click at [282, 156] on td "[PERSON_NAME] [PERSON_NAME]/01/005" at bounding box center [212, 166] width 197 height 24
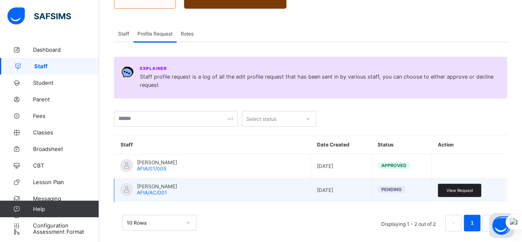
click at [466, 187] on span "View Request" at bounding box center [459, 189] width 27 height 5
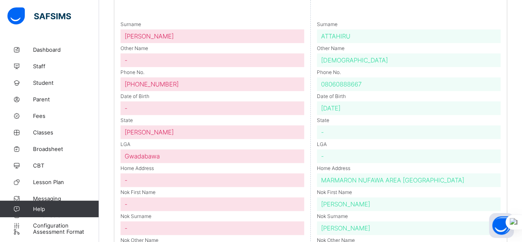
scroll to position [71, 0]
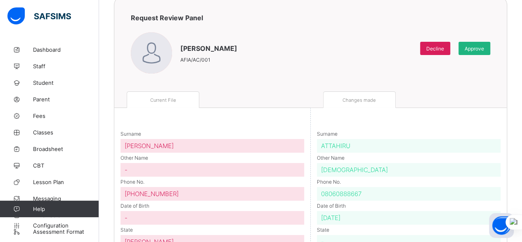
click at [484, 50] on span "Approve" at bounding box center [474, 48] width 19 height 6
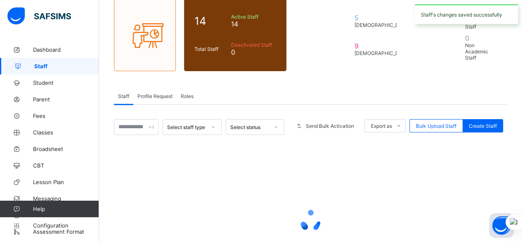
scroll to position [132, 0]
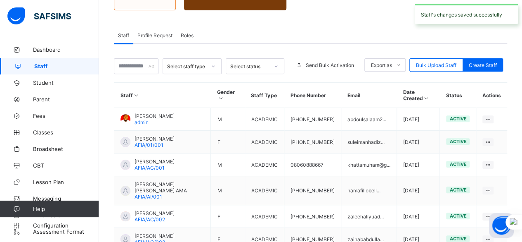
click at [159, 32] on span "Profile Request" at bounding box center [155, 35] width 35 height 6
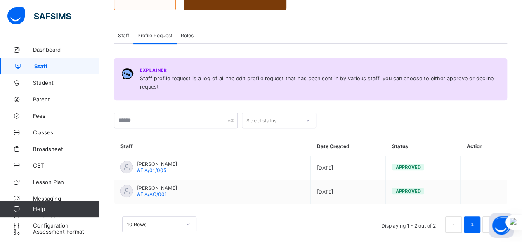
click at [188, 32] on span "Roles" at bounding box center [187, 35] width 13 height 6
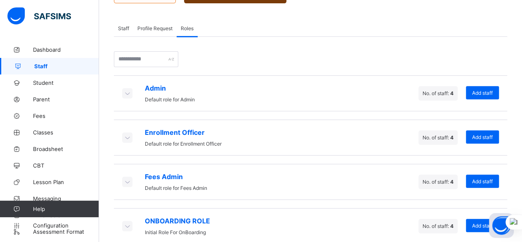
scroll to position [141, 0]
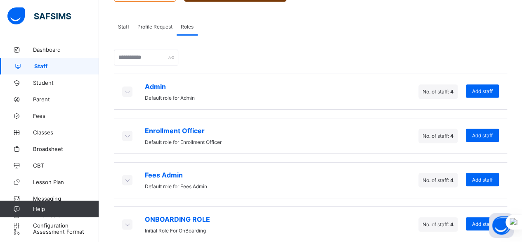
click at [480, 221] on span "Add staff" at bounding box center [482, 224] width 21 height 6
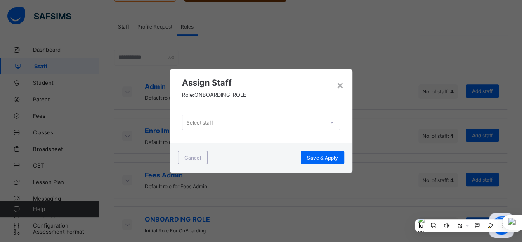
scroll to position [0, 0]
click at [297, 127] on div "Select staff" at bounding box center [254, 122] width 142 height 12
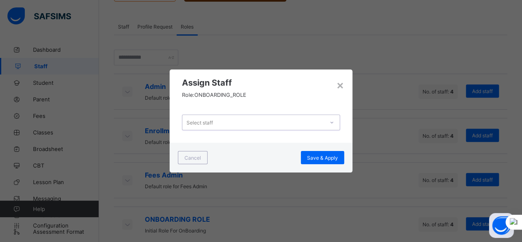
click at [320, 121] on div "Select staff" at bounding box center [254, 122] width 142 height 12
click at [339, 86] on div "×" at bounding box center [341, 85] width 8 height 14
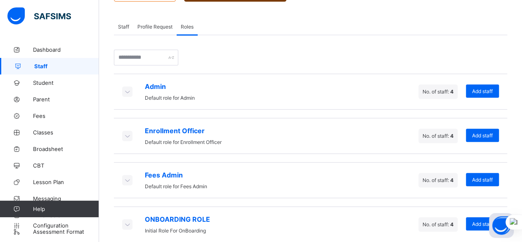
drag, startPoint x: 121, startPoint y: 17, endPoint x: 130, endPoint y: 21, distance: 9.6
click at [121, 24] on span "Staff" at bounding box center [123, 27] width 11 height 6
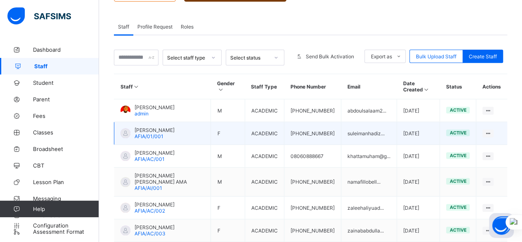
scroll to position [182, 0]
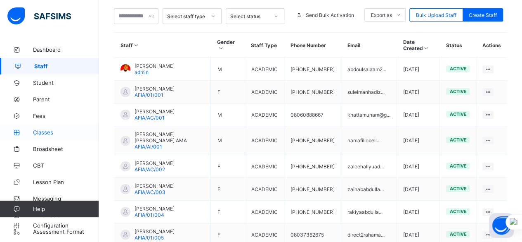
click at [55, 132] on span "Classes" at bounding box center [66, 132] width 66 height 7
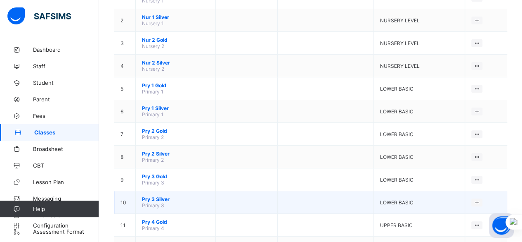
scroll to position [124, 0]
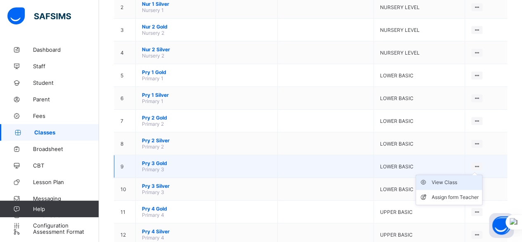
click at [473, 178] on div "View Class" at bounding box center [455, 182] width 47 height 8
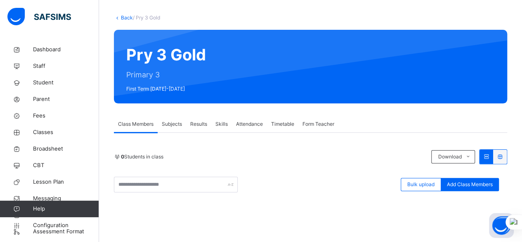
scroll to position [41, 0]
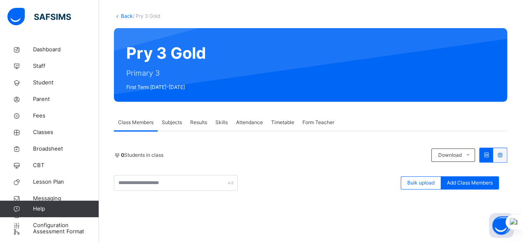
click at [170, 123] on span "Subjects" at bounding box center [172, 122] width 20 height 7
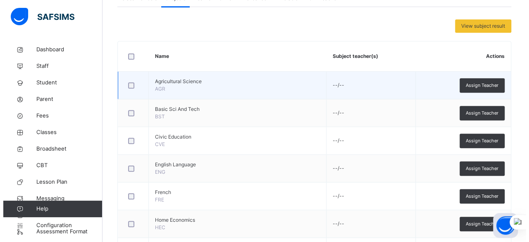
scroll to position [124, 0]
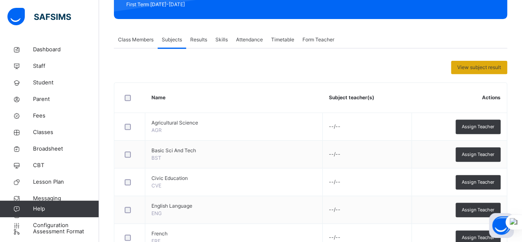
click at [468, 69] on span "View subject result" at bounding box center [480, 67] width 44 height 7
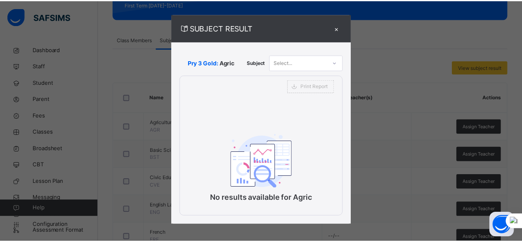
scroll to position [10, 0]
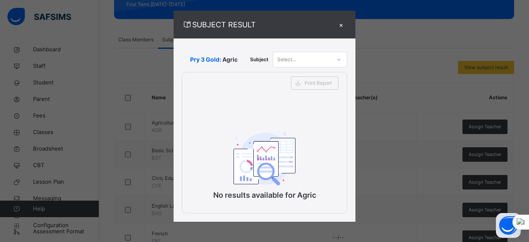
click at [337, 23] on div "×" at bounding box center [341, 24] width 12 height 11
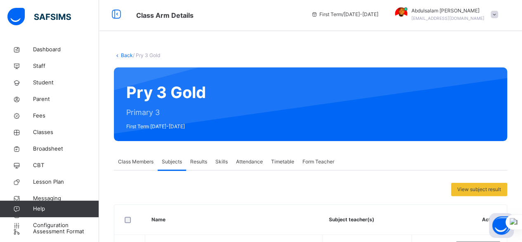
scroll to position [0, 0]
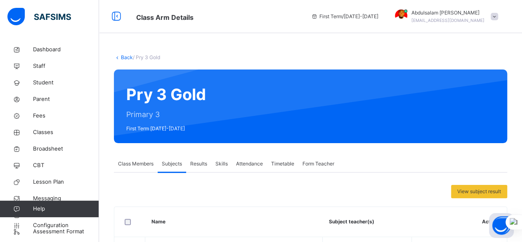
click at [119, 57] on icon at bounding box center [117, 57] width 7 height 6
click at [123, 57] on link "Back" at bounding box center [127, 57] width 12 height 6
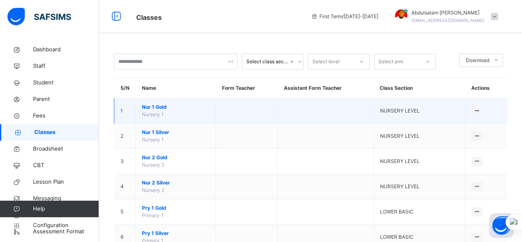
click at [264, 111] on td at bounding box center [247, 110] width 62 height 25
click at [490, 108] on td "View Class Assign form Teacher" at bounding box center [486, 110] width 43 height 25
click at [465, 128] on div "View Class" at bounding box center [455, 127] width 47 height 8
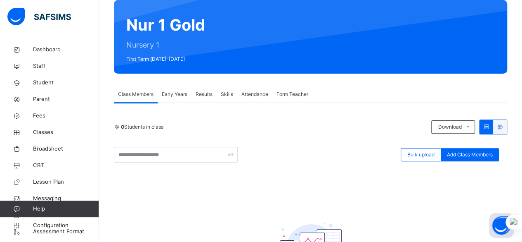
scroll to position [83, 0]
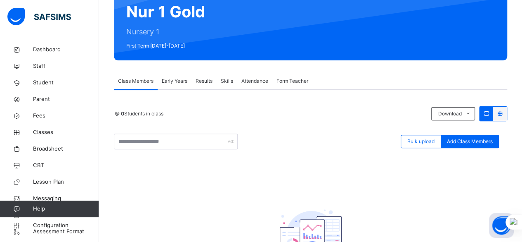
click at [203, 81] on span "Results" at bounding box center [204, 80] width 17 height 7
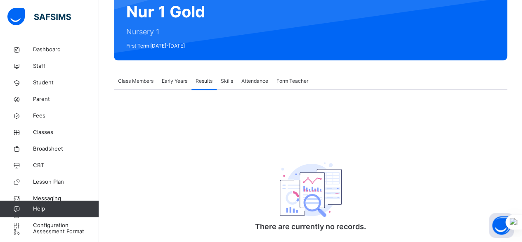
click at [233, 83] on span "Skills" at bounding box center [227, 80] width 12 height 7
click at [180, 85] on div "Early Years" at bounding box center [175, 81] width 34 height 17
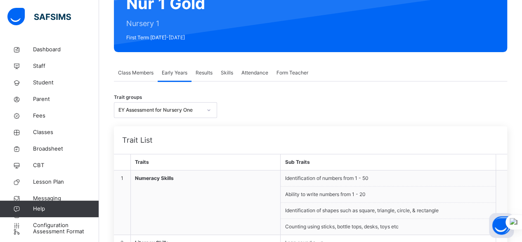
scroll to position [80, 0]
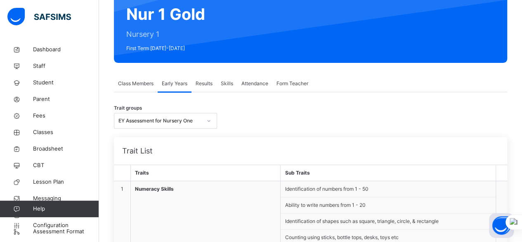
click at [209, 85] on span "Results" at bounding box center [204, 83] width 17 height 7
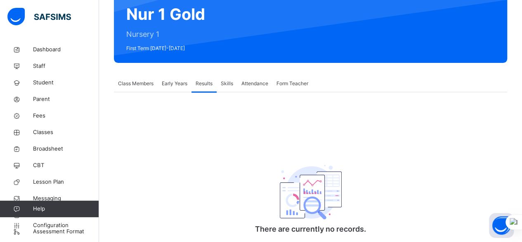
click at [227, 84] on span "Skills" at bounding box center [227, 83] width 12 height 7
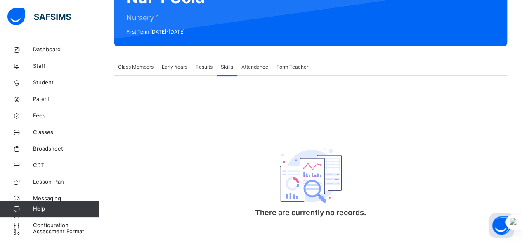
scroll to position [106, 0]
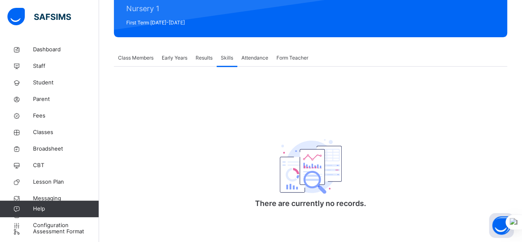
click at [254, 60] on span "Attendance" at bounding box center [255, 57] width 27 height 7
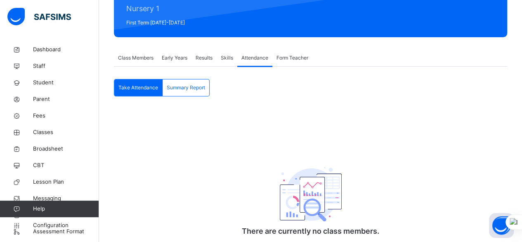
click at [129, 58] on span "Class Members" at bounding box center [136, 57] width 36 height 7
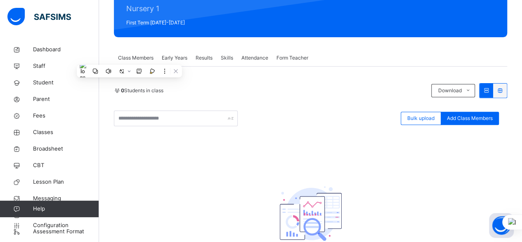
click at [251, 85] on div "0 Students in class Download Pdf Report Excel Report" at bounding box center [311, 90] width 394 height 15
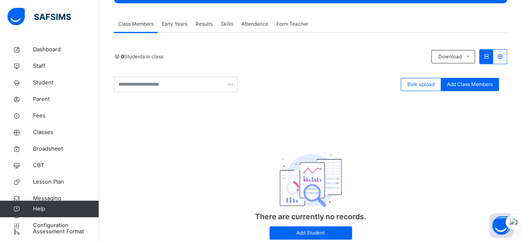
scroll to position [0, 0]
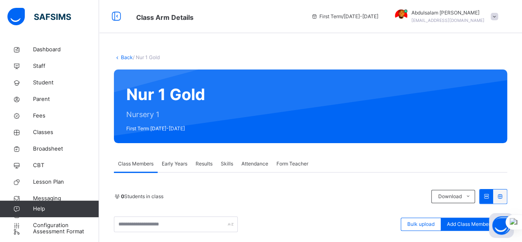
click at [178, 164] on span "Early Years" at bounding box center [175, 163] width 26 height 7
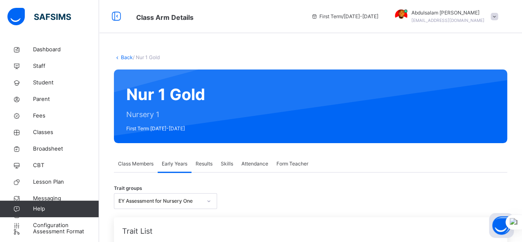
click at [206, 200] on div at bounding box center [209, 200] width 14 height 13
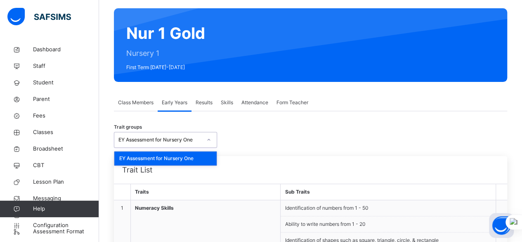
scroll to position [83, 0]
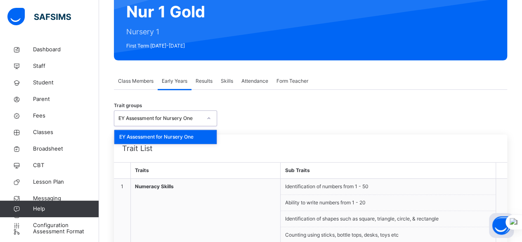
click at [206, 117] on div at bounding box center [209, 118] width 14 height 13
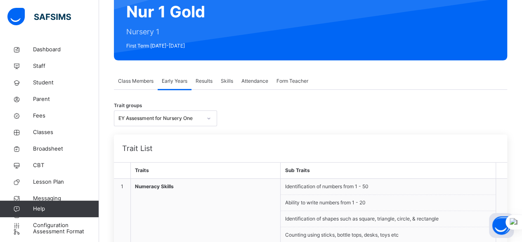
click at [203, 84] on span "Results" at bounding box center [204, 80] width 17 height 7
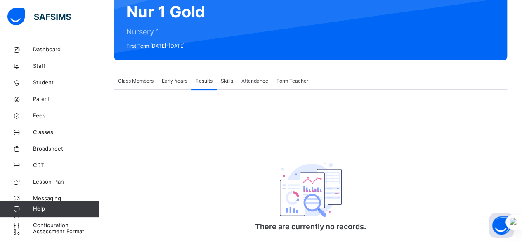
click at [231, 83] on span "Skills" at bounding box center [227, 80] width 12 height 7
click at [141, 83] on span "Class Members" at bounding box center [136, 80] width 36 height 7
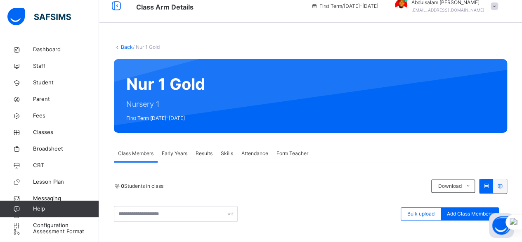
scroll to position [0, 0]
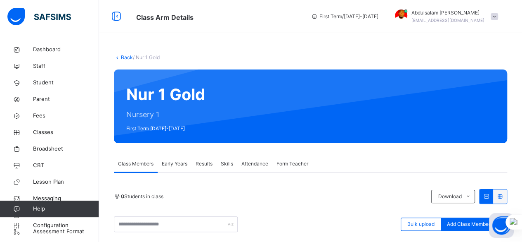
click at [126, 57] on link "Back" at bounding box center [127, 57] width 12 height 6
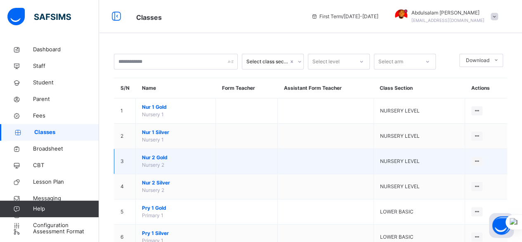
scroll to position [41, 0]
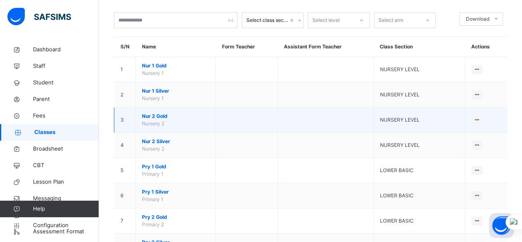
click at [309, 123] on td at bounding box center [326, 119] width 96 height 25
click at [469, 134] on div "View Class" at bounding box center [455, 136] width 47 height 8
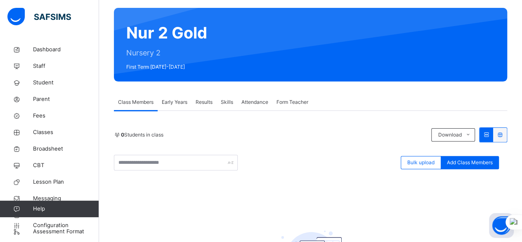
scroll to position [83, 0]
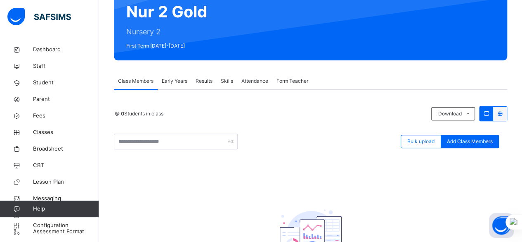
click at [185, 83] on span "Early Years" at bounding box center [175, 80] width 26 height 7
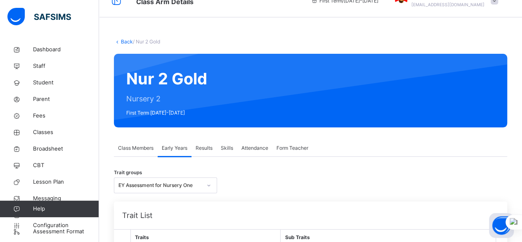
scroll to position [0, 0]
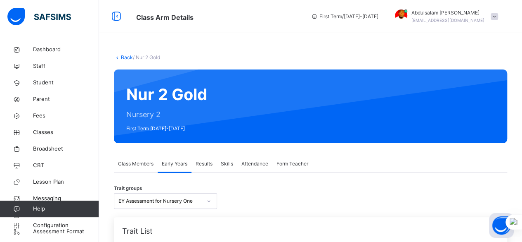
click at [207, 163] on span "Results" at bounding box center [204, 163] width 17 height 7
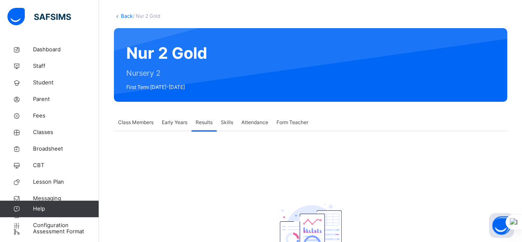
click at [229, 123] on span "Skills" at bounding box center [227, 122] width 12 height 7
click at [253, 126] on div "Attendance" at bounding box center [254, 122] width 35 height 17
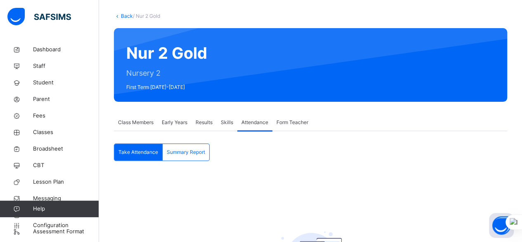
click at [287, 124] on span "Form Teacher" at bounding box center [293, 122] width 32 height 7
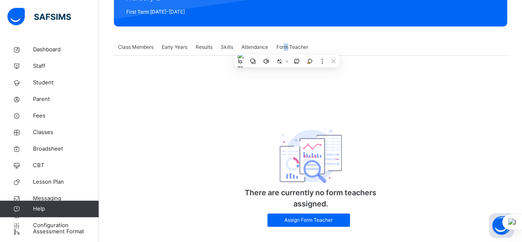
scroll to position [124, 0]
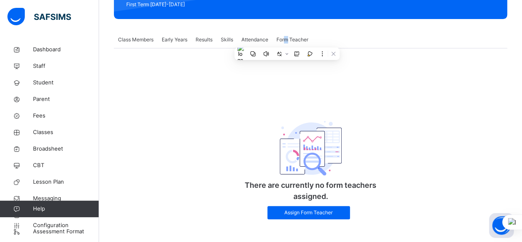
click at [287, 142] on img at bounding box center [311, 148] width 62 height 55
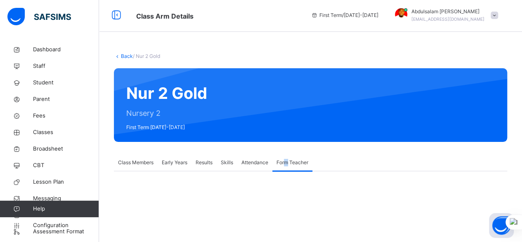
scroll to position [0, 0]
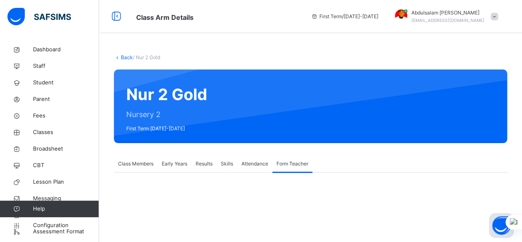
click at [237, 101] on div "Nur 2 Gold Nursery 2 First Term 2025-2026" at bounding box center [311, 106] width 394 height 74
click at [126, 59] on link "Back" at bounding box center [127, 57] width 12 height 6
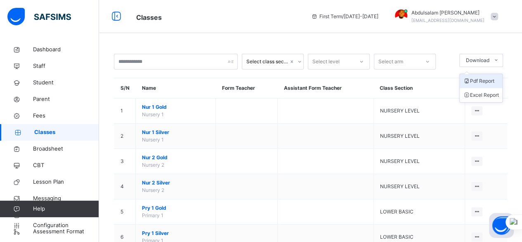
click at [494, 83] on li "Pdf Report" at bounding box center [481, 81] width 43 height 14
click at [53, 222] on span "Configuration" at bounding box center [66, 225] width 66 height 8
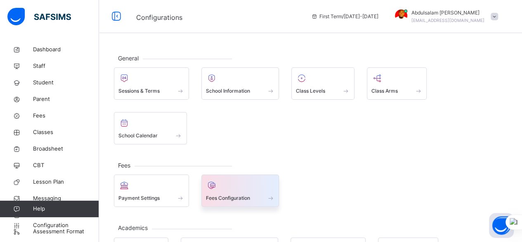
click at [225, 191] on span at bounding box center [240, 192] width 69 height 2
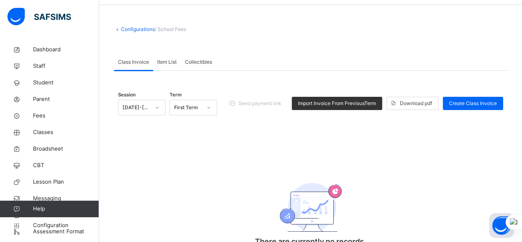
scroll to position [41, 0]
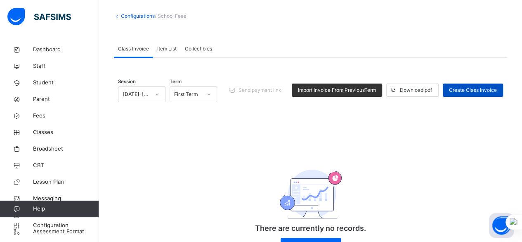
click at [489, 90] on span "Create Class Invoice" at bounding box center [473, 89] width 48 height 7
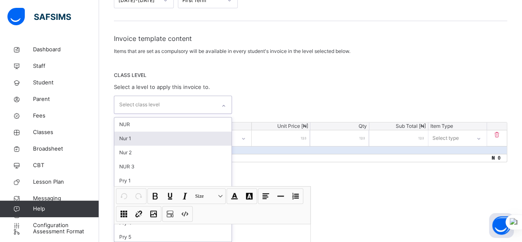
click at [222, 114] on div "option Nur 1 focused, 2 of 30. 30 results available. Use Up and Down to choose …" at bounding box center [173, 104] width 118 height 18
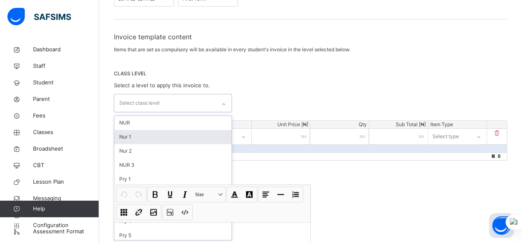
scroll to position [117, 0]
click at [192, 136] on div "Nur 1" at bounding box center [172, 136] width 117 height 14
click at [170, 140] on div "Nur 2" at bounding box center [172, 136] width 117 height 14
click at [172, 138] on div "NUR 3" at bounding box center [172, 136] width 117 height 14
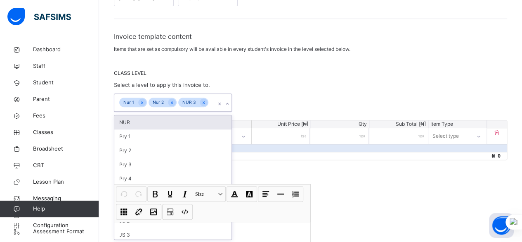
click at [210, 100] on input "text" at bounding box center [210, 102] width 1 height 7
click at [277, 139] on input "number" at bounding box center [281, 136] width 59 height 16
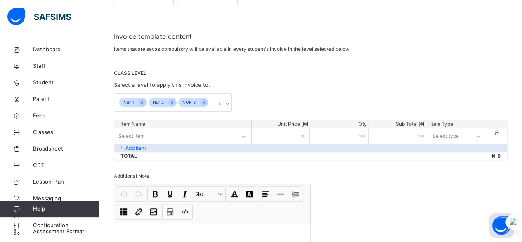
click at [154, 148] on div "Add item" at bounding box center [310, 148] width 393 height 8
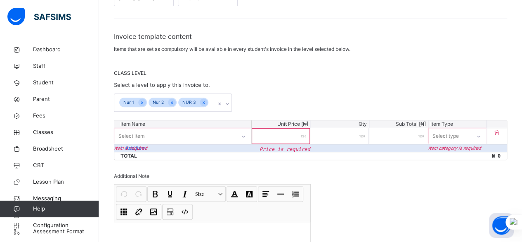
click at [165, 135] on div "Select item" at bounding box center [174, 135] width 121 height 13
type input "**********"
click at [301, 138] on input "number" at bounding box center [281, 136] width 59 height 16
type input "*"
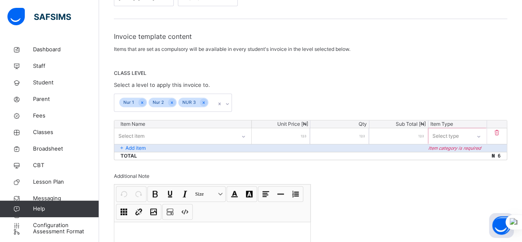
type input "**"
type input "***"
type input "****"
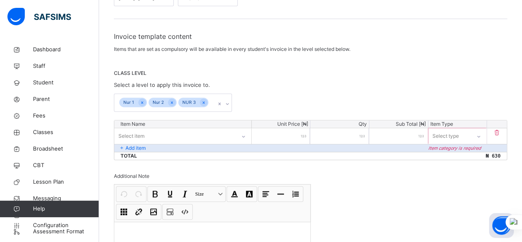
type input "****"
type input "*****"
click at [358, 136] on input "*" at bounding box center [340, 136] width 59 height 16
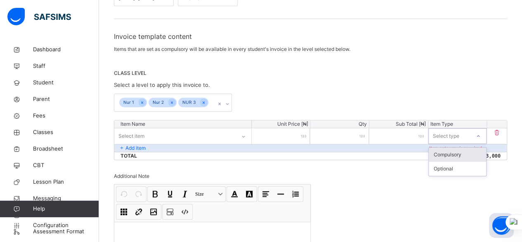
click at [456, 138] on div "Select type" at bounding box center [446, 136] width 26 height 16
click at [457, 152] on div "Compulsory" at bounding box center [458, 154] width 58 height 14
click at [251, 147] on div "Add item" at bounding box center [310, 148] width 393 height 8
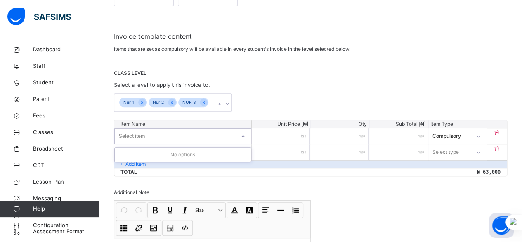
click at [235, 135] on div "Select item" at bounding box center [175, 135] width 121 height 13
type input "**********"
click at [209, 134] on div "Select item" at bounding box center [175, 135] width 121 height 13
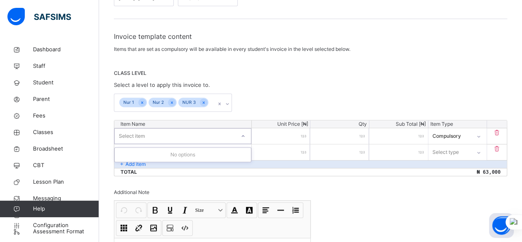
click at [209, 134] on div "Select item" at bounding box center [175, 135] width 121 height 13
click at [198, 154] on div "No options" at bounding box center [183, 154] width 136 height 14
click at [272, 152] on input "number" at bounding box center [281, 152] width 59 height 16
click at [231, 153] on div "Select item" at bounding box center [175, 151] width 121 height 13
type input "*******"
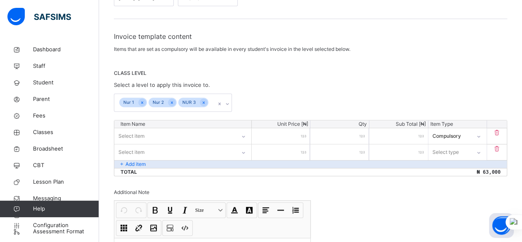
click at [271, 150] on input "number" at bounding box center [281, 152] width 59 height 16
type input "*"
type input "**"
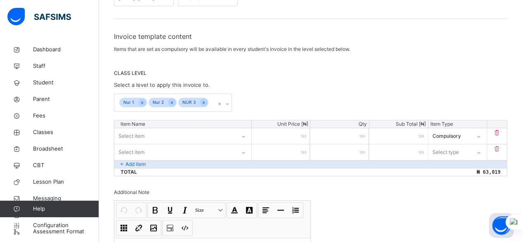
type input "***"
type input "****"
type input "*****"
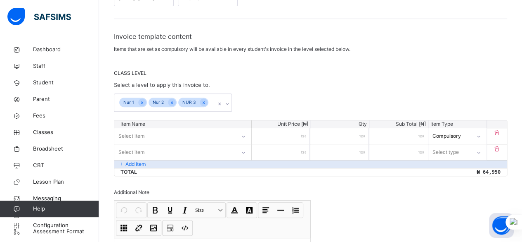
type input "*****"
click at [364, 152] on div "*" at bounding box center [340, 152] width 59 height 16
click at [366, 152] on div "*" at bounding box center [340, 152] width 59 height 16
type input "*"
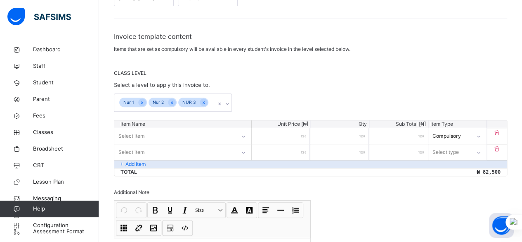
type input "*****"
type input "*"
click at [369, 149] on input "*" at bounding box center [340, 152] width 59 height 16
click at [452, 149] on div "Select type" at bounding box center [446, 152] width 26 height 16
click at [457, 171] on div "Compulsory" at bounding box center [458, 171] width 58 height 14
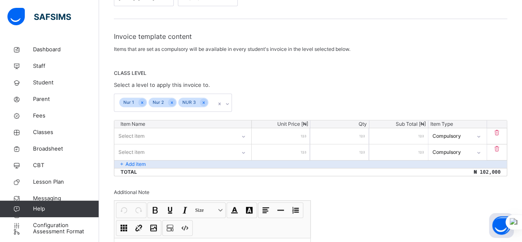
click at [162, 164] on div "Add item" at bounding box center [310, 164] width 393 height 8
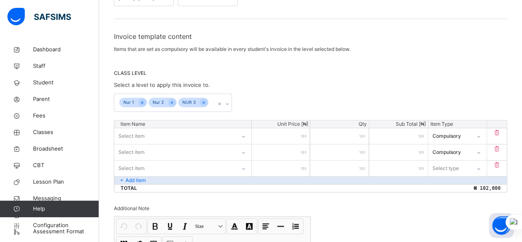
click at [159, 168] on div "Select item" at bounding box center [174, 167] width 121 height 13
click at [159, 166] on div "Select item" at bounding box center [175, 167] width 121 height 13
type input "**********"
click at [294, 173] on input "number" at bounding box center [281, 168] width 59 height 16
type input "*"
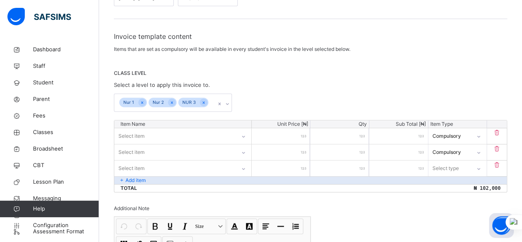
type input "*"
type input "**"
type input "***"
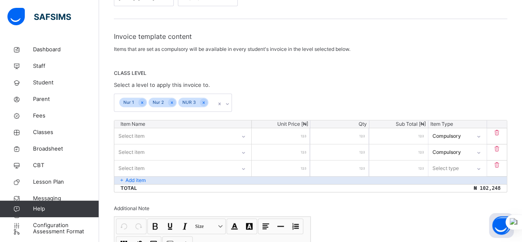
type input "****"
type input "*****"
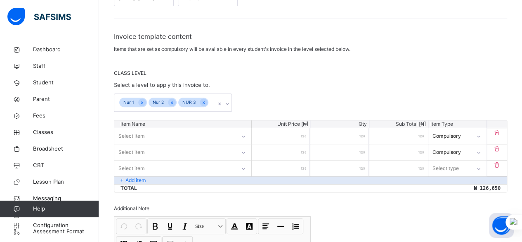
click at [346, 168] on input "*" at bounding box center [340, 168] width 59 height 16
click at [466, 168] on div "Select type" at bounding box center [450, 167] width 42 height 13
click at [462, 184] on div "Compulsory" at bounding box center [458, 187] width 58 height 14
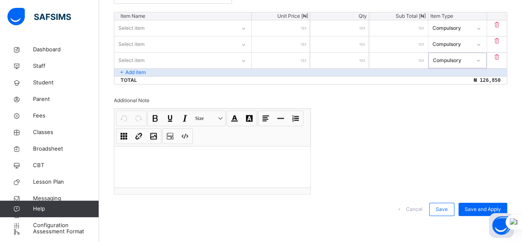
scroll to position [225, 0]
click at [204, 69] on div "Add item" at bounding box center [310, 71] width 393 height 8
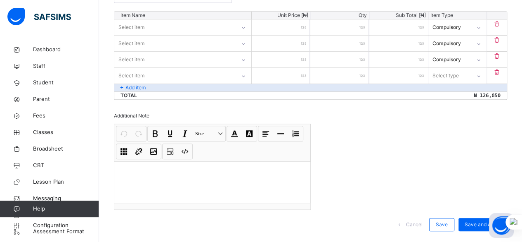
click at [197, 76] on div "Select item" at bounding box center [174, 75] width 121 height 13
type input "**********"
click at [290, 74] on input "number" at bounding box center [281, 76] width 59 height 16
type input "*"
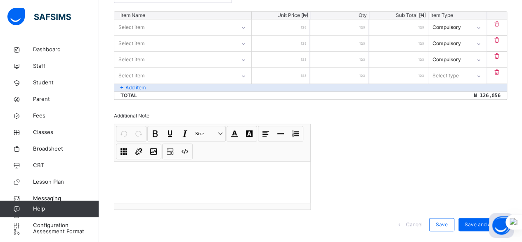
type input "**"
type input "***"
type input "****"
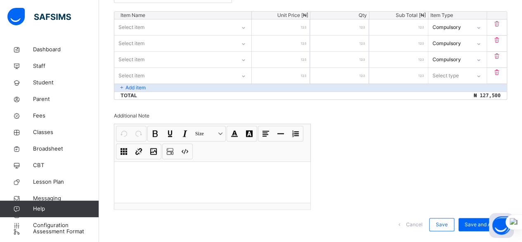
type input "****"
click at [458, 76] on div "Select type" at bounding box center [446, 76] width 26 height 16
click at [462, 107] on div "Optional" at bounding box center [458, 108] width 58 height 14
click at [201, 87] on div "Add item" at bounding box center [310, 87] width 393 height 8
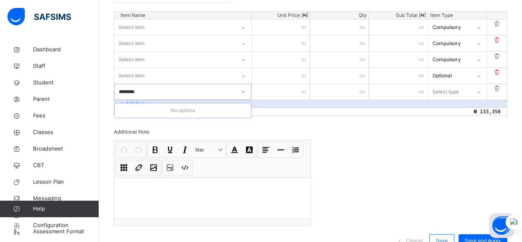
type input "********"
click at [282, 95] on input "number" at bounding box center [281, 92] width 59 height 16
type input "*"
type input "**"
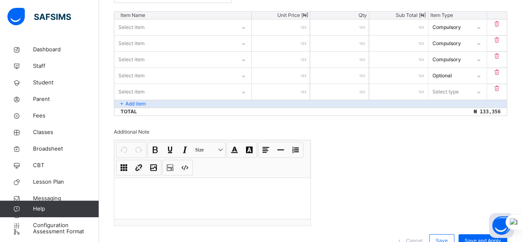
type input "**"
type input "***"
type input "****"
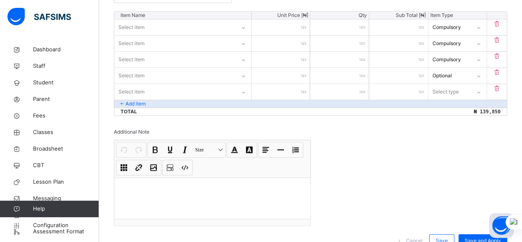
type input "***"
type input "**"
type input "*"
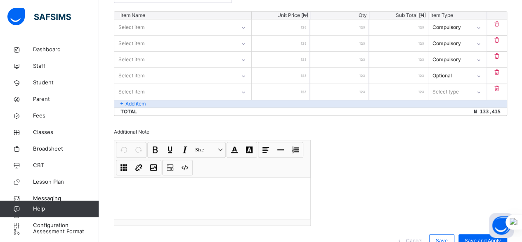
type input "*"
type input "**"
type input "***"
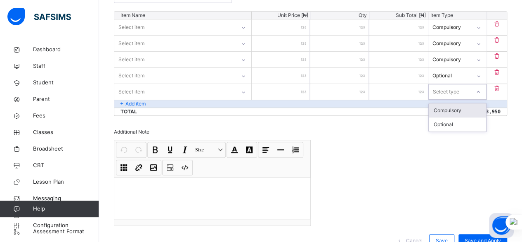
click at [464, 90] on div "Select type" at bounding box center [450, 91] width 42 height 13
click at [463, 125] on div "Optional" at bounding box center [458, 124] width 58 height 14
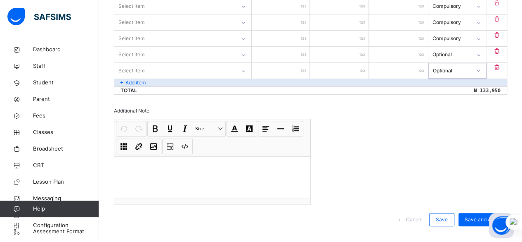
scroll to position [257, 0]
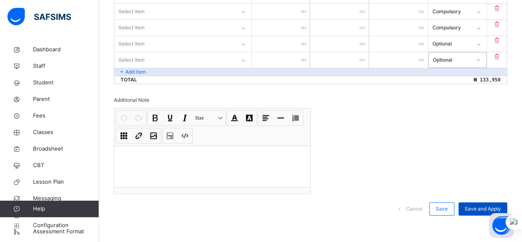
click at [479, 209] on span "Save and Apply" at bounding box center [483, 208] width 36 height 7
click at [481, 207] on span "Save and Apply" at bounding box center [483, 208] width 36 height 7
click at [448, 207] on span "Save" at bounding box center [442, 208] width 12 height 7
click at [479, 206] on span "Save and Apply" at bounding box center [483, 208] width 36 height 7
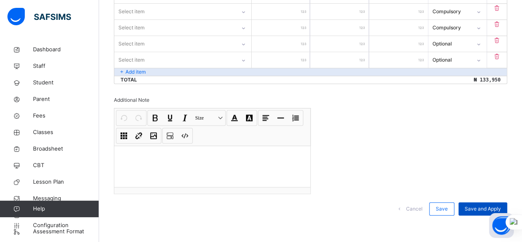
click at [482, 205] on span "Save and Apply" at bounding box center [483, 208] width 36 height 7
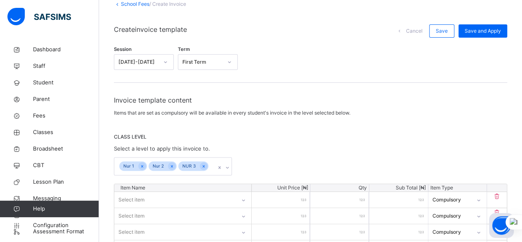
scroll to position [0, 0]
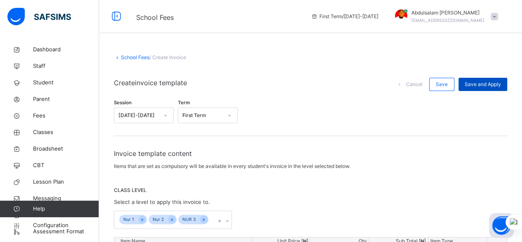
click at [487, 86] on span "Save and Apply" at bounding box center [483, 84] width 36 height 7
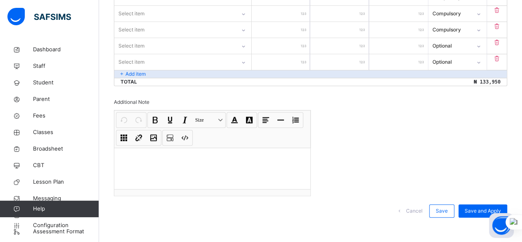
scroll to position [257, 0]
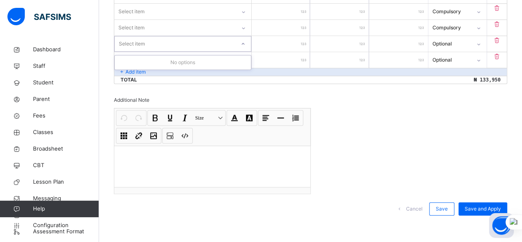
click at [246, 46] on div at bounding box center [243, 43] width 14 height 13
click at [246, 45] on div at bounding box center [243, 43] width 14 height 13
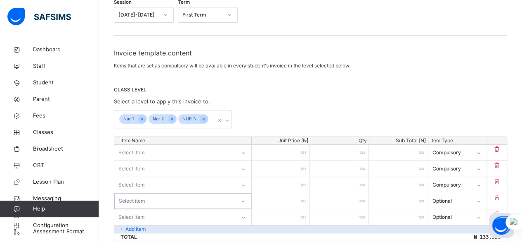
scroll to position [124, 0]
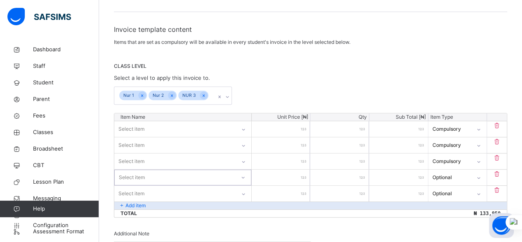
click at [303, 190] on input "***" at bounding box center [281, 193] width 59 height 16
type input "**"
type input "***"
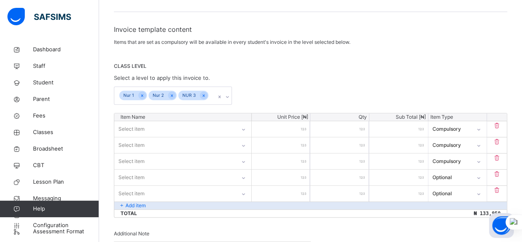
type input "****"
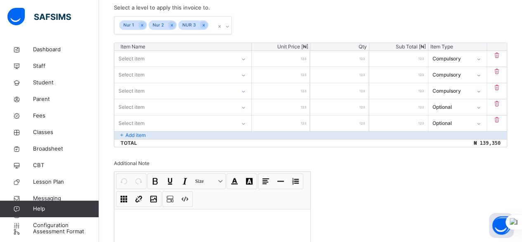
scroll to position [206, 0]
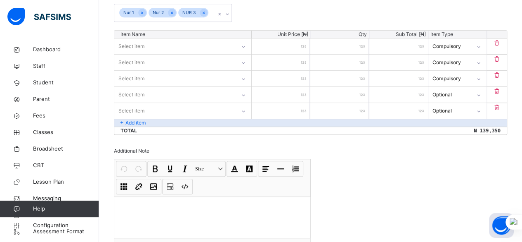
type input "****"
click at [390, 158] on div "Invoice template content Items that are set as compulsory will be available in …" at bounding box center [311, 108] width 394 height 332
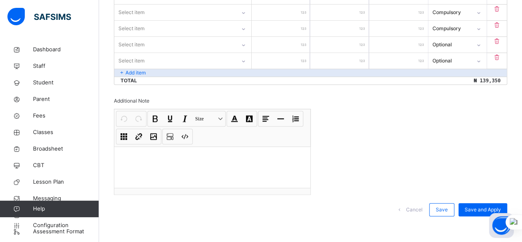
scroll to position [257, 0]
click at [494, 205] on span "Save and Apply" at bounding box center [483, 208] width 36 height 7
click at [486, 209] on span "Save and Apply" at bounding box center [483, 208] width 36 height 7
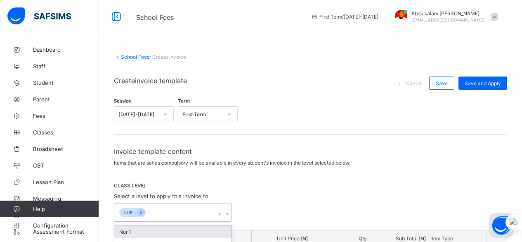
scroll to position [165, 0]
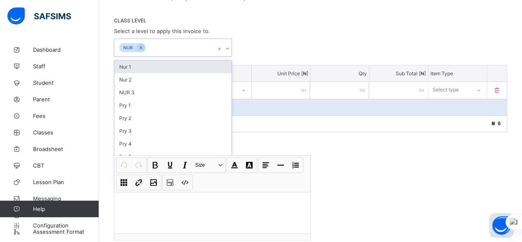
click at [215, 64] on div "Nur 1" at bounding box center [172, 66] width 117 height 13
click at [205, 65] on div "Nur 2" at bounding box center [172, 66] width 117 height 13
click at [205, 64] on div "NUR 3" at bounding box center [172, 66] width 117 height 13
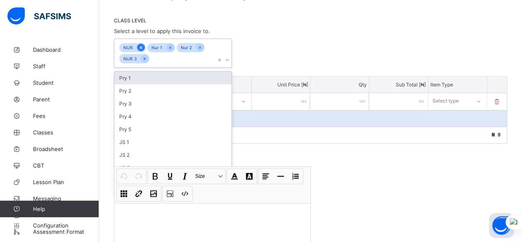
click at [141, 45] on icon at bounding box center [141, 48] width 5 height 6
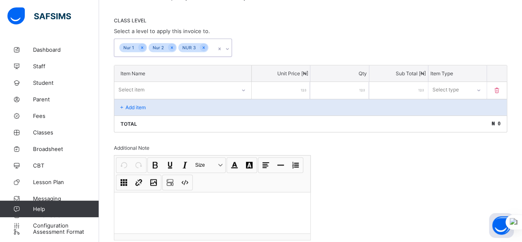
click at [213, 45] on div "Nur 1 Nur 2 NUR 3" at bounding box center [165, 47] width 102 height 17
click at [215, 84] on div "Select item" at bounding box center [174, 90] width 121 height 12
click at [215, 84] on div "Select item" at bounding box center [175, 90] width 121 height 12
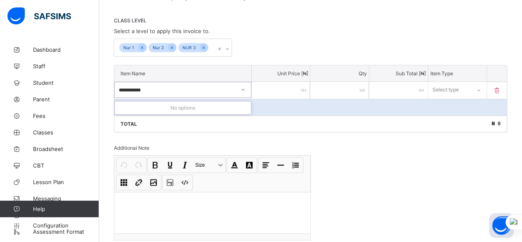
type input "**********"
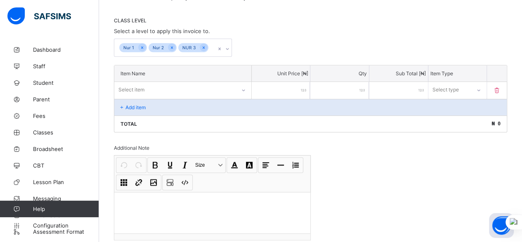
click at [275, 90] on input "number" at bounding box center [281, 90] width 59 height 17
type input "*"
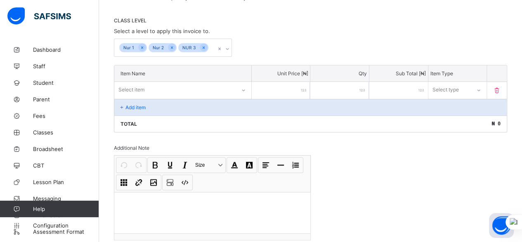
type input "*"
type input "**"
type input "***"
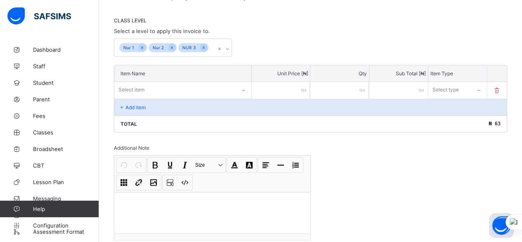
type input "***"
type input "****"
type input "*****"
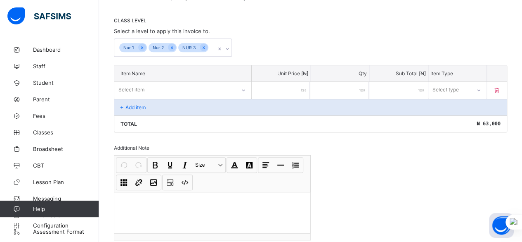
type input "*****"
click at [467, 86] on div "Select type" at bounding box center [450, 90] width 43 height 12
click at [471, 106] on div "Compulsory" at bounding box center [458, 107] width 58 height 13
click at [175, 104] on div "Add item" at bounding box center [310, 107] width 393 height 17
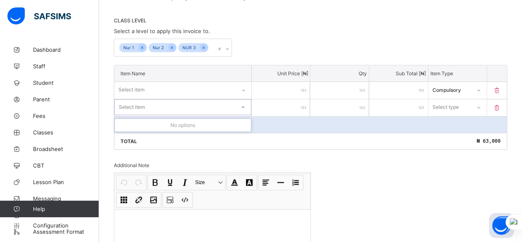
click at [168, 106] on div "Select item" at bounding box center [175, 107] width 121 height 12
click at [166, 104] on div "Select item" at bounding box center [175, 107] width 121 height 12
type input "*******"
click at [297, 108] on input "number" at bounding box center [281, 107] width 59 height 17
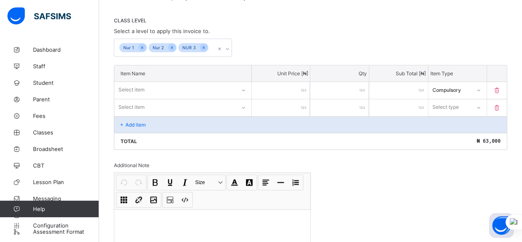
type input "*"
type input "**"
type input "***"
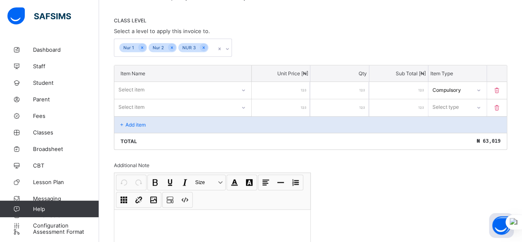
type input "***"
type input "****"
type input "*****"
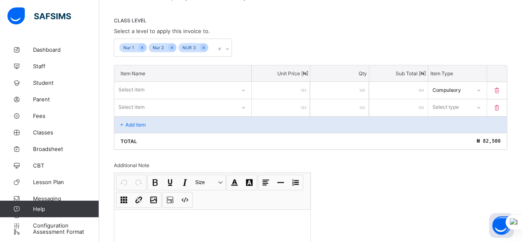
type input "*****"
click at [471, 106] on div "Select type" at bounding box center [450, 107] width 42 height 12
click at [469, 121] on div "Compulsory" at bounding box center [458, 125] width 58 height 13
click at [168, 121] on div "Add item" at bounding box center [310, 124] width 393 height 17
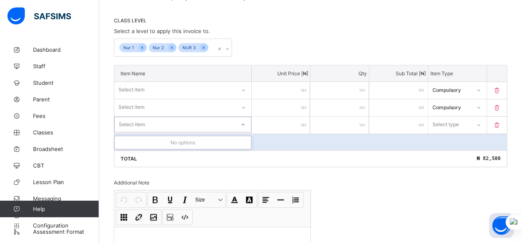
click at [171, 119] on div "Select item" at bounding box center [175, 125] width 121 height 12
type input "**********"
click at [302, 121] on input "number" at bounding box center [281, 124] width 59 height 17
type input "*"
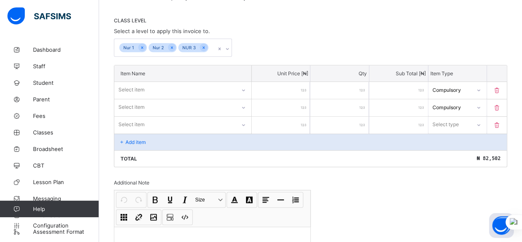
type input "**"
type input "***"
type input "****"
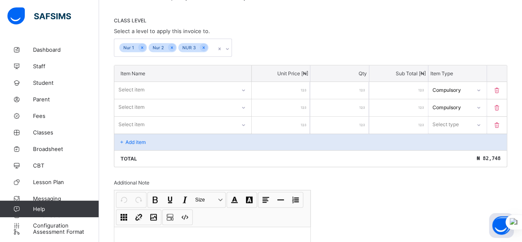
type input "****"
type input "*****"
click at [225, 140] on div "Add item" at bounding box center [310, 141] width 393 height 17
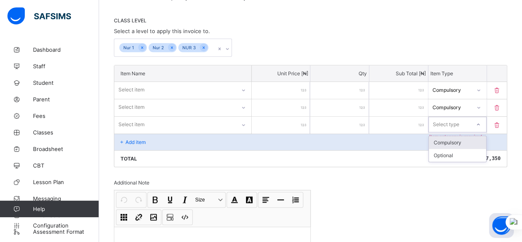
click at [444, 123] on div "Select type" at bounding box center [446, 124] width 26 height 16
click at [448, 139] on div "Compulsory" at bounding box center [458, 142] width 58 height 13
click at [235, 136] on div "Add item" at bounding box center [310, 141] width 393 height 17
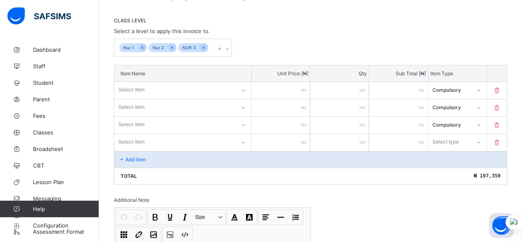
click at [200, 136] on div "Select item" at bounding box center [174, 142] width 121 height 12
type input "**********"
click at [290, 142] on input "number" at bounding box center [281, 142] width 59 height 17
type input "*"
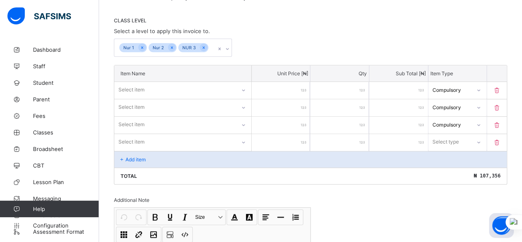
type input "**"
type input "***"
type input "****"
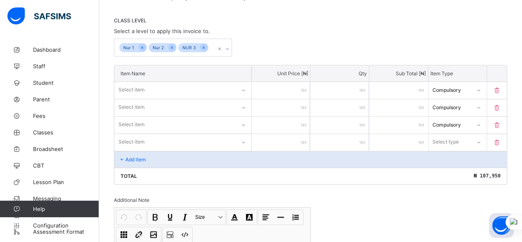
type input "****"
click at [456, 139] on div "Select type" at bounding box center [446, 142] width 26 height 16
click at [457, 167] on div "Optional" at bounding box center [458, 172] width 58 height 13
click at [196, 156] on div "Add item" at bounding box center [310, 159] width 393 height 17
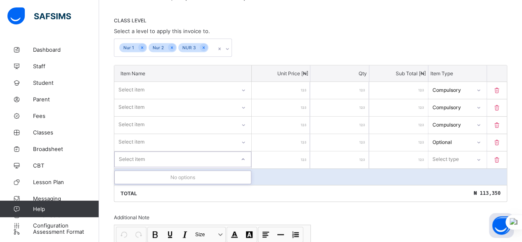
click at [199, 158] on div "Select item" at bounding box center [175, 159] width 121 height 12
type input "********"
click at [293, 156] on input "number" at bounding box center [281, 159] width 59 height 17
type input "*"
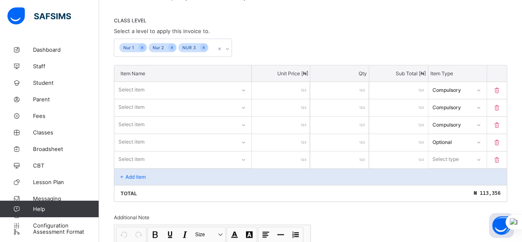
type input "**"
type input "***"
type input "****"
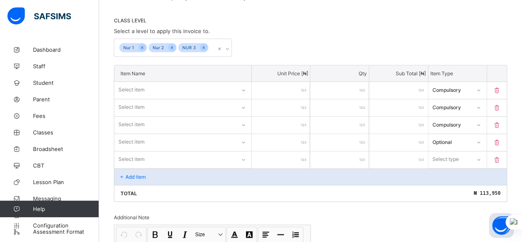
type input "****"
click at [457, 152] on div "Select type" at bounding box center [446, 159] width 26 height 16
click at [460, 184] on div "Optional" at bounding box center [458, 189] width 58 height 13
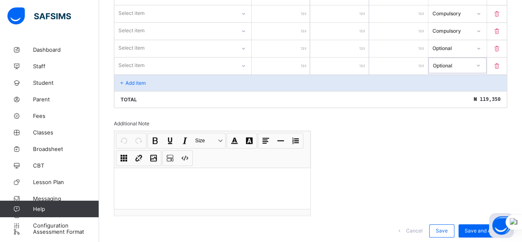
scroll to position [276, 0]
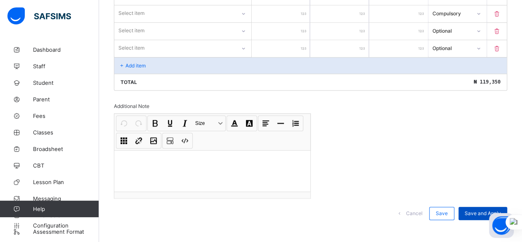
click at [491, 210] on span "Save and Apply" at bounding box center [483, 213] width 36 height 6
click at [448, 210] on span "Save" at bounding box center [442, 213] width 12 height 6
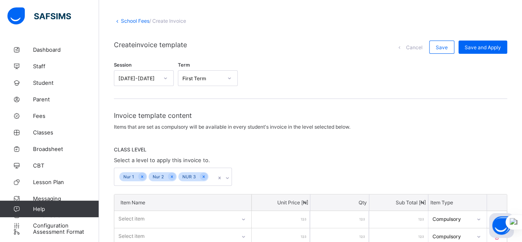
scroll to position [28, 0]
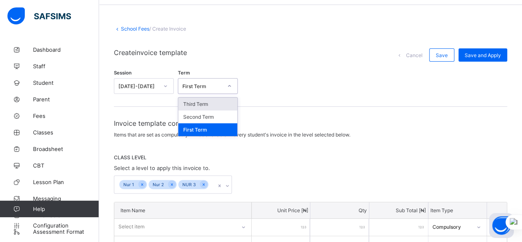
click at [206, 86] on div "First Term" at bounding box center [203, 86] width 40 height 6
click at [212, 117] on div "Second Term" at bounding box center [207, 116] width 59 height 13
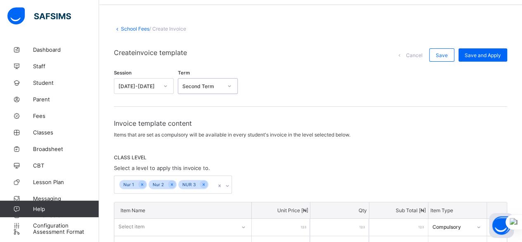
click at [216, 91] on div "Second Term" at bounding box center [208, 86] width 60 height 16
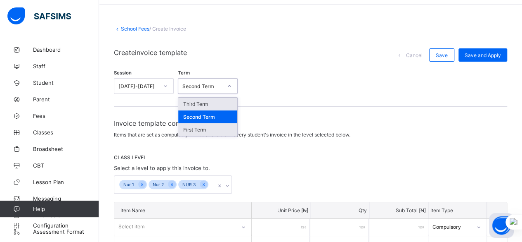
click at [214, 128] on div "First Term" at bounding box center [207, 129] width 59 height 13
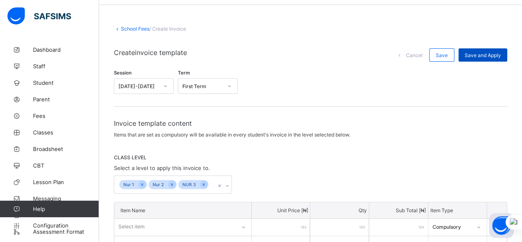
click at [485, 55] on span "Save and Apply" at bounding box center [483, 55] width 36 height 6
click at [170, 30] on span "/ Create Invoice" at bounding box center [167, 29] width 37 height 6
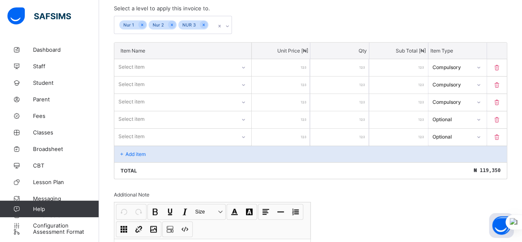
scroll to position [193, 0]
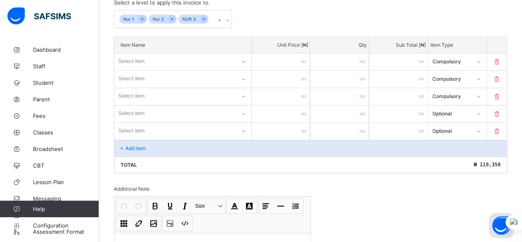
drag, startPoint x: 407, startPoint y: 58, endPoint x: 425, endPoint y: 115, distance: 59.2
click at [425, 115] on div "Item Name Unit Price [ ₦ ] Qty Sub Total [ ₦ ] Item Type Select item ***** * **…" at bounding box center [311, 104] width 394 height 137
click at [415, 173] on div "Invoice template content Items that are set as compulsory will be available in …" at bounding box center [311, 132] width 394 height 357
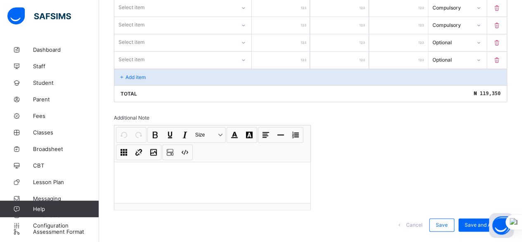
scroll to position [276, 0]
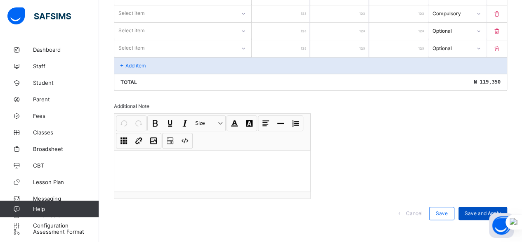
click at [472, 210] on span "Save and Apply" at bounding box center [483, 213] width 36 height 6
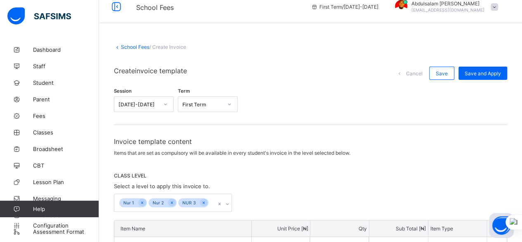
scroll to position [0, 0]
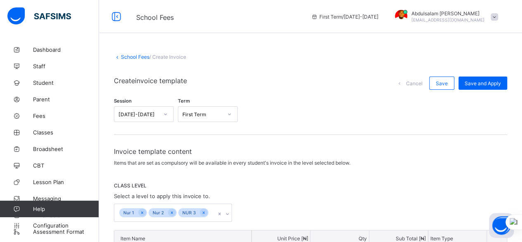
click at [122, 56] on link "School Fees" at bounding box center [135, 57] width 28 height 6
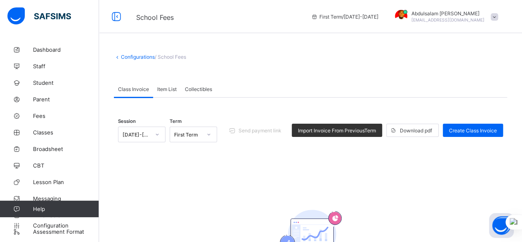
click at [169, 90] on span "Item List" at bounding box center [166, 89] width 19 height 6
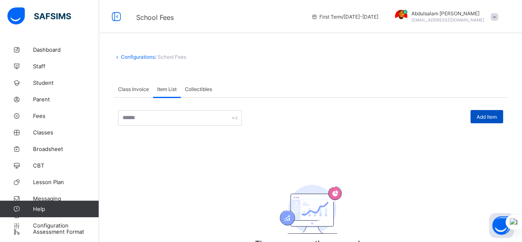
click at [496, 119] on span "Add Item" at bounding box center [487, 117] width 20 height 6
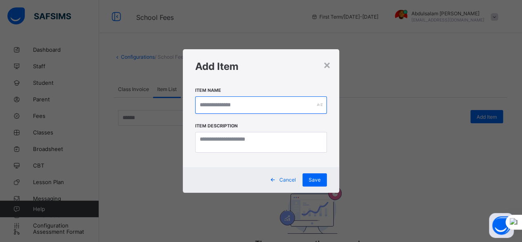
click at [273, 106] on input "text" at bounding box center [261, 104] width 132 height 17
type input "**********"
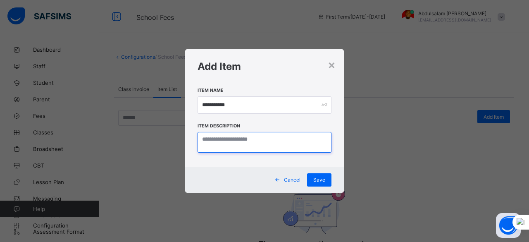
click at [271, 142] on textarea at bounding box center [264, 142] width 134 height 21
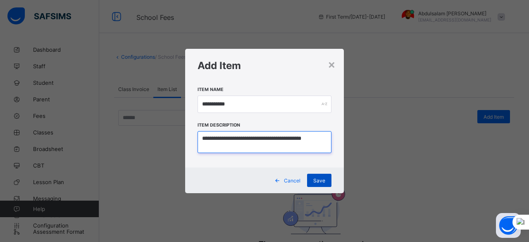
type textarea "**********"
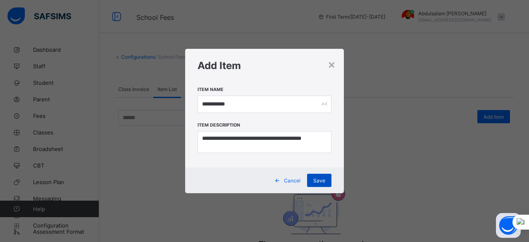
click at [316, 179] on span "Save" at bounding box center [319, 180] width 12 height 6
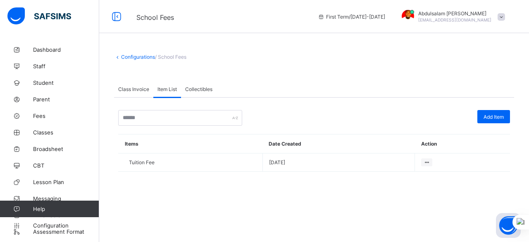
click at [486, 117] on span "Add Item" at bounding box center [493, 117] width 20 height 6
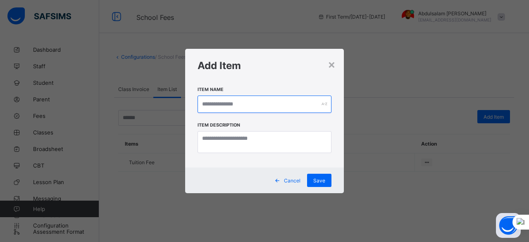
click at [258, 102] on input "text" at bounding box center [264, 103] width 134 height 17
type input "*******"
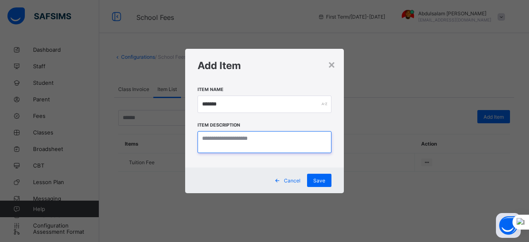
click at [274, 145] on textarea at bounding box center [264, 142] width 134 height 22
type textarea "**********"
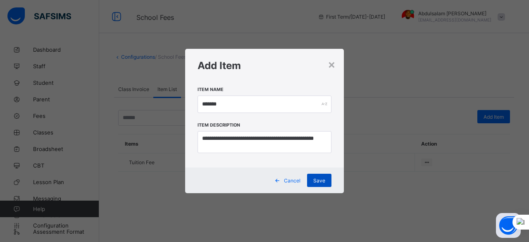
click at [316, 180] on span "Save" at bounding box center [319, 180] width 12 height 6
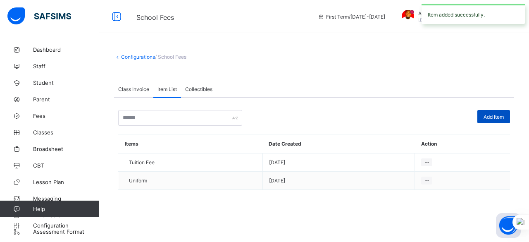
click at [497, 118] on span "Add Item" at bounding box center [493, 117] width 20 height 6
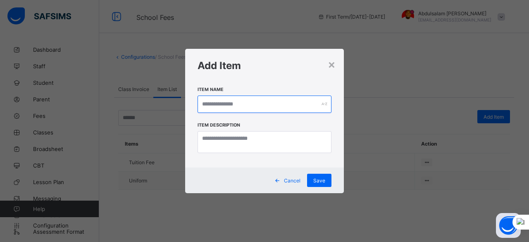
click at [284, 101] on input "text" at bounding box center [264, 103] width 134 height 17
type input "**********"
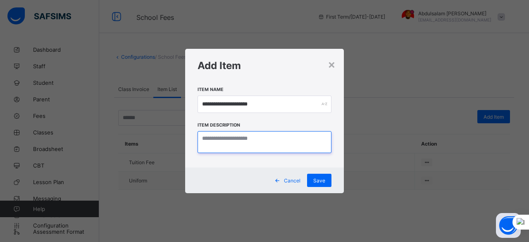
click at [279, 145] on textarea at bounding box center [264, 142] width 134 height 22
type textarea "**********"
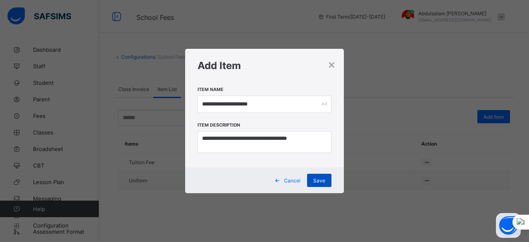
click at [327, 182] on div "Save" at bounding box center [319, 179] width 24 height 13
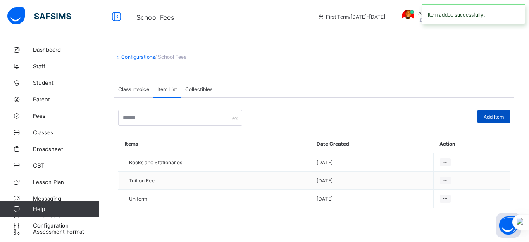
click at [486, 117] on span "Add Item" at bounding box center [493, 117] width 20 height 6
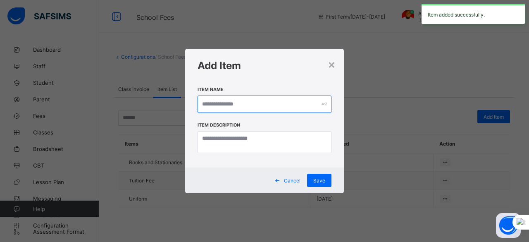
click at [258, 105] on input "text" at bounding box center [264, 103] width 134 height 17
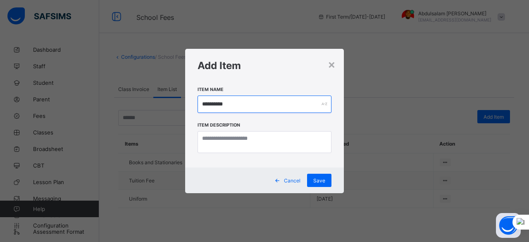
type input "**********"
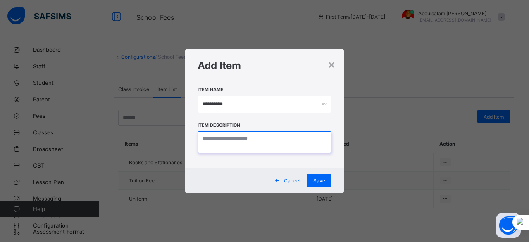
click at [241, 138] on textarea at bounding box center [264, 142] width 134 height 22
type textarea "*"
type textarea "**********"
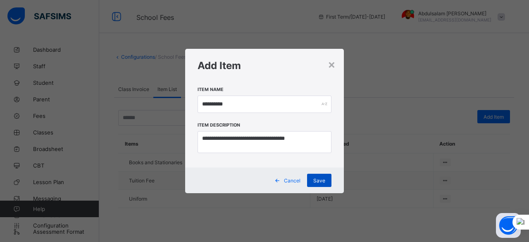
click at [324, 176] on div "Save" at bounding box center [319, 179] width 24 height 13
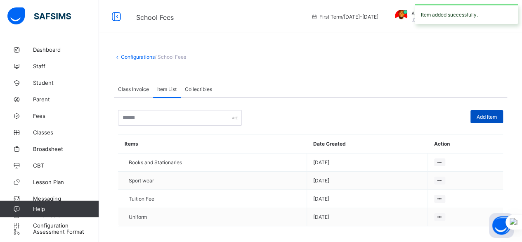
click at [486, 118] on span "Add Item" at bounding box center [487, 117] width 20 height 6
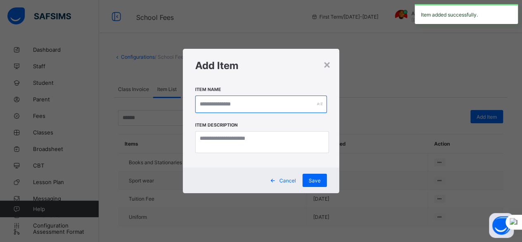
click at [246, 107] on input "text" at bounding box center [261, 103] width 132 height 17
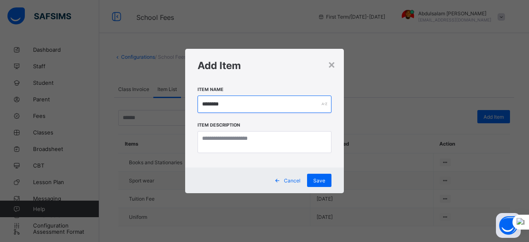
type input "********"
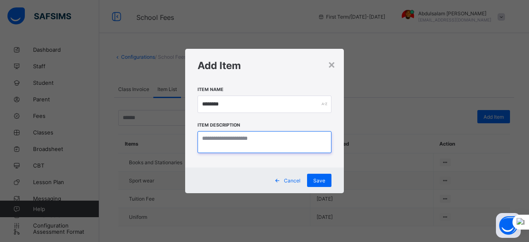
click at [217, 147] on textarea at bounding box center [264, 142] width 134 height 22
type textarea "**********"
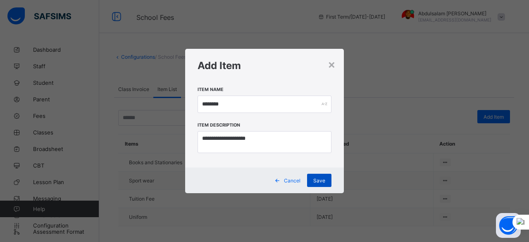
click at [318, 180] on span "Save" at bounding box center [319, 180] width 12 height 6
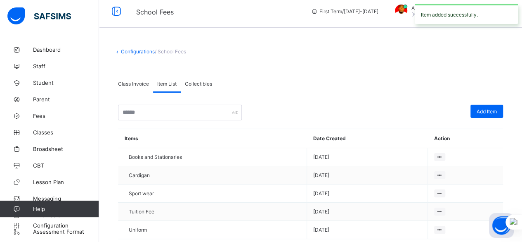
scroll to position [23, 0]
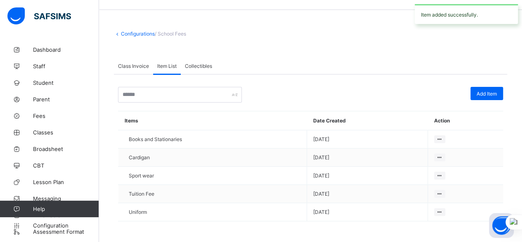
click at [206, 63] on span "Collectibles" at bounding box center [198, 66] width 27 height 6
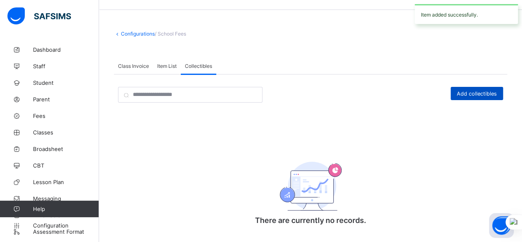
click at [477, 91] on span "Add collectibles" at bounding box center [477, 93] width 40 height 6
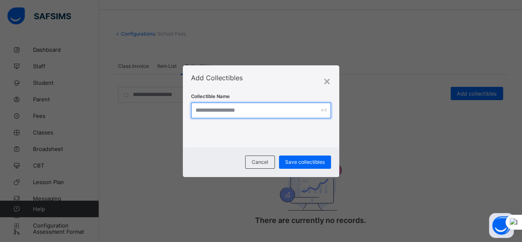
click at [310, 113] on input "text" at bounding box center [261, 110] width 140 height 16
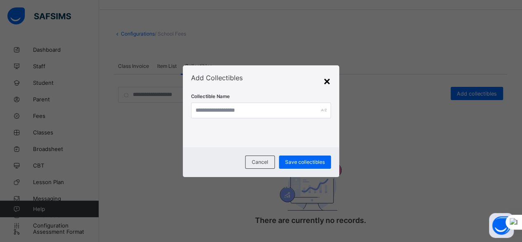
click at [328, 81] on div "×" at bounding box center [327, 81] width 8 height 14
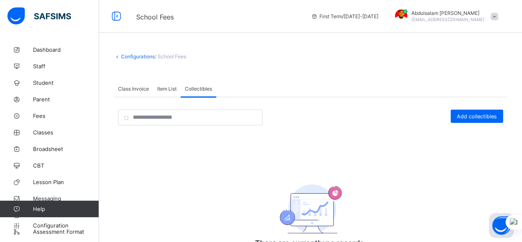
scroll to position [0, 0]
click at [133, 89] on span "Class Invoice" at bounding box center [133, 89] width 31 height 6
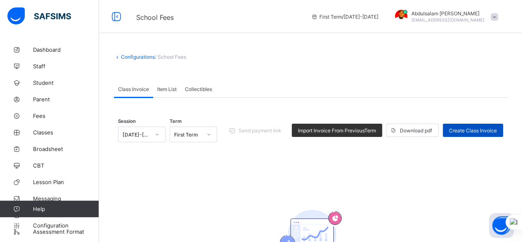
click at [475, 133] on div "Create Class Invoice" at bounding box center [473, 129] width 60 height 13
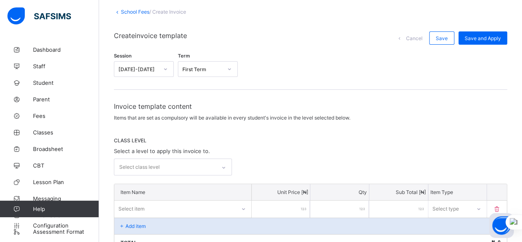
scroll to position [83, 0]
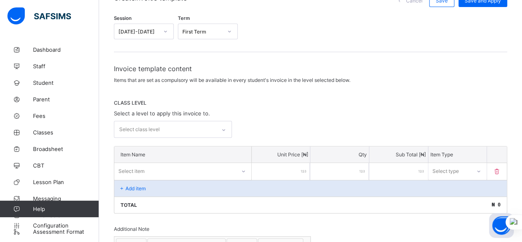
click at [204, 169] on div "Select item" at bounding box center [174, 171] width 121 height 12
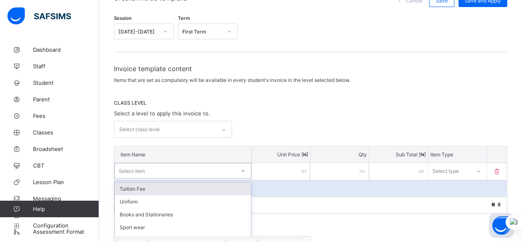
click at [193, 188] on div "Tuition Fee" at bounding box center [183, 188] width 136 height 13
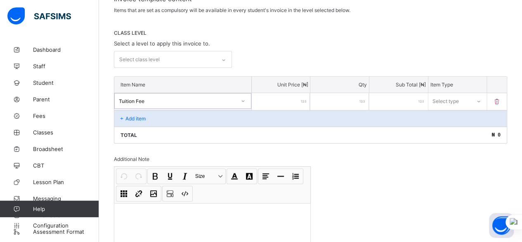
scroll to position [165, 0]
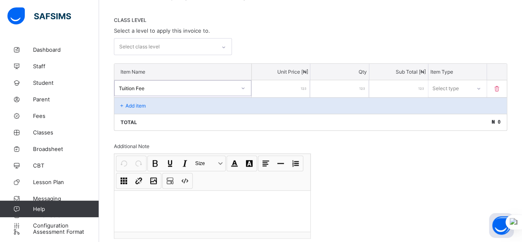
click at [280, 85] on input "number" at bounding box center [281, 88] width 59 height 17
type input "*"
type input "**"
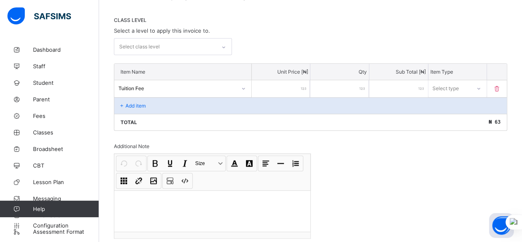
type input "***"
type input "****"
type input "*****"
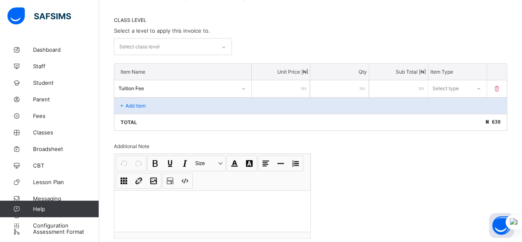
type input "*****"
click at [468, 90] on div "Select type" at bounding box center [450, 88] width 43 height 12
click at [467, 102] on div "Compulsory" at bounding box center [458, 106] width 58 height 13
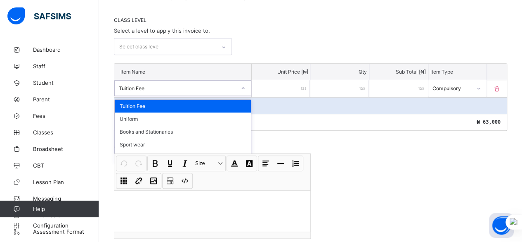
click at [245, 92] on div at bounding box center [243, 88] width 16 height 15
click at [235, 87] on div "Tuition Fee" at bounding box center [177, 88] width 117 height 6
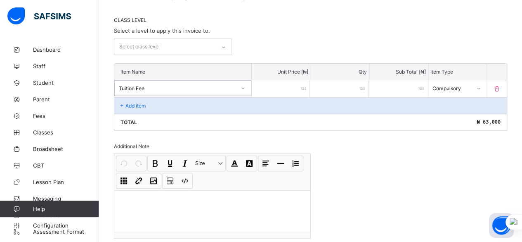
click at [235, 100] on div "Add item" at bounding box center [310, 105] width 393 height 17
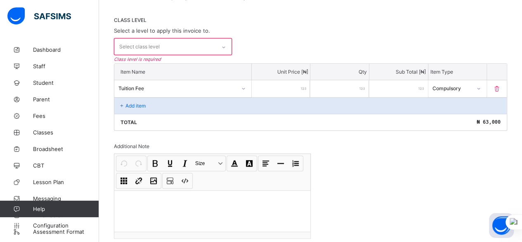
click at [211, 44] on div "Select class level" at bounding box center [165, 46] width 102 height 16
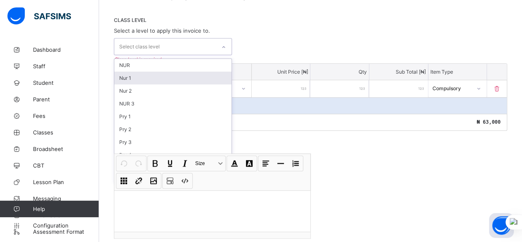
click at [195, 76] on div "Nur 1" at bounding box center [172, 77] width 117 height 13
click at [178, 79] on div "Nur 2" at bounding box center [172, 79] width 117 height 13
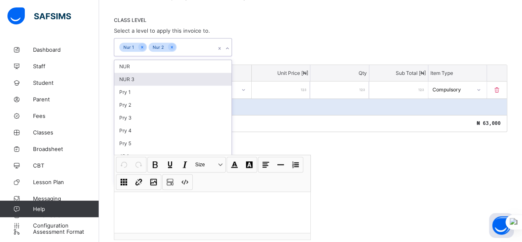
click at [178, 77] on div "NUR 3" at bounding box center [172, 79] width 117 height 13
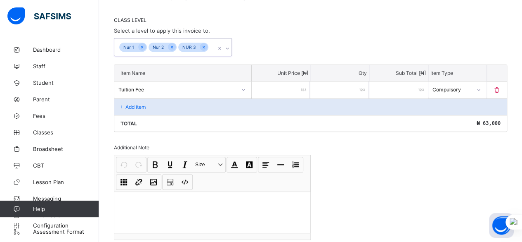
click at [212, 45] on div "Nur 1 Nur 2 NUR 3" at bounding box center [165, 46] width 102 height 17
click at [209, 104] on div "Add item" at bounding box center [310, 106] width 393 height 17
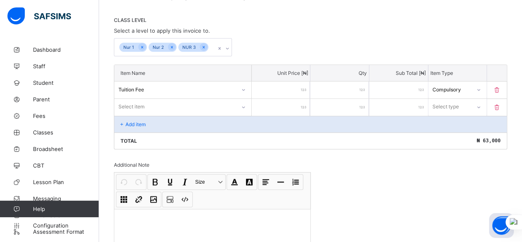
click at [213, 46] on div "Nur 1 Nur 2 NUR 3" at bounding box center [165, 46] width 102 height 17
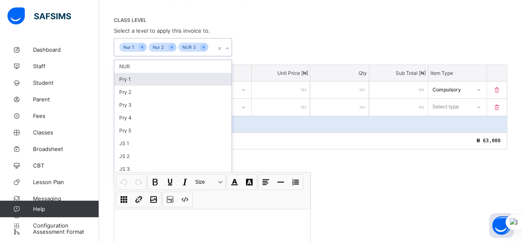
click at [202, 77] on div "Pry 1" at bounding box center [172, 79] width 117 height 13
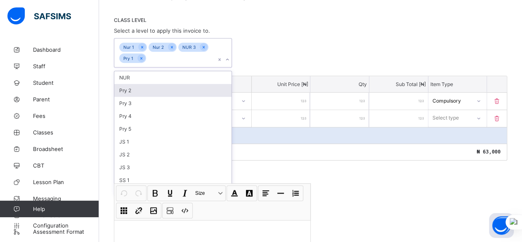
click at [182, 88] on div "Pry 2" at bounding box center [172, 90] width 117 height 13
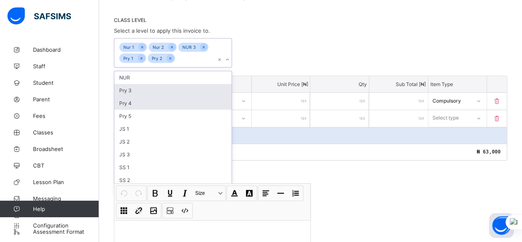
click at [178, 86] on div "Pry 3" at bounding box center [172, 90] width 117 height 13
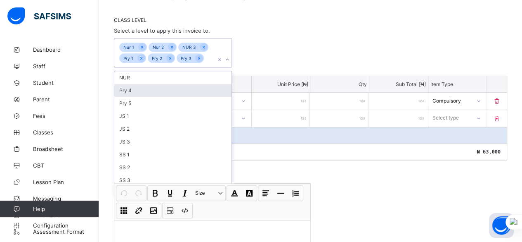
click at [176, 90] on div "Pry 4" at bounding box center [172, 90] width 117 height 13
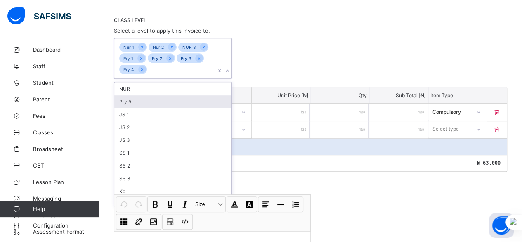
click at [166, 98] on div "Pry 5" at bounding box center [172, 101] width 117 height 13
click at [165, 100] on div "JS 1" at bounding box center [172, 101] width 117 height 13
click at [164, 102] on div "JS 2" at bounding box center [172, 101] width 117 height 13
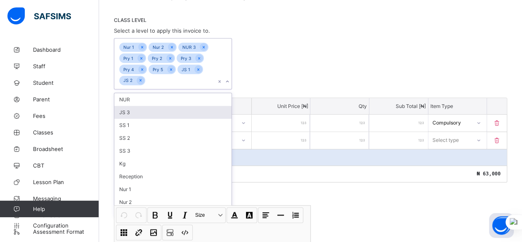
click at [164, 109] on div "JS 3" at bounding box center [172, 112] width 117 height 13
click at [161, 112] on div "SS 1" at bounding box center [172, 112] width 117 height 13
click at [160, 109] on div "SS 2" at bounding box center [172, 112] width 117 height 13
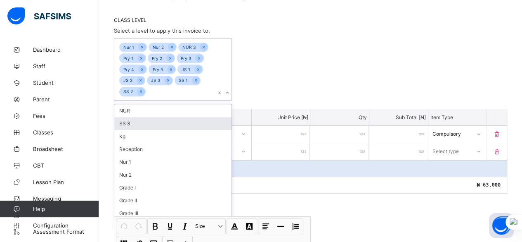
click at [154, 117] on div "SS 3" at bounding box center [172, 123] width 117 height 13
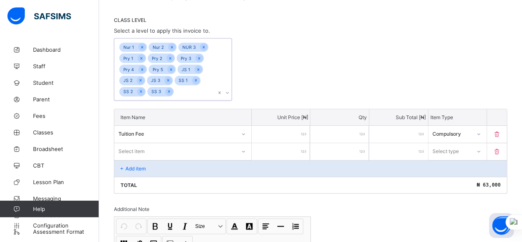
click at [180, 89] on div "Nur 1 Nur 2 NUR 3 Pry 1 Pry 2 Pry 3 Pry 4 Pry 5 JS 1 JS 2 JS 3 SS 1 SS 2 SS 3" at bounding box center [165, 69] width 102 height 62
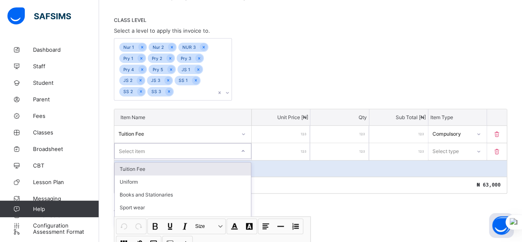
click at [185, 149] on div "Select item" at bounding box center [175, 151] width 121 height 12
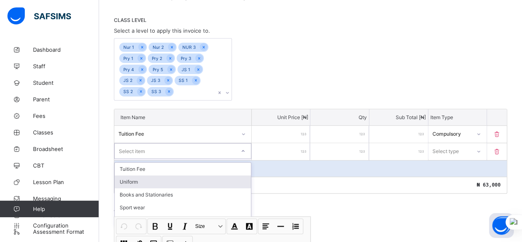
click at [183, 179] on div "Uniform" at bounding box center [183, 181] width 136 height 13
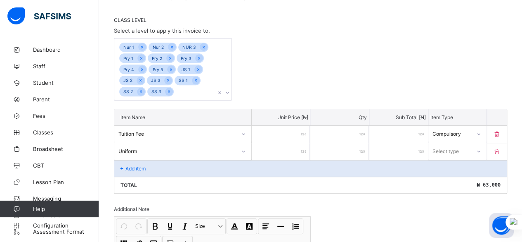
click at [289, 152] on input "number" at bounding box center [281, 151] width 59 height 17
click at [171, 90] on div at bounding box center [169, 92] width 8 height 8
click at [142, 90] on icon at bounding box center [141, 91] width 5 height 6
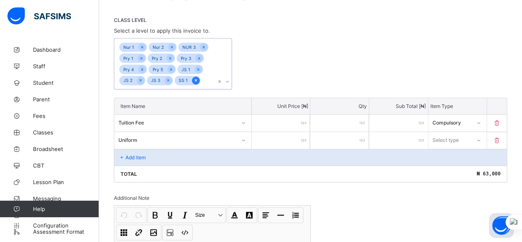
click at [195, 79] on icon at bounding box center [196, 80] width 2 height 2
click at [169, 80] on icon at bounding box center [168, 80] width 5 height 6
click at [142, 79] on icon at bounding box center [140, 80] width 5 height 6
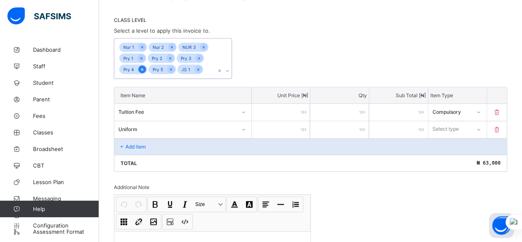
click at [143, 69] on icon at bounding box center [142, 69] width 5 height 6
click at [168, 67] on icon at bounding box center [169, 69] width 5 height 6
drag, startPoint x: 140, startPoint y: 68, endPoint x: 143, endPoint y: 63, distance: 5.5
click at [140, 68] on icon at bounding box center [142, 69] width 5 height 6
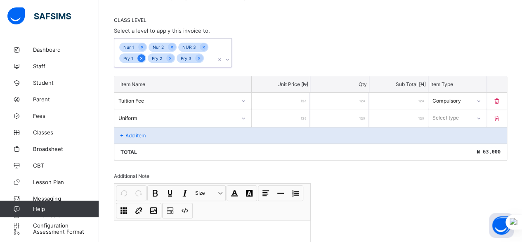
click at [143, 58] on icon at bounding box center [141, 58] width 5 height 6
drag, startPoint x: 171, startPoint y: 57, endPoint x: 165, endPoint y: 57, distance: 5.4
click at [171, 57] on icon at bounding box center [170, 58] width 5 height 6
click at [142, 59] on icon at bounding box center [142, 58] width 5 height 6
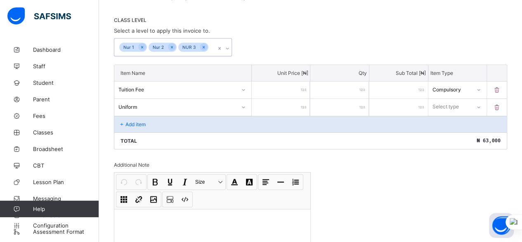
click at [287, 102] on input "number" at bounding box center [281, 107] width 59 height 17
type input "*"
type input "**"
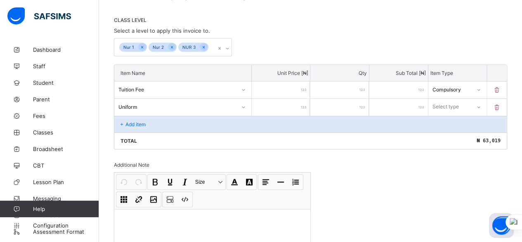
type input "***"
type input "****"
type input "*****"
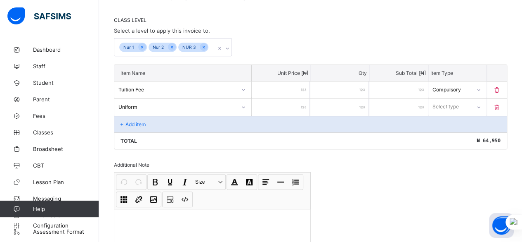
type input "*****"
click at [478, 105] on div at bounding box center [479, 106] width 16 height 15
click at [467, 123] on div "Compulsory" at bounding box center [458, 124] width 58 height 13
click at [238, 118] on div "Add item" at bounding box center [310, 124] width 393 height 17
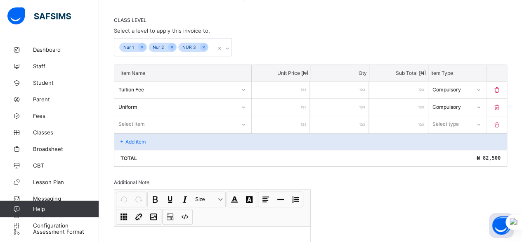
click at [240, 118] on div at bounding box center [244, 124] width 14 height 13
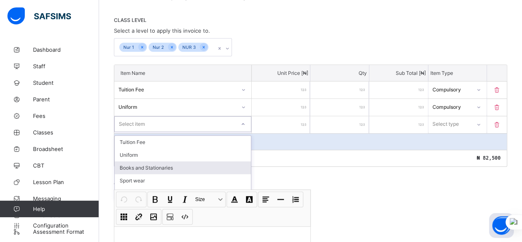
click at [209, 161] on div "Books and Stationaries" at bounding box center [183, 167] width 136 height 13
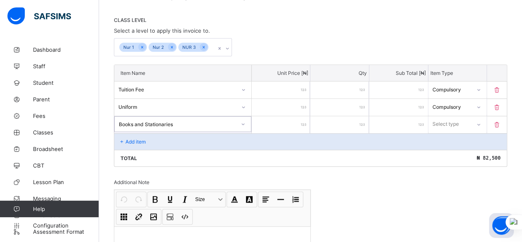
click at [299, 121] on input "number" at bounding box center [281, 124] width 59 height 17
type input "*"
type input "**"
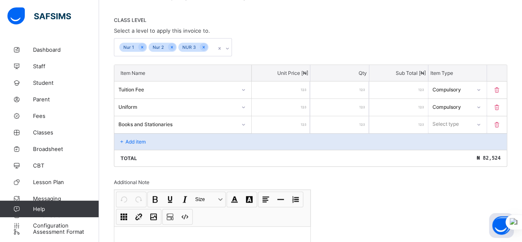
type input "***"
type input "****"
type input "*****"
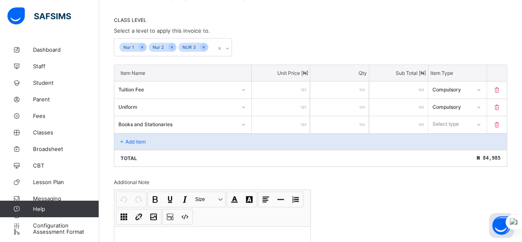
type input "*****"
click at [457, 123] on div "Select type" at bounding box center [446, 124] width 26 height 16
click at [454, 141] on div "Compulsory" at bounding box center [458, 141] width 58 height 13
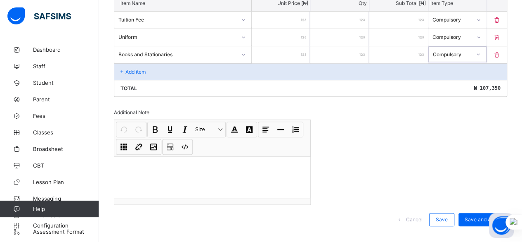
scroll to position [242, 0]
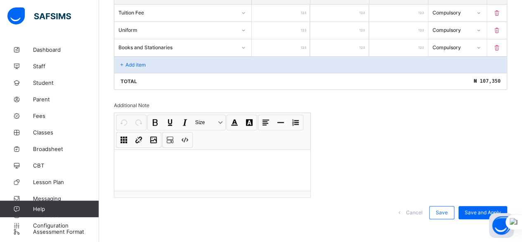
click at [239, 62] on div "Add item" at bounding box center [310, 64] width 393 height 17
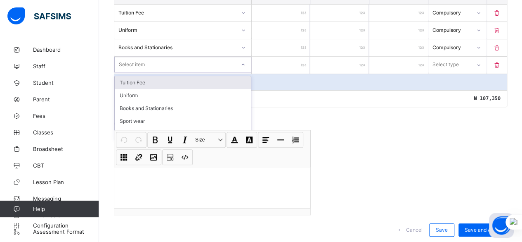
click at [241, 61] on div at bounding box center [243, 64] width 14 height 13
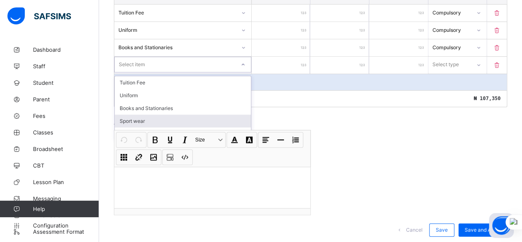
click at [211, 116] on div "Sport wear" at bounding box center [183, 120] width 136 height 13
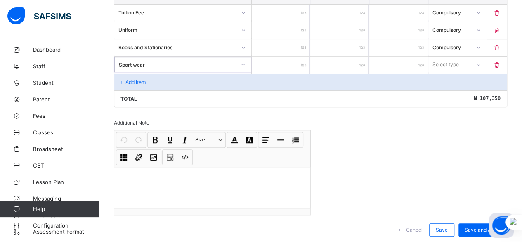
click at [281, 62] on input "number" at bounding box center [281, 65] width 59 height 17
type input "*"
type input "**"
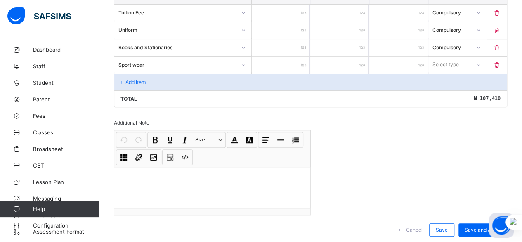
type input "***"
type input "****"
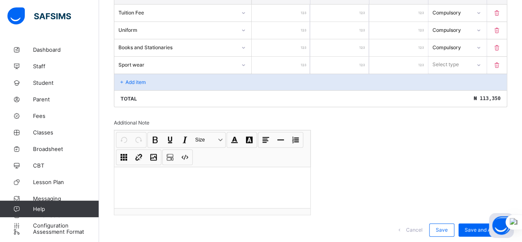
click at [482, 63] on div at bounding box center [479, 64] width 14 height 13
click at [470, 90] on div "Optional" at bounding box center [458, 95] width 58 height 13
click at [221, 78] on div "Add item" at bounding box center [310, 82] width 393 height 17
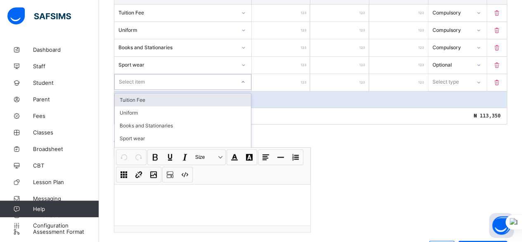
click at [242, 80] on div at bounding box center [243, 81] width 14 height 13
click at [243, 79] on icon at bounding box center [243, 82] width 5 height 8
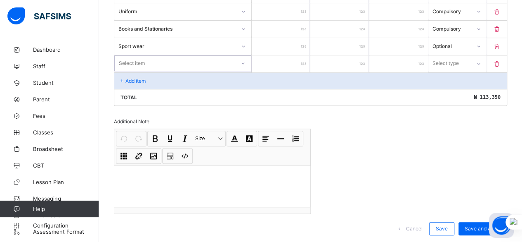
scroll to position [276, 0]
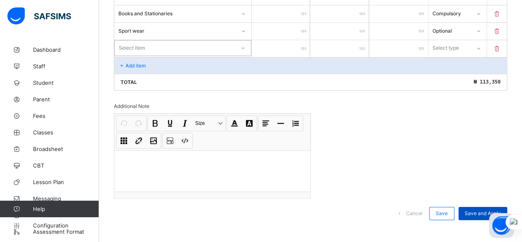
click at [490, 210] on div "Save and Apply" at bounding box center [483, 212] width 49 height 13
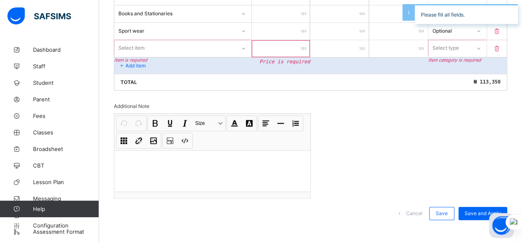
click at [501, 45] on icon at bounding box center [497, 48] width 8 height 7
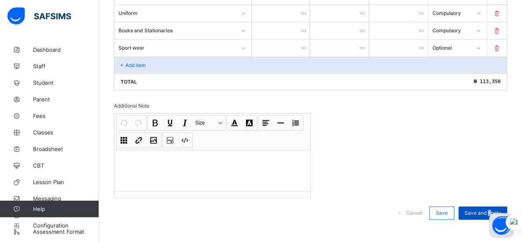
click at [496, 209] on span "Save and Apply" at bounding box center [483, 212] width 36 height 6
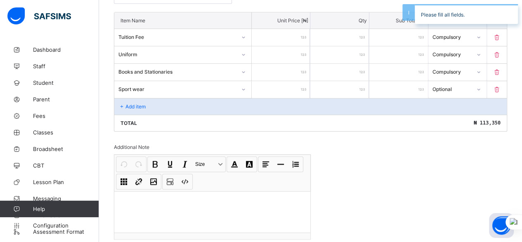
scroll to position [176, 0]
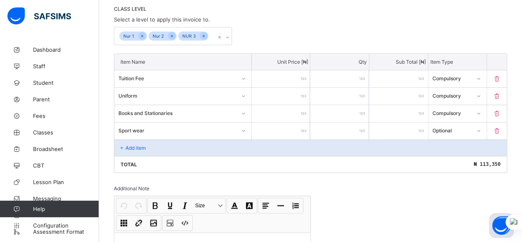
click at [347, 80] on input "*" at bounding box center [340, 78] width 59 height 17
click at [366, 127] on div "*" at bounding box center [340, 130] width 59 height 17
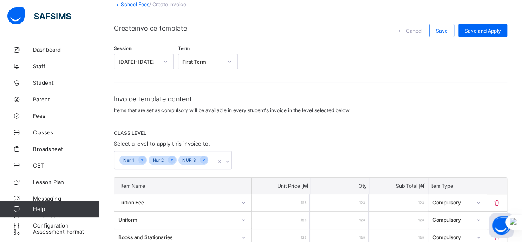
scroll to position [11, 0]
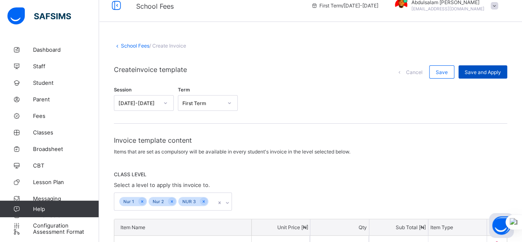
click at [483, 75] on div "Save and Apply" at bounding box center [483, 71] width 49 height 13
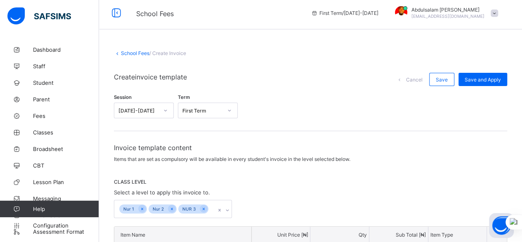
scroll to position [0, 0]
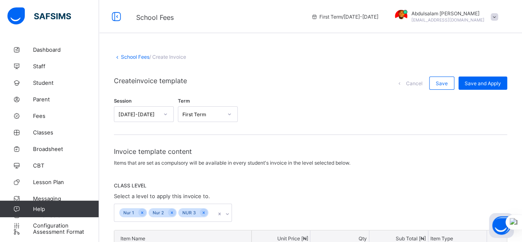
click at [127, 58] on link "School Fees" at bounding box center [135, 57] width 28 height 6
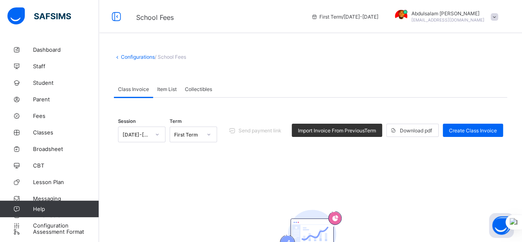
click at [167, 89] on span "Item List" at bounding box center [166, 89] width 19 height 6
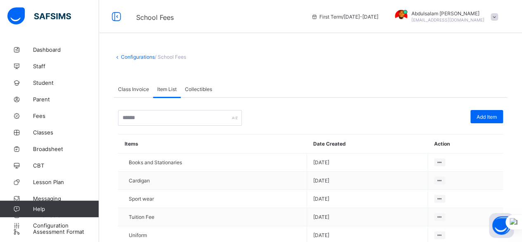
scroll to position [23, 0]
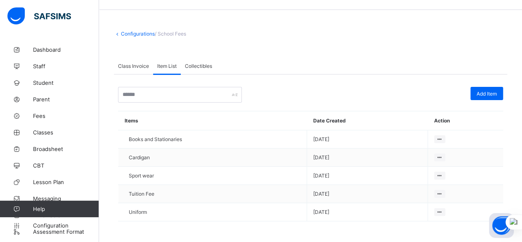
click at [137, 66] on span "Class Invoice" at bounding box center [133, 66] width 31 height 6
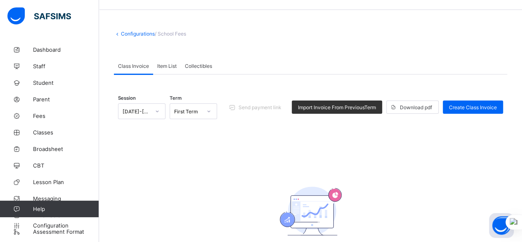
click at [133, 33] on link "Configurations" at bounding box center [138, 34] width 34 height 6
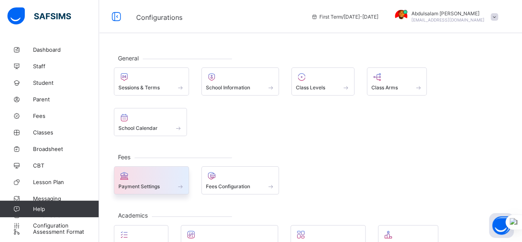
click at [169, 180] on span at bounding box center [152, 181] width 66 height 2
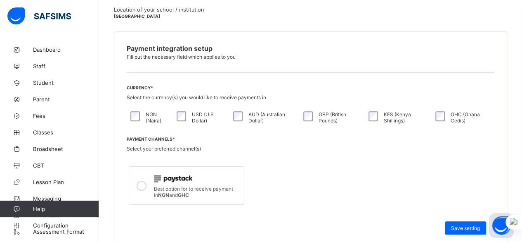
scroll to position [206, 0]
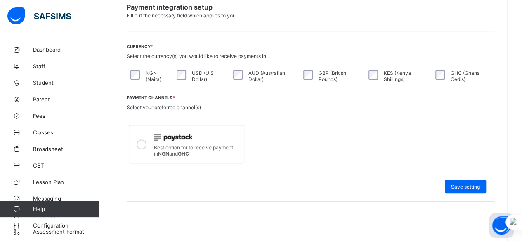
click at [211, 144] on span "Best option for to receive payment in NGN and GHC" at bounding box center [193, 150] width 79 height 12
click at [140, 142] on icon at bounding box center [142, 144] width 10 height 10
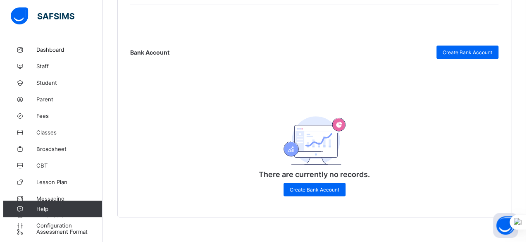
scroll to position [409, 0]
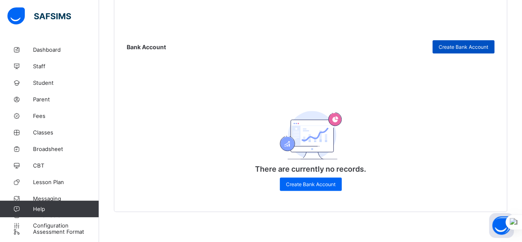
click at [456, 44] on span "Create Bank Account" at bounding box center [464, 47] width 50 height 6
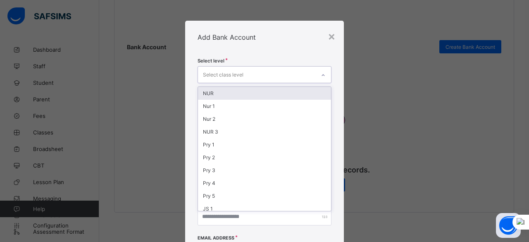
click at [272, 72] on div "Select class level" at bounding box center [256, 74] width 117 height 16
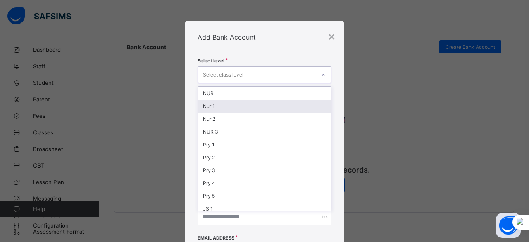
click at [266, 103] on div "Nur 1" at bounding box center [264, 106] width 133 height 13
click at [260, 108] on div "Nur 2" at bounding box center [264, 107] width 133 height 13
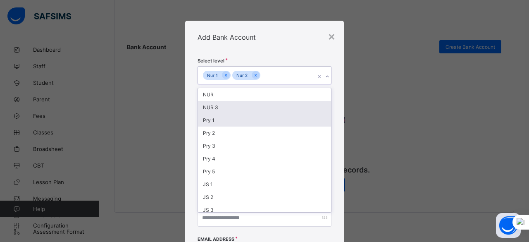
click at [256, 107] on div "NUR 3" at bounding box center [264, 107] width 133 height 13
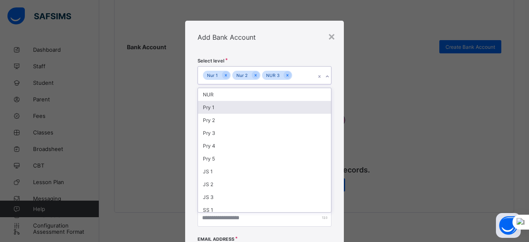
click at [250, 110] on div "Pry 1" at bounding box center [264, 107] width 133 height 13
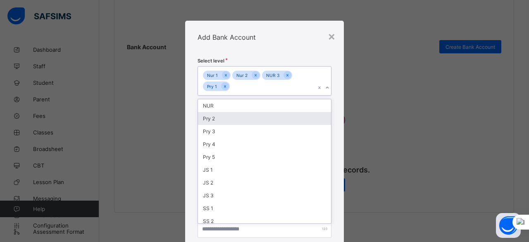
click at [241, 117] on div "Pry 2" at bounding box center [264, 118] width 133 height 13
click at [239, 121] on div "Pry 3" at bounding box center [264, 118] width 133 height 13
click at [238, 118] on div "Pry 4" at bounding box center [264, 118] width 133 height 13
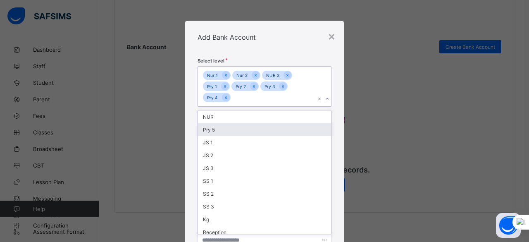
click at [233, 127] on div "Pry 5" at bounding box center [264, 129] width 133 height 13
click at [230, 129] on div "JS 1" at bounding box center [264, 129] width 133 height 13
click at [230, 133] on div "JS 2" at bounding box center [264, 129] width 133 height 13
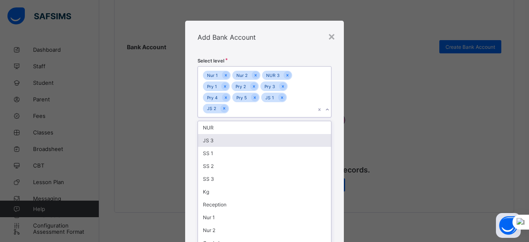
click at [230, 136] on div "JS 3" at bounding box center [264, 140] width 133 height 13
click at [228, 139] on div "SS 1" at bounding box center [264, 140] width 133 height 13
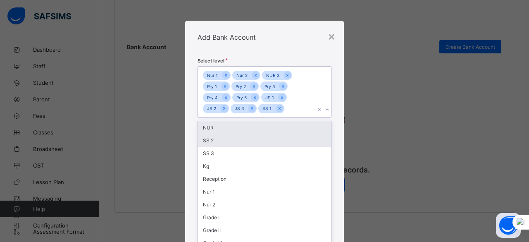
click at [228, 139] on div "SS 2" at bounding box center [264, 140] width 133 height 13
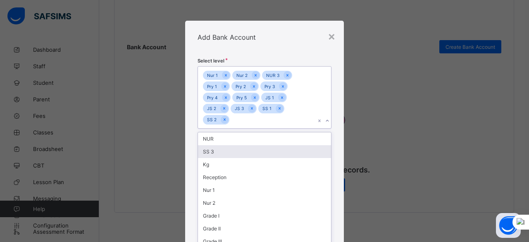
click at [227, 150] on div "SS 3" at bounding box center [264, 151] width 133 height 13
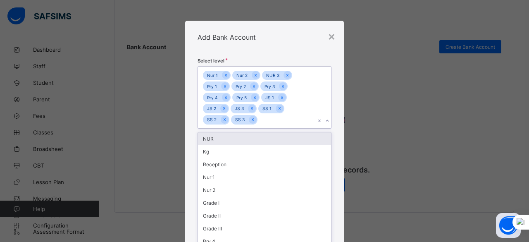
click at [268, 119] on div "Nur 1 Nur 2 NUR 3 Pry 1 Pry 2 Pry 3 Pry 4 Pry 5 JS 1 JS 2 JS 3 SS 1 SS 2 SS 3" at bounding box center [256, 97] width 117 height 62
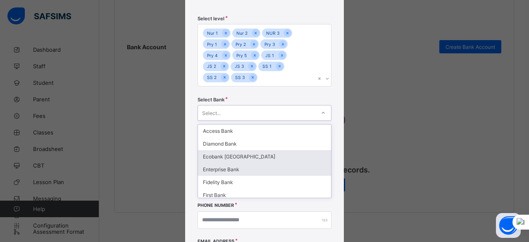
click at [266, 121] on div "option Ecobank Nigeria focused, 3 of 32. 32 results available. Use Up and Down …" at bounding box center [264, 113] width 134 height 16
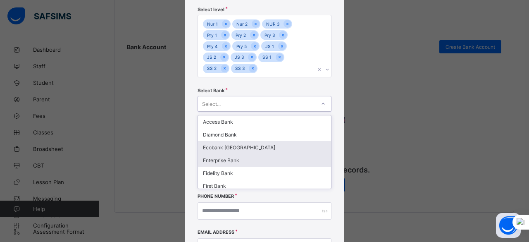
scroll to position [52, 0]
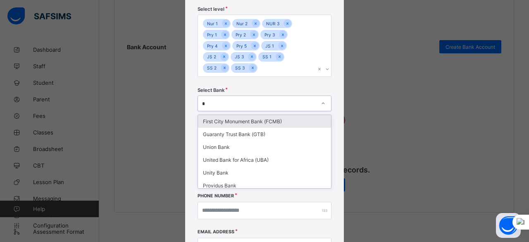
type input "**"
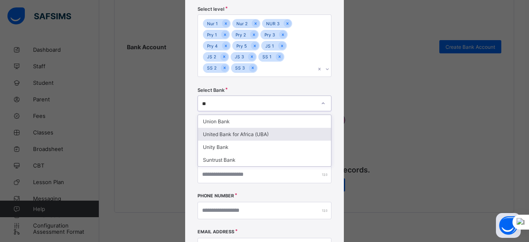
click at [247, 132] on div "United Bank for Africa (UBA)" at bounding box center [264, 134] width 133 height 13
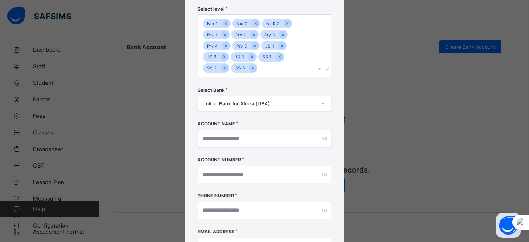
click at [247, 140] on input "text" at bounding box center [264, 138] width 134 height 17
type input "**********"
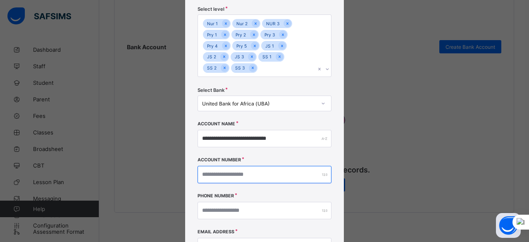
click at [252, 177] on input "number" at bounding box center [264, 174] width 134 height 17
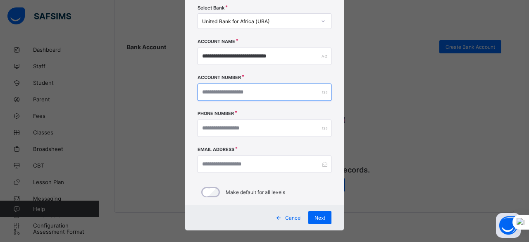
scroll to position [134, 0]
type input "**********"
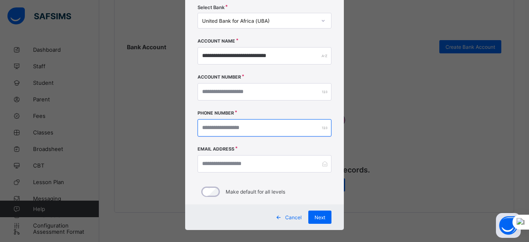
click at [270, 127] on input "number" at bounding box center [264, 127] width 134 height 17
type input "**********"
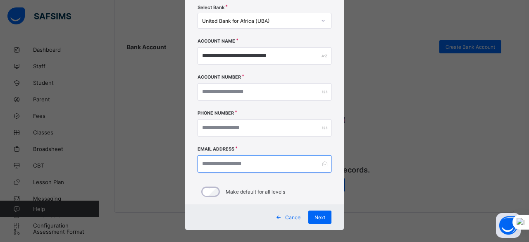
click at [266, 161] on input "email" at bounding box center [264, 163] width 134 height 17
type input "**********"
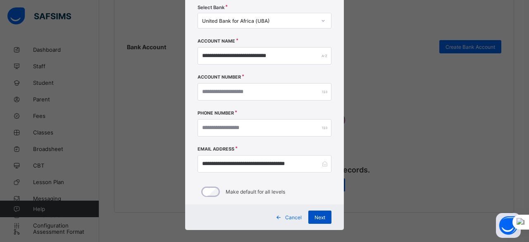
click at [320, 220] on div "Next" at bounding box center [319, 216] width 23 height 13
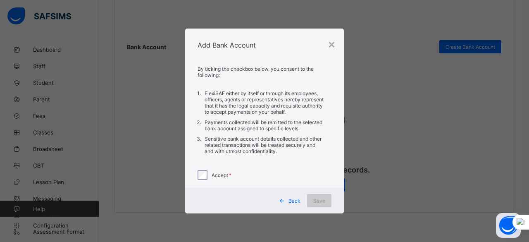
scroll to position [0, 0]
click at [322, 202] on span "Save" at bounding box center [319, 200] width 12 height 6
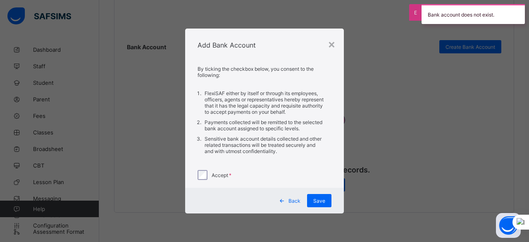
click at [295, 201] on span "Back" at bounding box center [294, 200] width 12 height 6
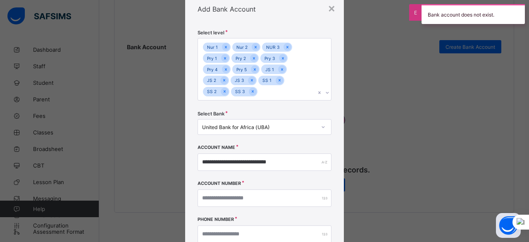
scroll to position [41, 0]
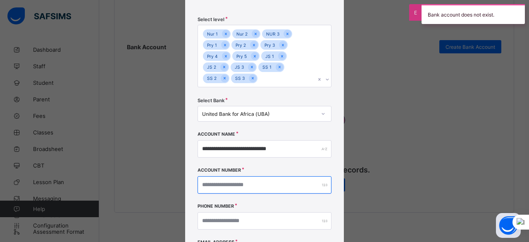
click at [243, 182] on input "**********" at bounding box center [264, 184] width 134 height 17
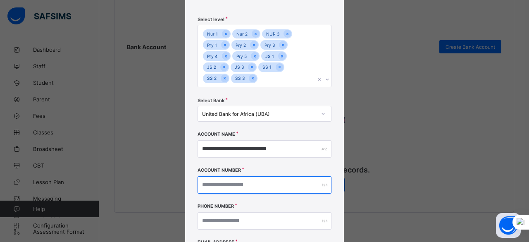
type input "**********"
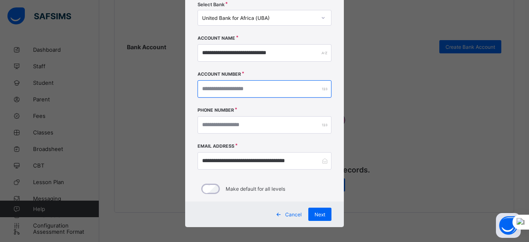
scroll to position [142, 0]
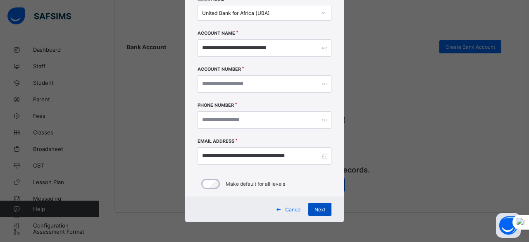
click at [316, 209] on span "Next" at bounding box center [319, 209] width 11 height 6
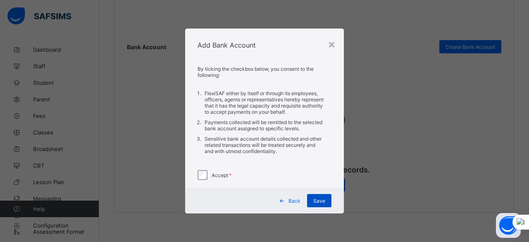
scroll to position [0, 0]
click at [316, 201] on span "Save" at bounding box center [319, 200] width 12 height 6
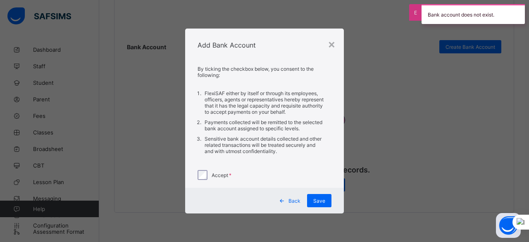
click at [293, 202] on span "Back" at bounding box center [294, 200] width 12 height 6
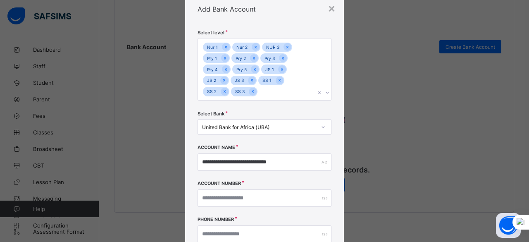
scroll to position [41, 0]
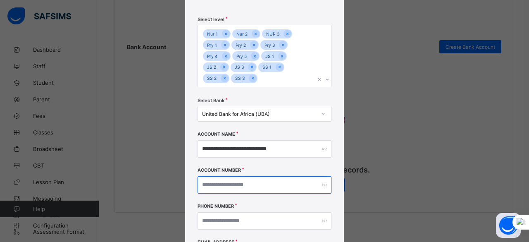
click at [241, 184] on input "**********" at bounding box center [264, 184] width 134 height 17
type input "**********"
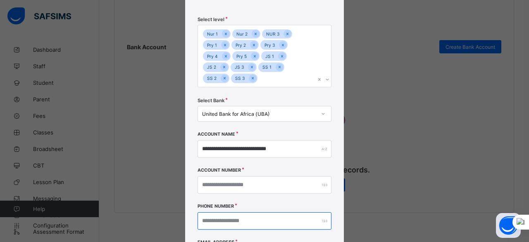
click at [268, 216] on input "**********" at bounding box center [264, 220] width 134 height 17
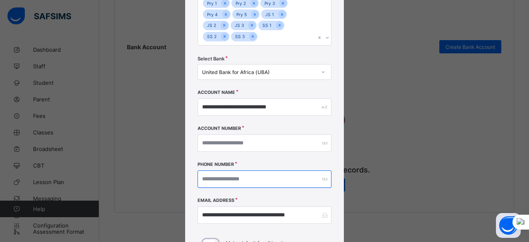
scroll to position [142, 0]
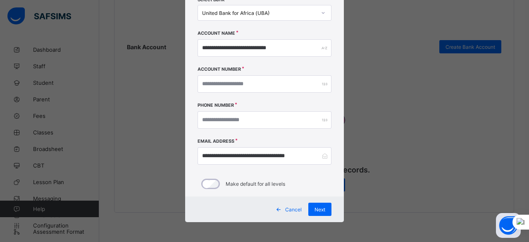
click at [316, 209] on span "Next" at bounding box center [319, 209] width 11 height 6
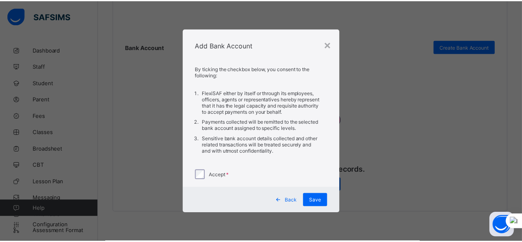
scroll to position [0, 0]
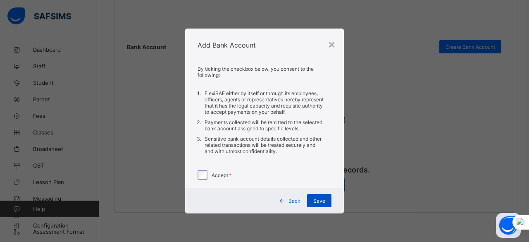
click at [317, 201] on span "Save" at bounding box center [319, 200] width 12 height 6
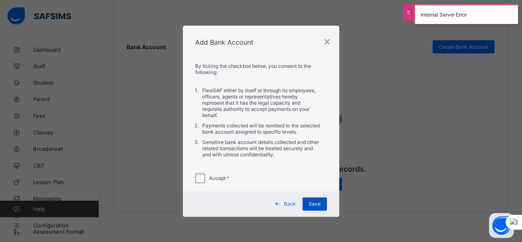
click at [314, 201] on span "Save" at bounding box center [315, 203] width 12 height 6
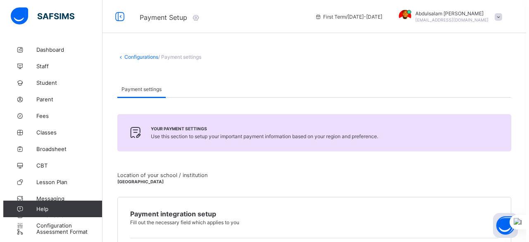
scroll to position [372, 0]
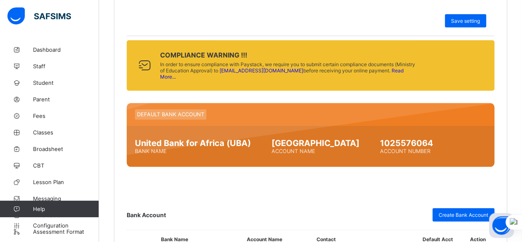
click at [383, 67] on link "Read More..." at bounding box center [282, 73] width 244 height 12
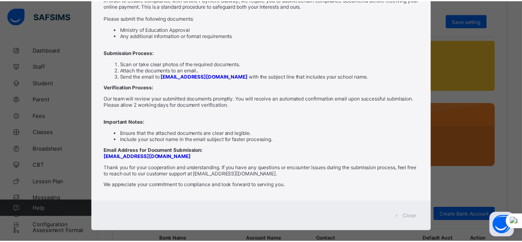
scroll to position [0, 0]
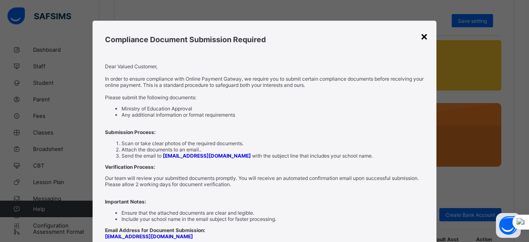
click at [425, 38] on div "×" at bounding box center [424, 36] width 8 height 14
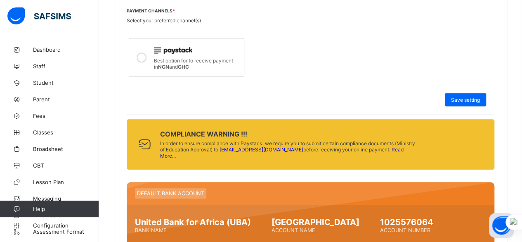
scroll to position [277, 0]
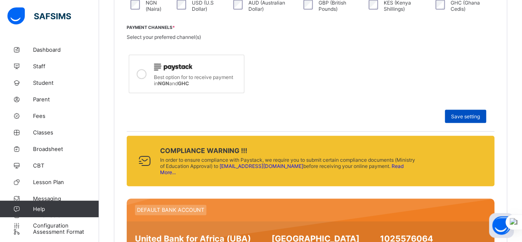
click at [473, 113] on span "Save setting" at bounding box center [465, 116] width 29 height 6
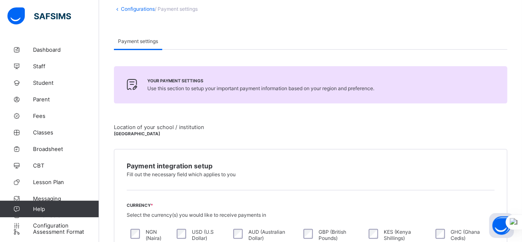
scroll to position [29, 0]
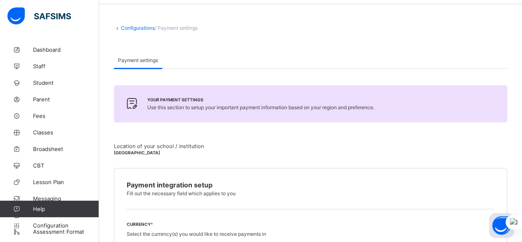
click at [131, 27] on link "Configurations" at bounding box center [138, 28] width 34 height 6
